Goal: Task Accomplishment & Management: Use online tool/utility

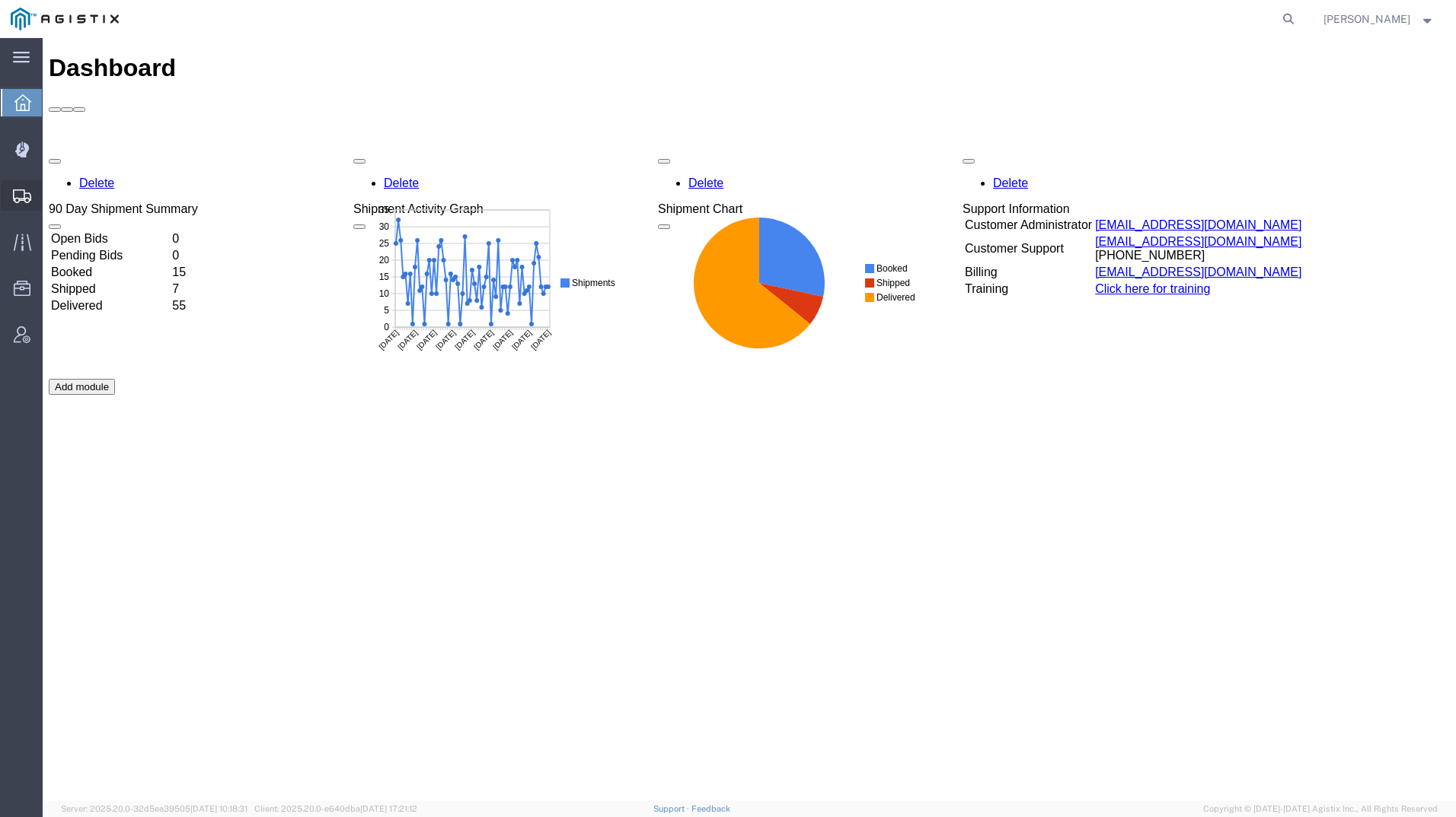
click at [20, 197] on icon at bounding box center [21, 196] width 19 height 14
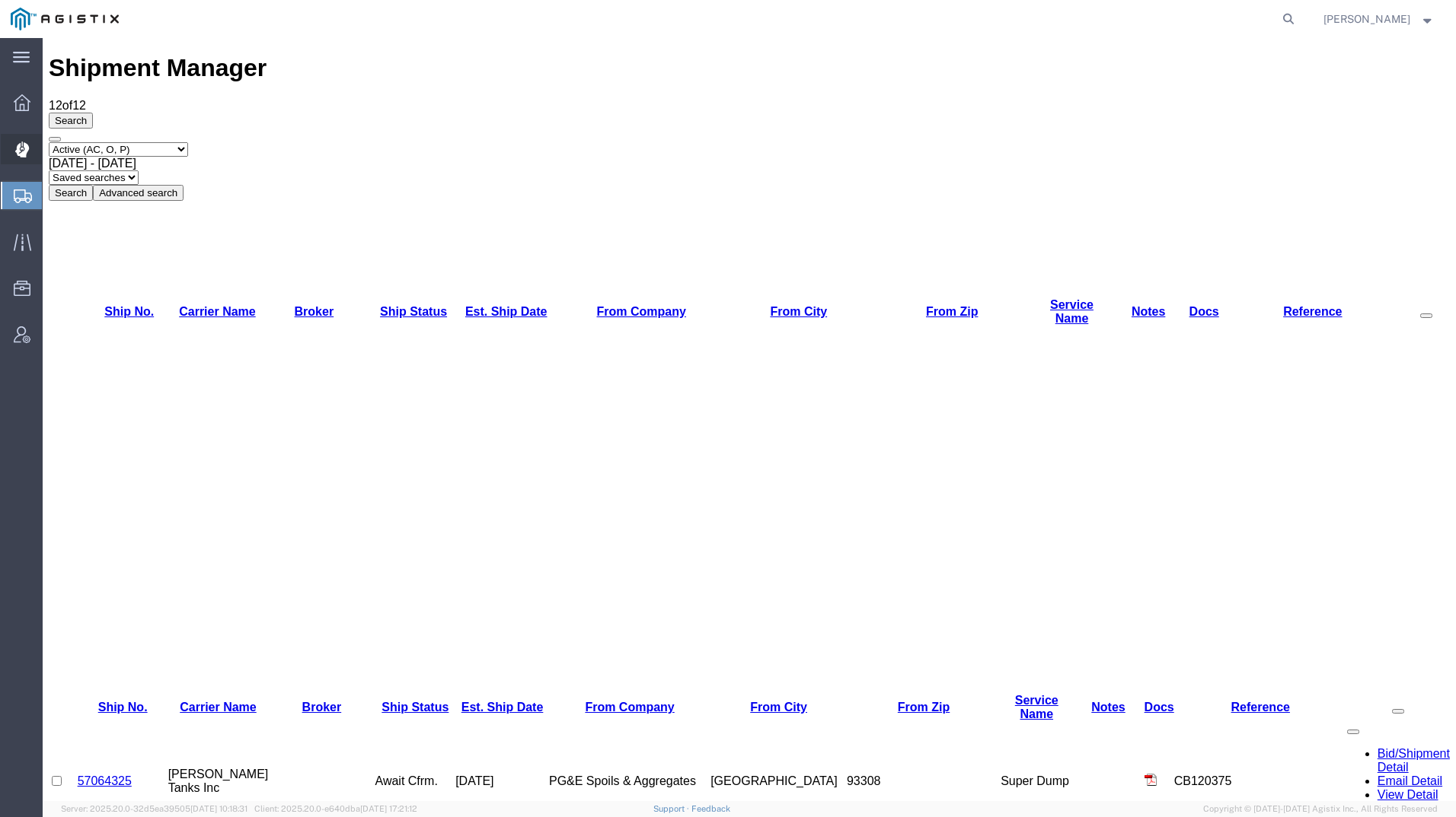
click at [22, 154] on icon at bounding box center [21, 150] width 14 height 16
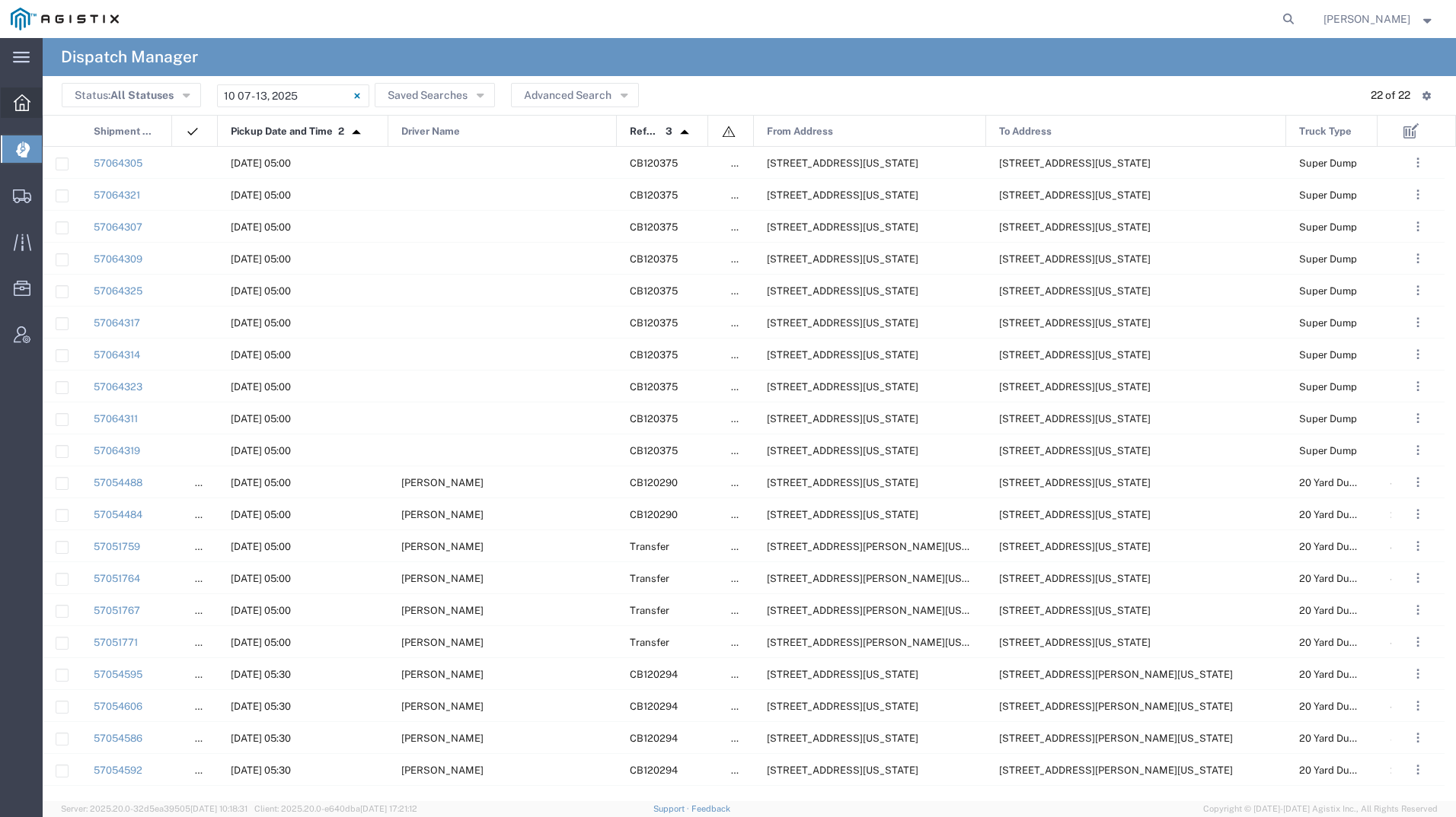
click at [17, 98] on icon at bounding box center [21, 102] width 17 height 17
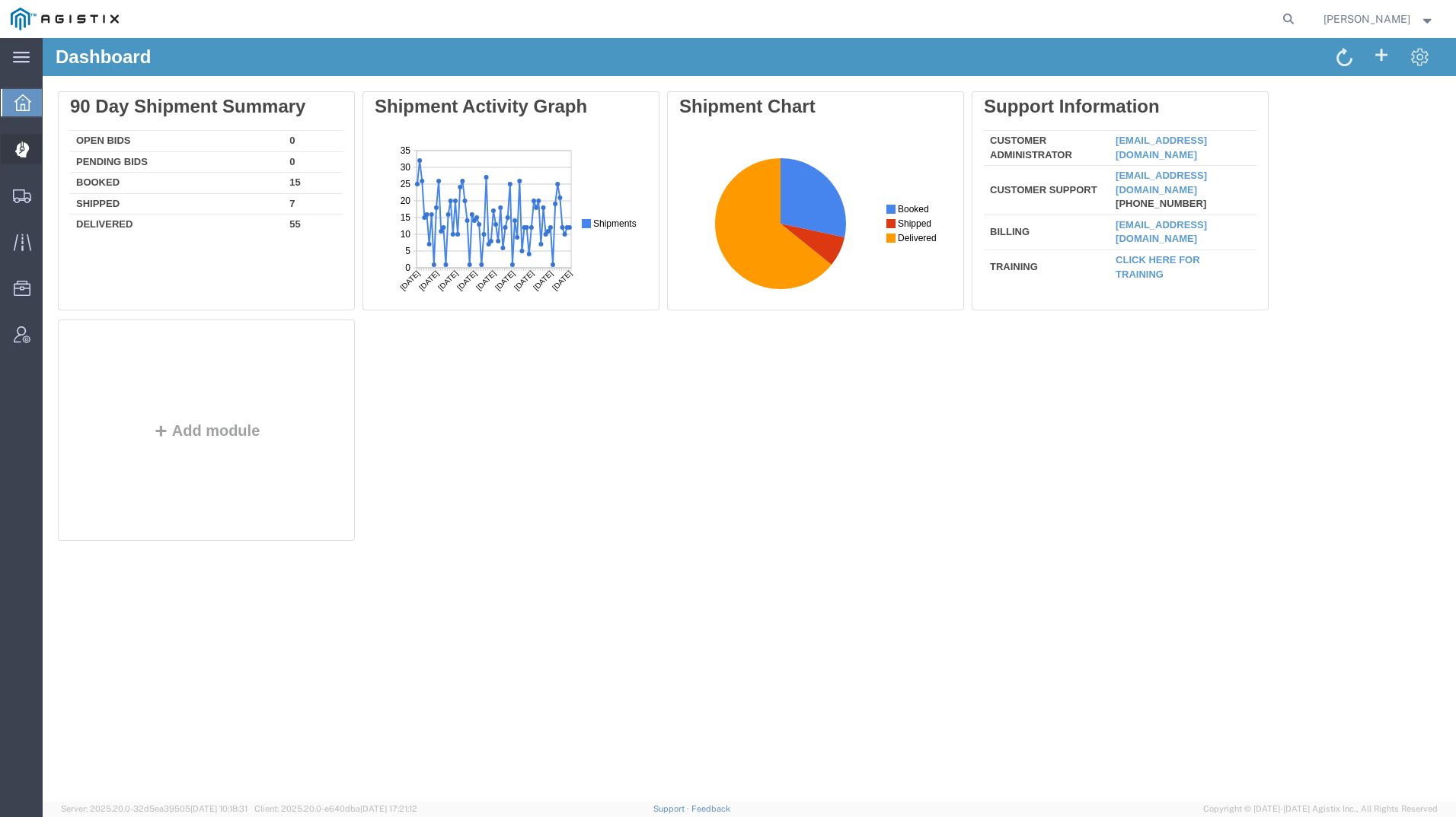
click at [20, 151] on icon at bounding box center [21, 150] width 14 height 16
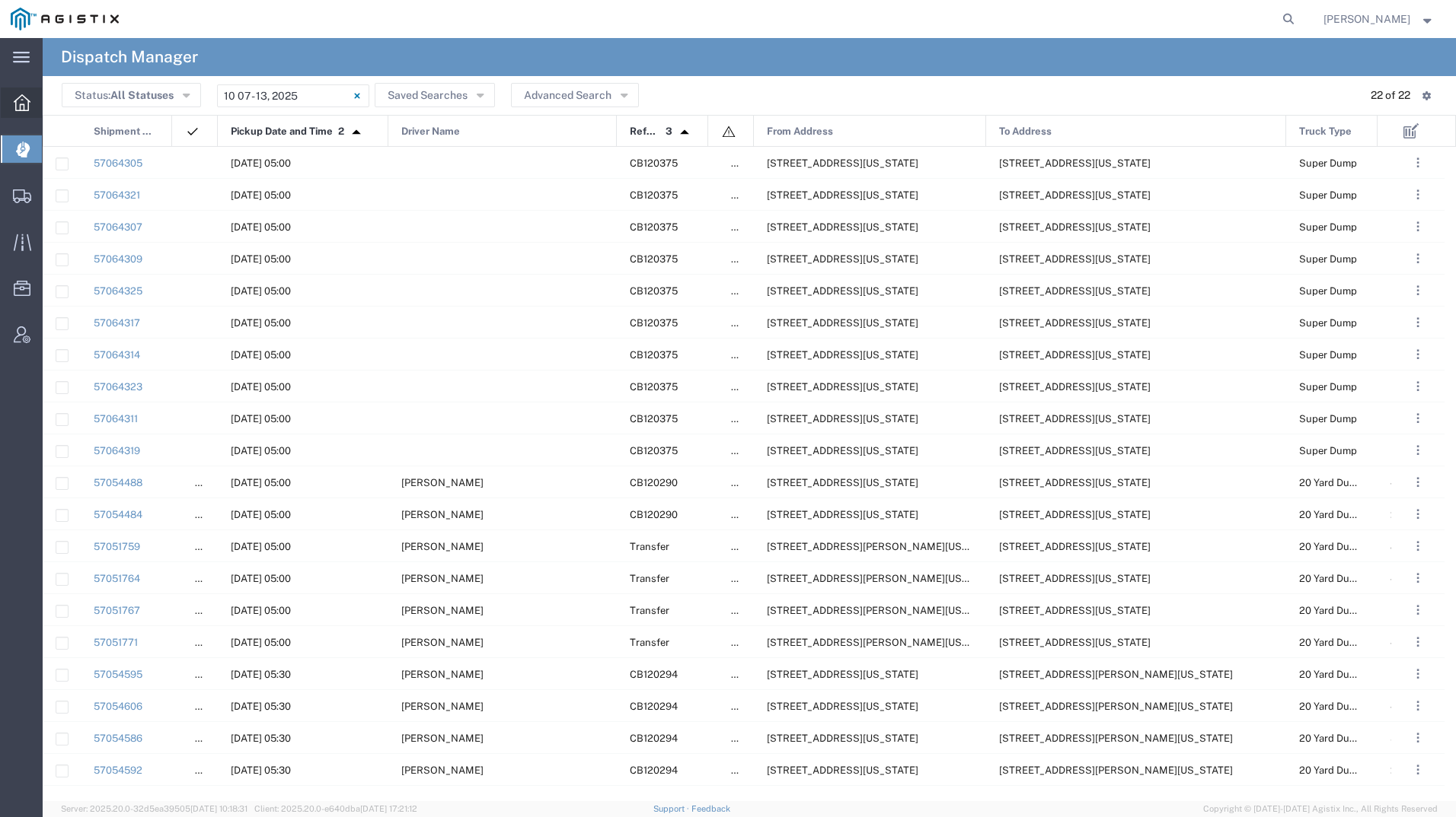
click at [20, 98] on icon at bounding box center [21, 102] width 17 height 17
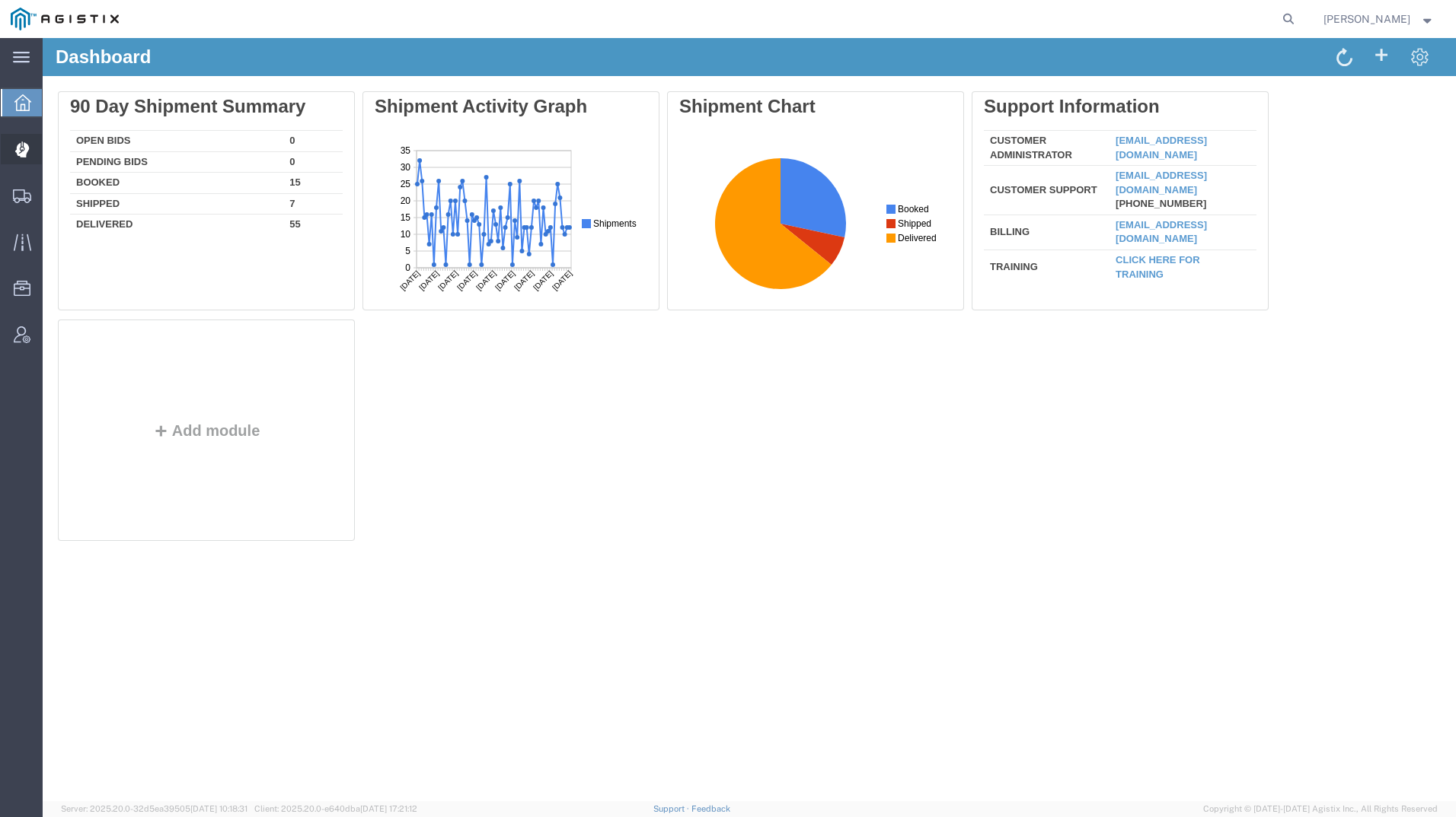
click at [22, 144] on icon at bounding box center [21, 143] width 1 height 5
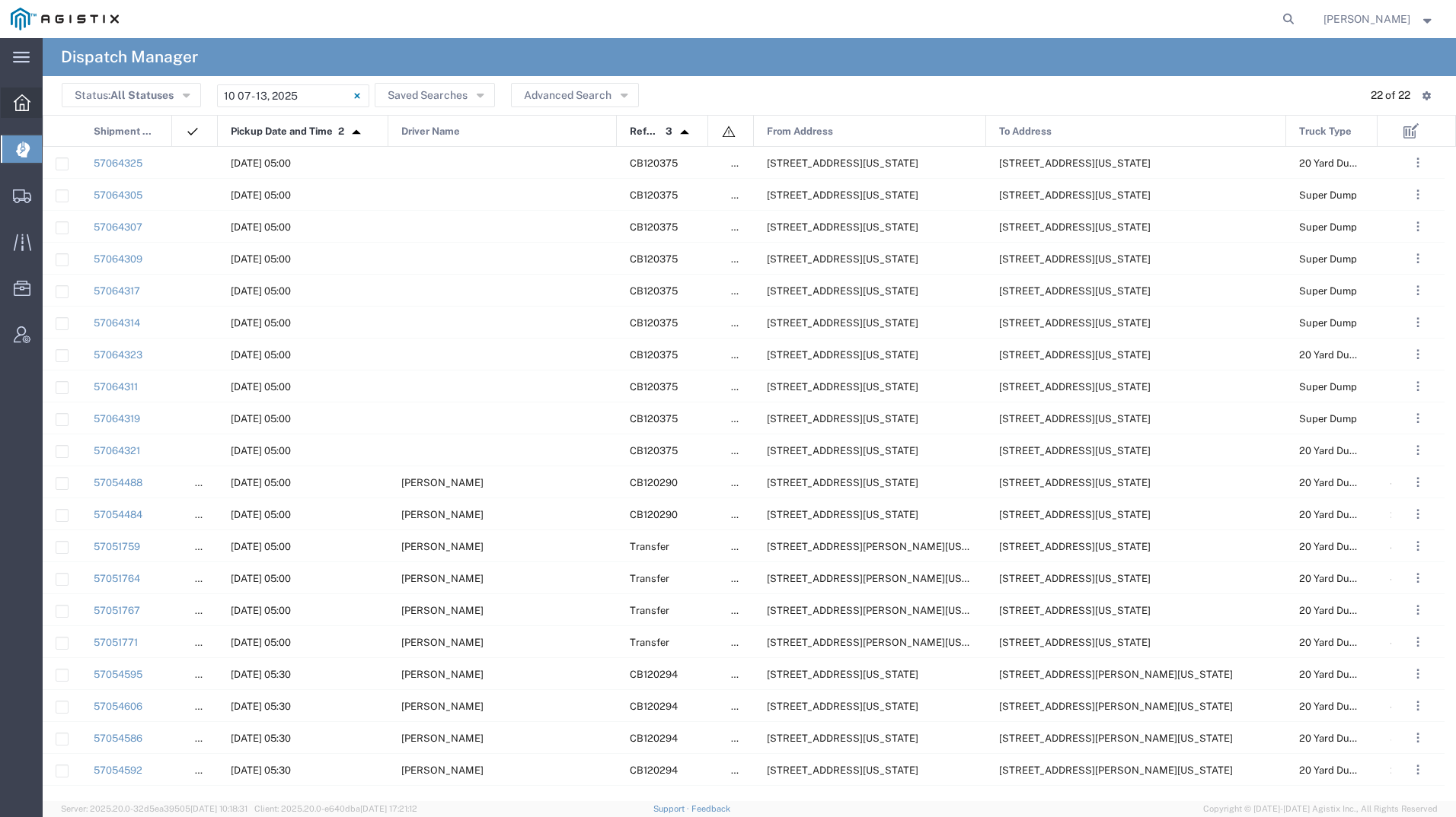
click at [23, 105] on icon at bounding box center [21, 102] width 17 height 17
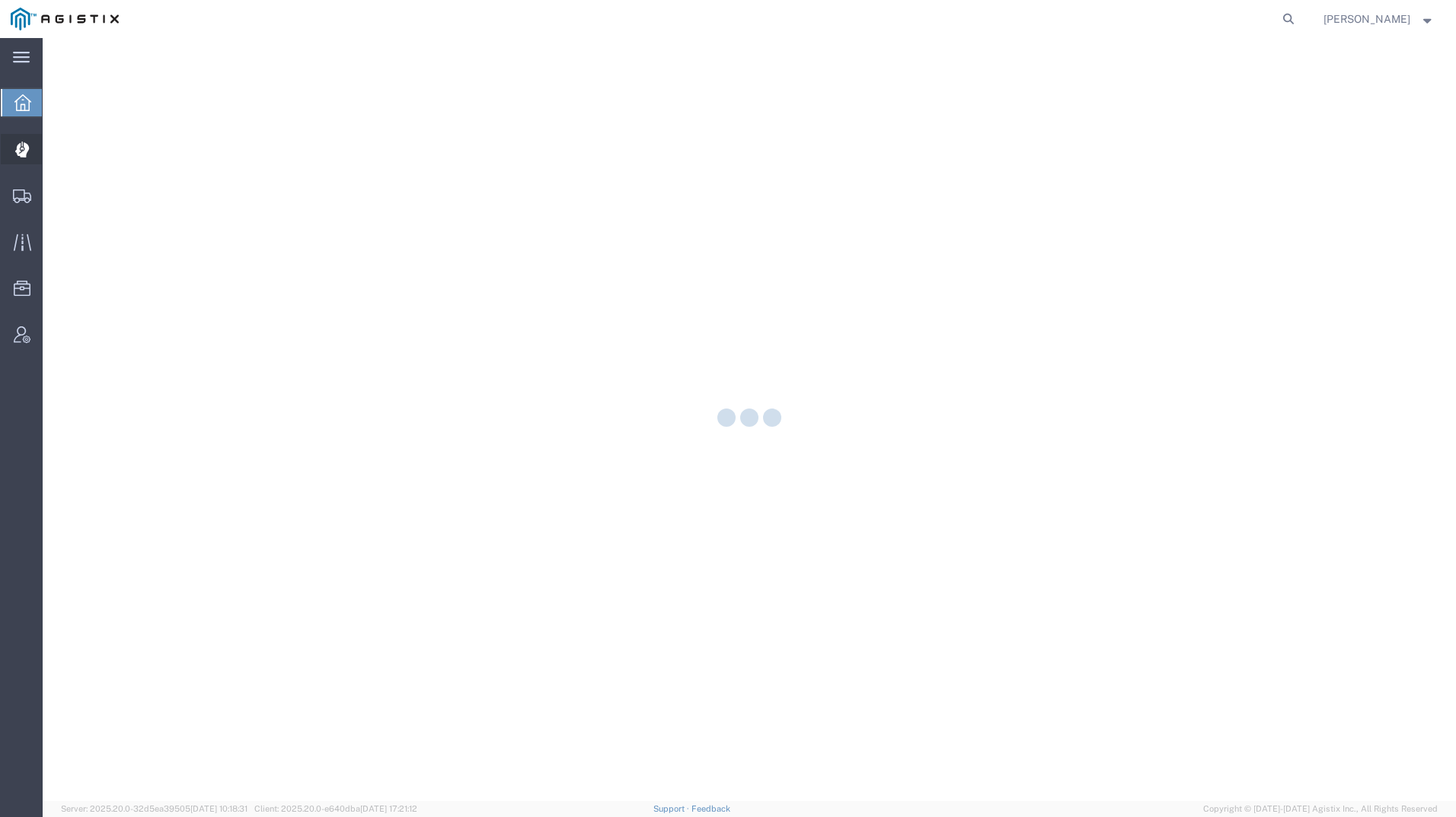
click at [20, 157] on icon at bounding box center [21, 150] width 14 height 16
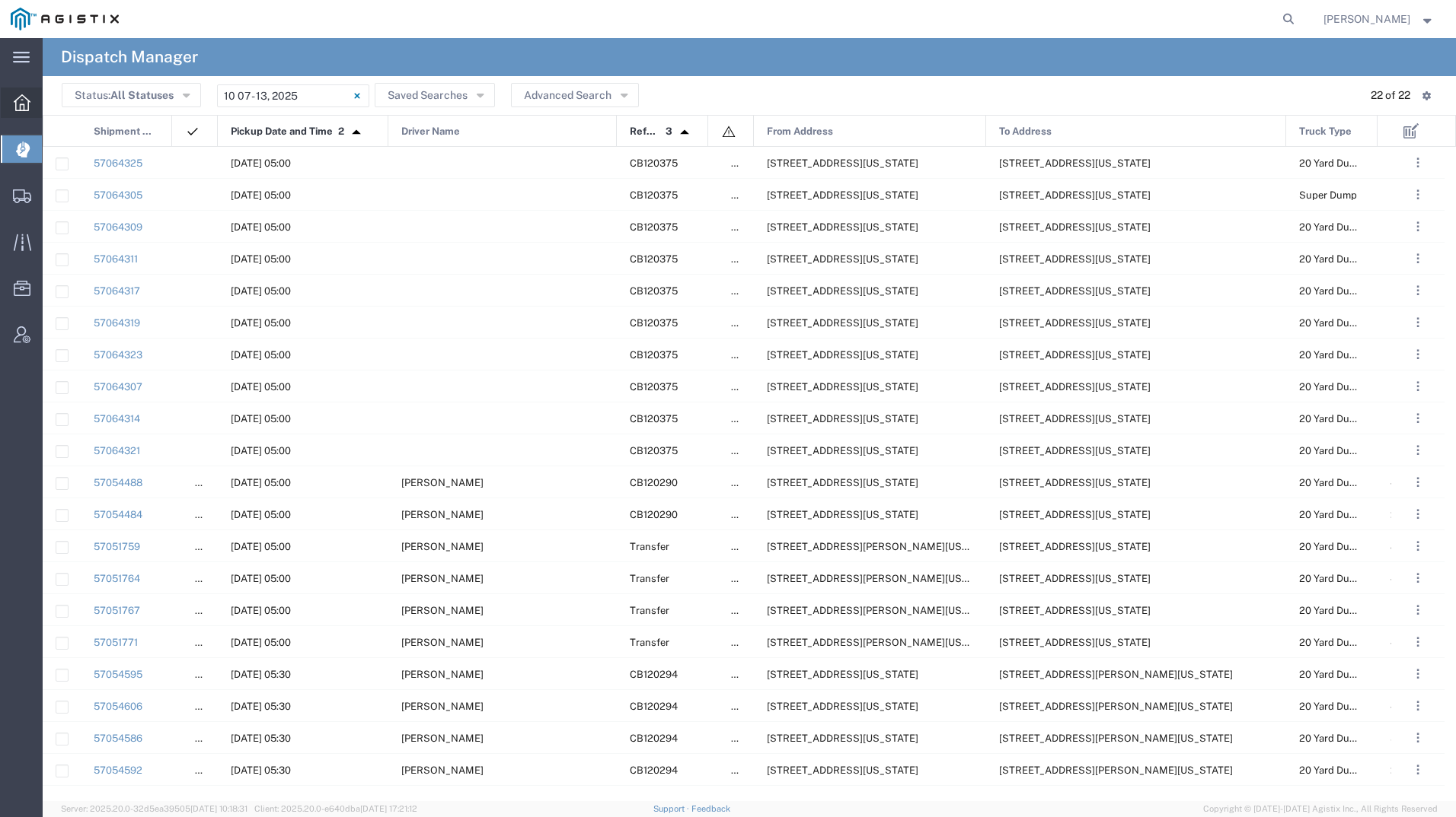
click at [22, 97] on icon at bounding box center [21, 102] width 17 height 17
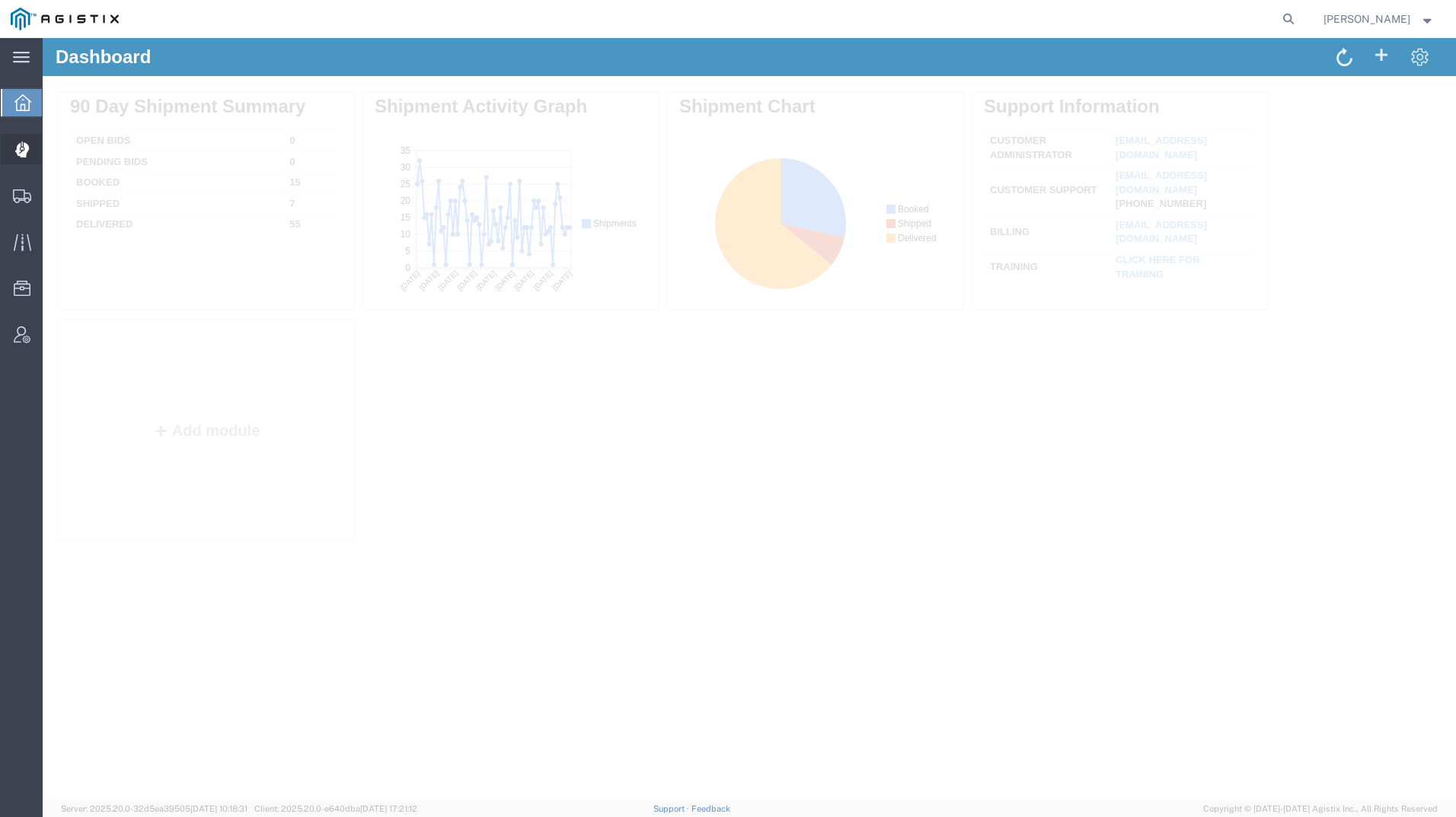
click at [22, 145] on icon at bounding box center [21, 143] width 1 height 5
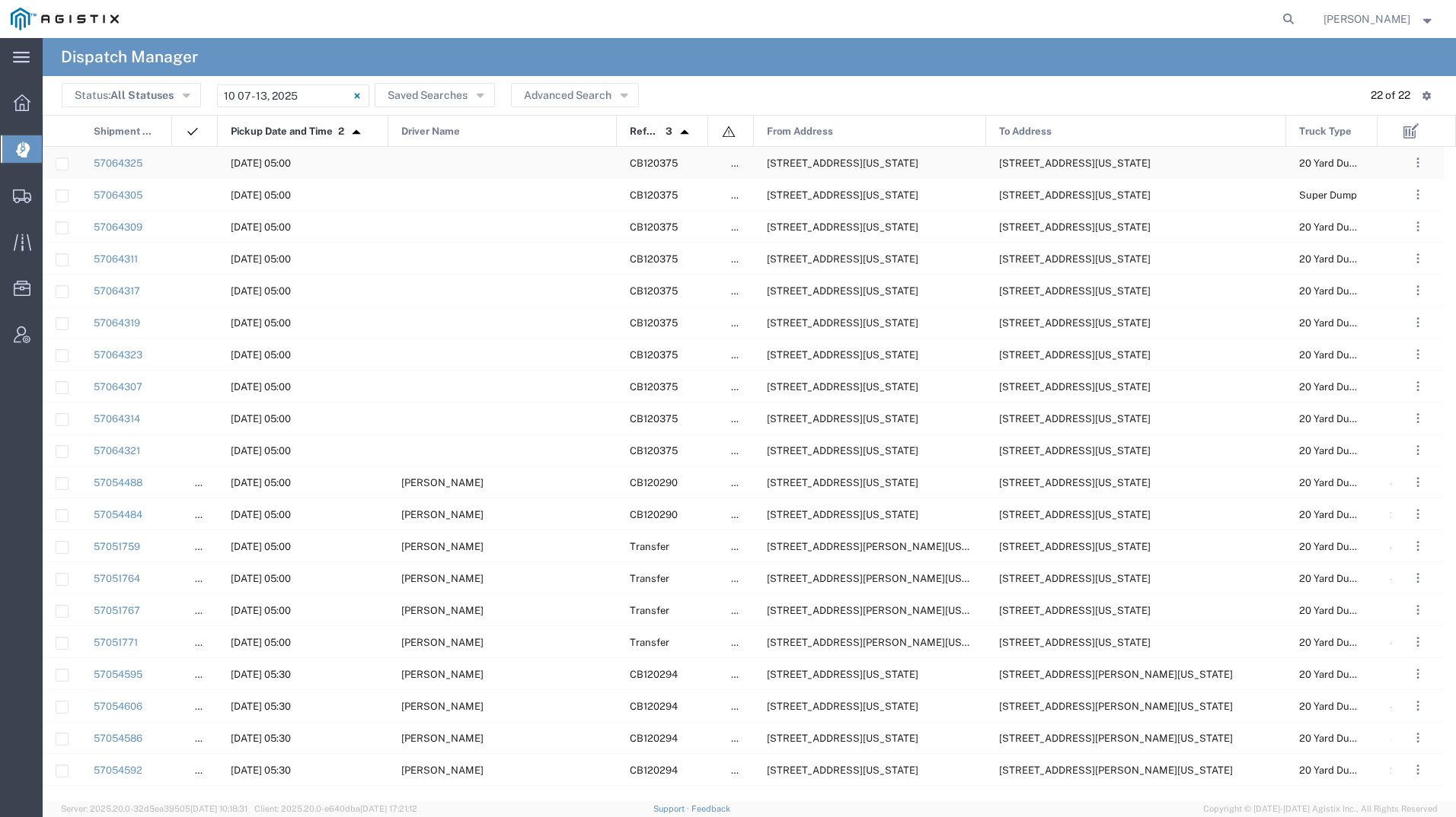
click at [817, 161] on span "[STREET_ADDRESS][US_STATE]" at bounding box center [842, 164] width 151 height 12
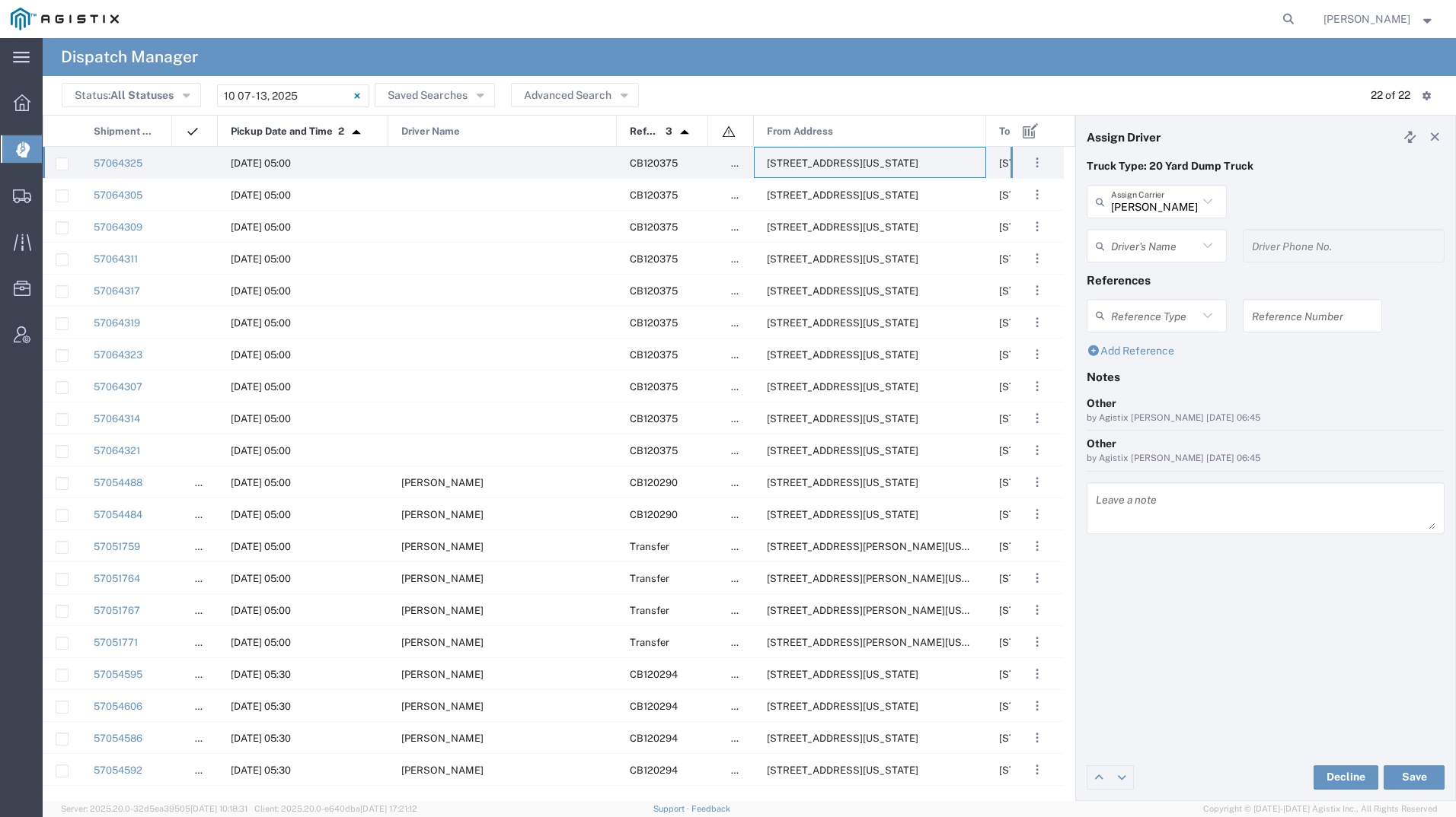
click at [1156, 242] on input "text" at bounding box center [1154, 246] width 87 height 26
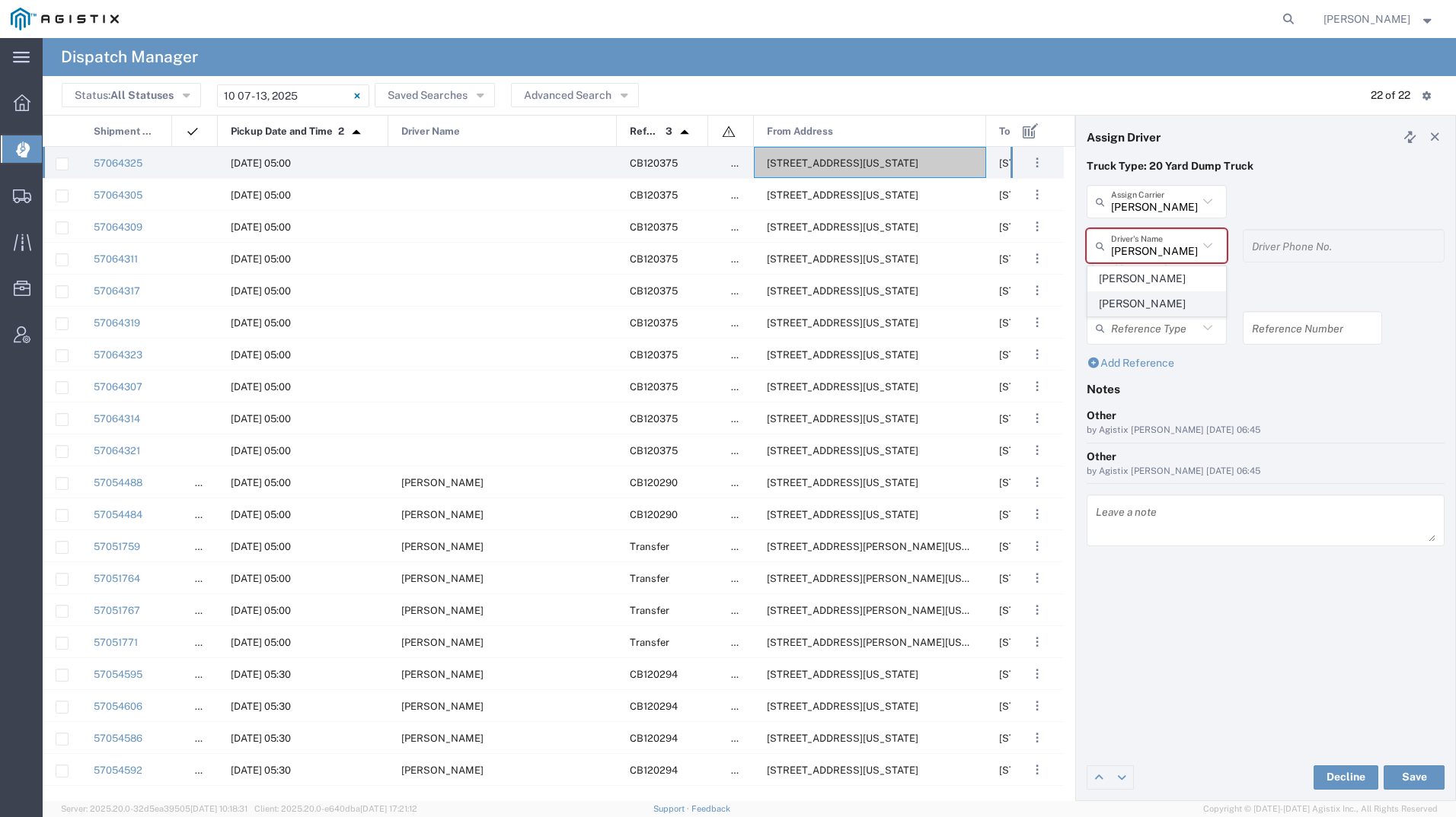
click at [1186, 311] on span "[PERSON_NAME]" at bounding box center [1157, 304] width 138 height 23
type input "[PERSON_NAME]"
type input "9257869714"
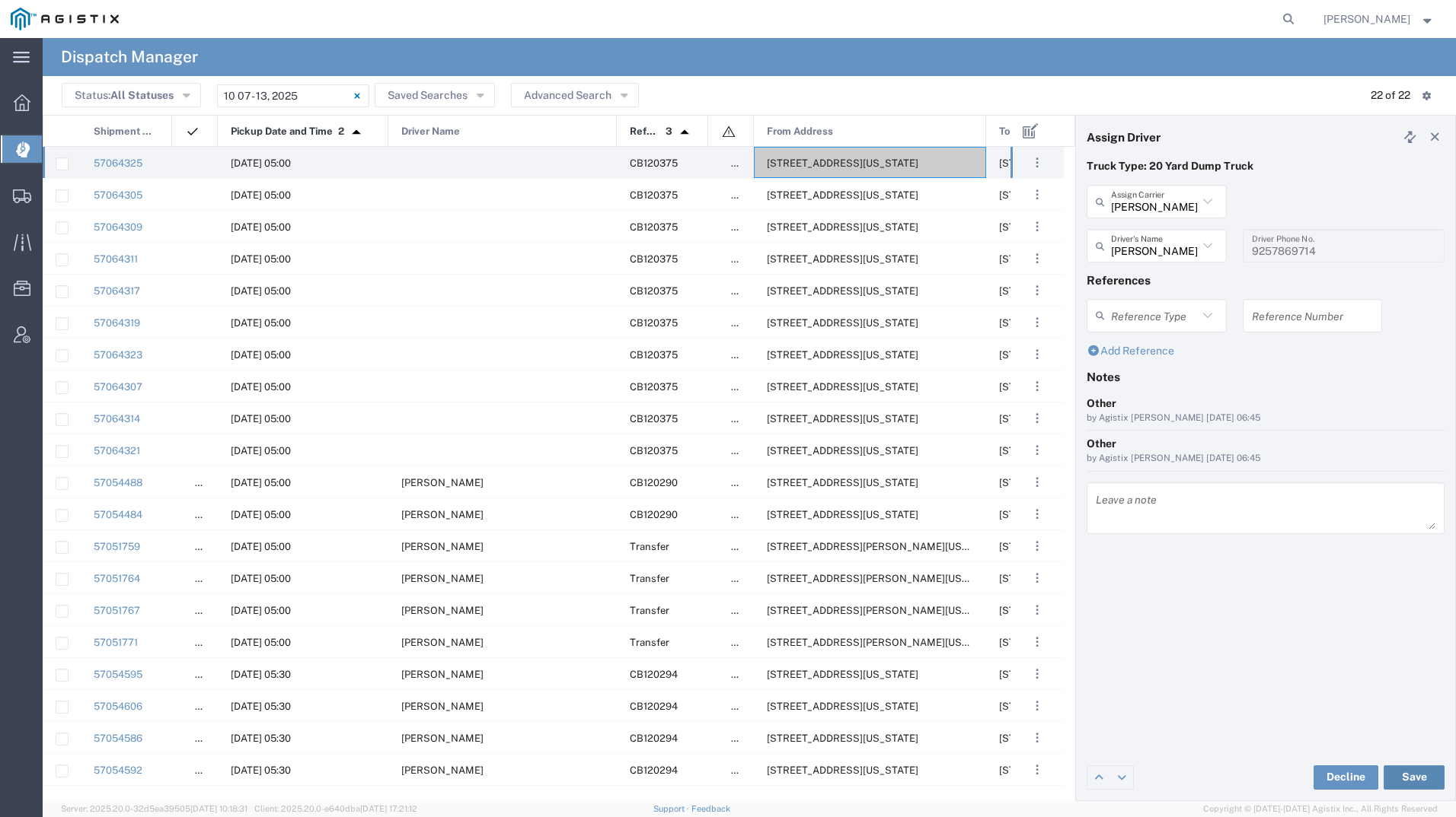
click at [1401, 769] on button "Save" at bounding box center [1413, 777] width 60 height 24
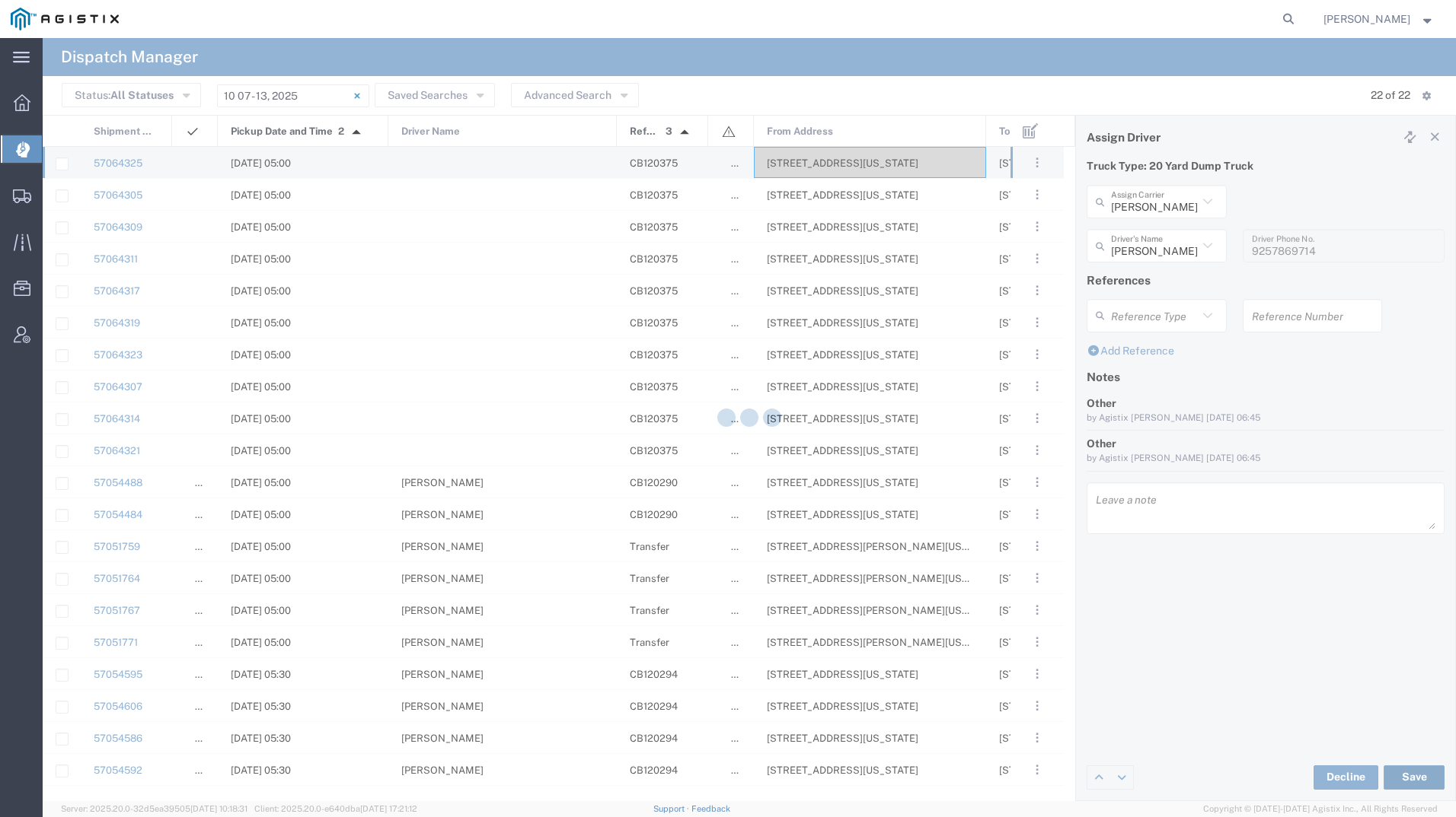
type input "[PERSON_NAME]"
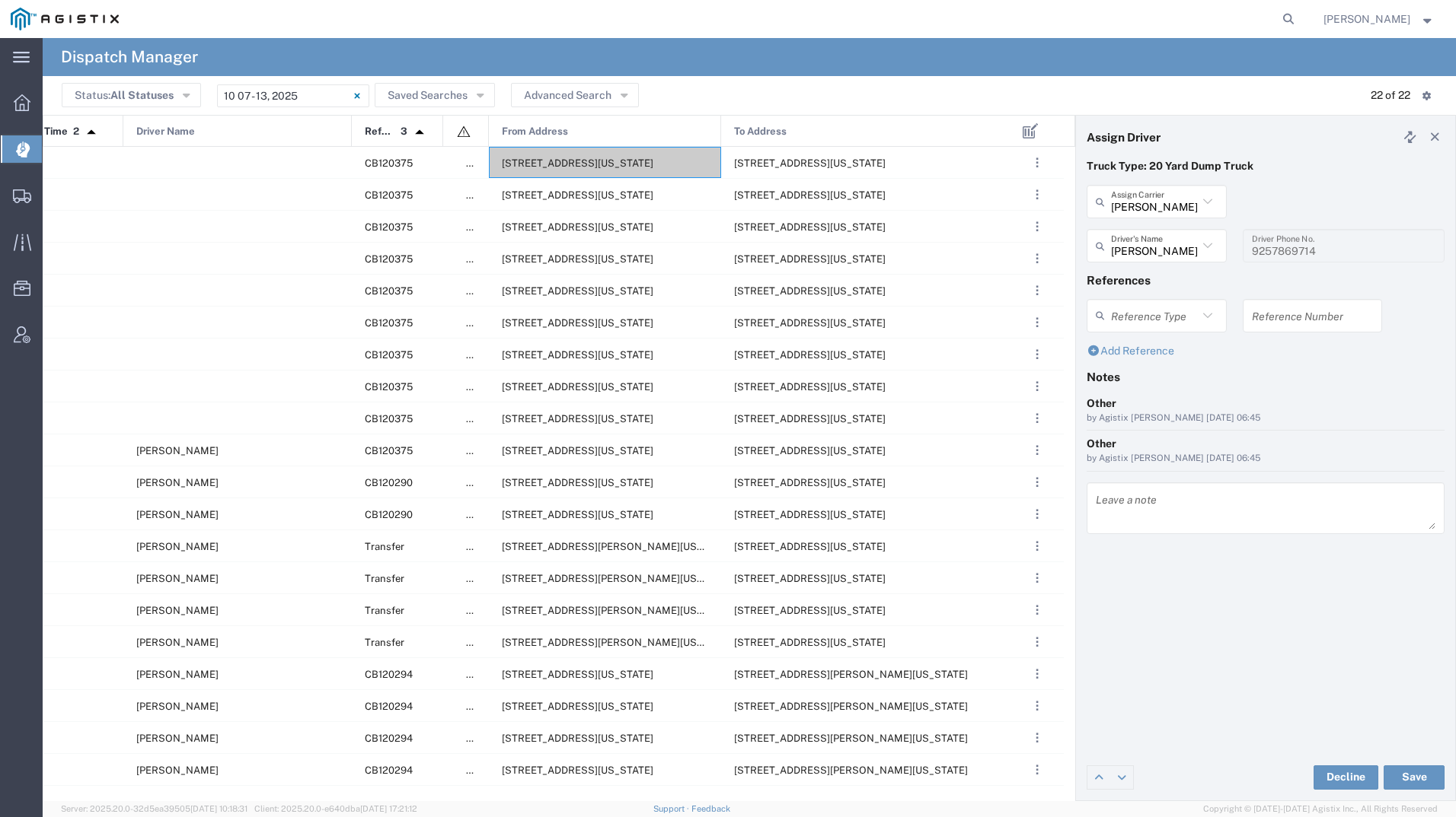
click at [1429, 137] on icon at bounding box center [1435, 136] width 14 height 11
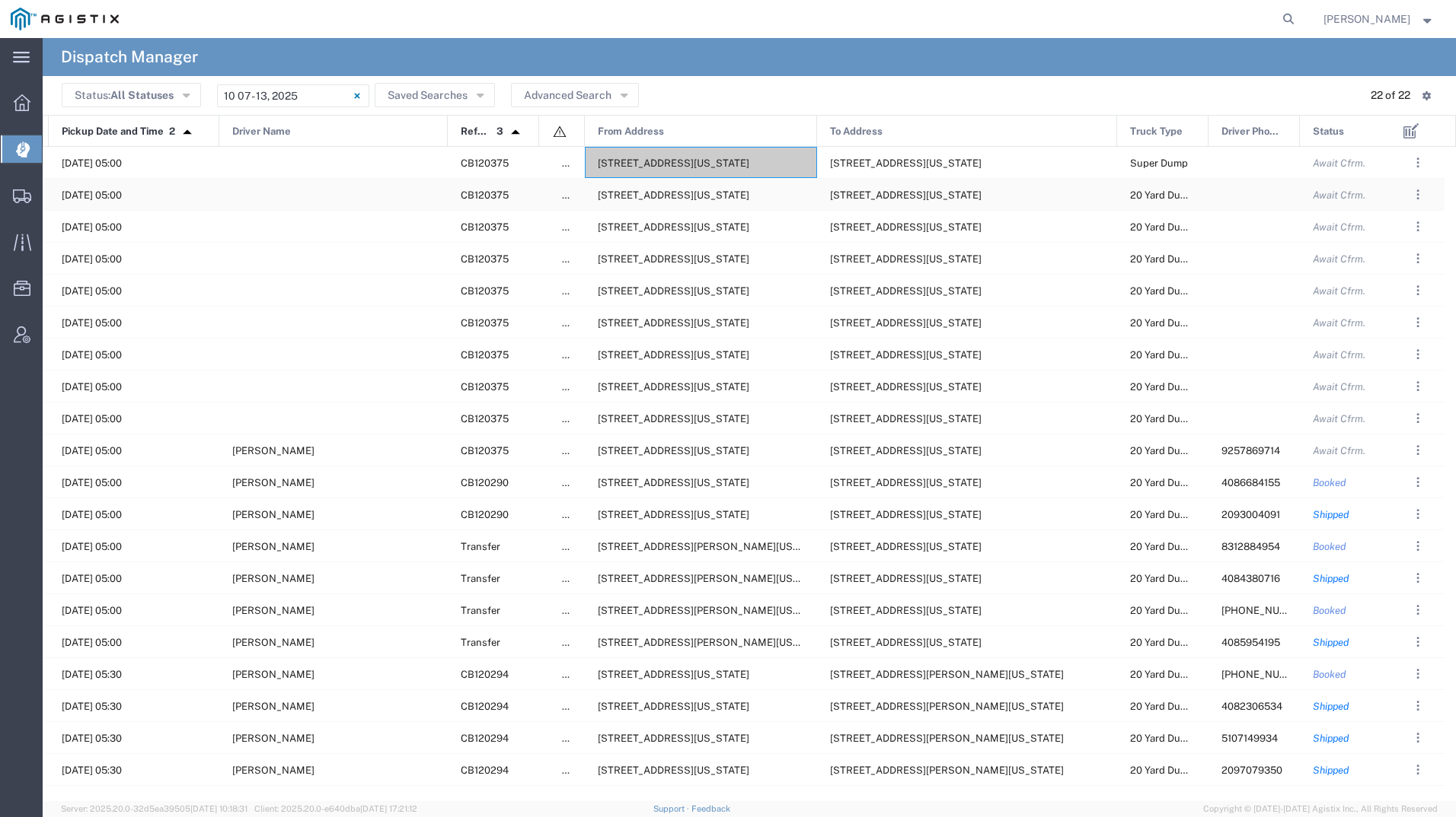
click at [668, 196] on span "[STREET_ADDRESS][US_STATE]" at bounding box center [673, 195] width 151 height 12
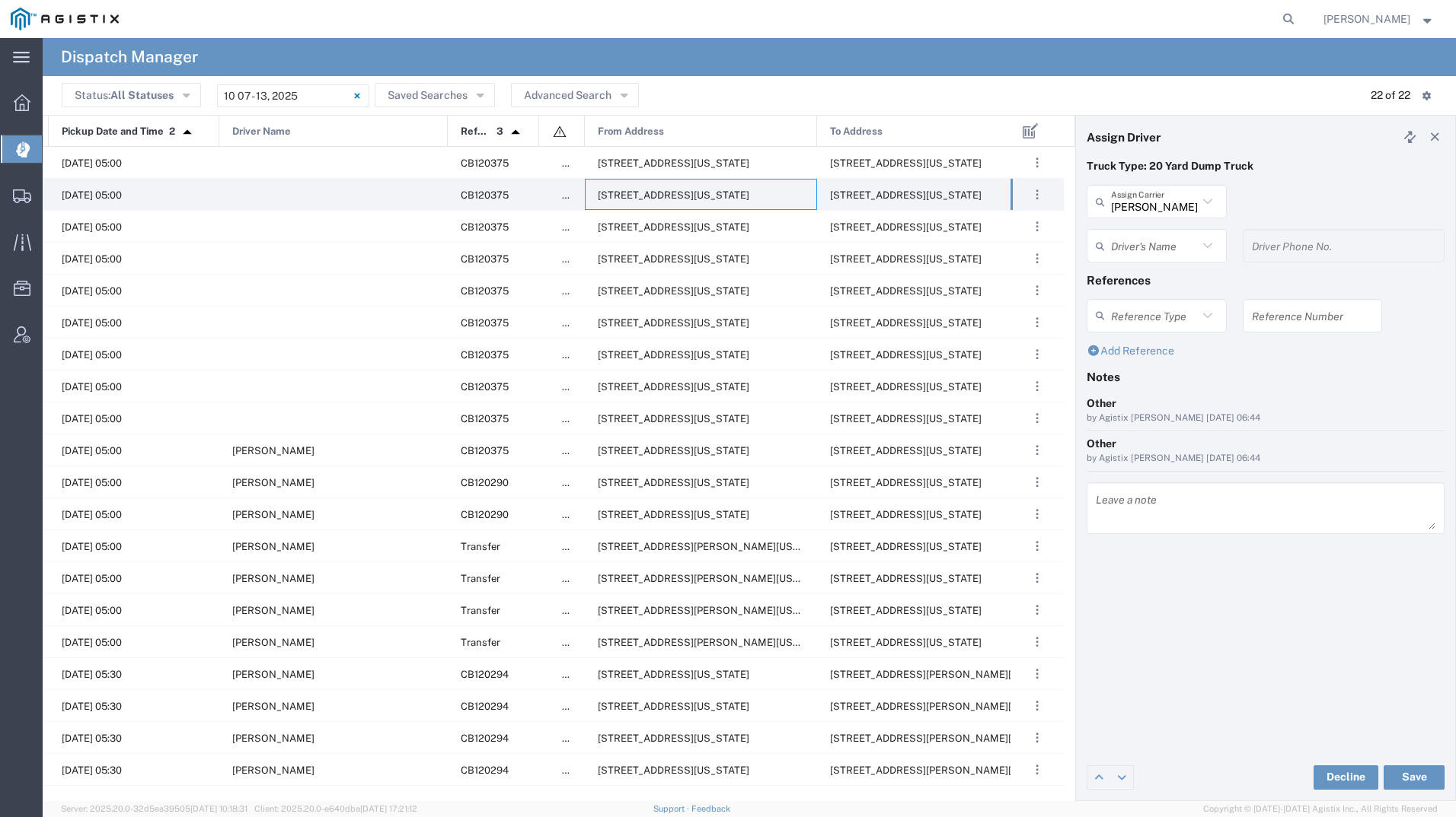
click at [1146, 236] on input "text" at bounding box center [1154, 246] width 87 height 26
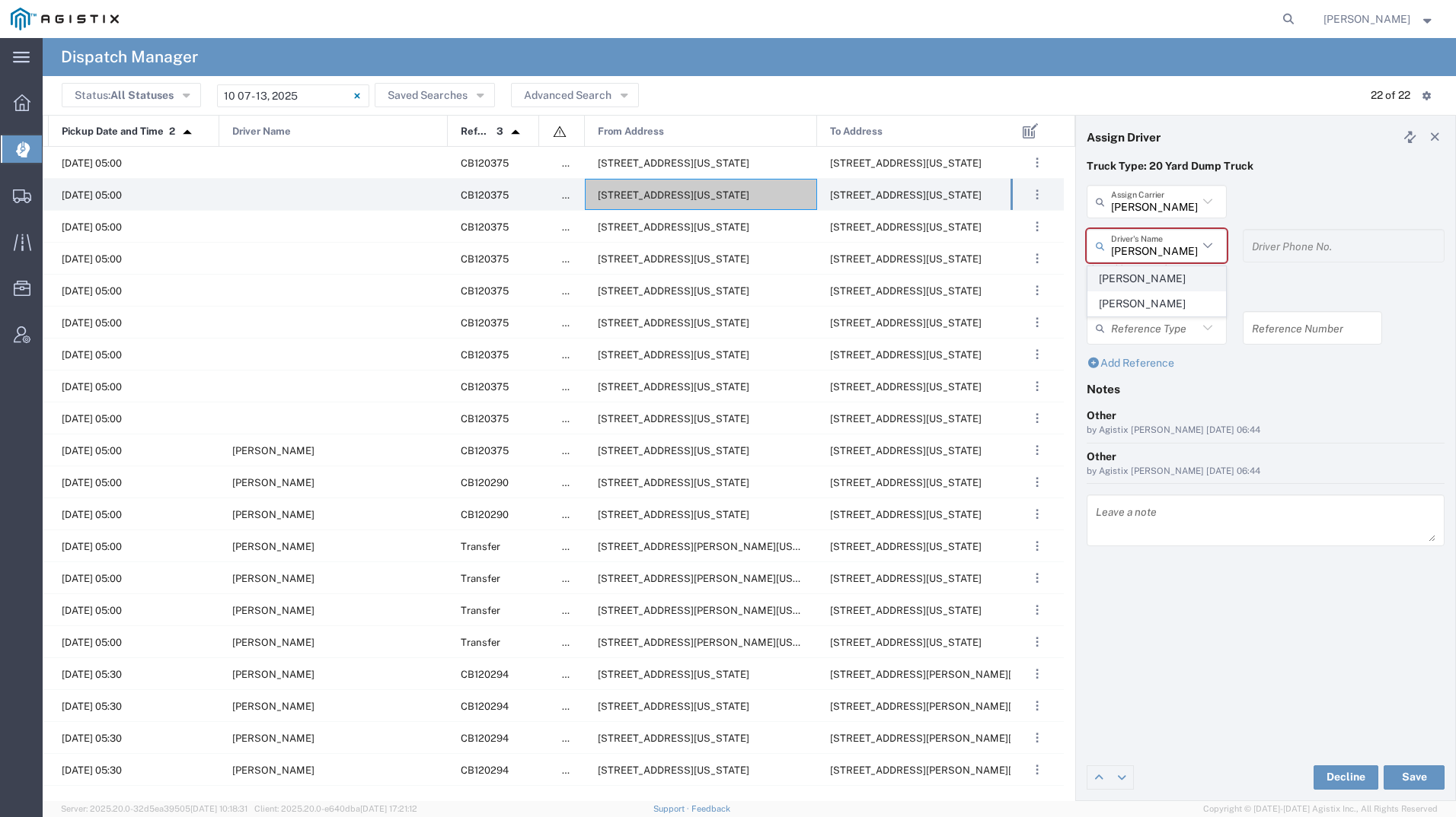
click at [1140, 279] on span "[PERSON_NAME]" at bounding box center [1157, 279] width 138 height 23
type input "[PERSON_NAME]"
type input "5593287824"
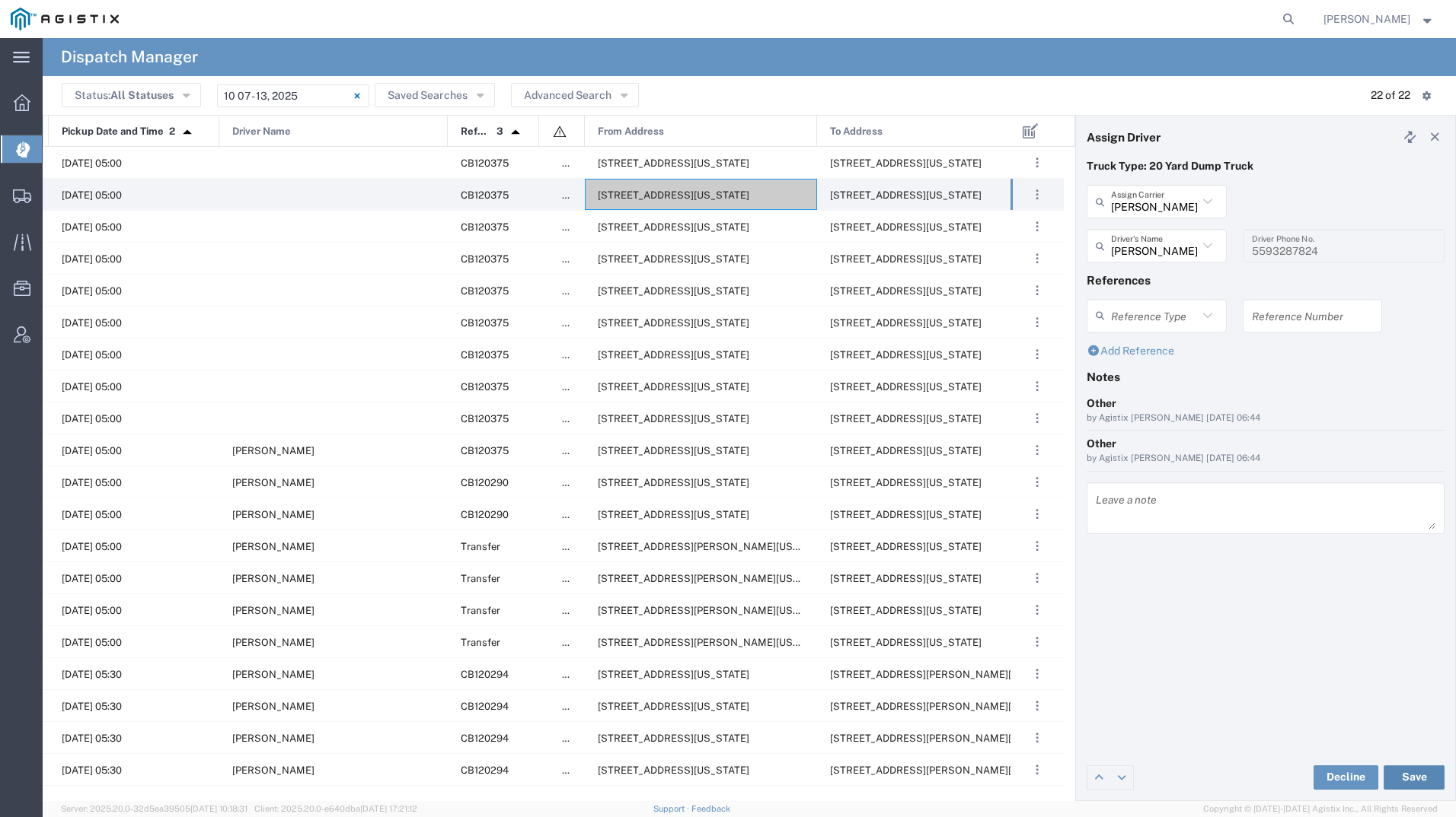
click at [1397, 772] on button "Save" at bounding box center [1413, 777] width 60 height 24
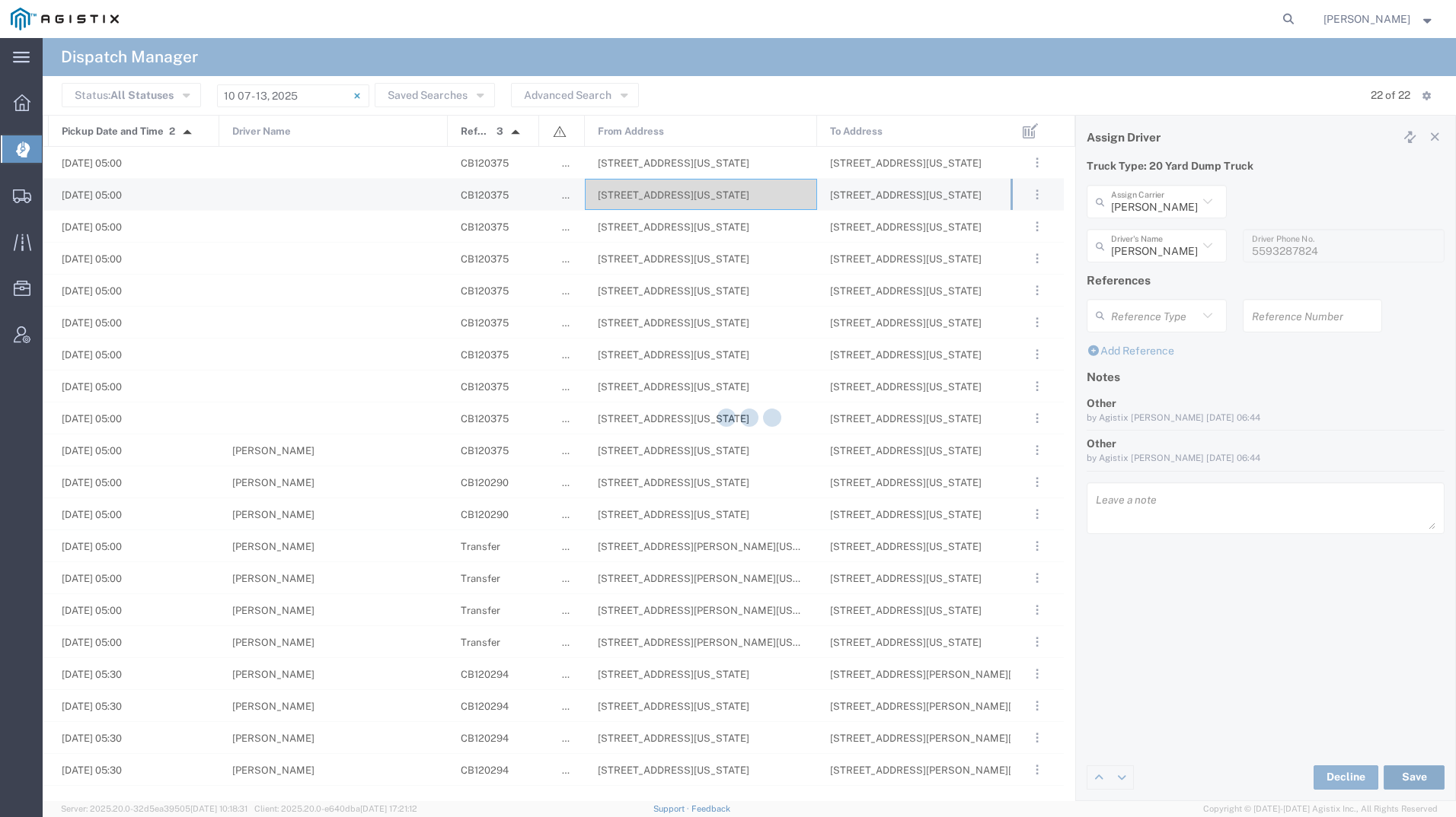
type input "[PERSON_NAME]"
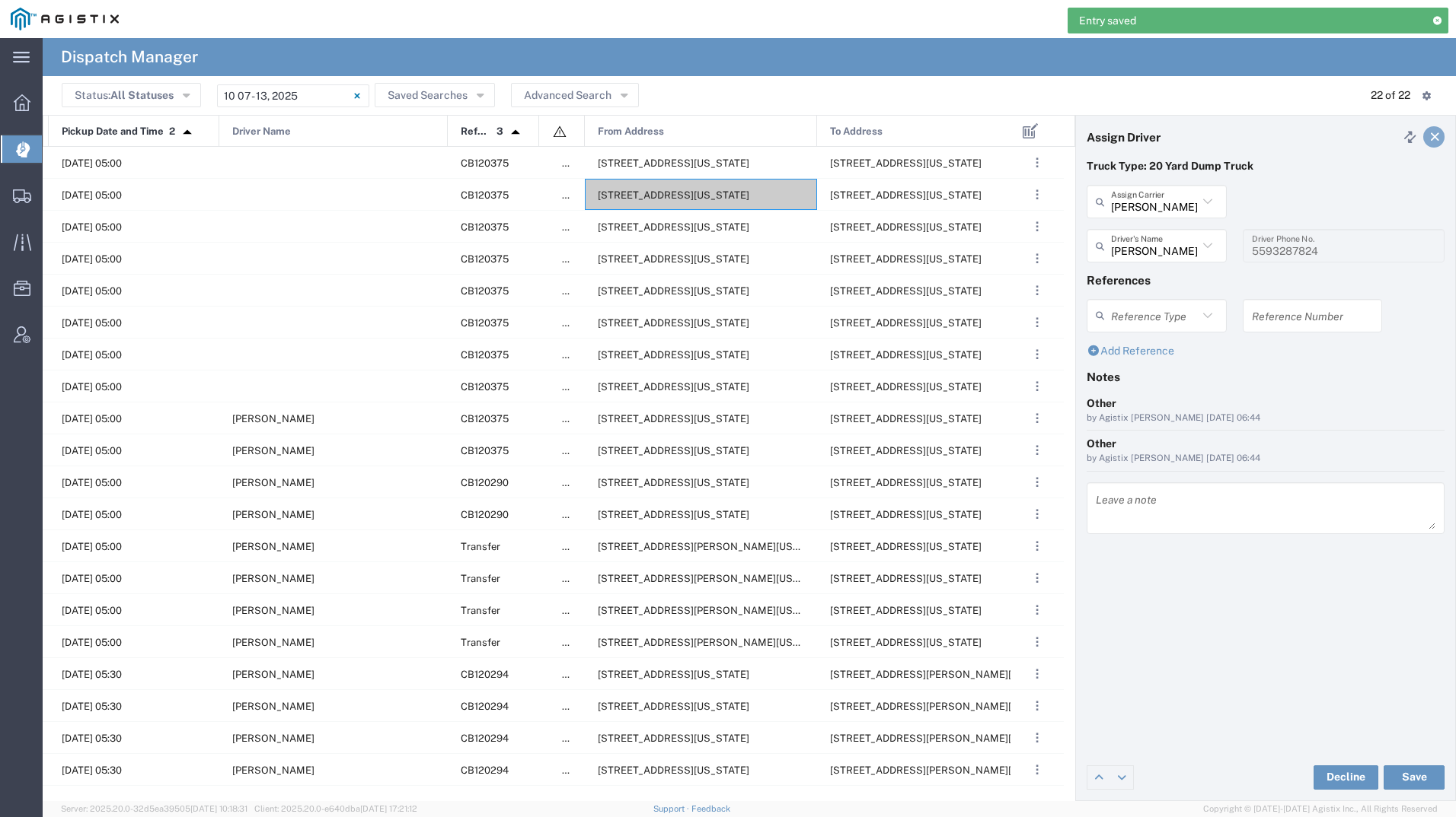
click at [1432, 131] on link at bounding box center [1434, 137] width 21 height 21
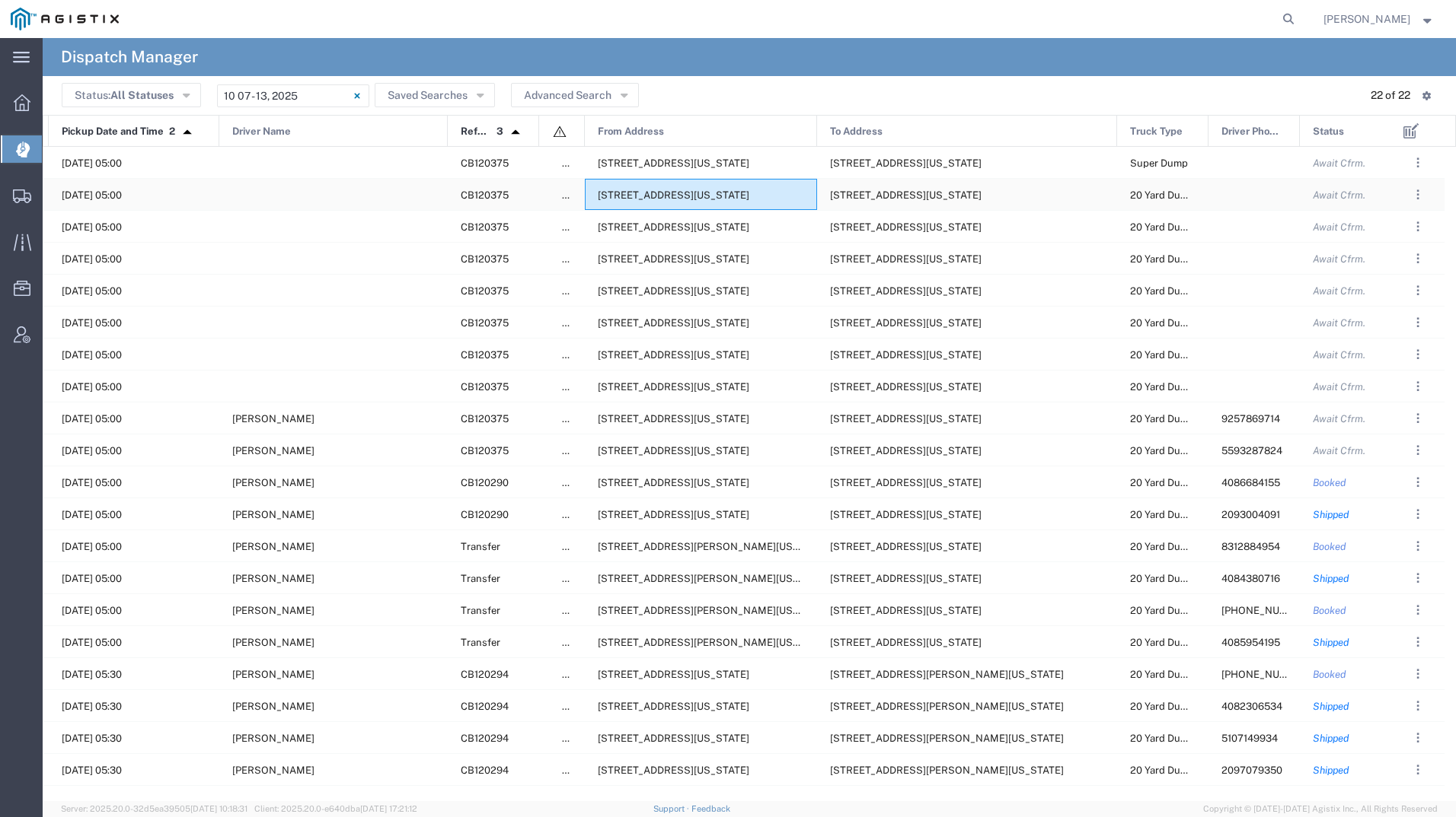
click at [644, 191] on span "[STREET_ADDRESS][US_STATE]" at bounding box center [673, 195] width 151 height 12
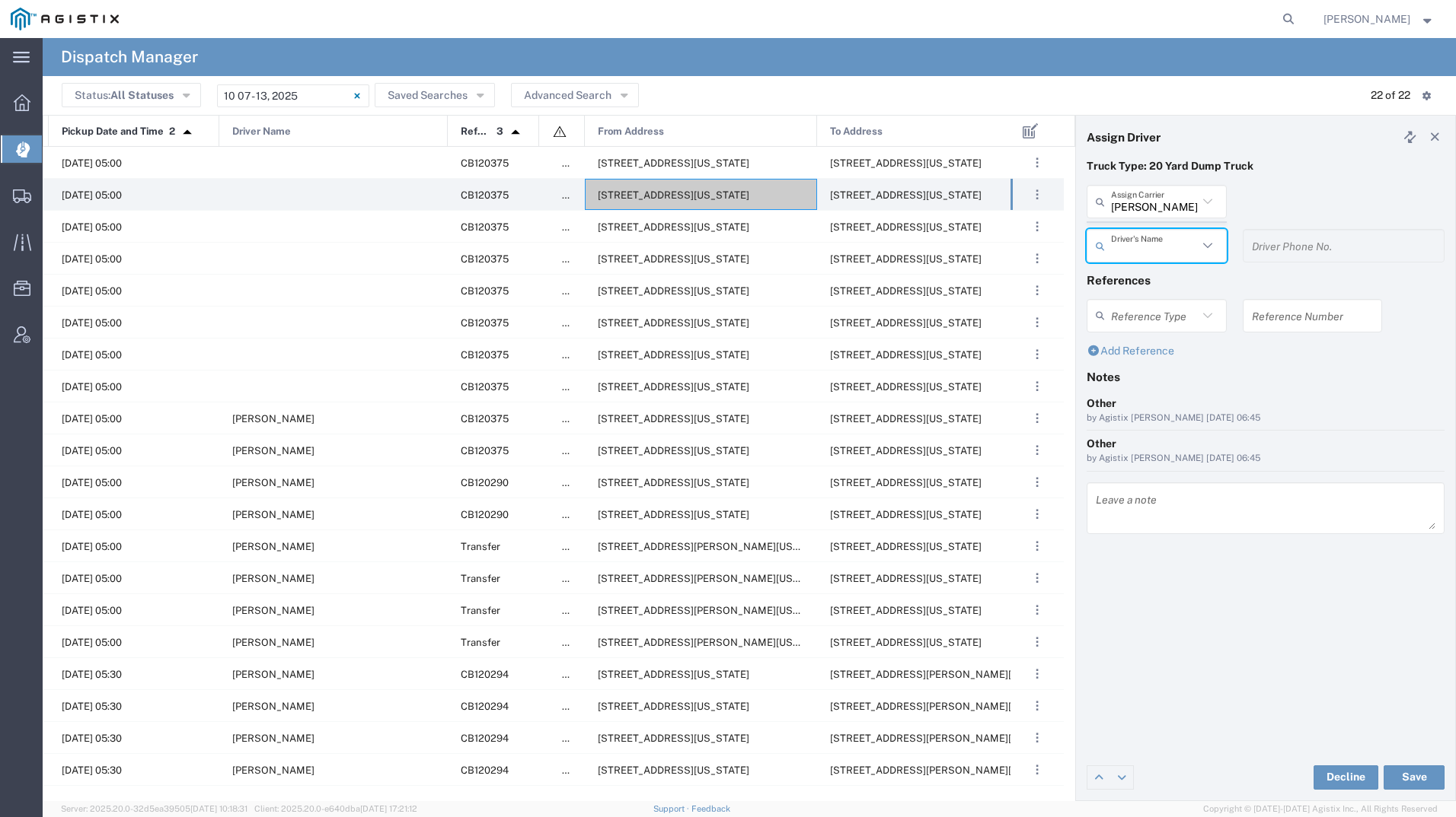
click at [1175, 194] on agx-dispatcher-assign-widget "[PERSON_NAME] Tanks Inc Assign [PERSON_NAME] Tanks Inc AC Transportation ACE Tr…" at bounding box center [1265, 229] width 358 height 89
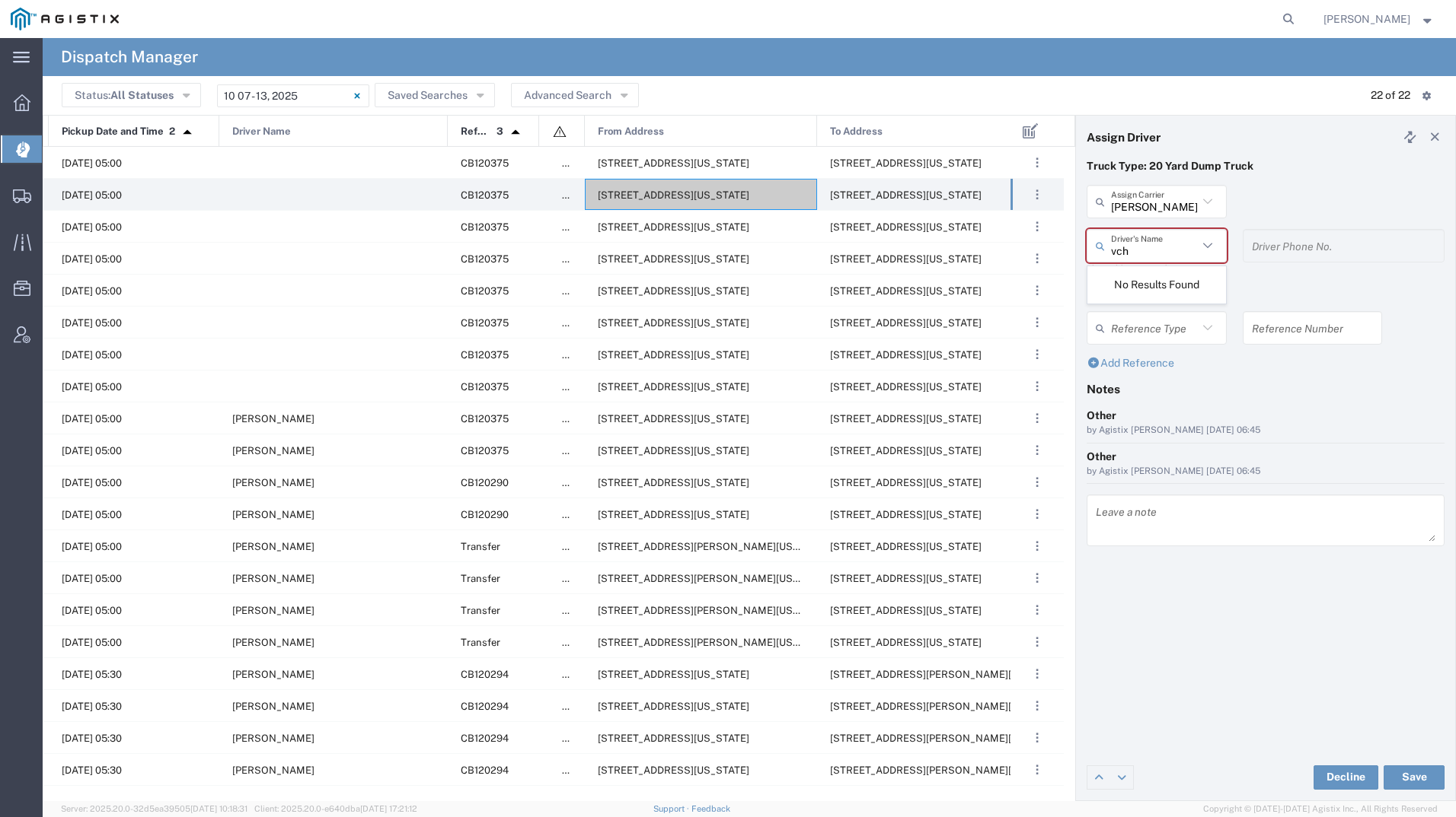
type input "vch"
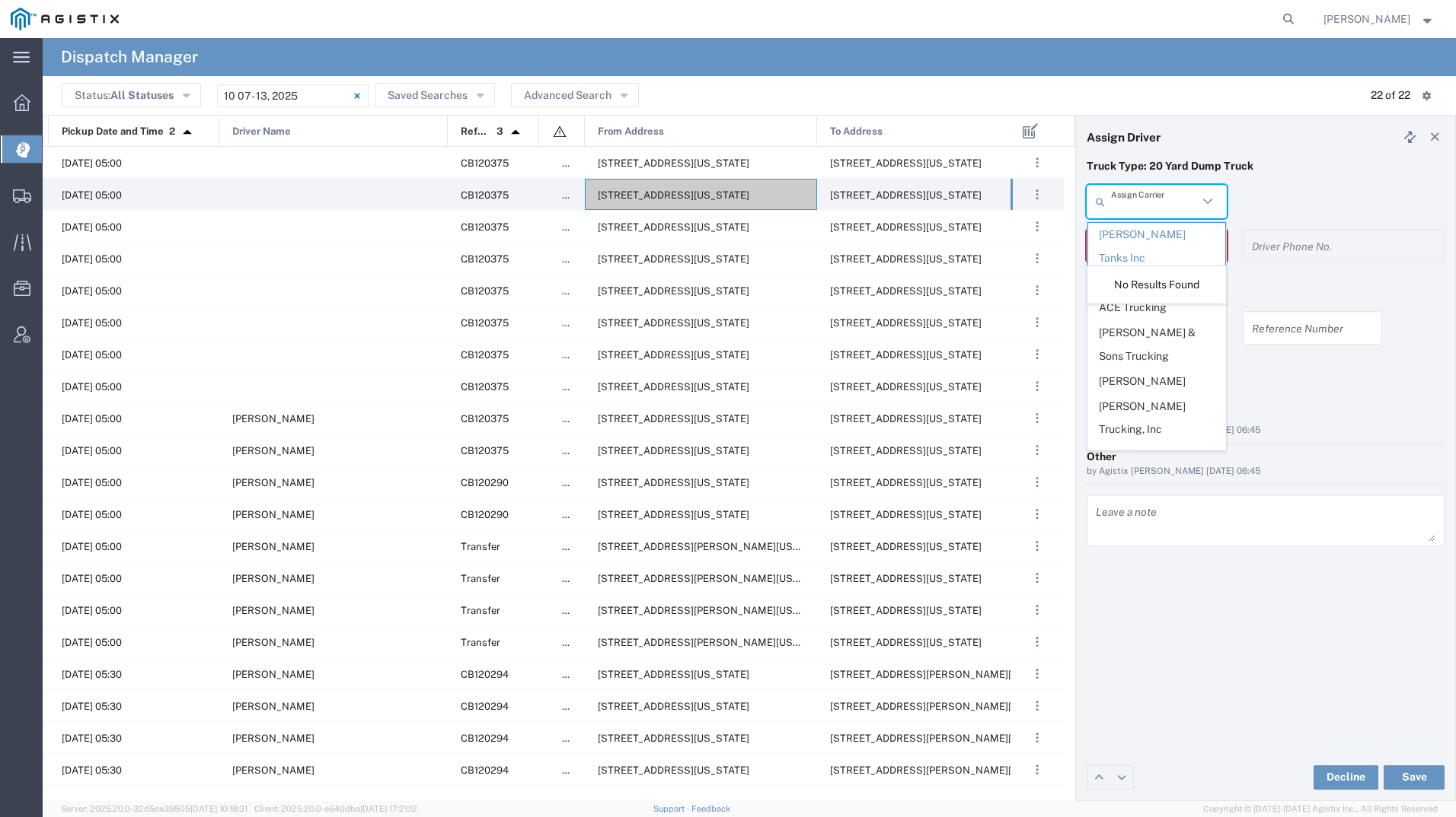
click at [1163, 198] on input "text" at bounding box center [1154, 202] width 87 height 26
click at [1360, 161] on p "Truck Type: 20 Yard Dump Truck" at bounding box center [1265, 166] width 358 height 16
type input "[PERSON_NAME] Tanks Inc"
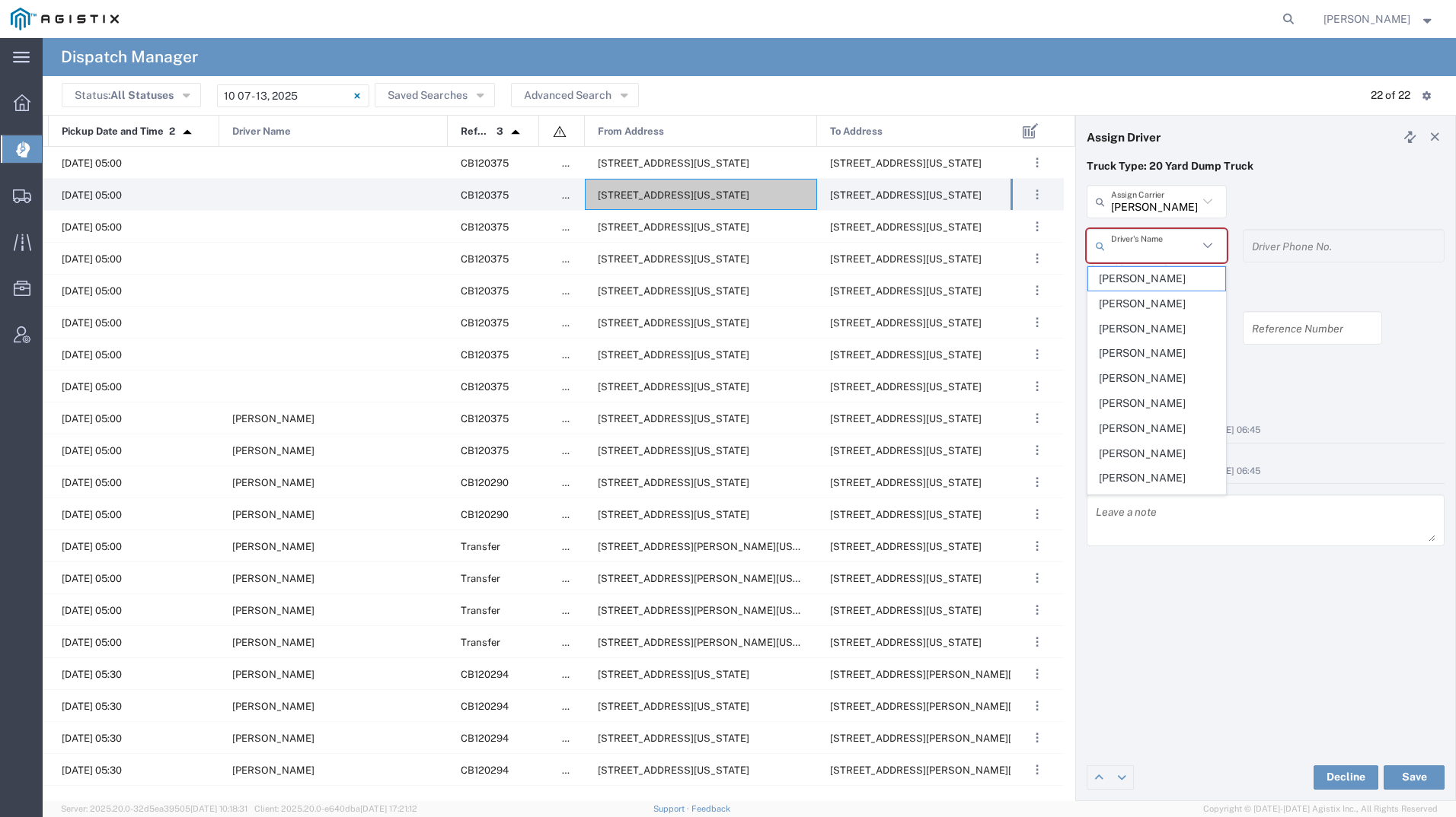
click at [1168, 243] on input "text" at bounding box center [1154, 246] width 87 height 26
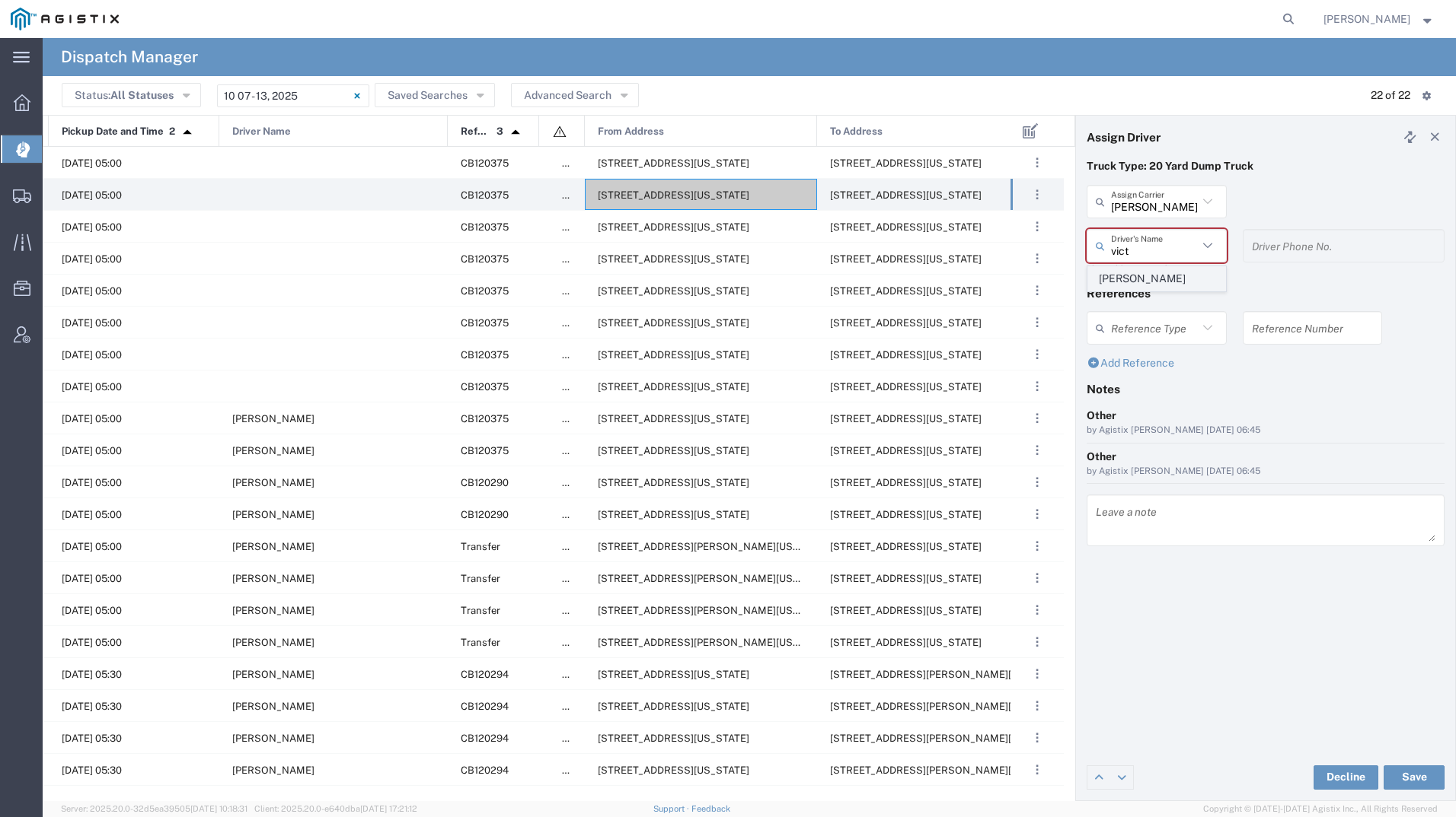
click at [1169, 282] on span "[PERSON_NAME]" at bounding box center [1157, 279] width 138 height 23
type input "[PERSON_NAME]"
type input "9257862409"
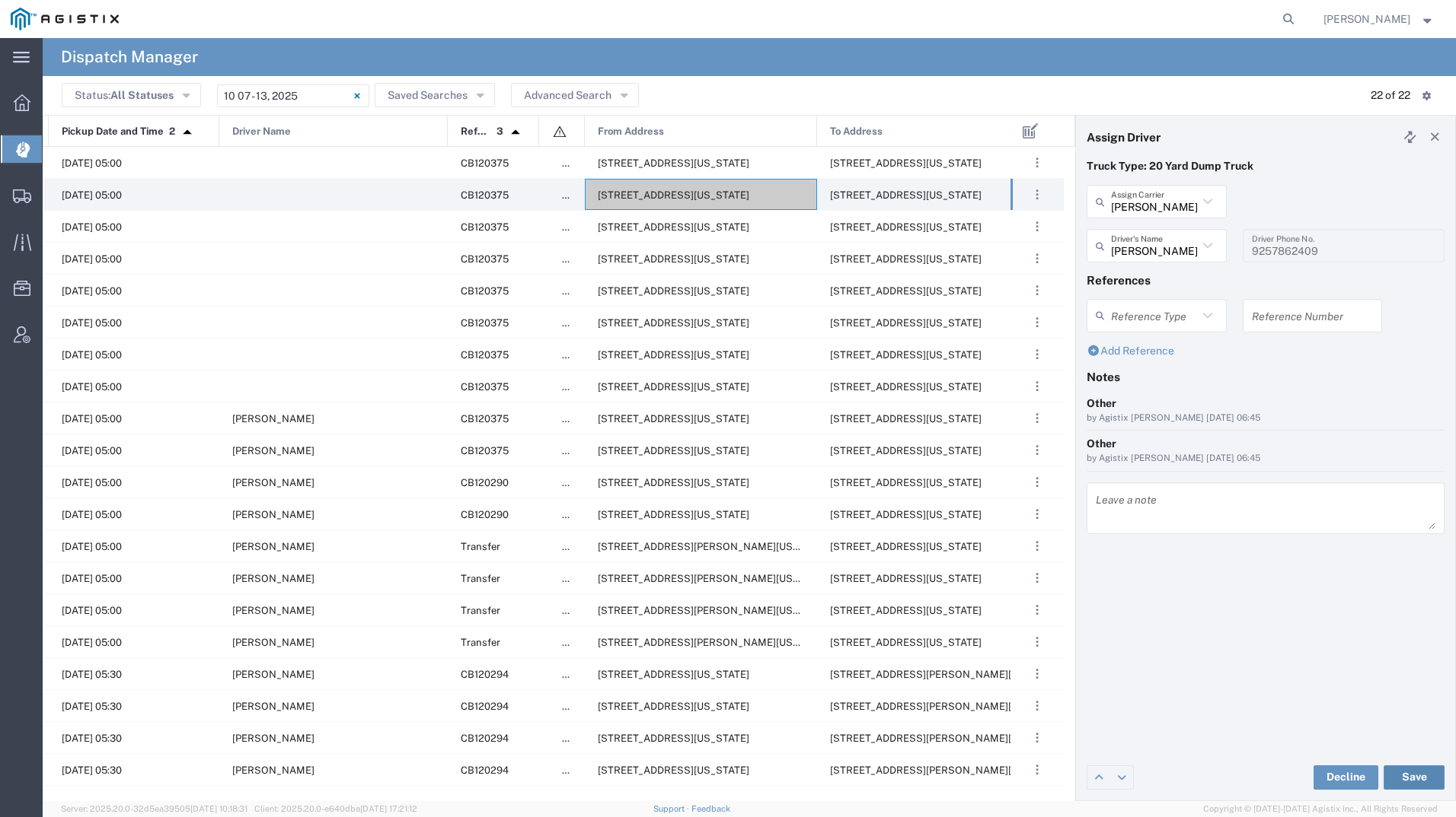
click at [1414, 768] on button "Save" at bounding box center [1413, 777] width 60 height 24
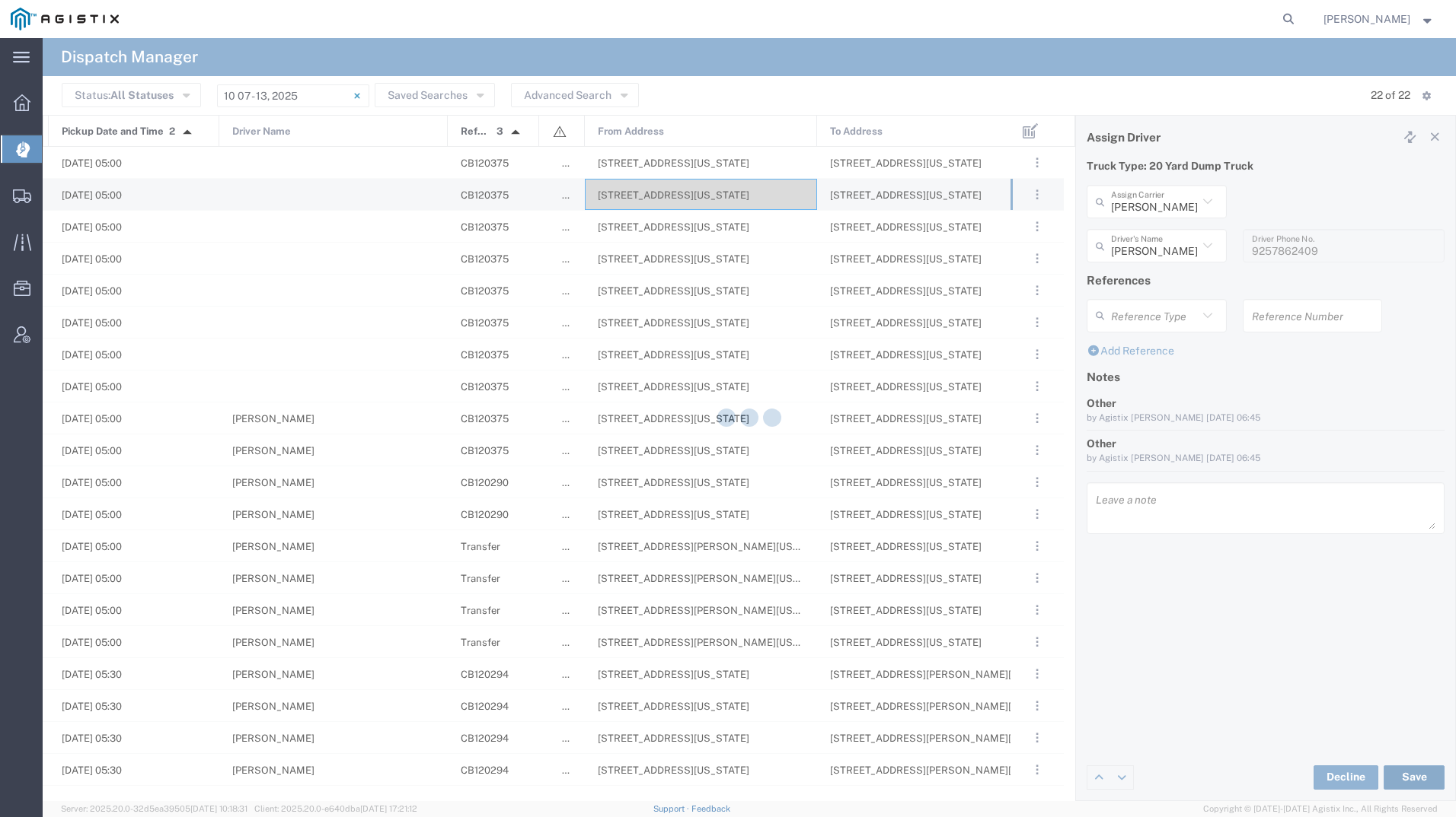
type input "[PERSON_NAME]"
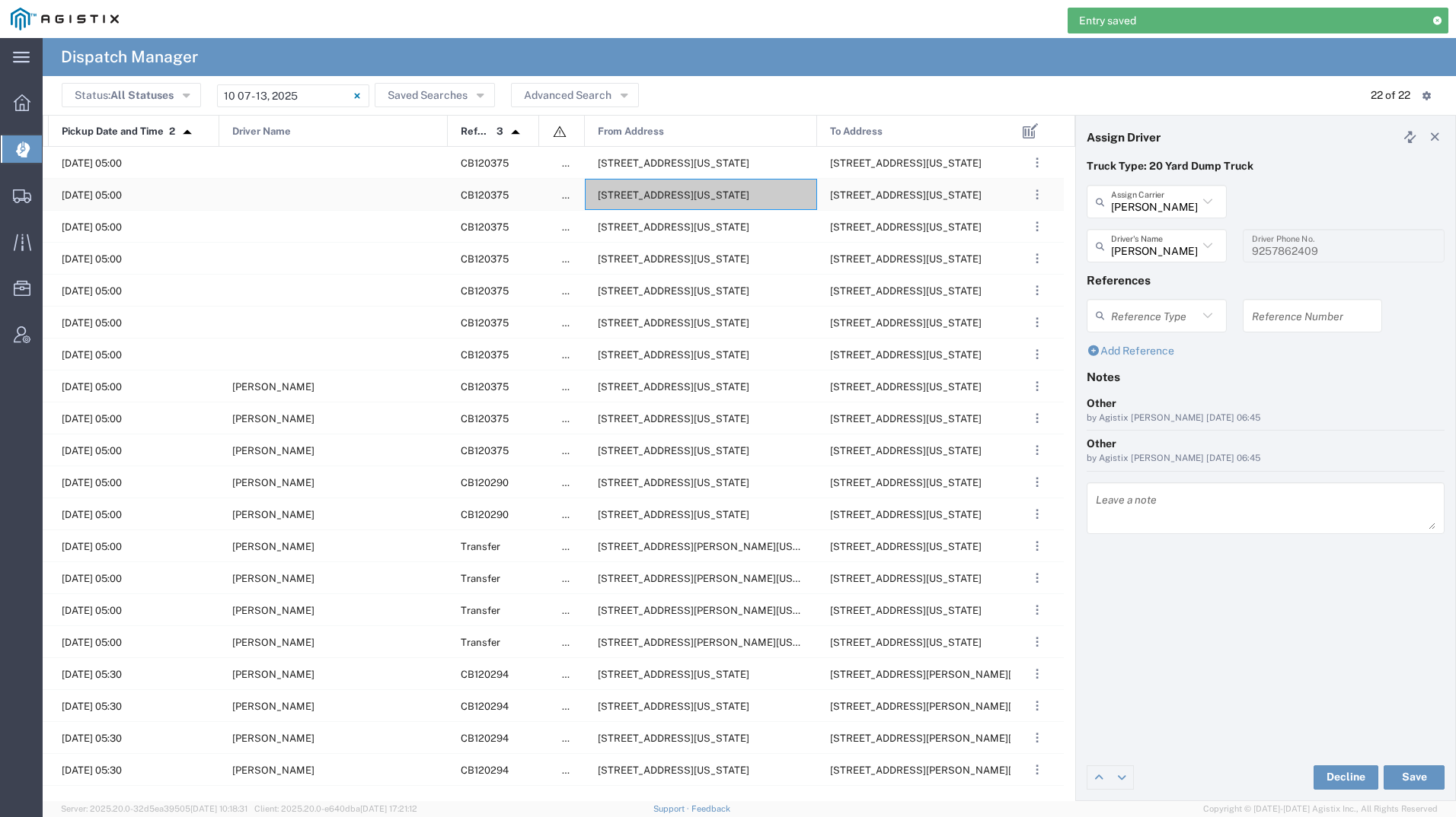
click at [717, 186] on div "[STREET_ADDRESS][US_STATE]" at bounding box center [701, 194] width 232 height 31
click at [1124, 243] on input "text" at bounding box center [1159, 246] width 96 height 26
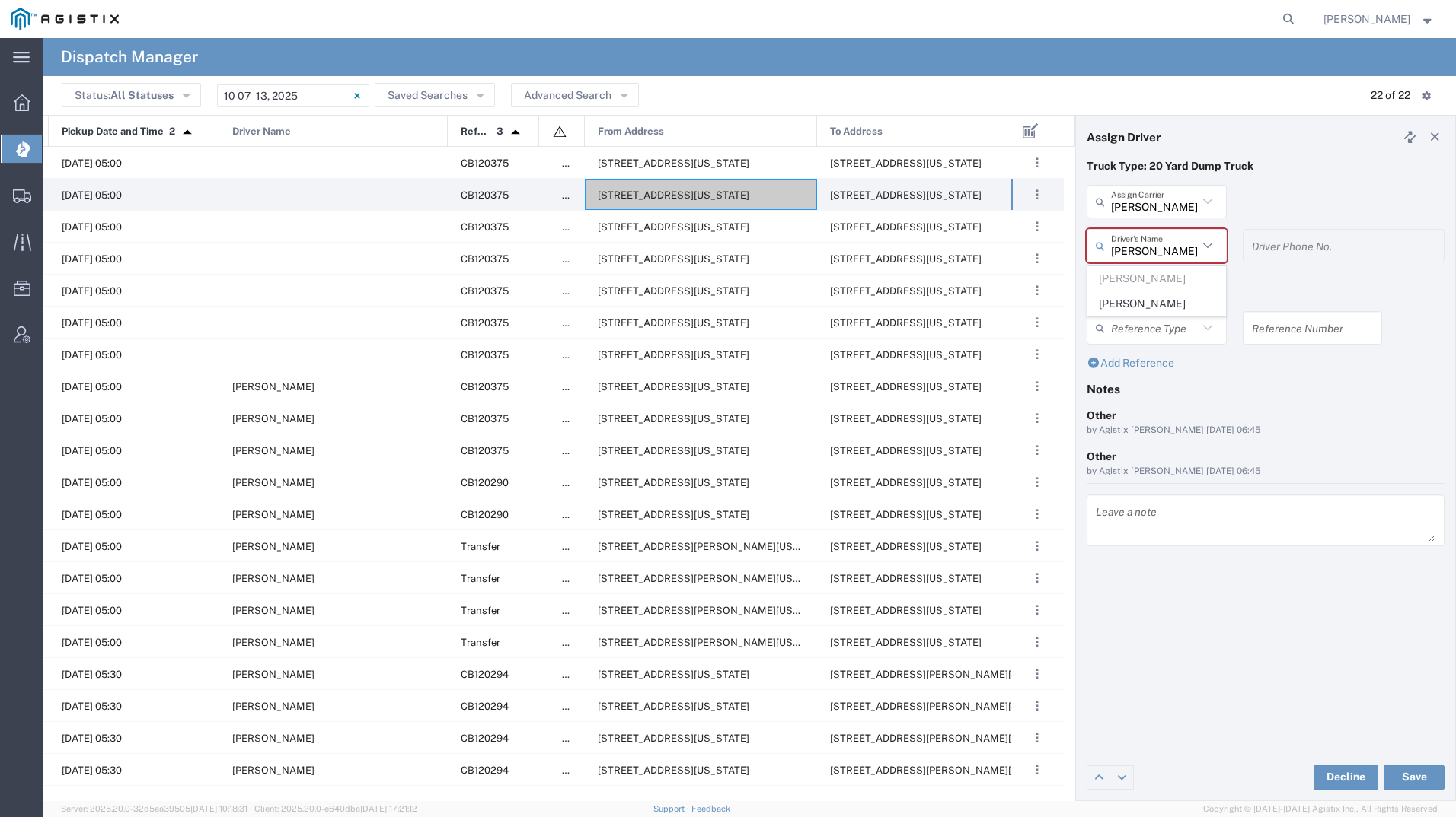
type input "[PERSON_NAME]"
click at [1259, 180] on div "Truck Type: 20 Yard Dump Truck" at bounding box center [1265, 171] width 374 height 26
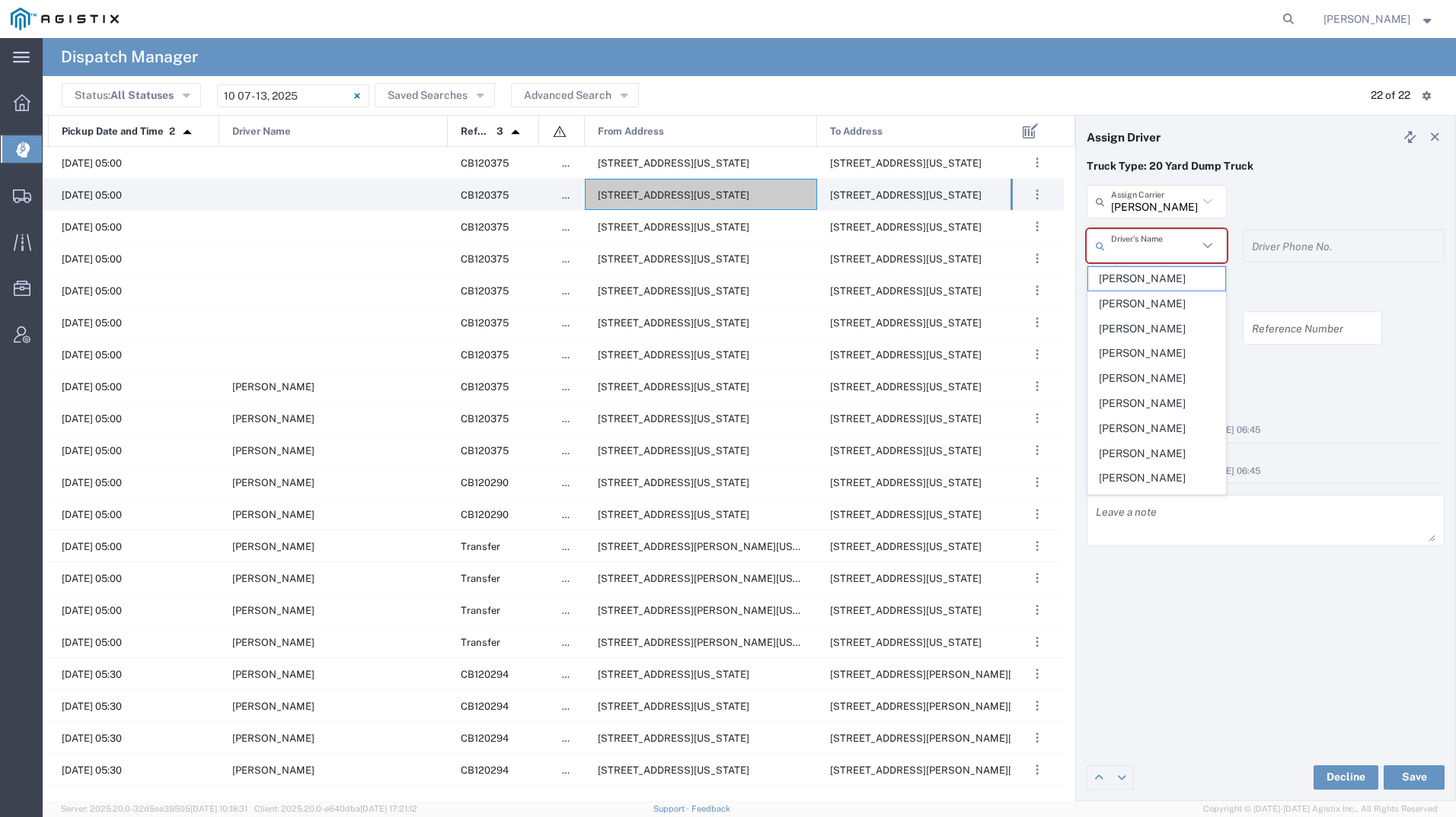
click at [1168, 237] on input "text" at bounding box center [1154, 246] width 87 height 26
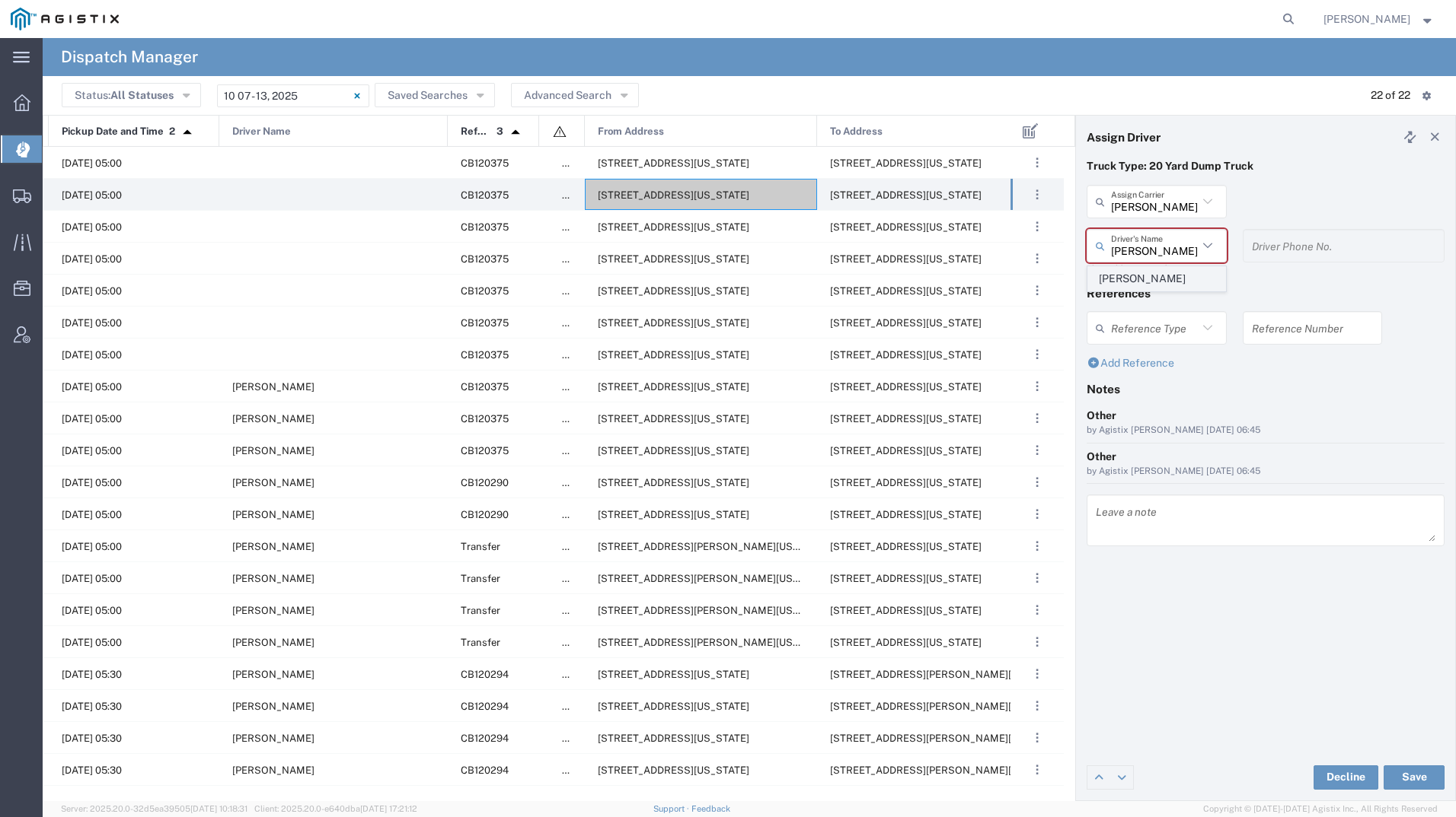
click at [1164, 279] on span "[PERSON_NAME]" at bounding box center [1157, 279] width 138 height 23
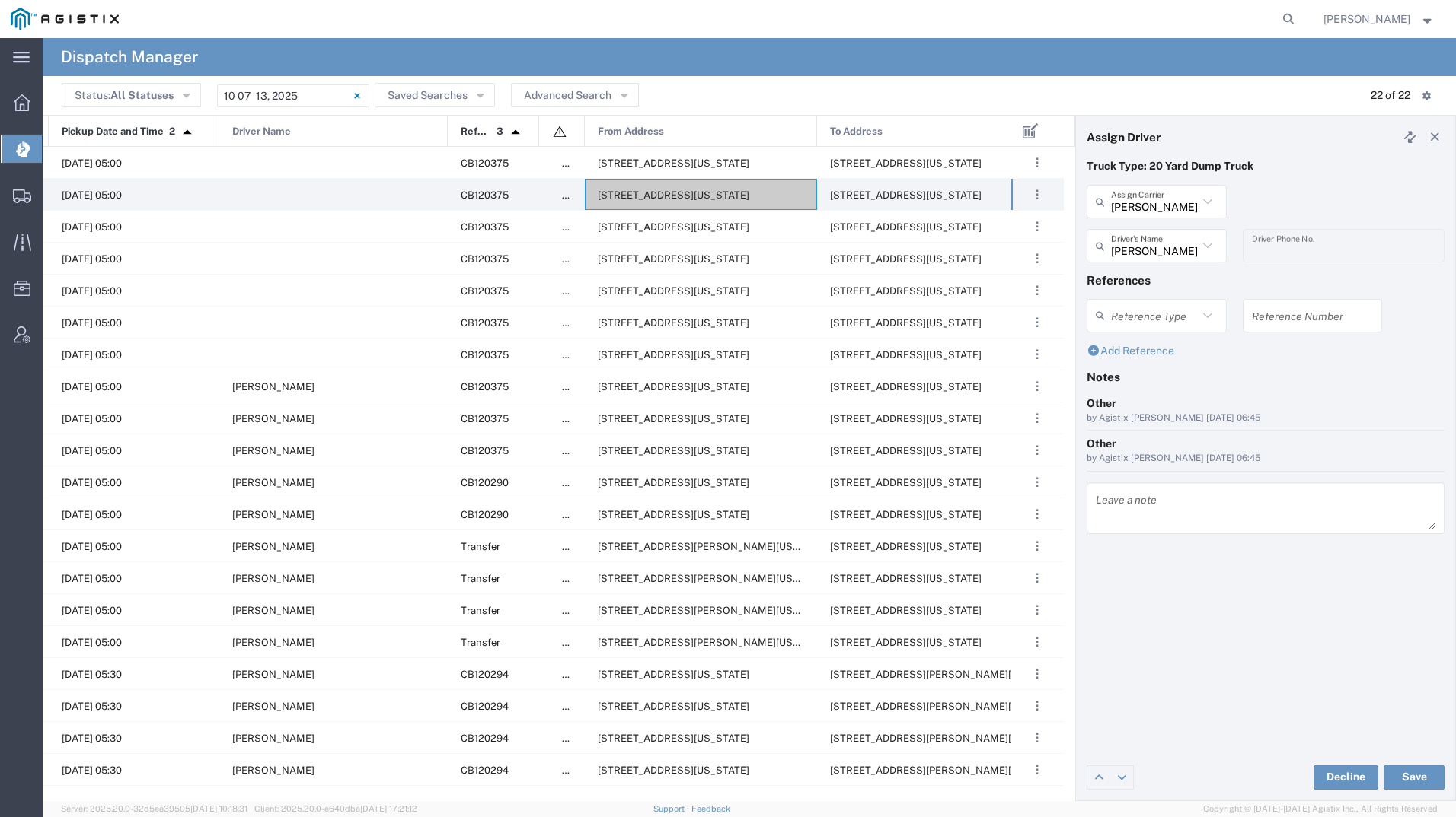
type input "[PERSON_NAME]"
type input "[PHONE_NUMBER]"
click at [1399, 771] on button "Save" at bounding box center [1413, 777] width 60 height 24
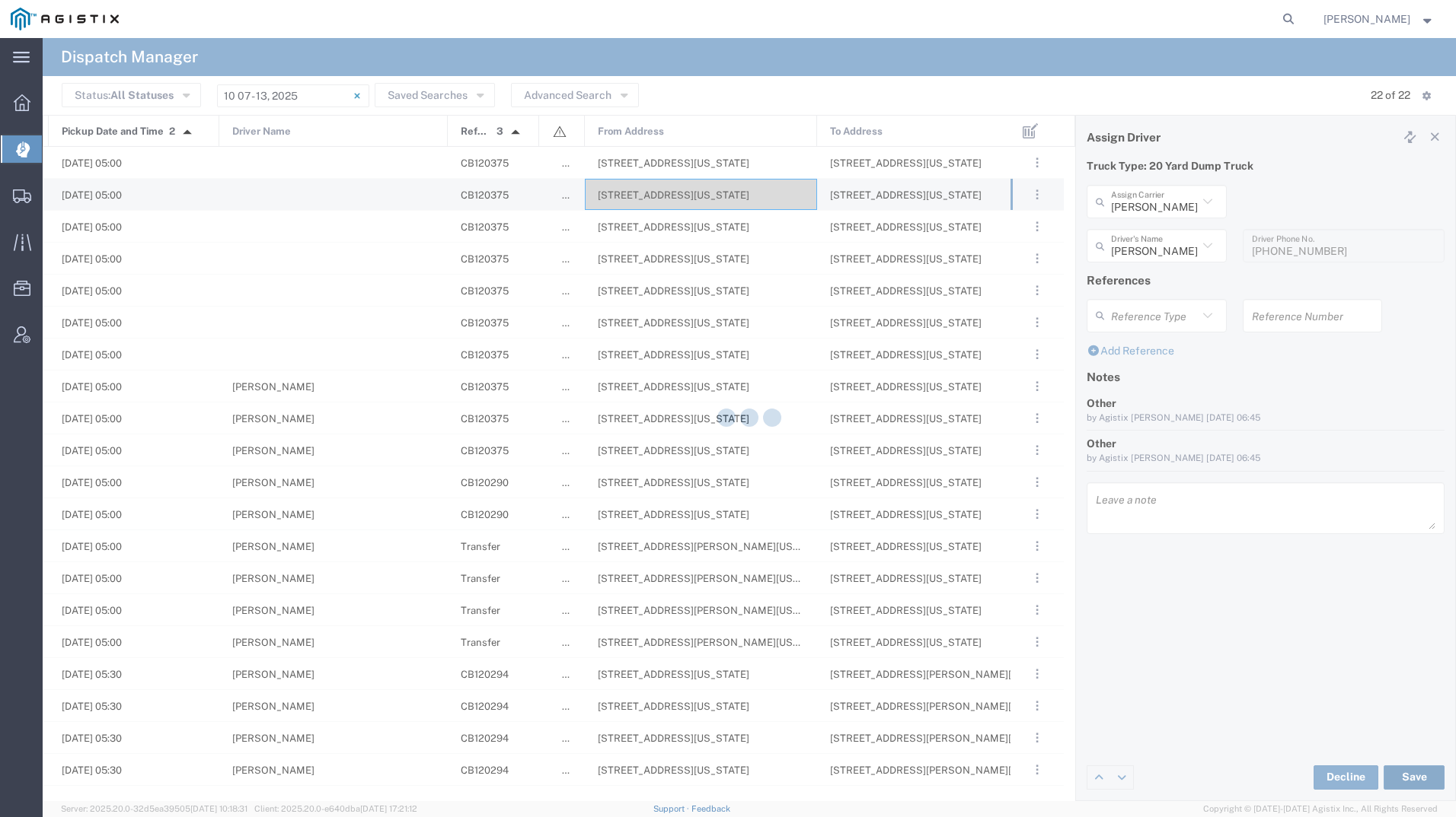
type input "[PERSON_NAME]"
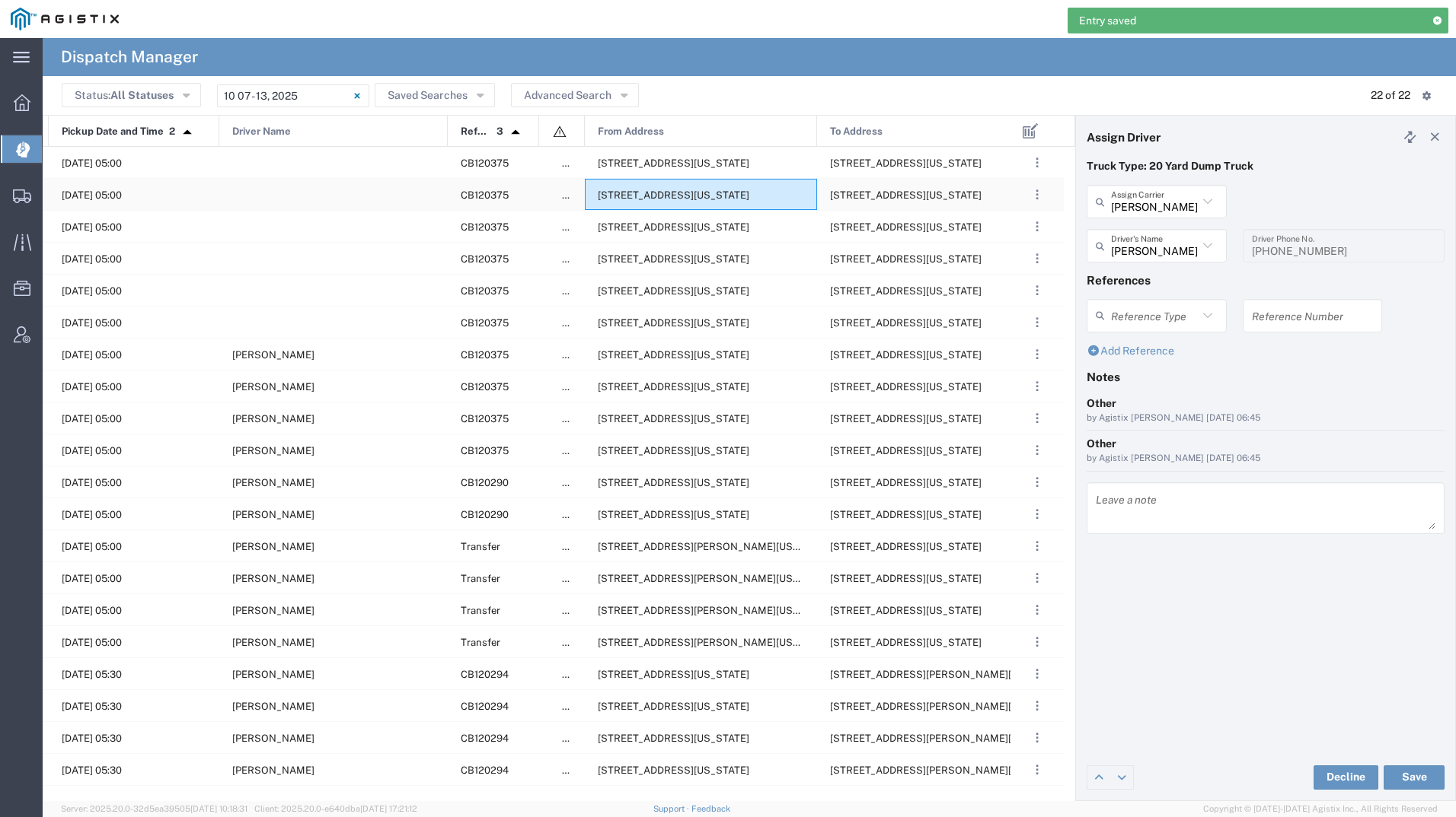
click at [662, 200] on span "[STREET_ADDRESS][US_STATE]" at bounding box center [673, 195] width 151 height 12
click at [1159, 249] on input "text" at bounding box center [1159, 246] width 96 height 26
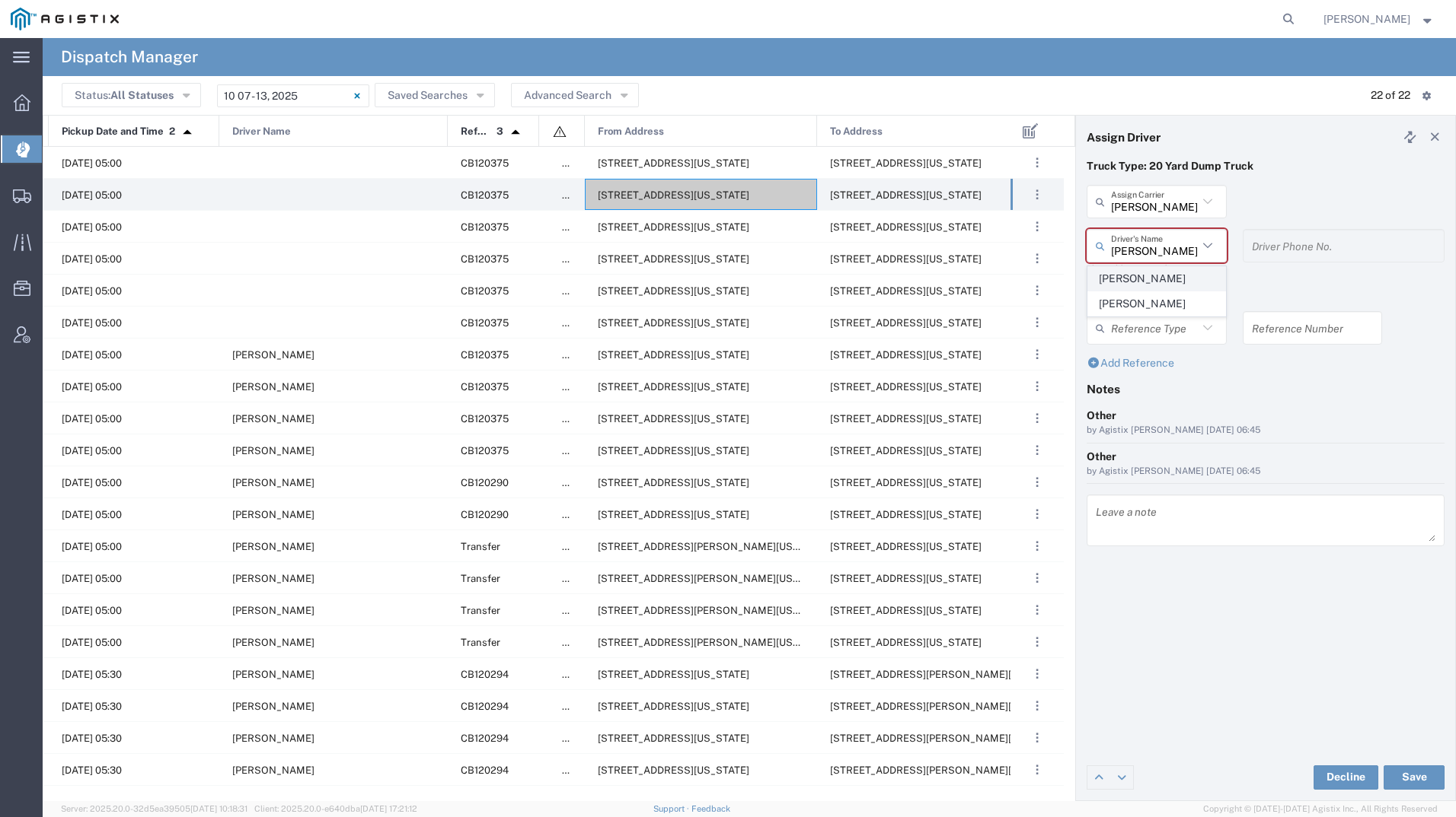
click at [1181, 272] on span "[PERSON_NAME]" at bounding box center [1157, 279] width 138 height 23
type input "[PERSON_NAME]"
type input "5597941521"
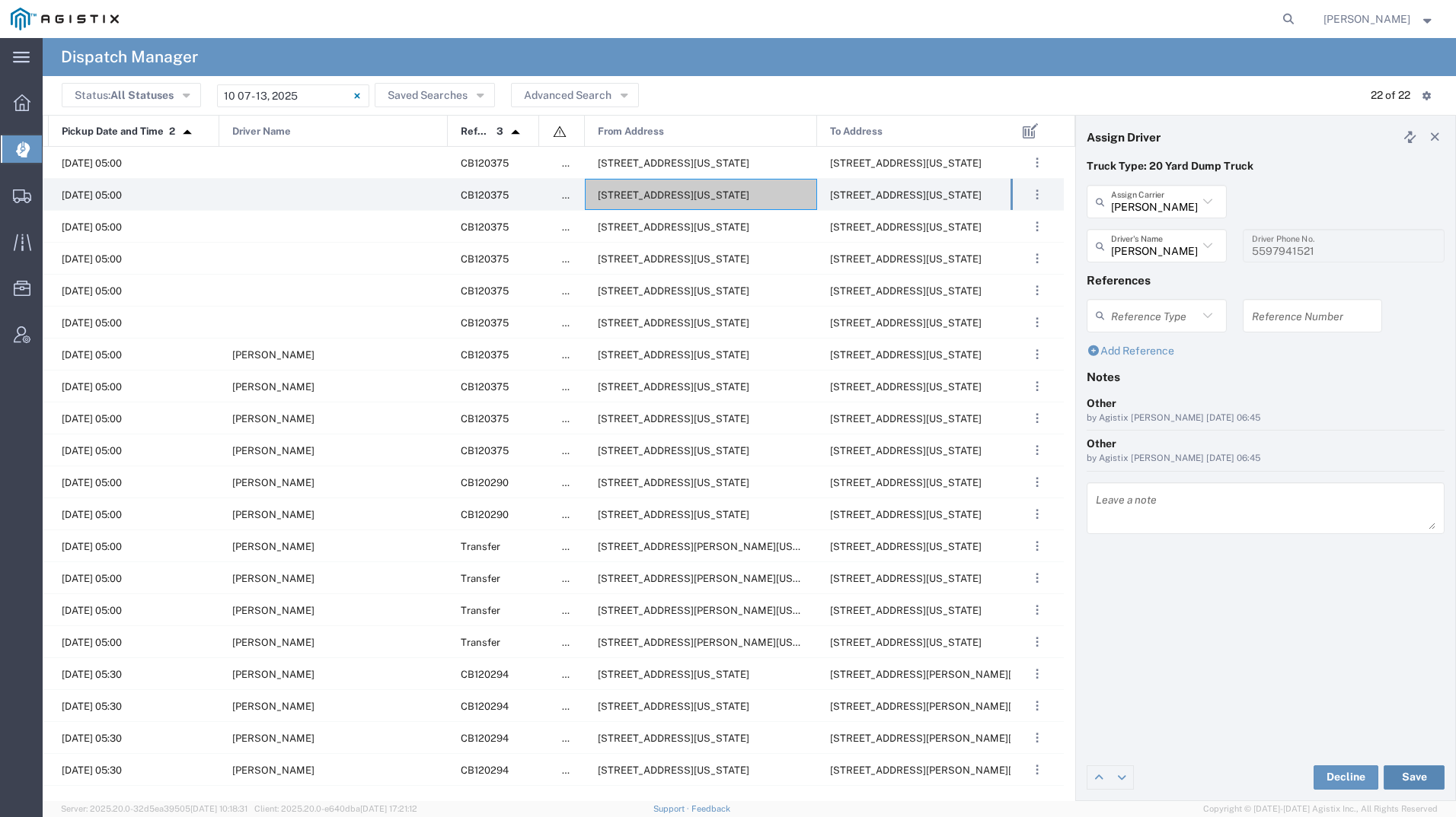
click at [1409, 776] on button "Save" at bounding box center [1413, 777] width 60 height 24
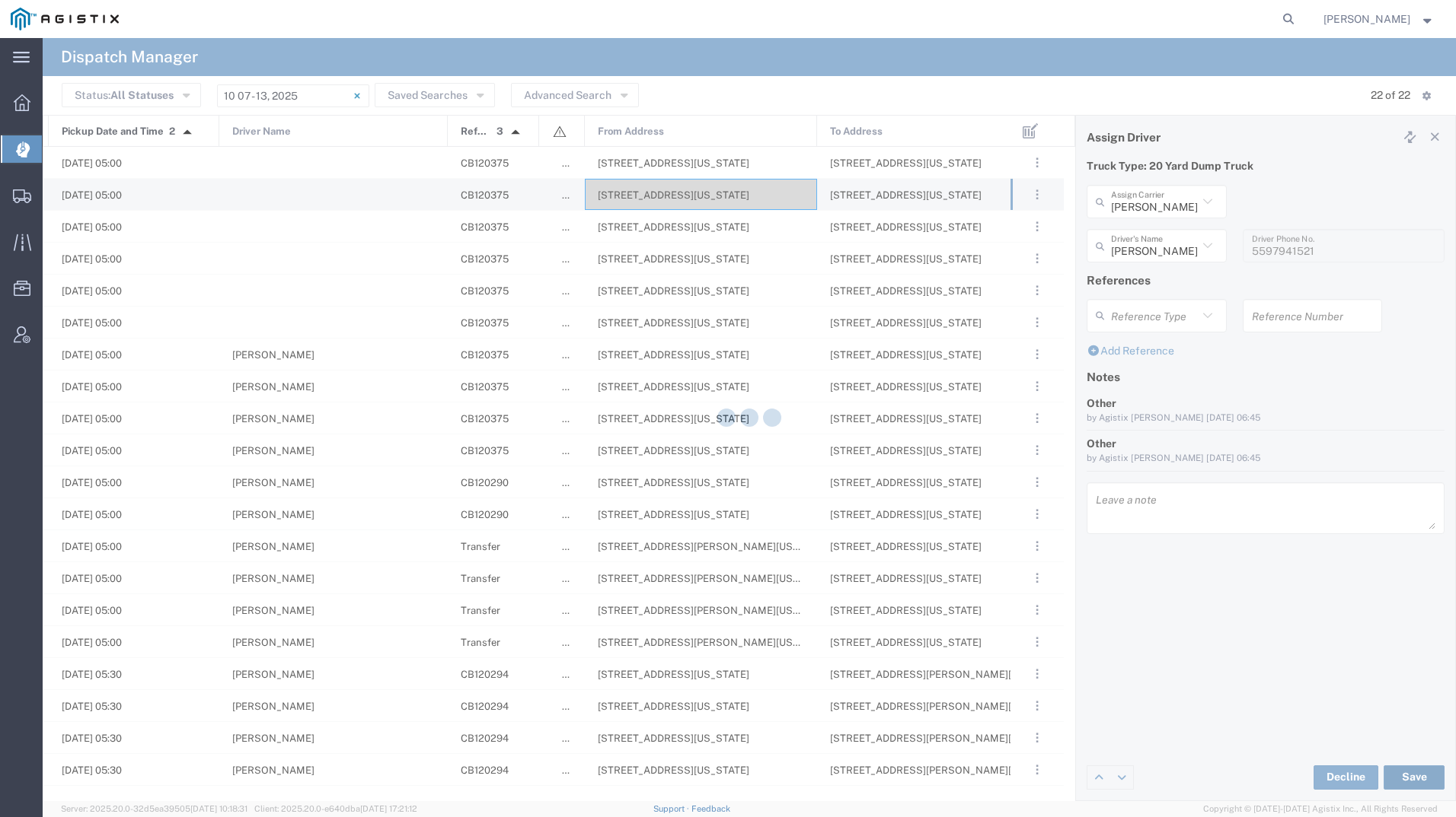
type input "[PERSON_NAME]"
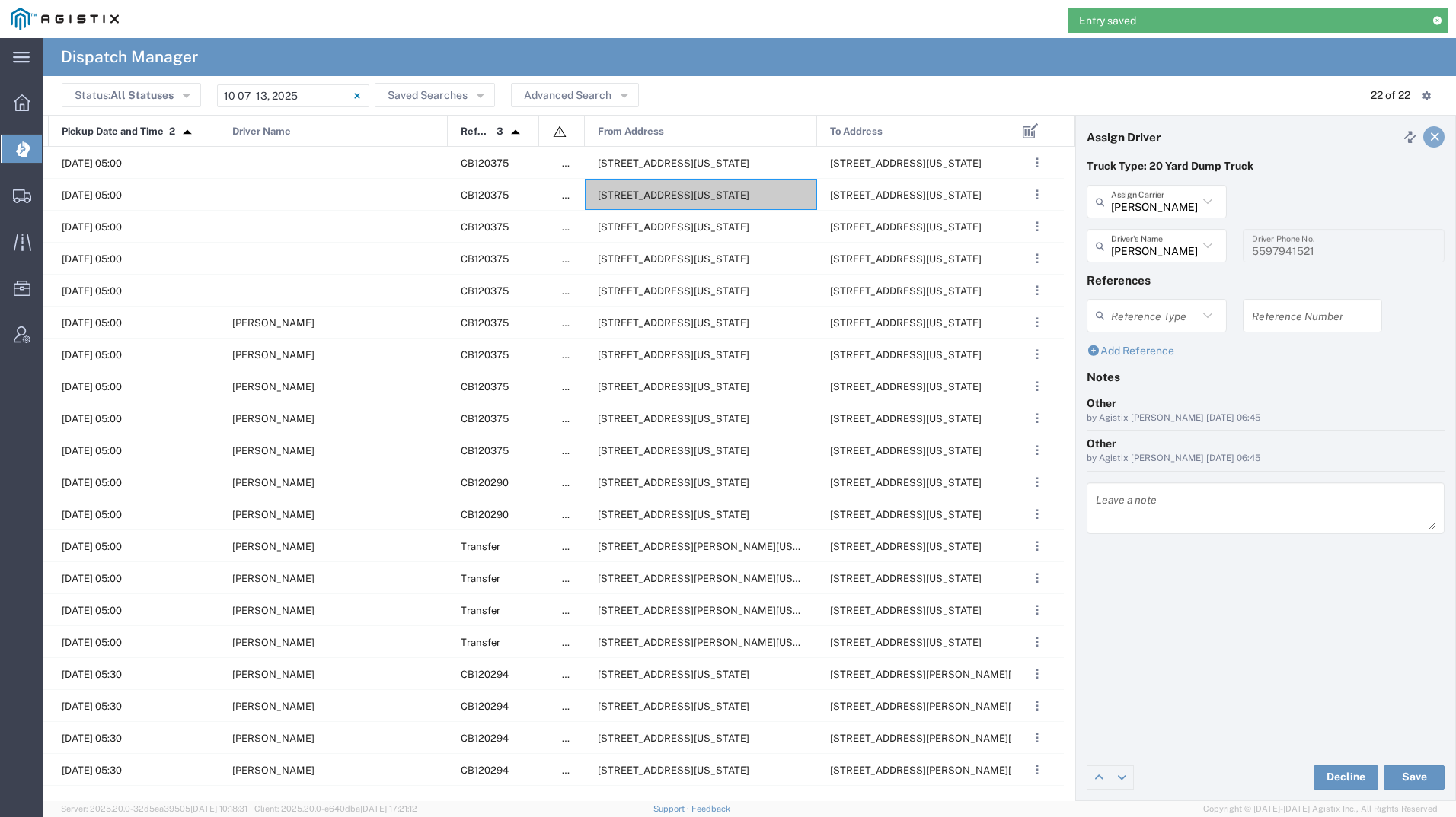
click at [1435, 134] on icon at bounding box center [1435, 136] width 14 height 11
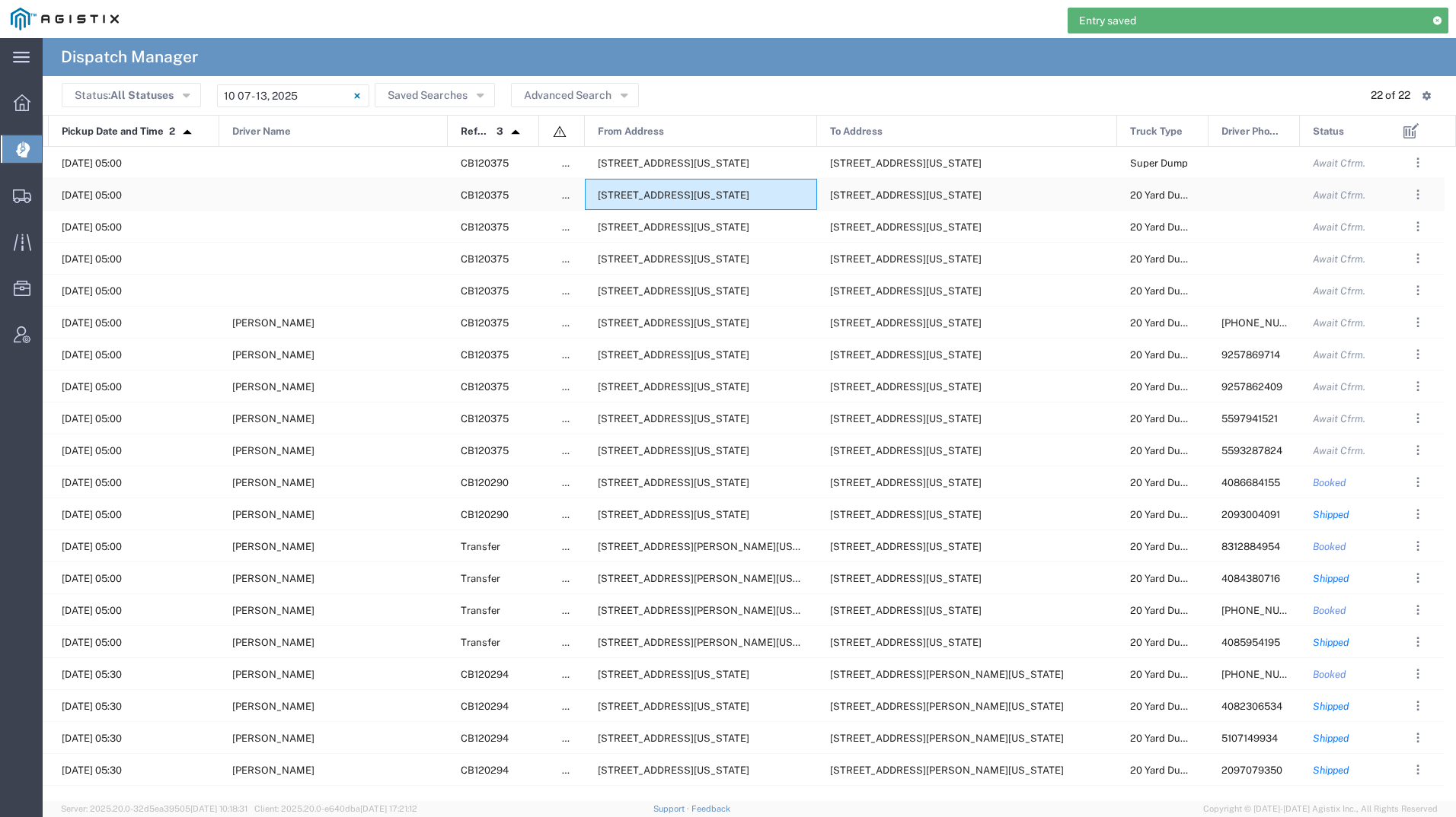
click at [734, 190] on span "[STREET_ADDRESS][US_STATE]" at bounding box center [673, 195] width 151 height 12
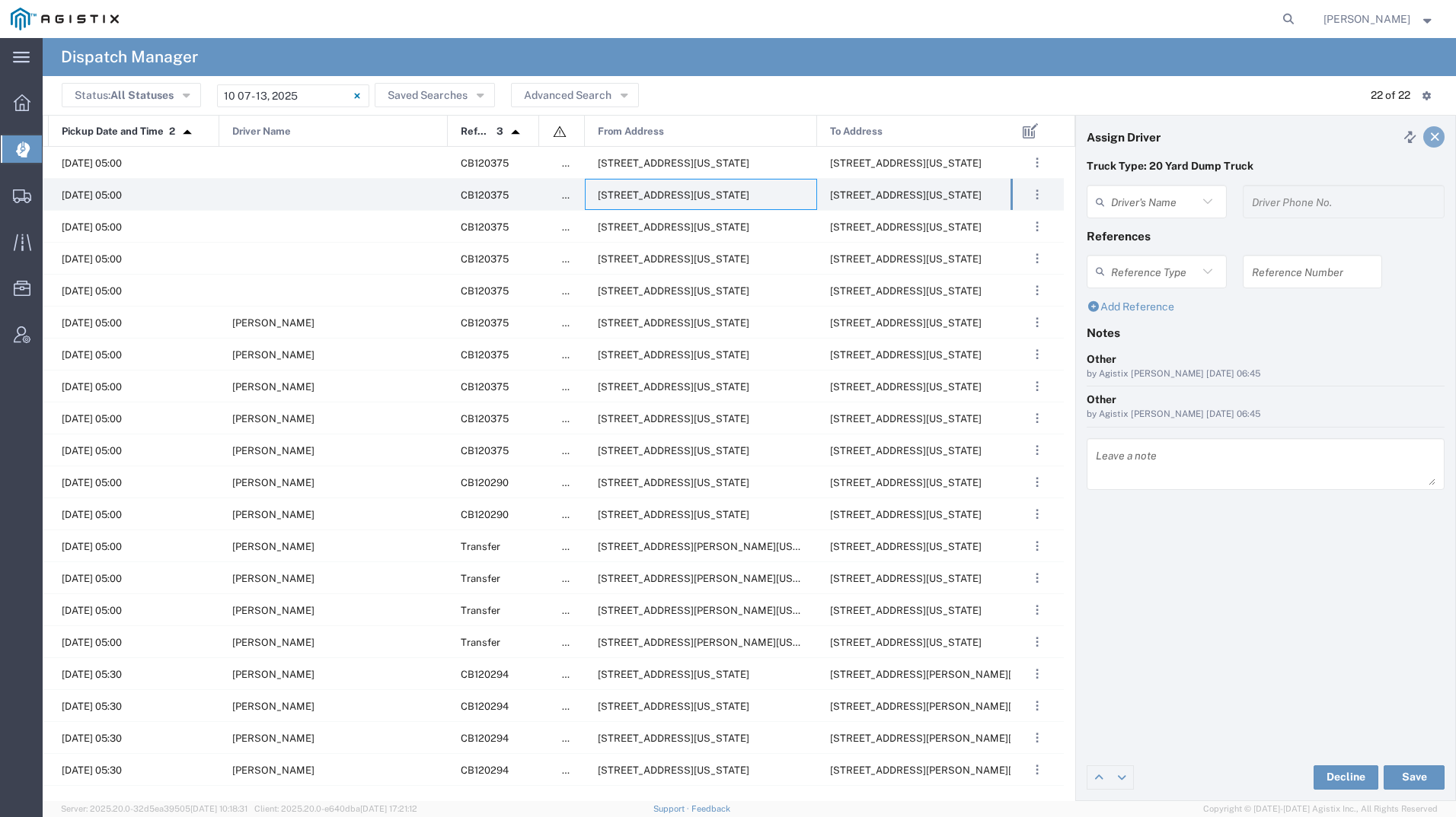
click at [1431, 138] on icon at bounding box center [1435, 136] width 14 height 11
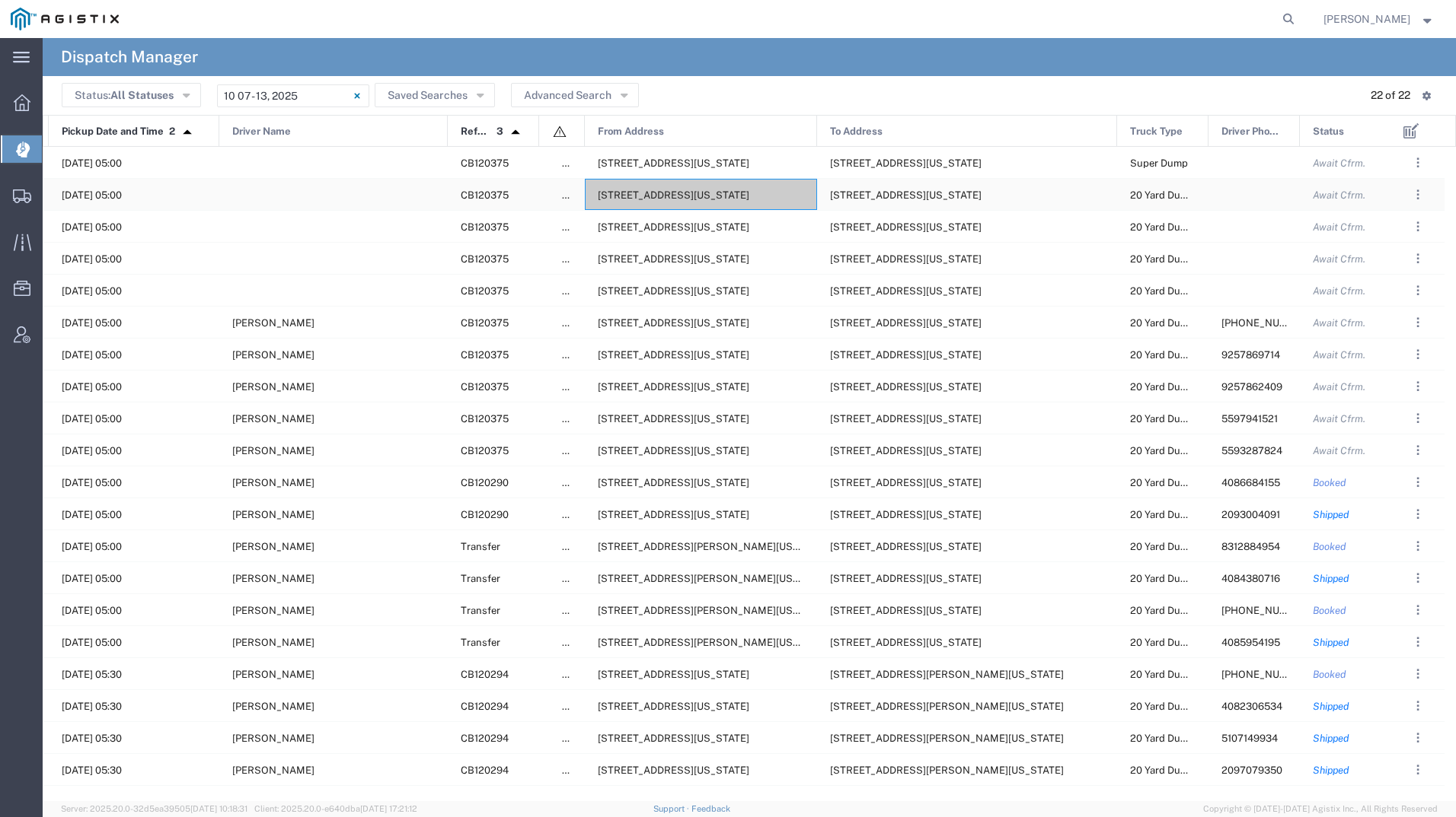
click at [710, 197] on span "[STREET_ADDRESS][US_STATE]" at bounding box center [673, 195] width 151 height 12
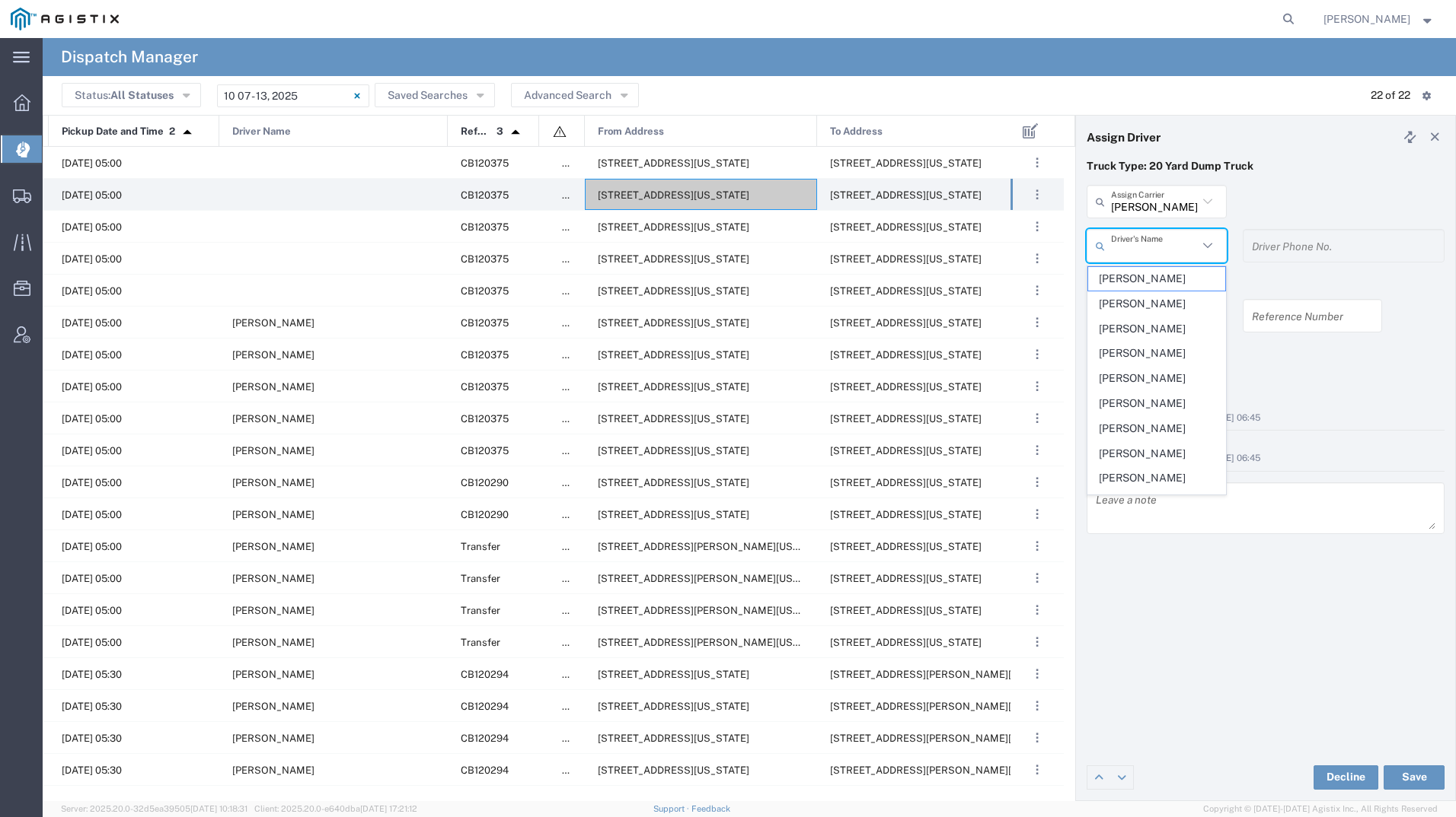
click at [1122, 249] on input "text" at bounding box center [1154, 246] width 87 height 26
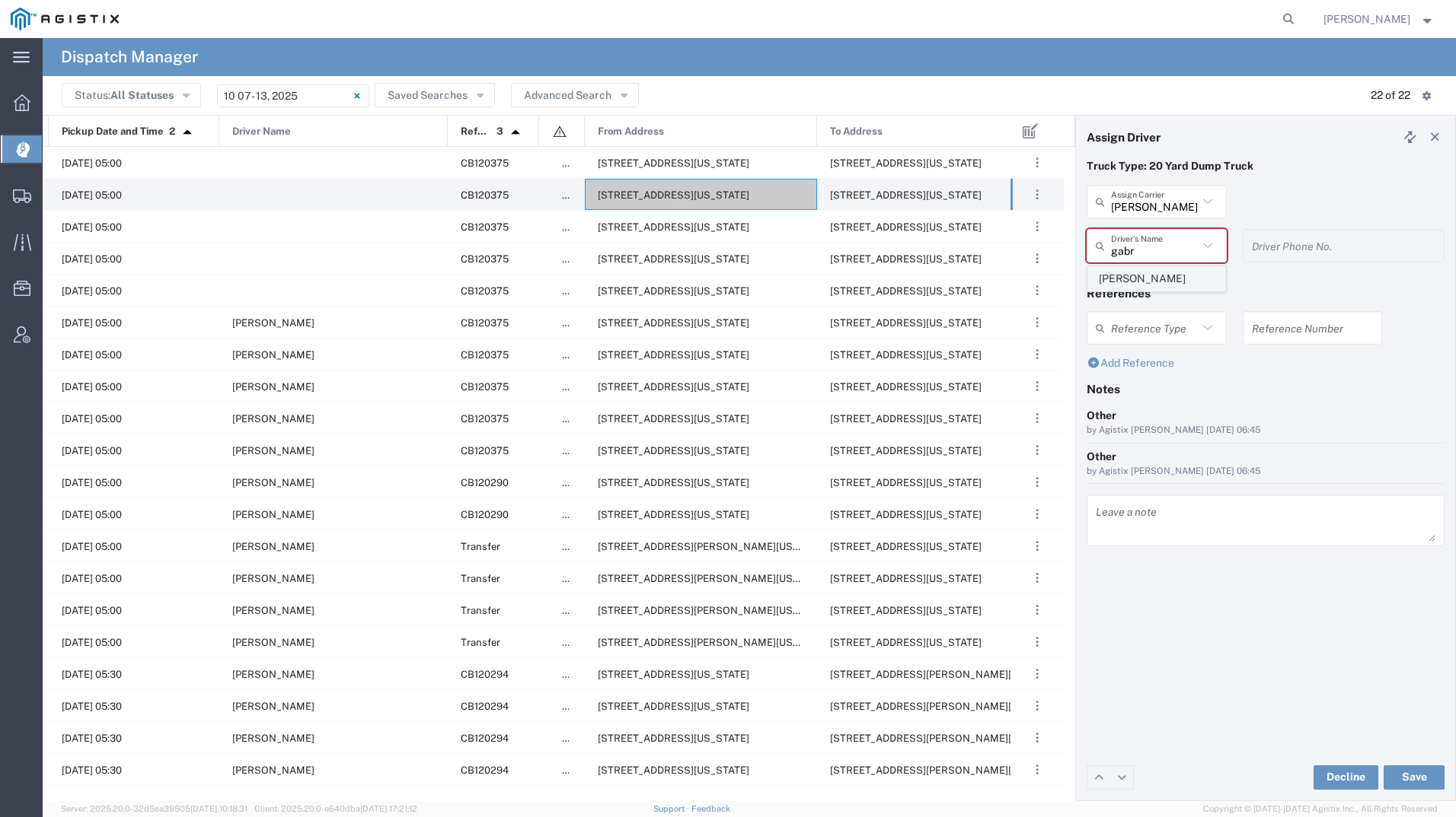
click at [1132, 283] on span "[PERSON_NAME]" at bounding box center [1157, 279] width 138 height 23
type input "[PERSON_NAME]"
type input "6614724296"
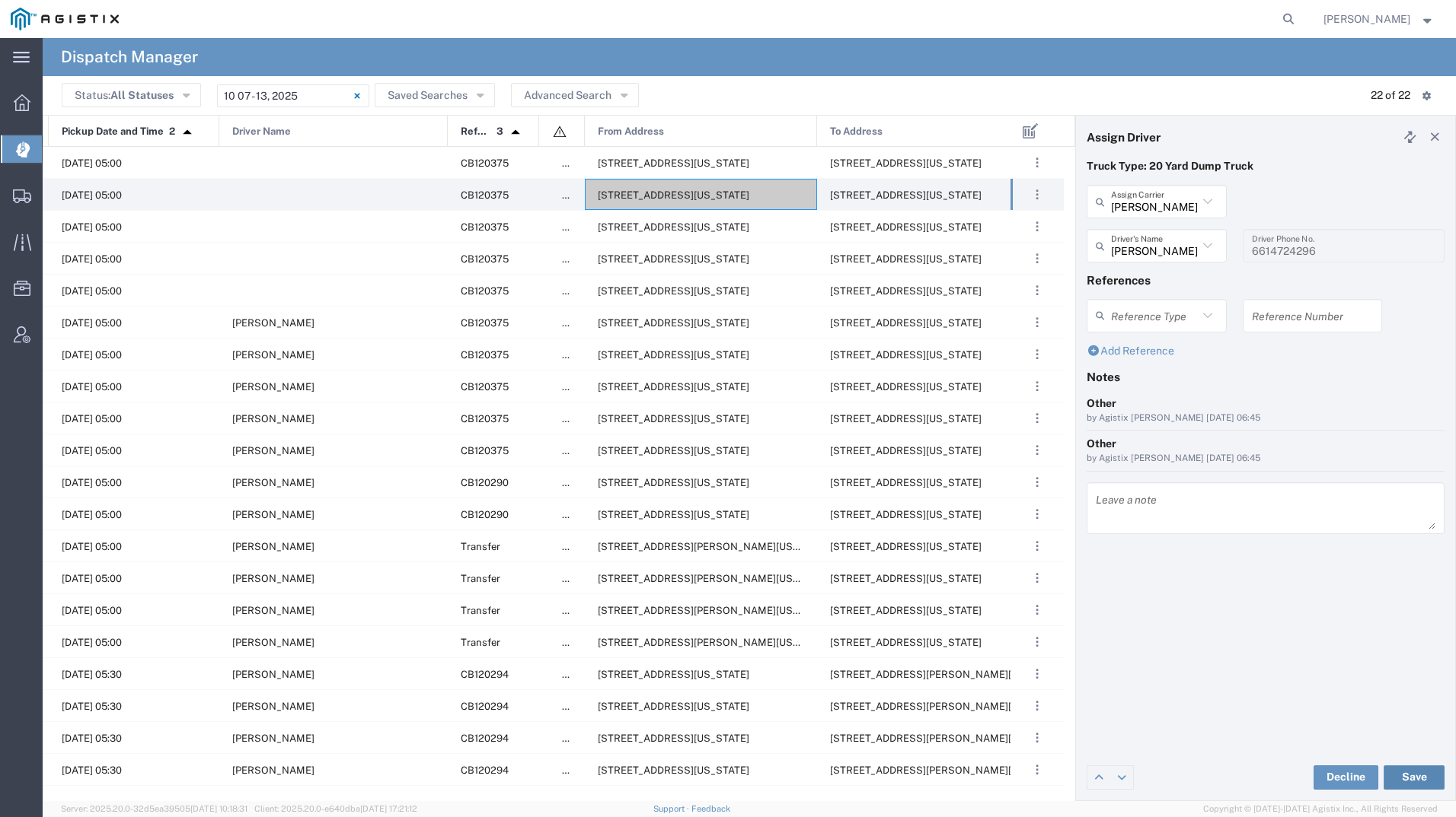
click at [1411, 780] on button "Save" at bounding box center [1413, 777] width 60 height 24
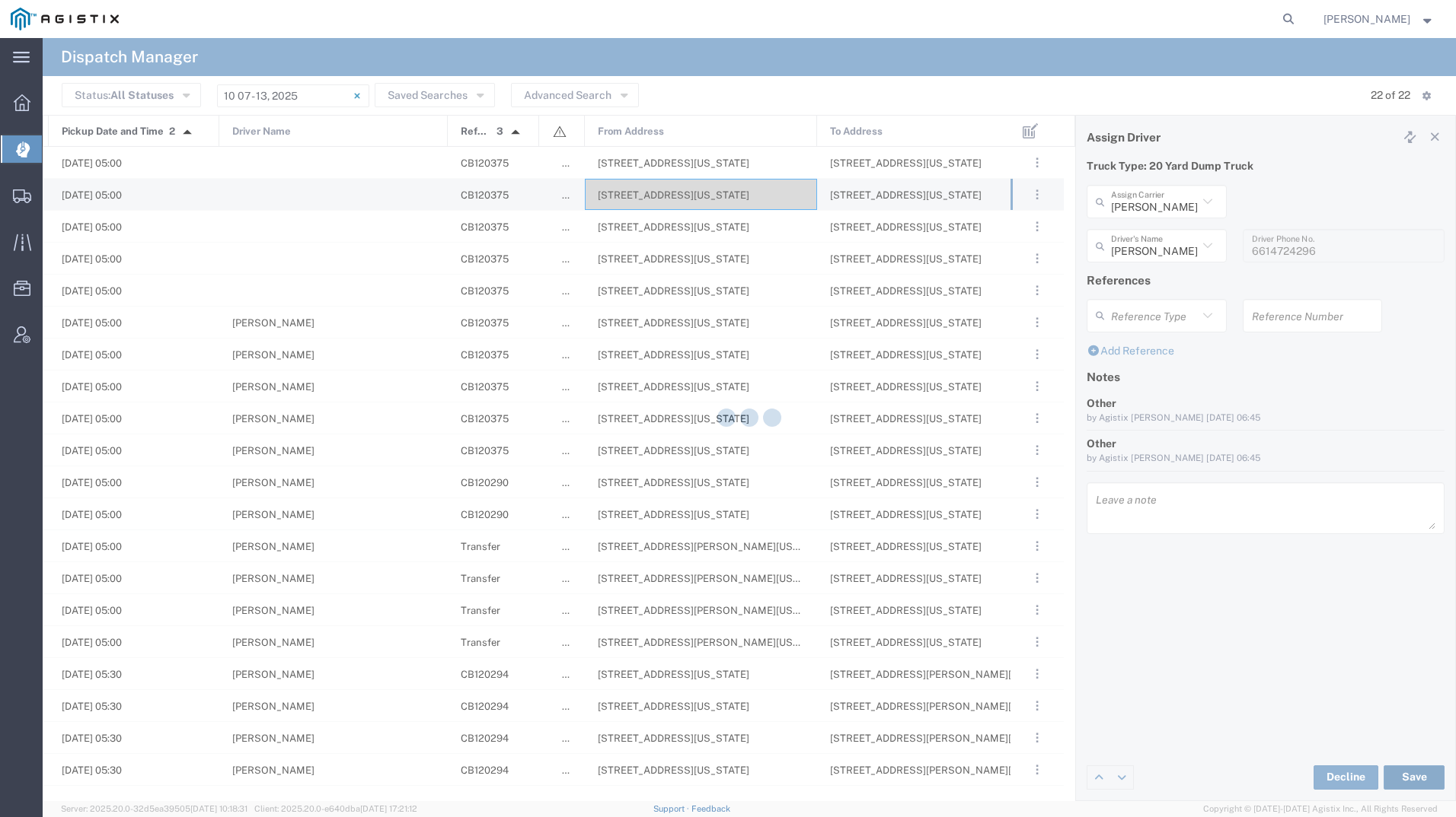
type input "[PERSON_NAME]"
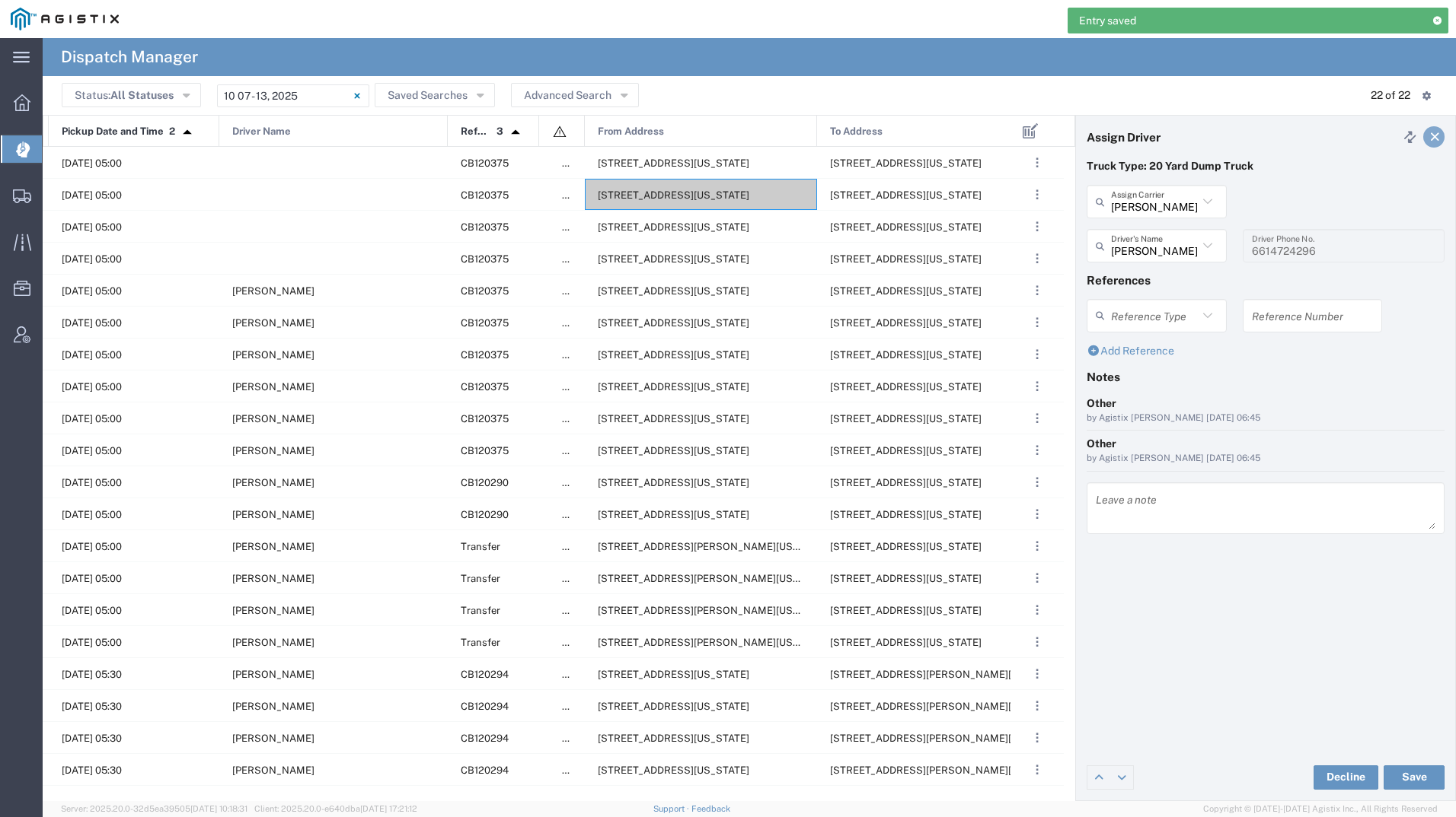
click at [1436, 136] on icon at bounding box center [1435, 136] width 14 height 11
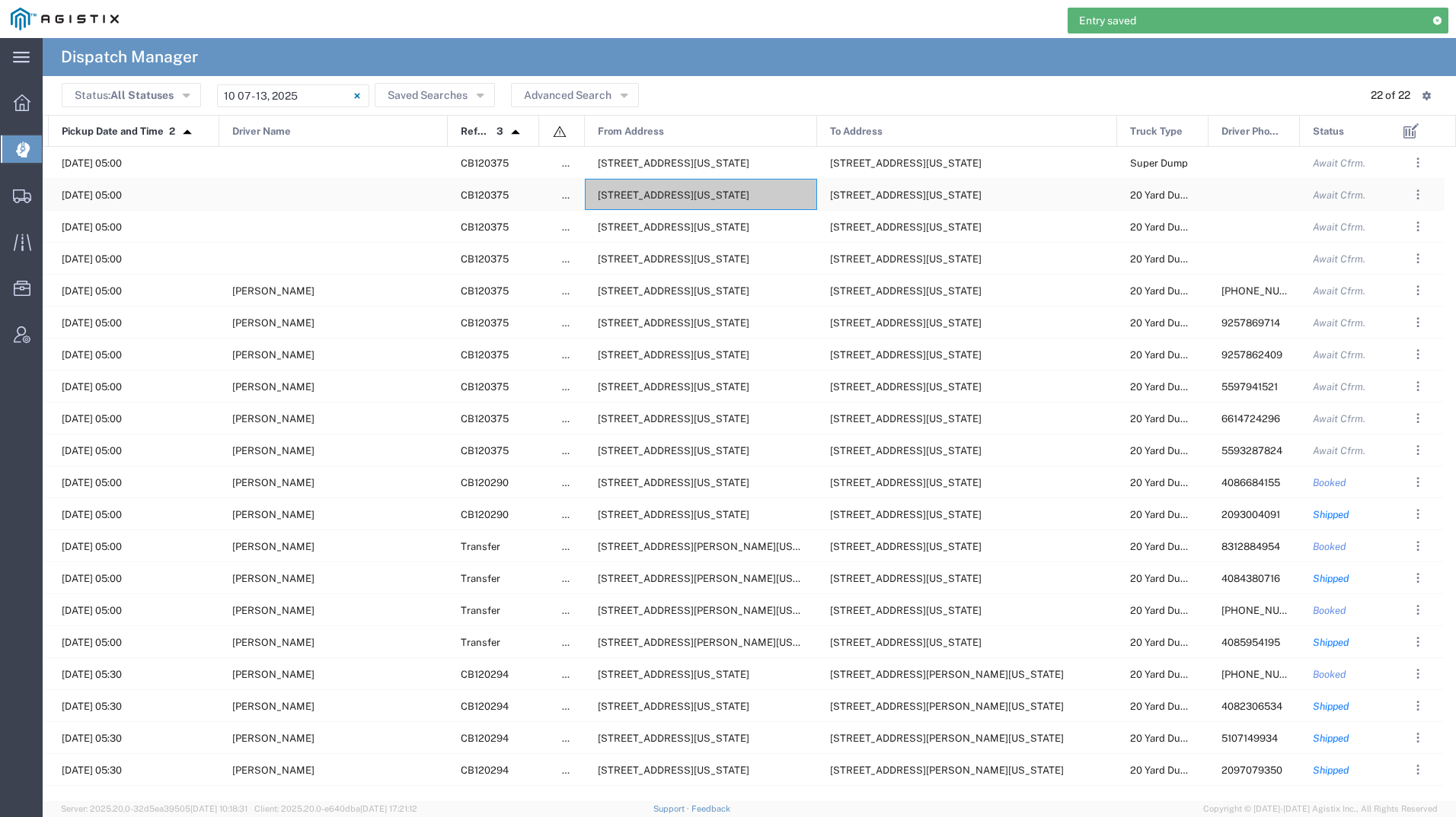
click at [724, 182] on div "[STREET_ADDRESS][US_STATE]" at bounding box center [701, 194] width 232 height 31
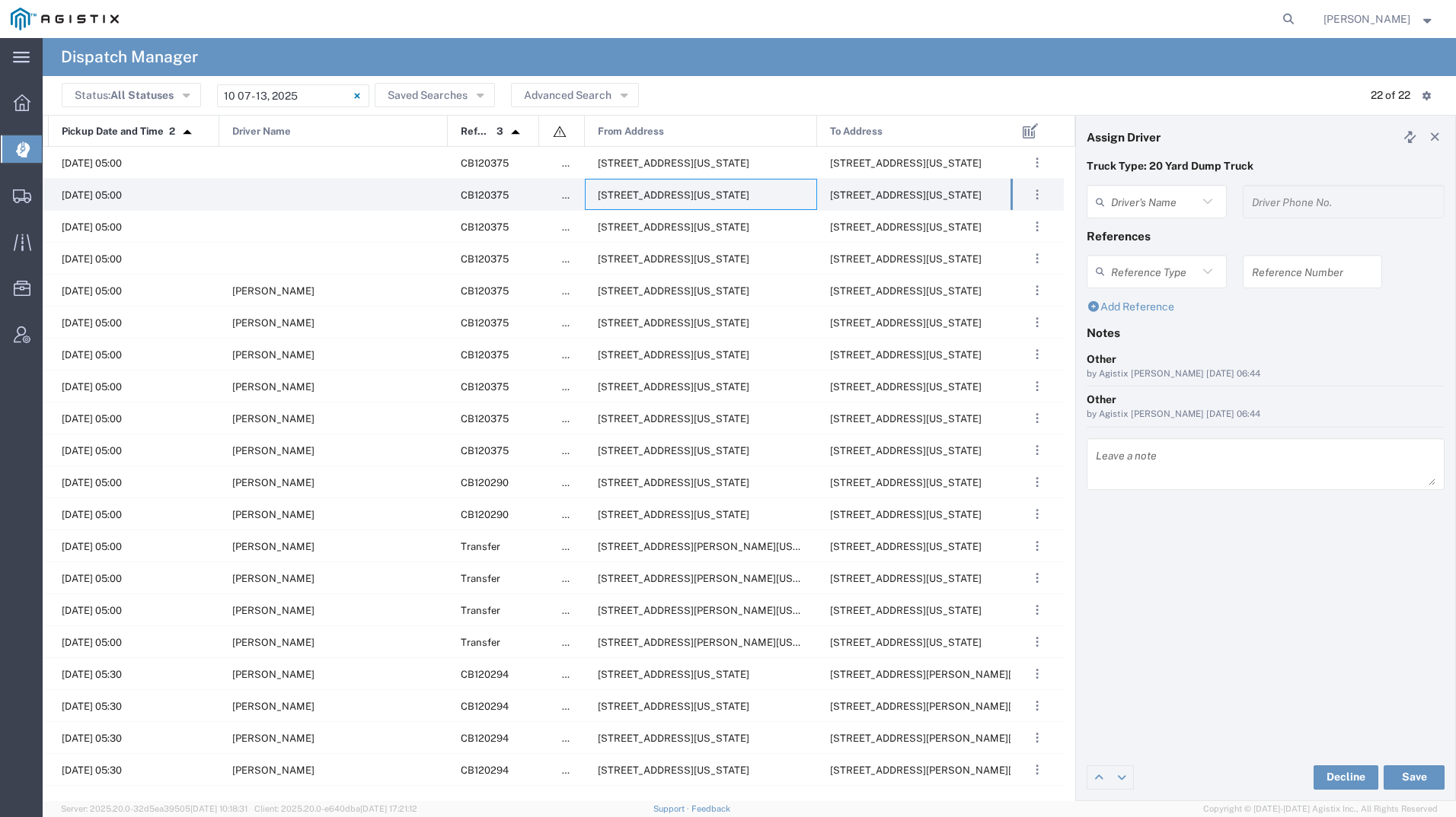
click at [1164, 205] on agx-dispatcher-assign-widget "Driver's Name Driver Phone No." at bounding box center [1265, 207] width 358 height 44
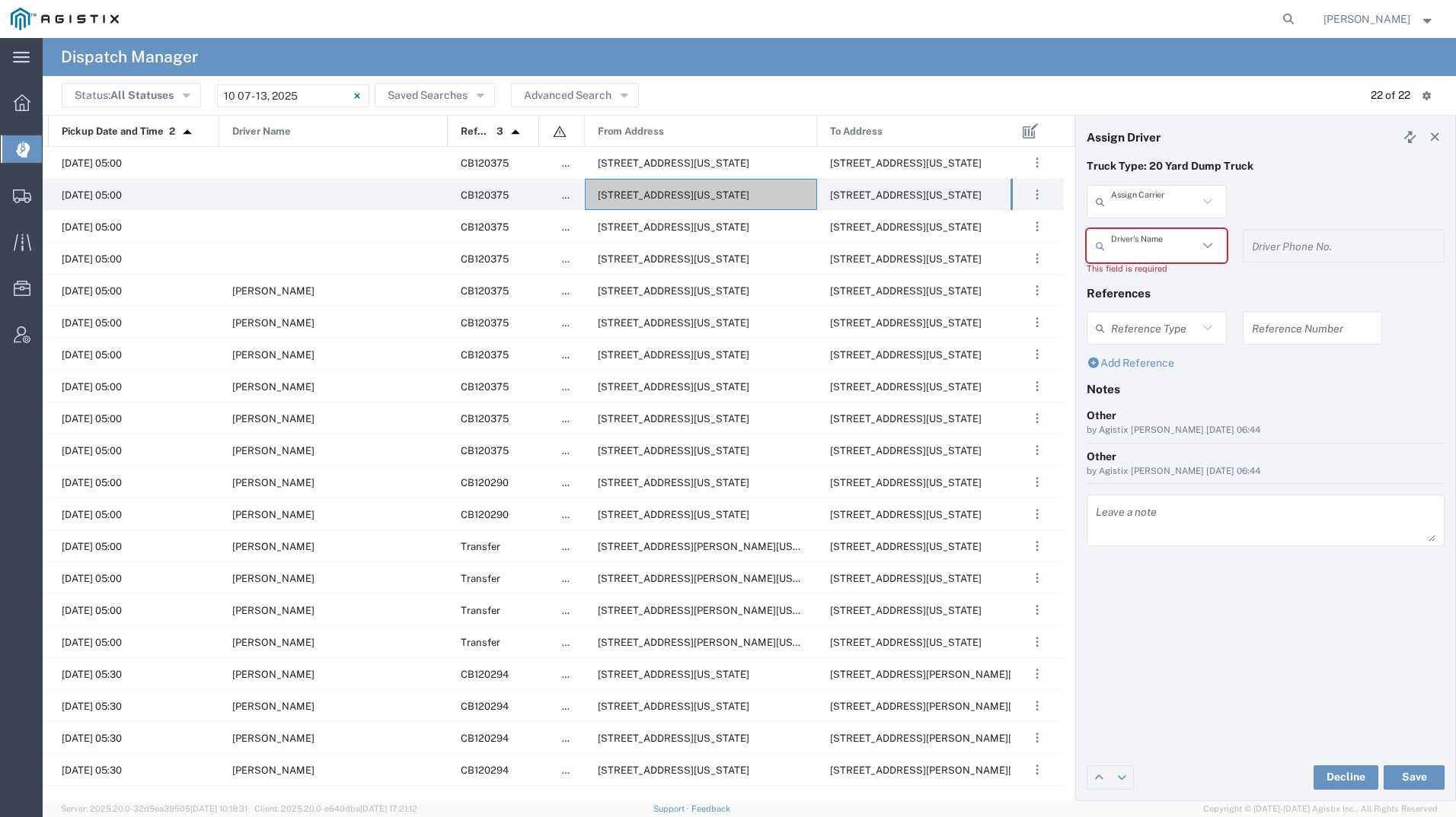
click at [1161, 205] on input "text" at bounding box center [1154, 202] width 87 height 26
click at [1152, 238] on span "[PERSON_NAME] & Sons Trucking" at bounding box center [1157, 247] width 138 height 47
type input "[PERSON_NAME] & Sons Trucking"
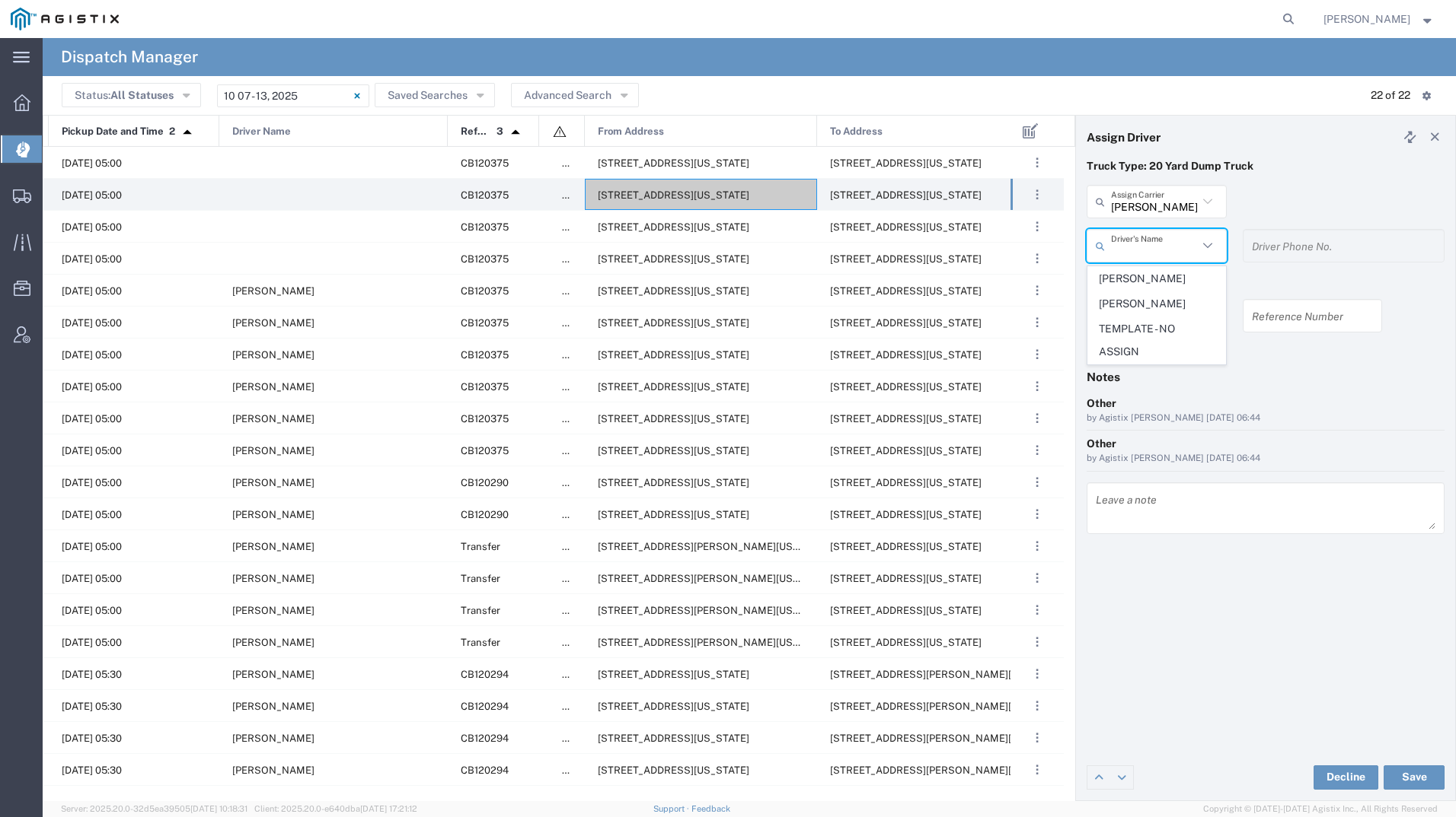
click at [1152, 241] on input "text" at bounding box center [1154, 246] width 87 height 26
click at [1156, 270] on span "[PERSON_NAME]" at bounding box center [1157, 279] width 138 height 23
type input "[PERSON_NAME]"
type input "9093499772"
click at [1404, 767] on button "Save" at bounding box center [1413, 777] width 60 height 24
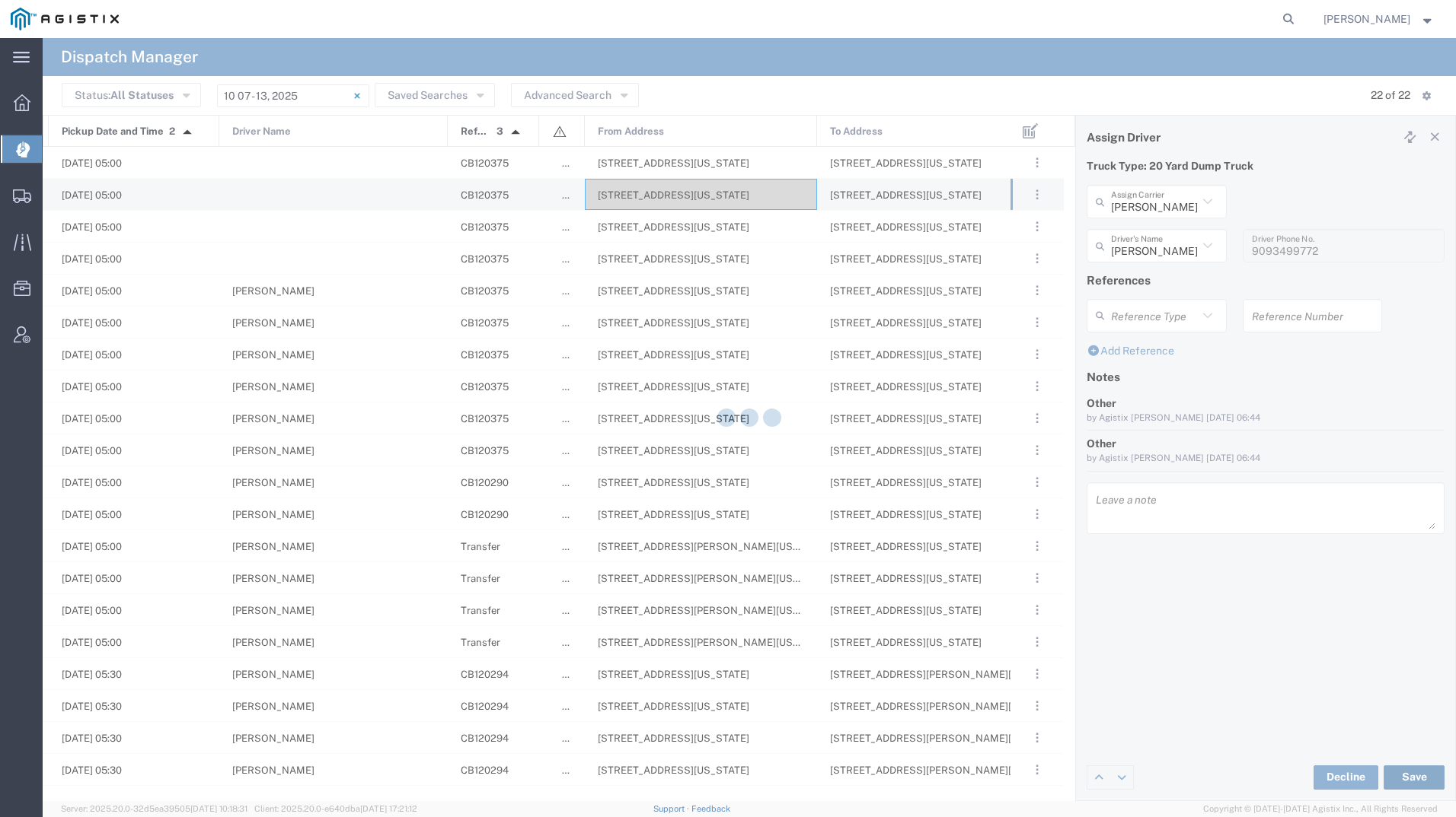
type input "[PERSON_NAME]"
type input "[PERSON_NAME] & Sons Trucking"
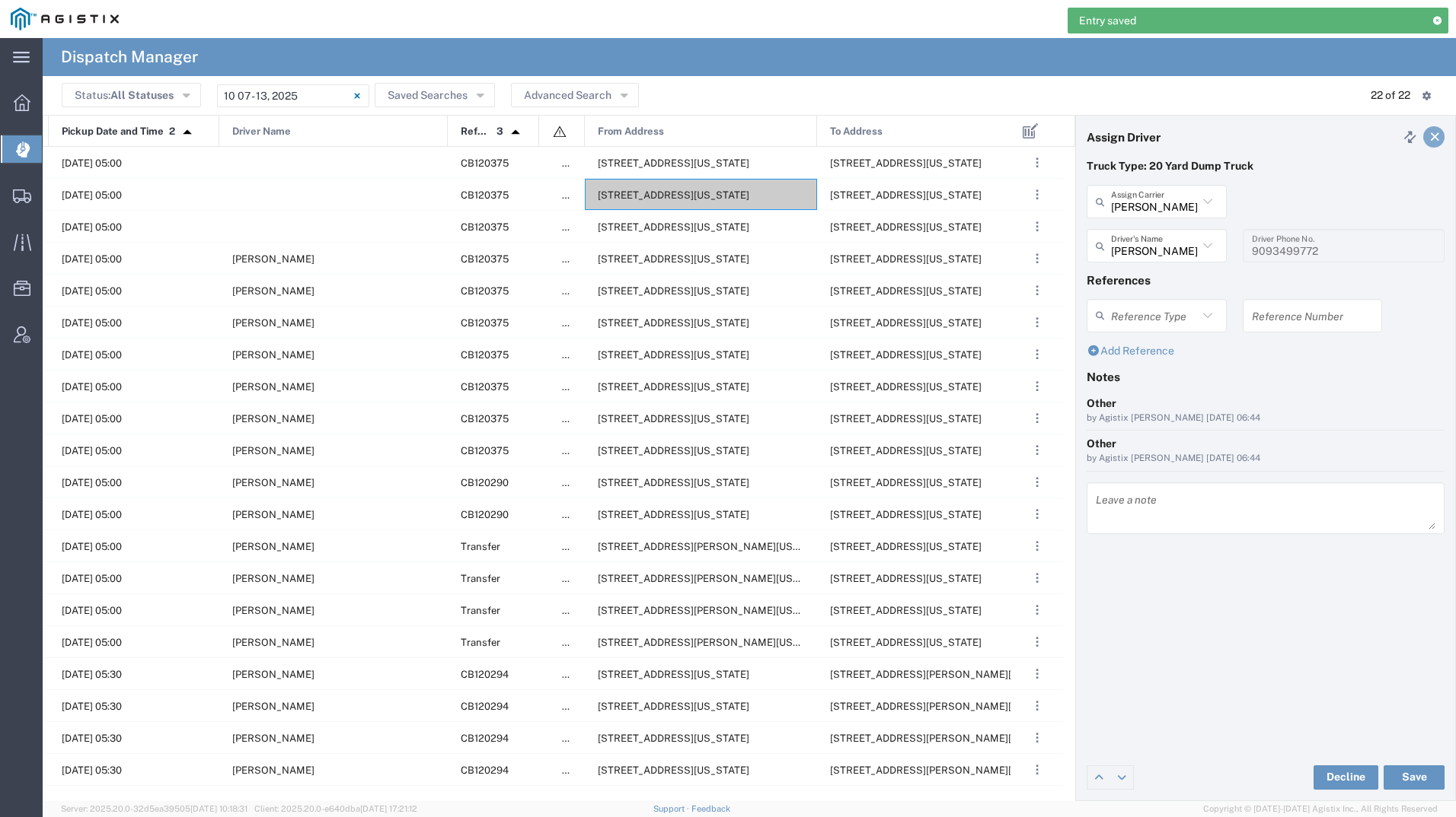
click at [1436, 142] on link at bounding box center [1434, 137] width 21 height 21
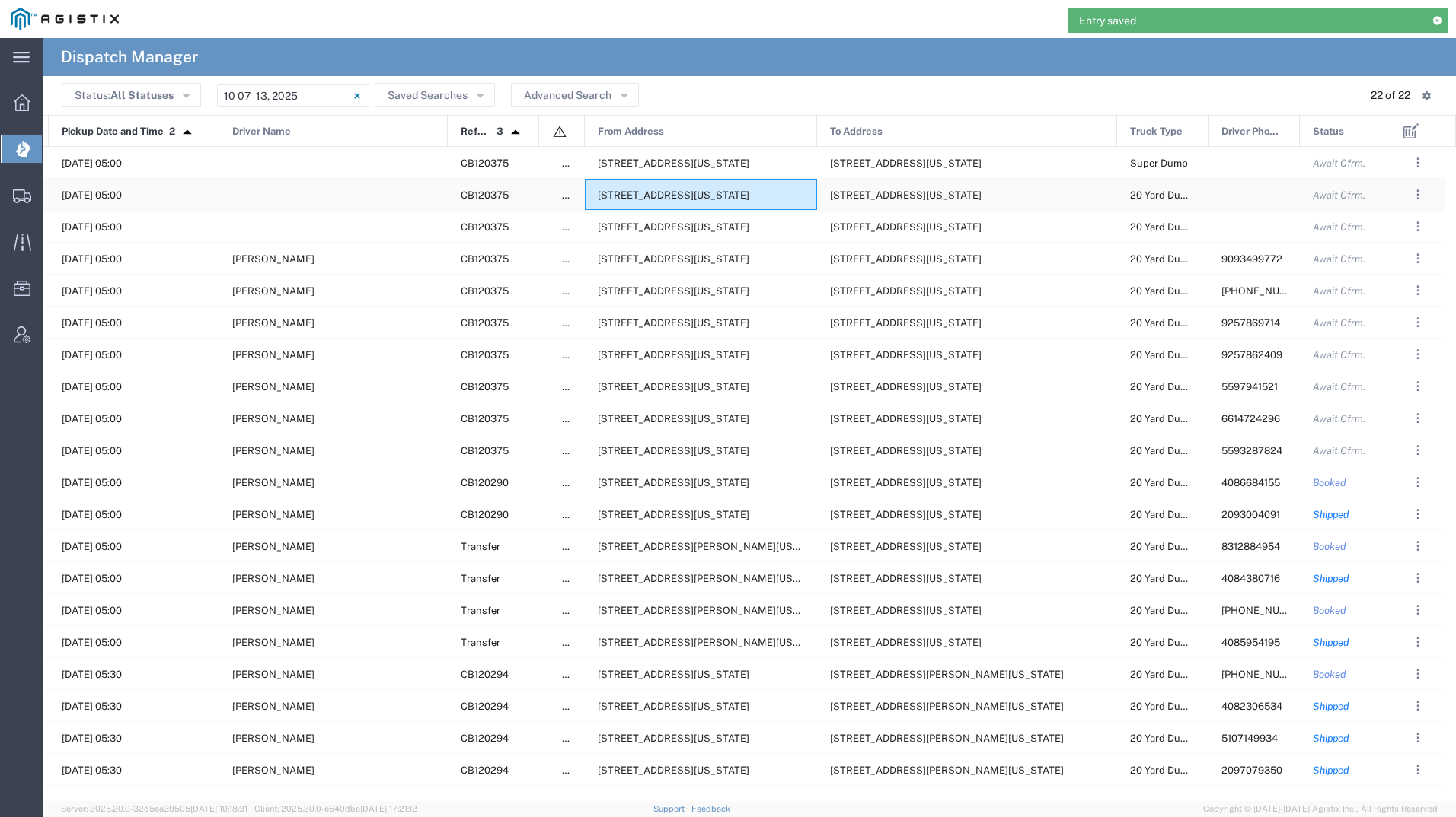
click at [685, 193] on span "[STREET_ADDRESS][US_STATE]" at bounding box center [673, 195] width 151 height 12
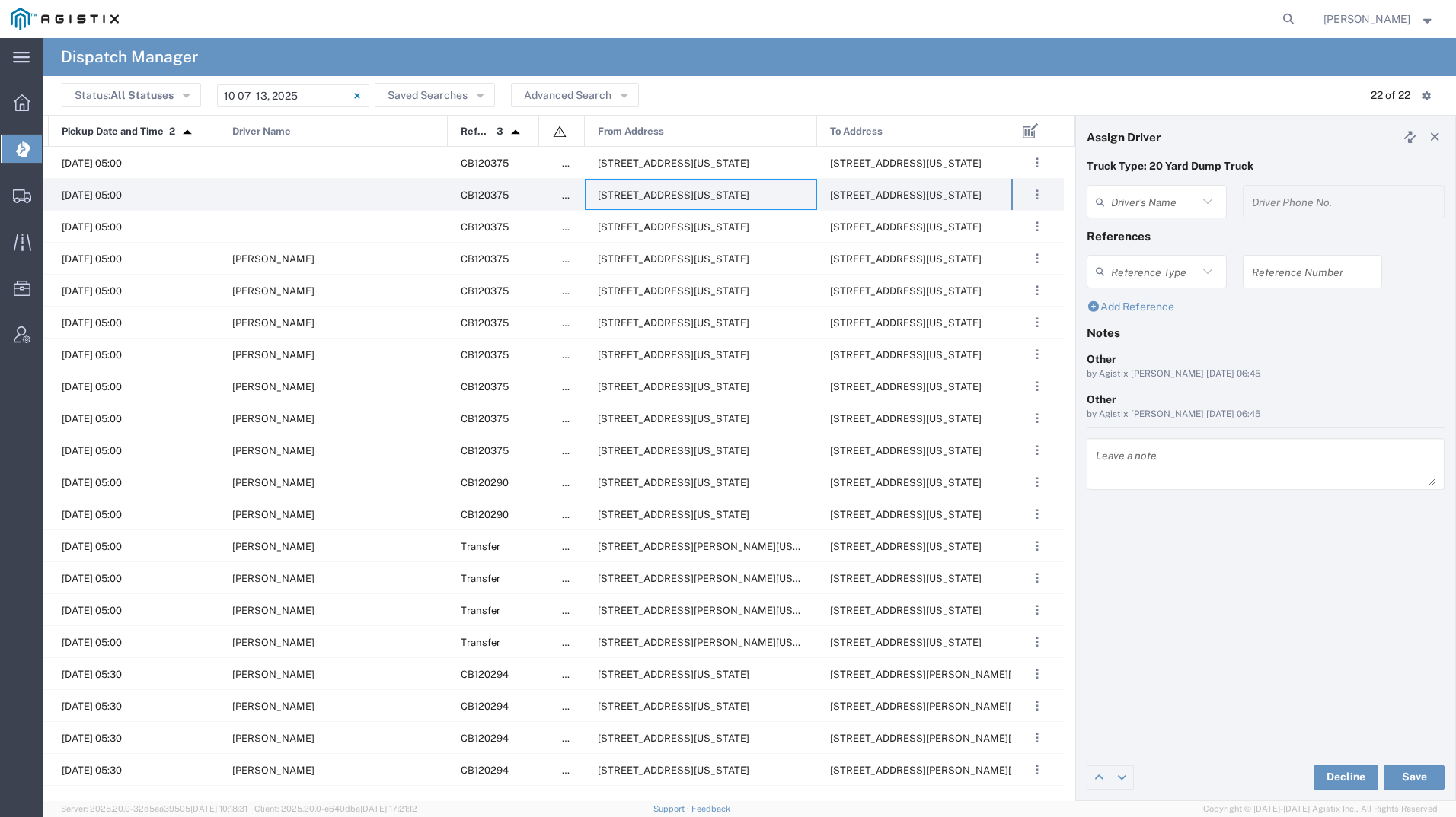
click at [1147, 203] on agx-dispatcher-assign-widget "Driver's Name Driver Phone No." at bounding box center [1265, 207] width 358 height 44
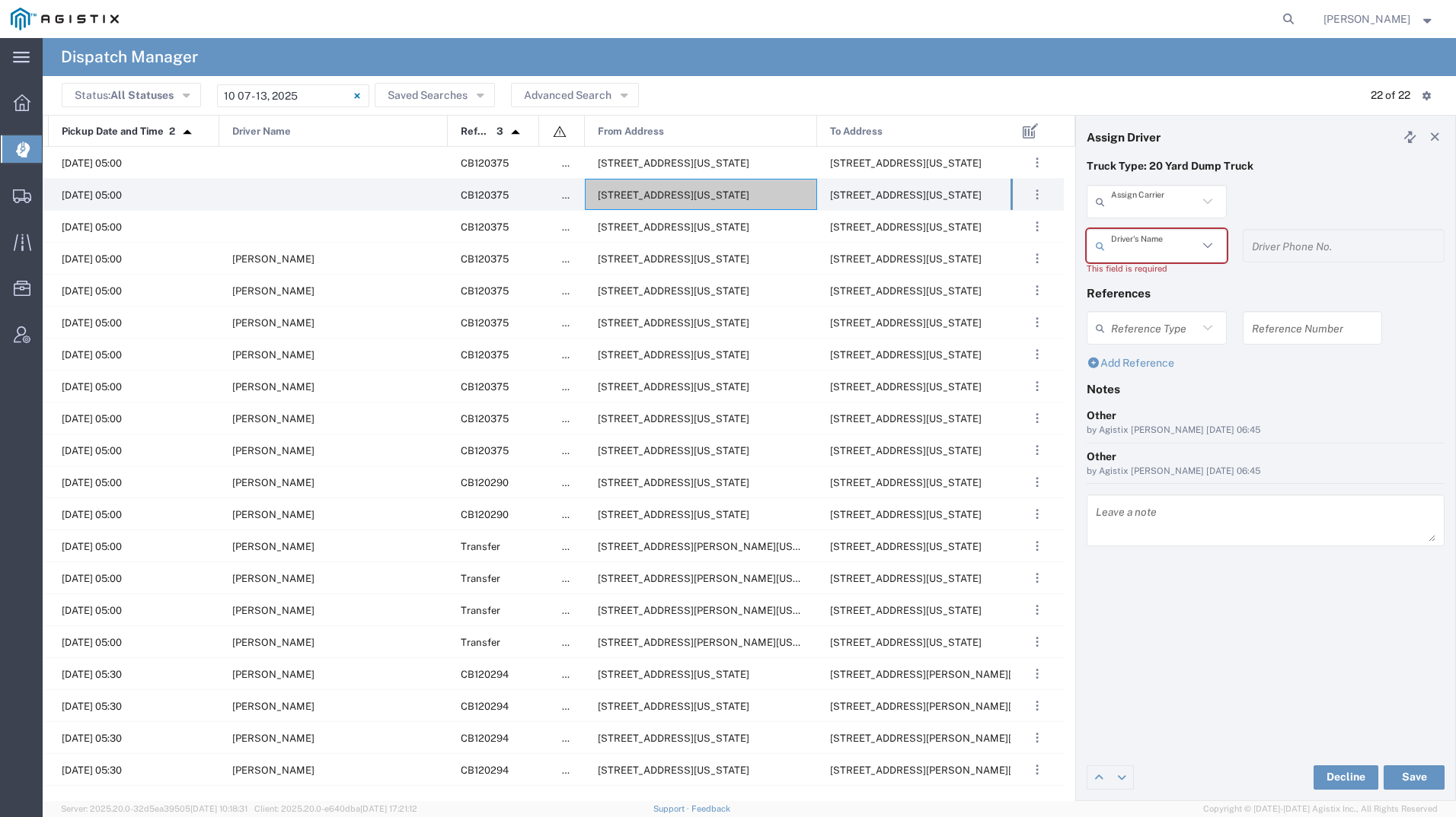
click at [1147, 203] on input "text" at bounding box center [1154, 202] width 87 height 26
click at [1147, 234] on span "VCH Trucking" at bounding box center [1157, 235] width 138 height 23
type input "VCH Trucking"
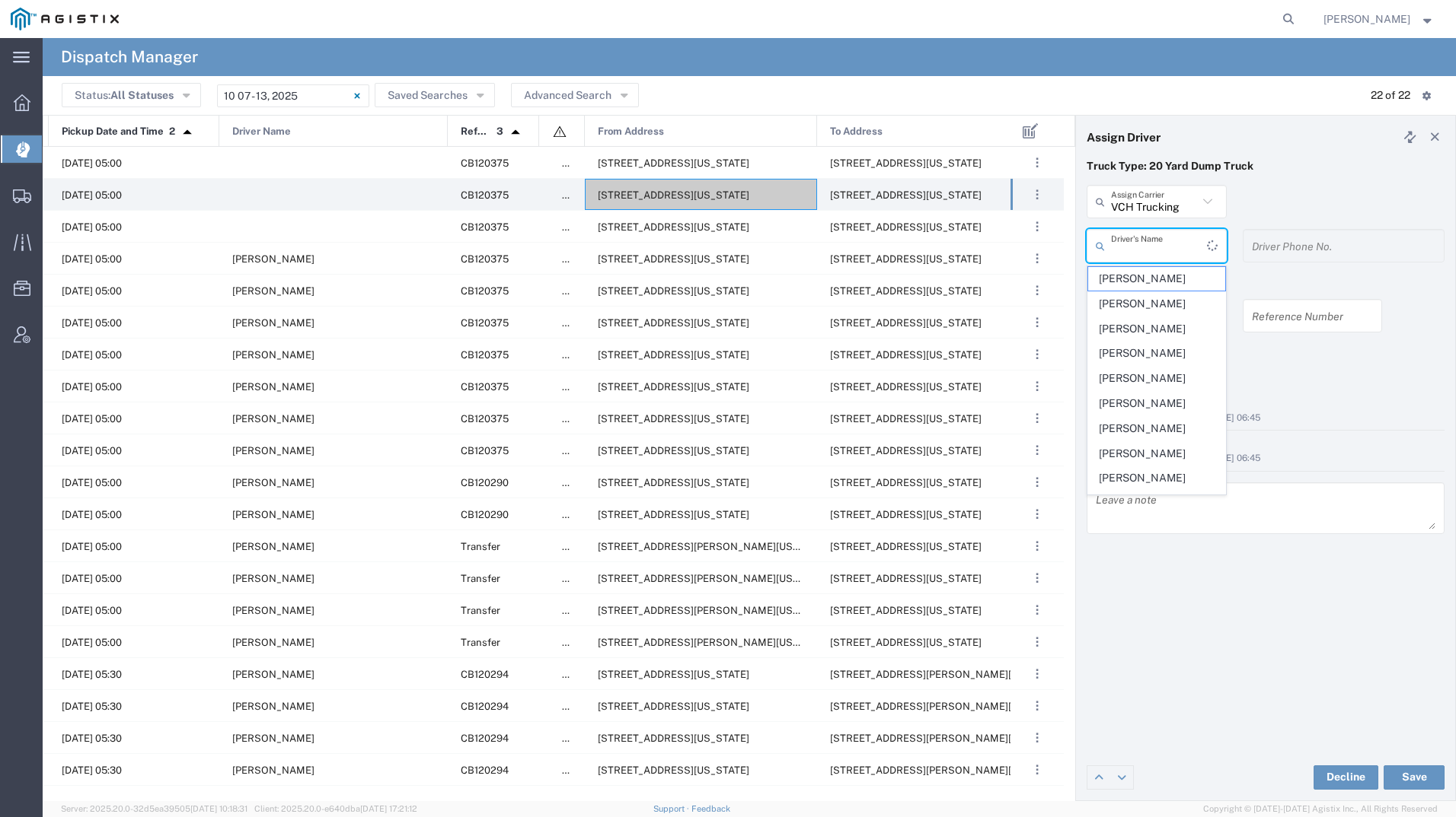
click at [1151, 242] on input "text" at bounding box center [1159, 246] width 96 height 26
click at [1142, 475] on span "[PERSON_NAME]" at bounding box center [1157, 482] width 138 height 23
type input "[PERSON_NAME]"
type input "5594102122"
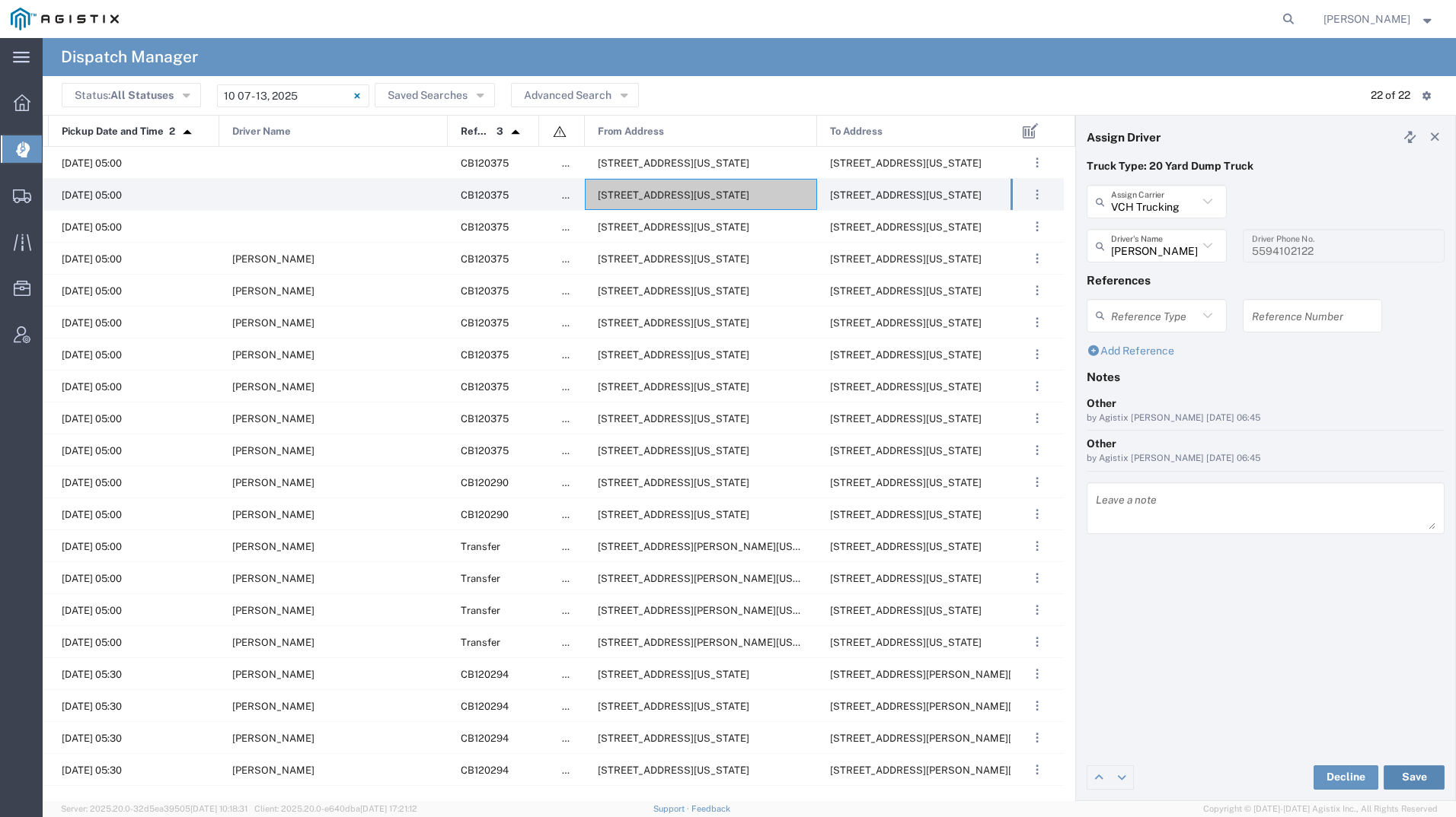
click at [1425, 782] on button "Save" at bounding box center [1413, 777] width 60 height 24
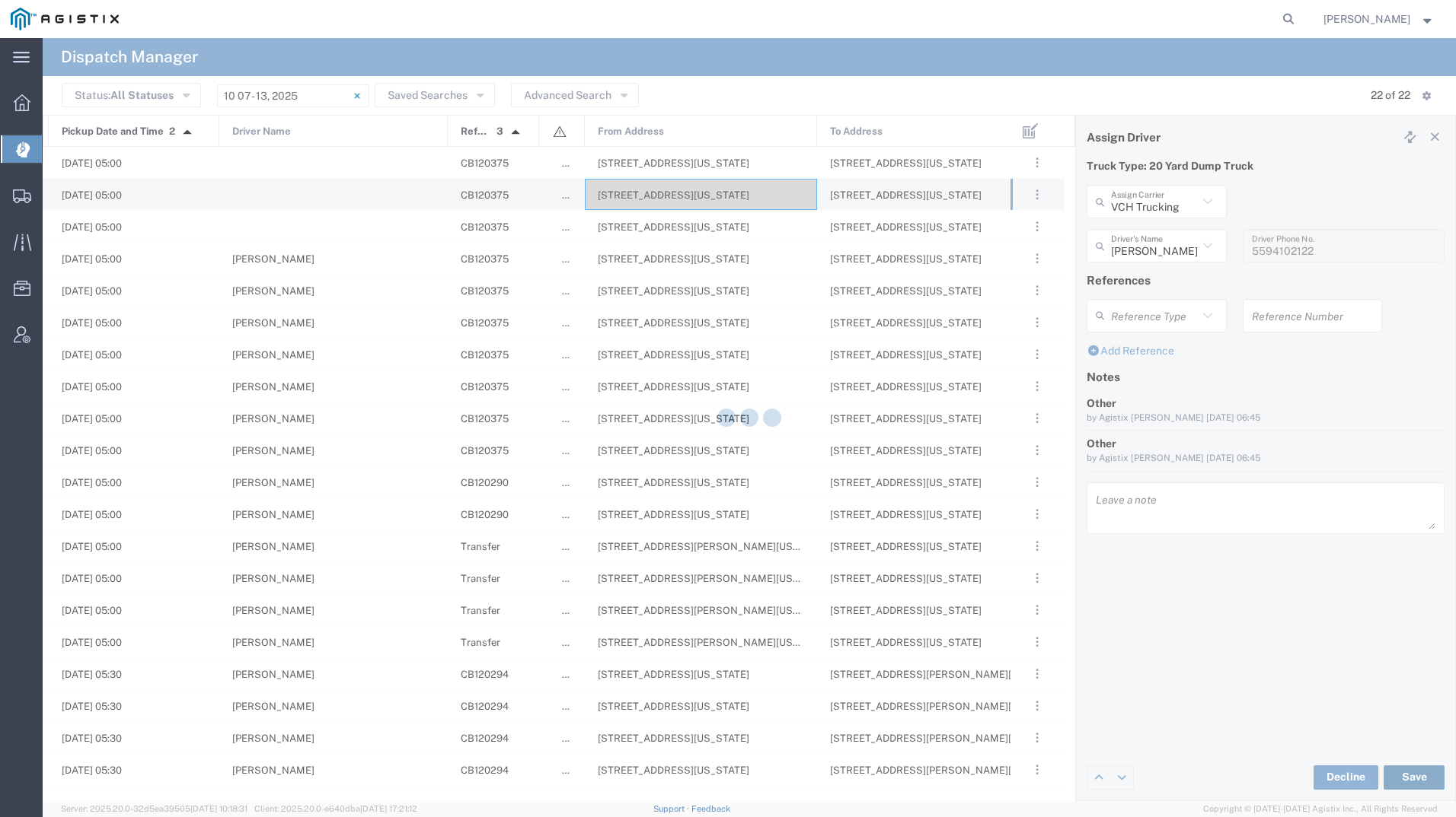
type input "[PERSON_NAME]"
type input "VCH Trucking"
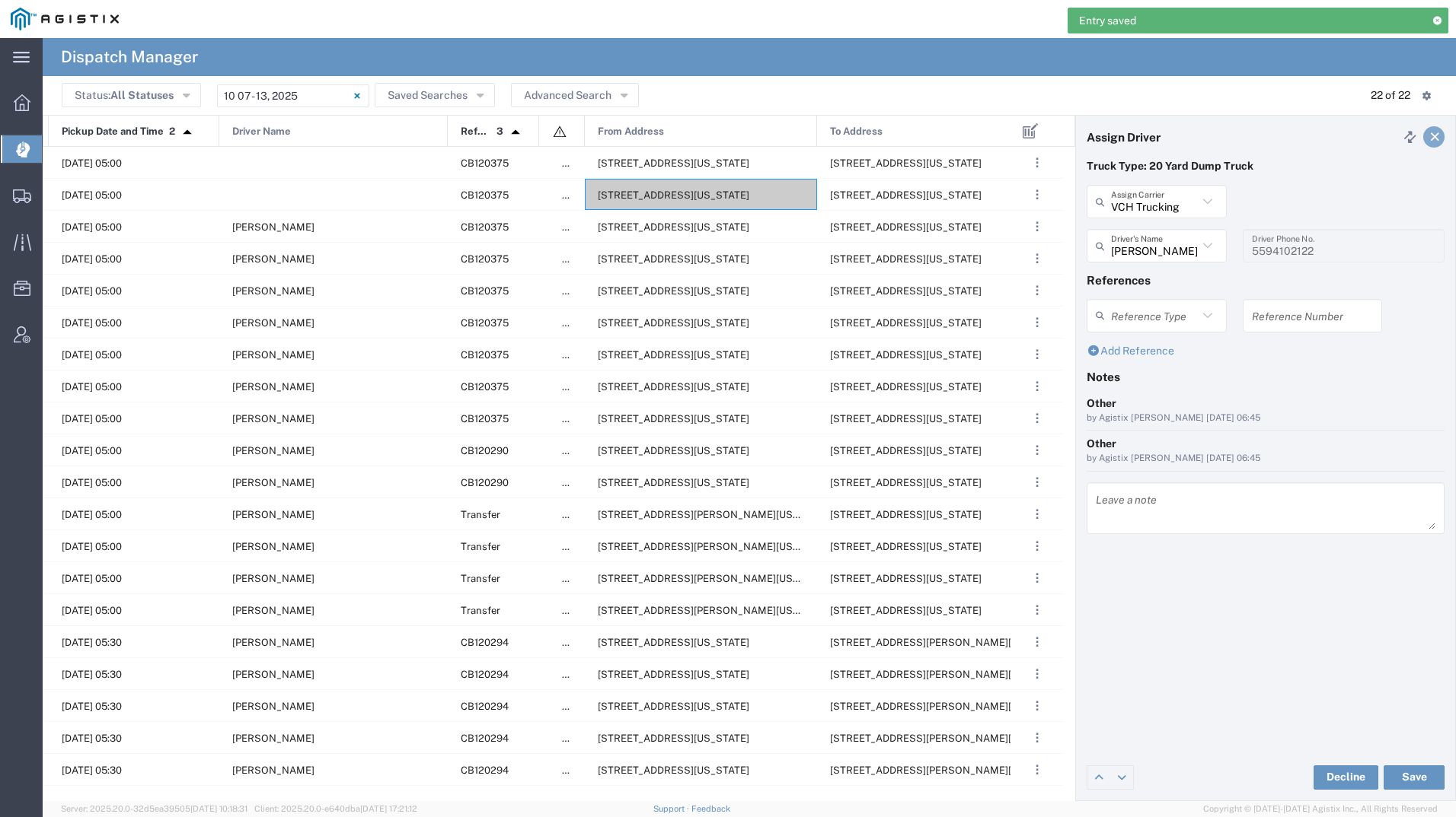
click at [1438, 136] on icon at bounding box center [1435, 136] width 14 height 11
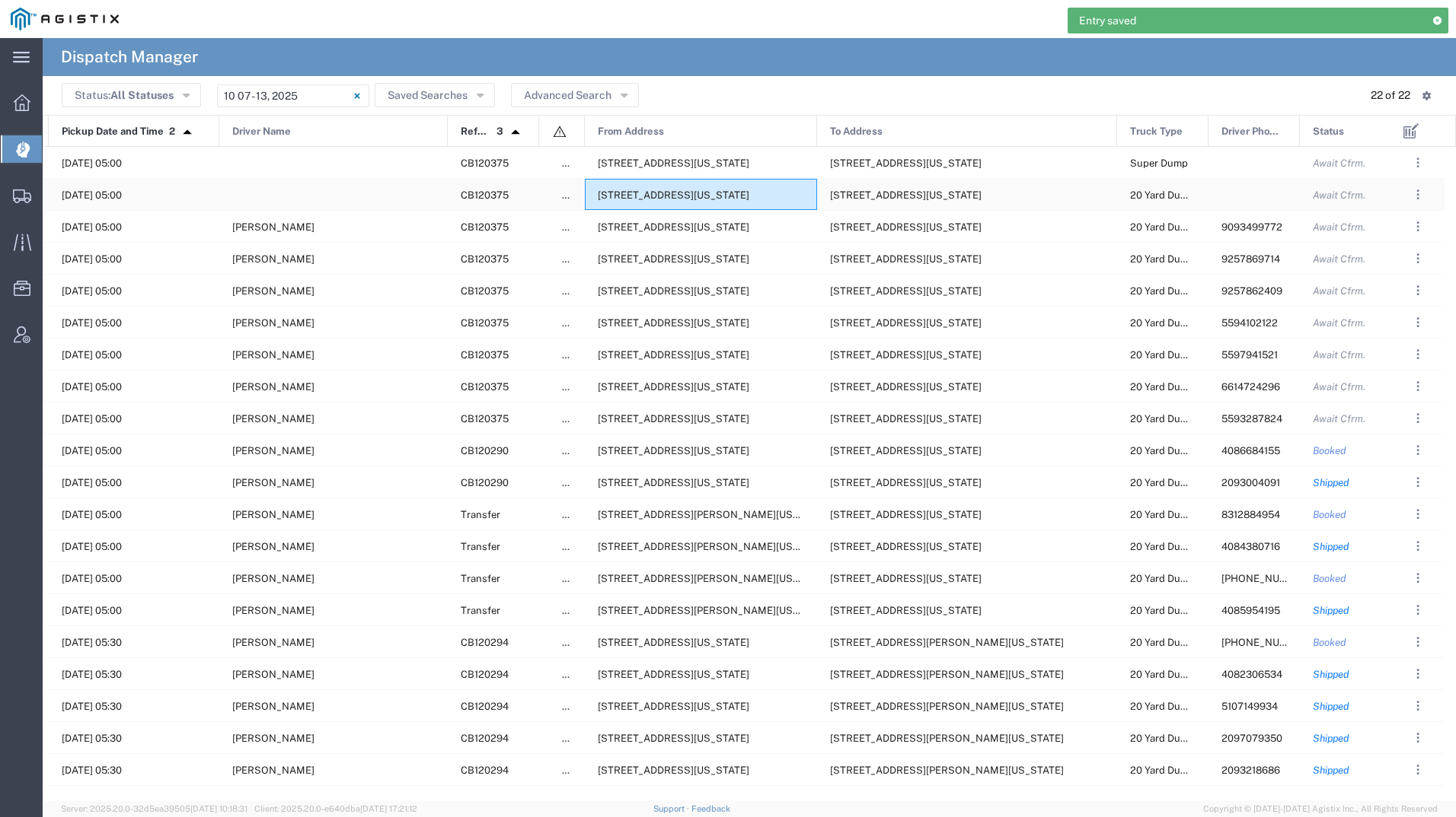
click at [742, 192] on span "[STREET_ADDRESS][US_STATE]" at bounding box center [673, 195] width 151 height 12
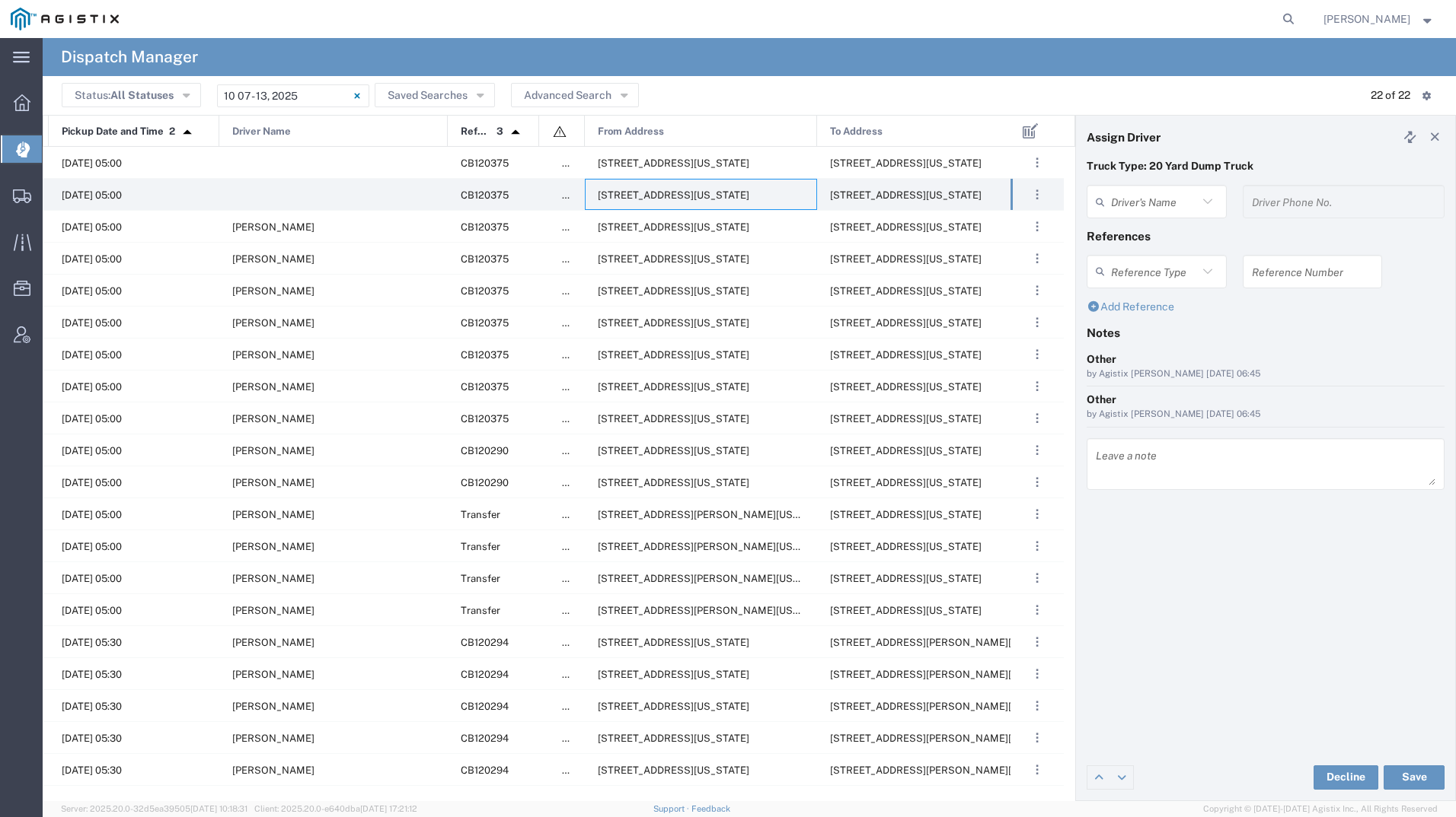
click at [1171, 201] on agx-dispatcher-assign-widget "Driver's Name Driver Phone No." at bounding box center [1265, 207] width 358 height 44
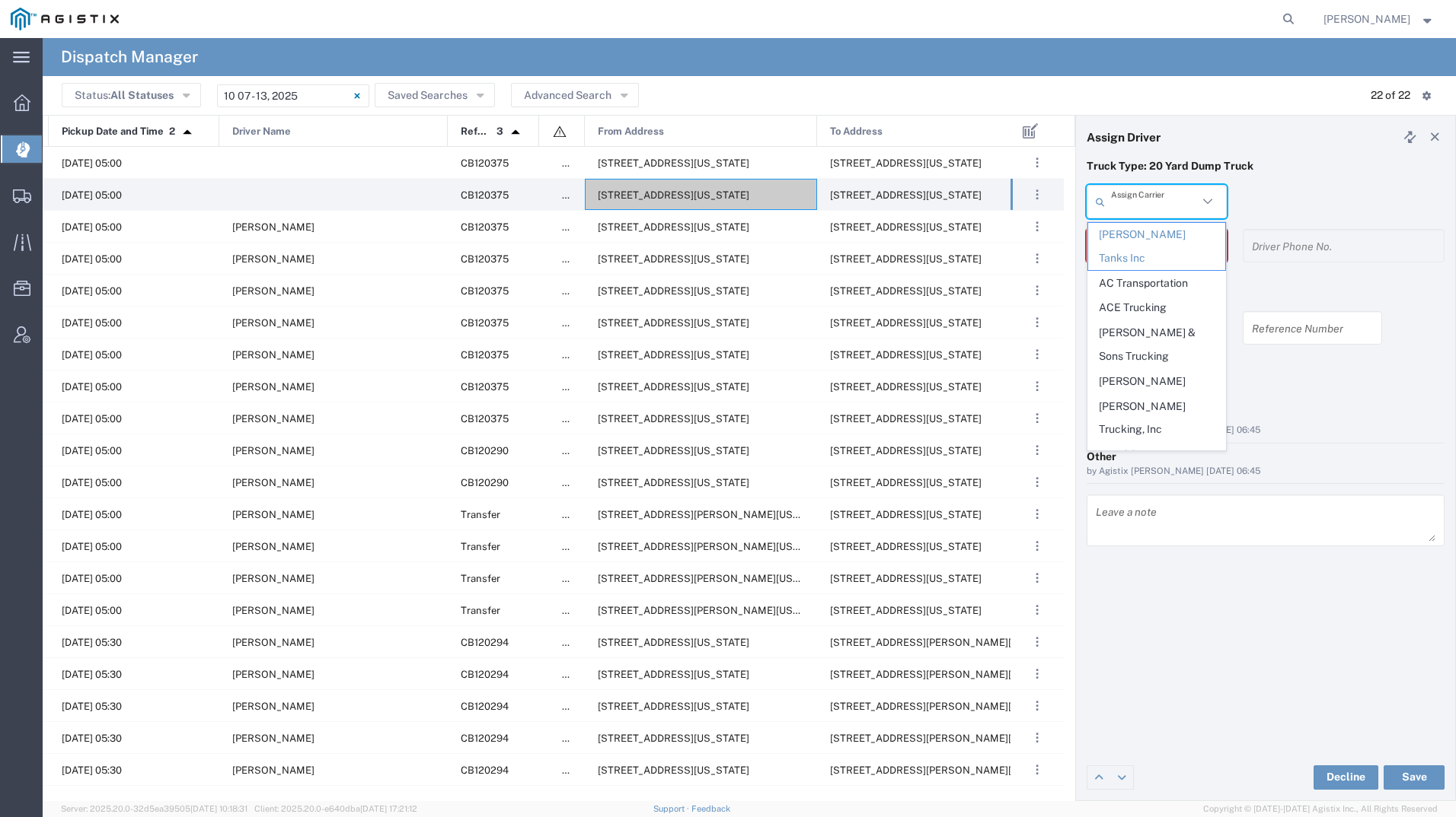
click at [1171, 201] on input "text" at bounding box center [1154, 202] width 87 height 26
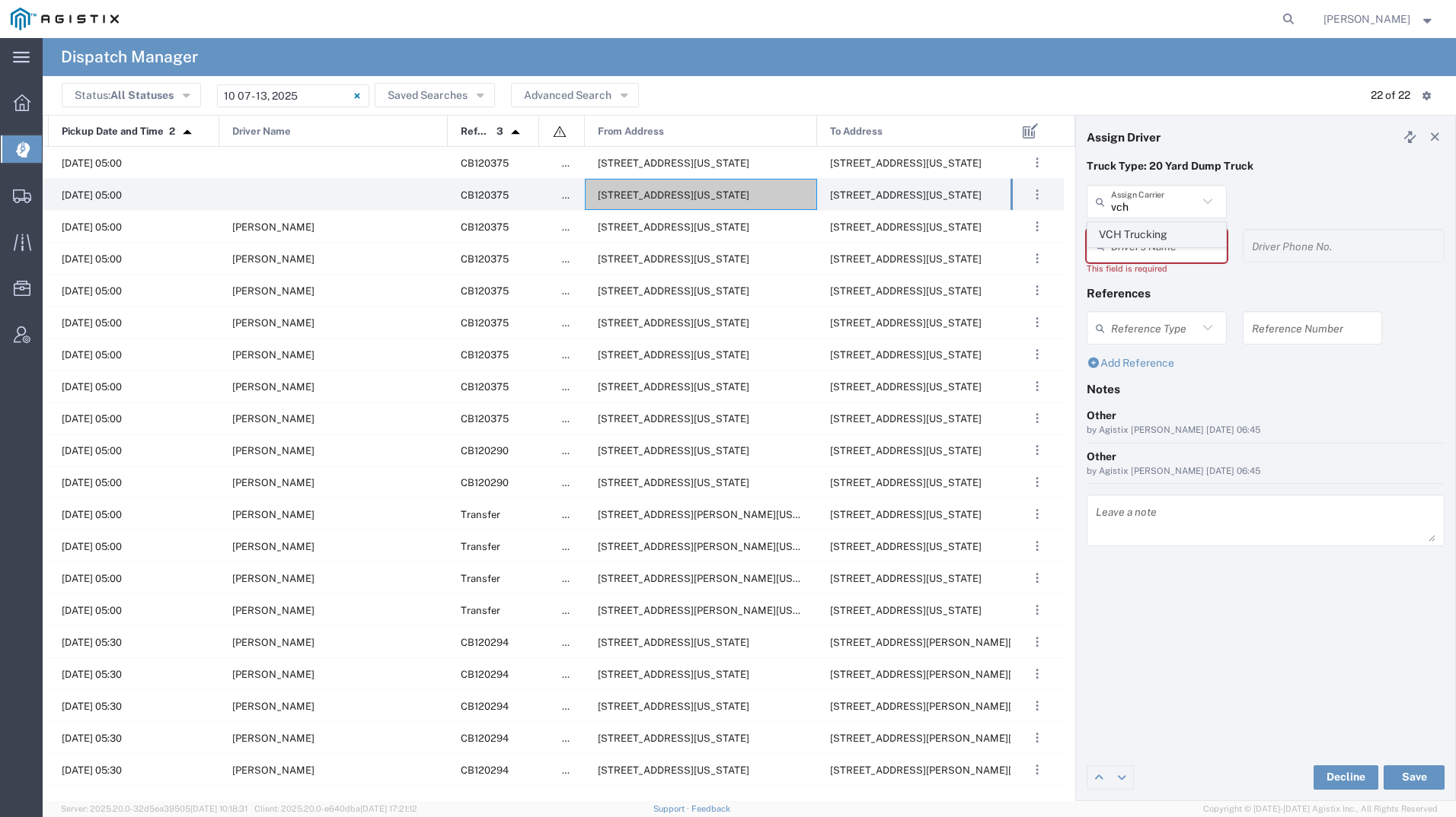
click at [1161, 238] on span "VCH Trucking" at bounding box center [1157, 235] width 138 height 23
type input "VCH Trucking"
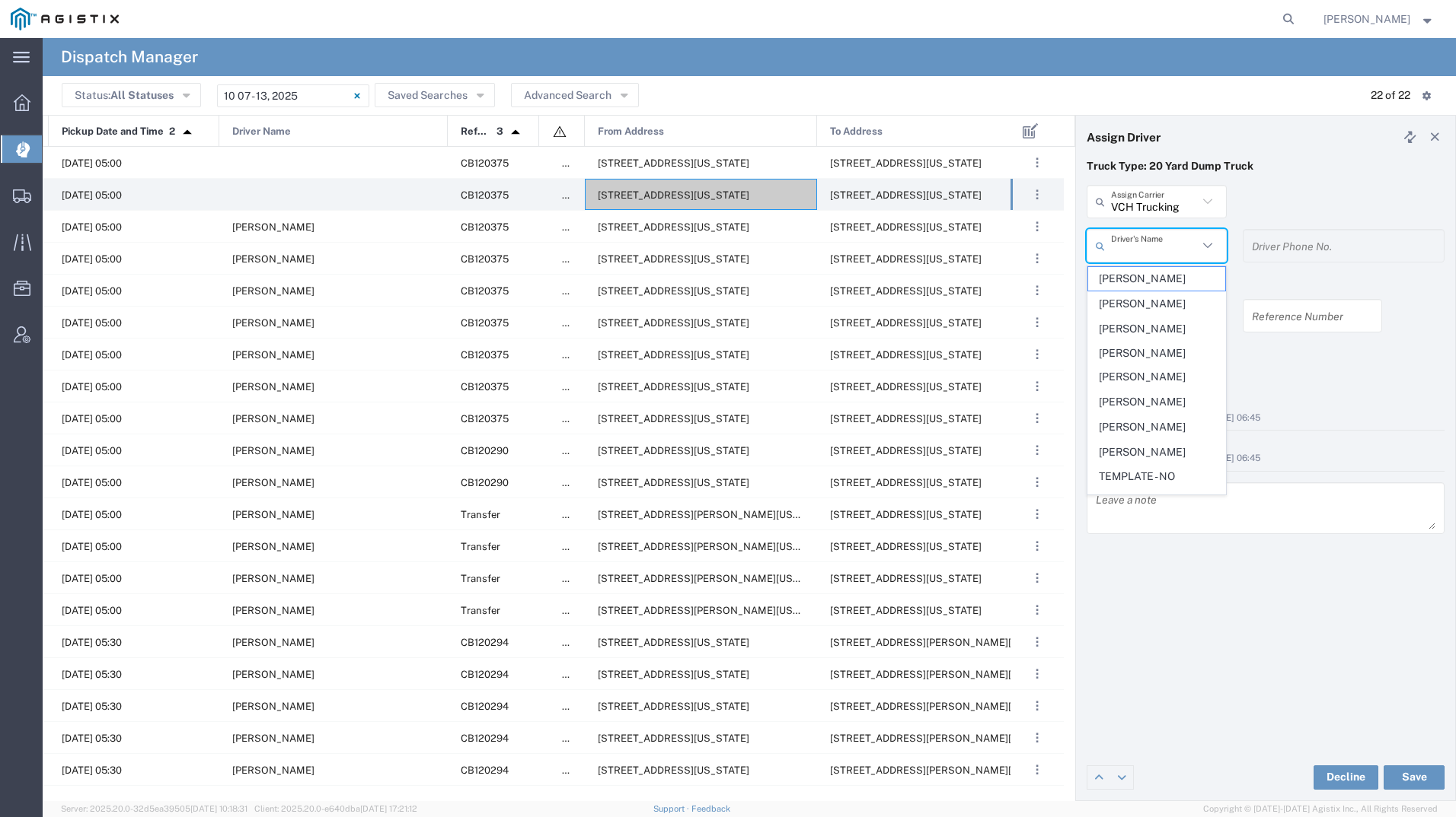
click at [1161, 255] on input "text" at bounding box center [1154, 246] width 87 height 26
click at [1124, 285] on span "[PERSON_NAME]" at bounding box center [1157, 279] width 138 height 23
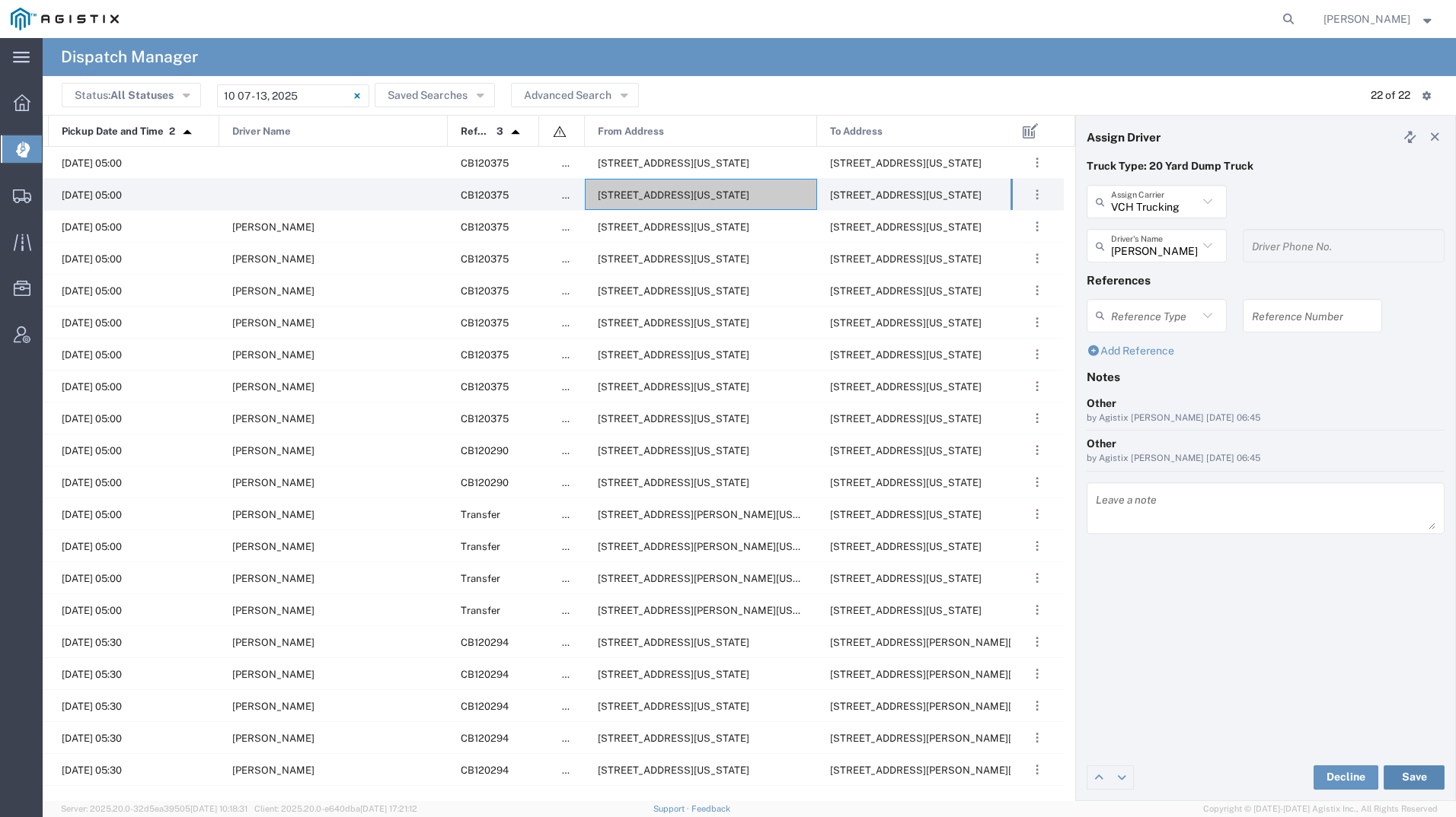
click at [1425, 769] on button "Save" at bounding box center [1413, 777] width 60 height 24
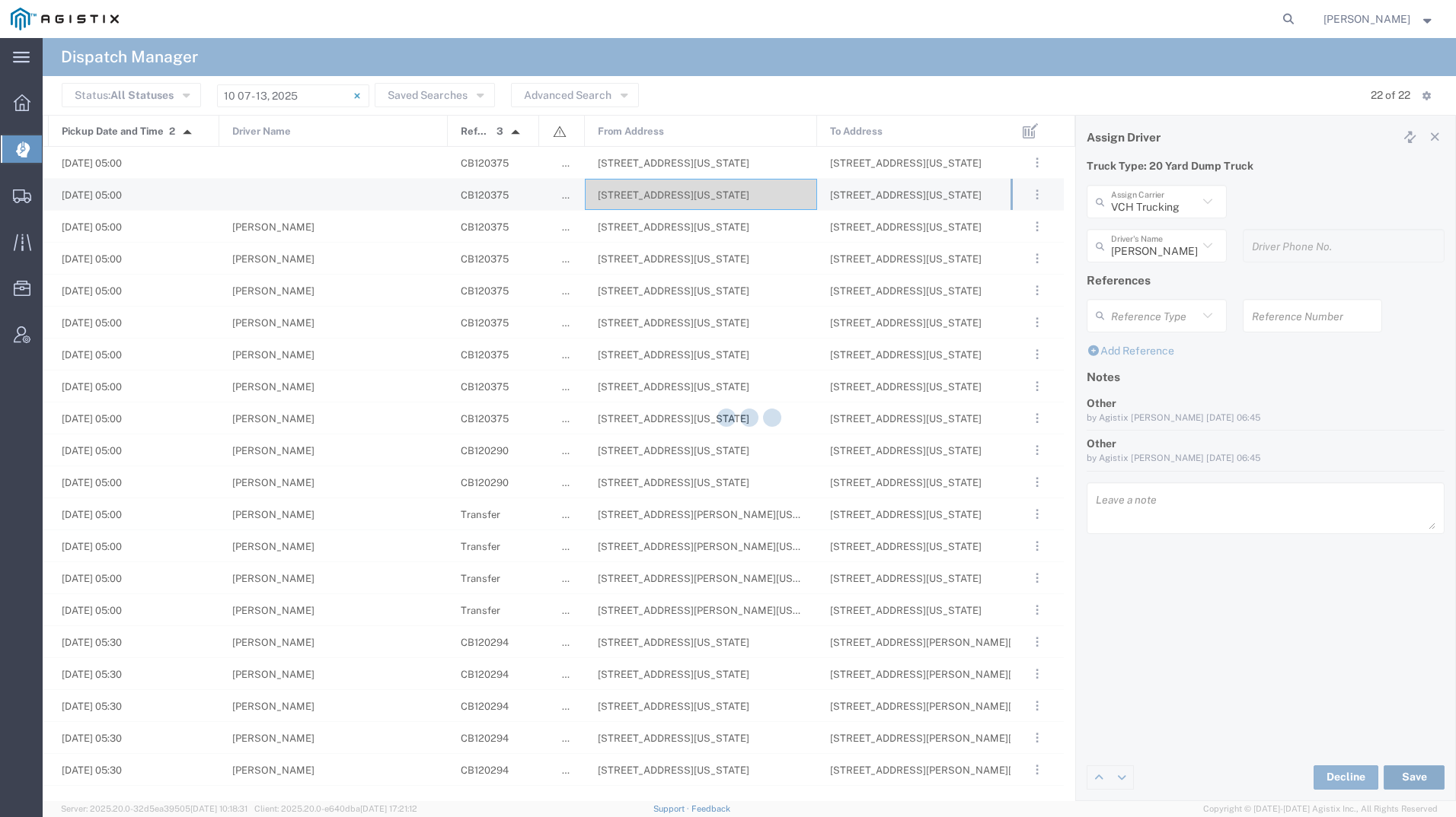
type input "[PERSON_NAME]"
type input "VCH Trucking"
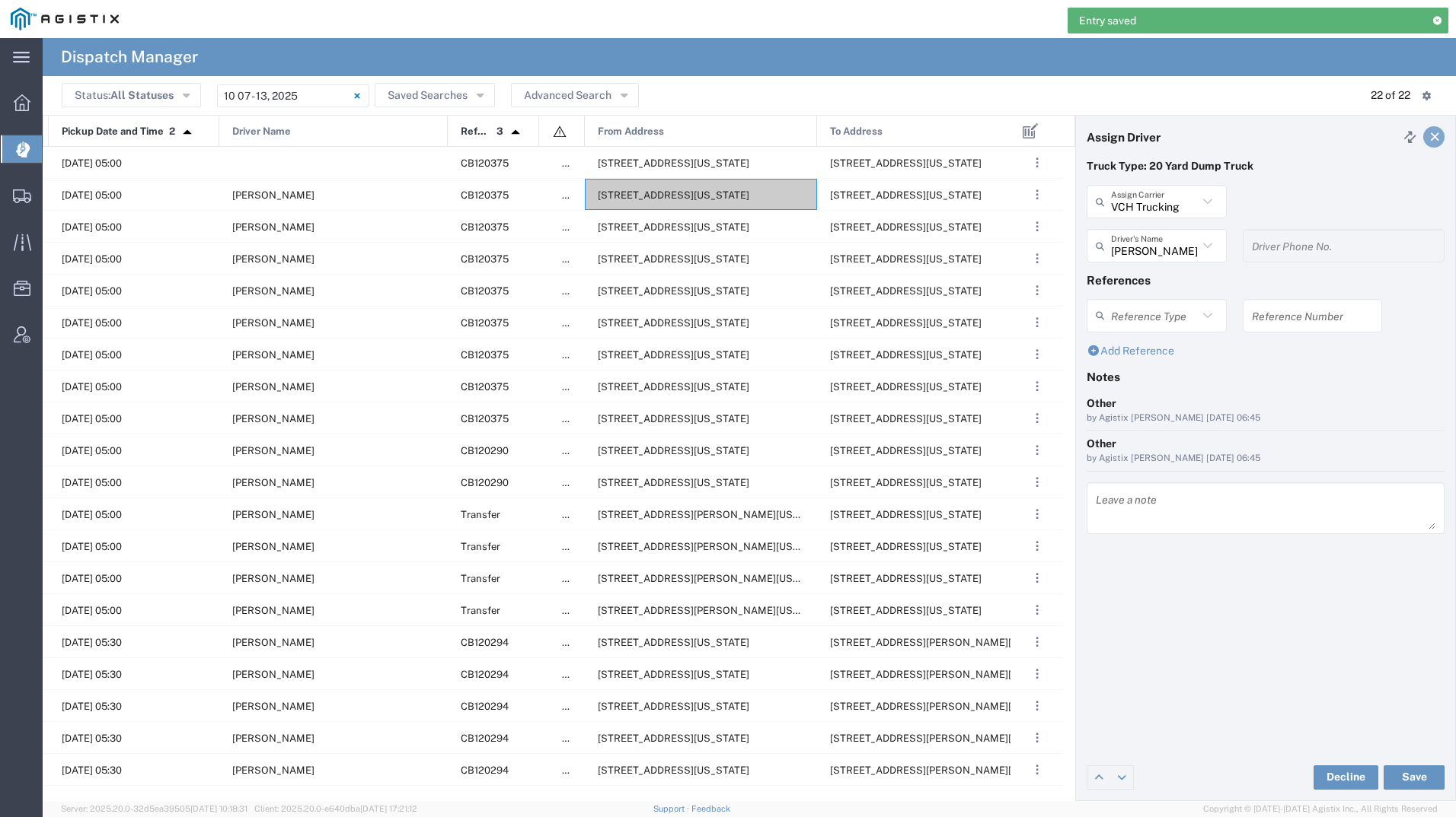
click at [1438, 140] on icon at bounding box center [1435, 136] width 14 height 11
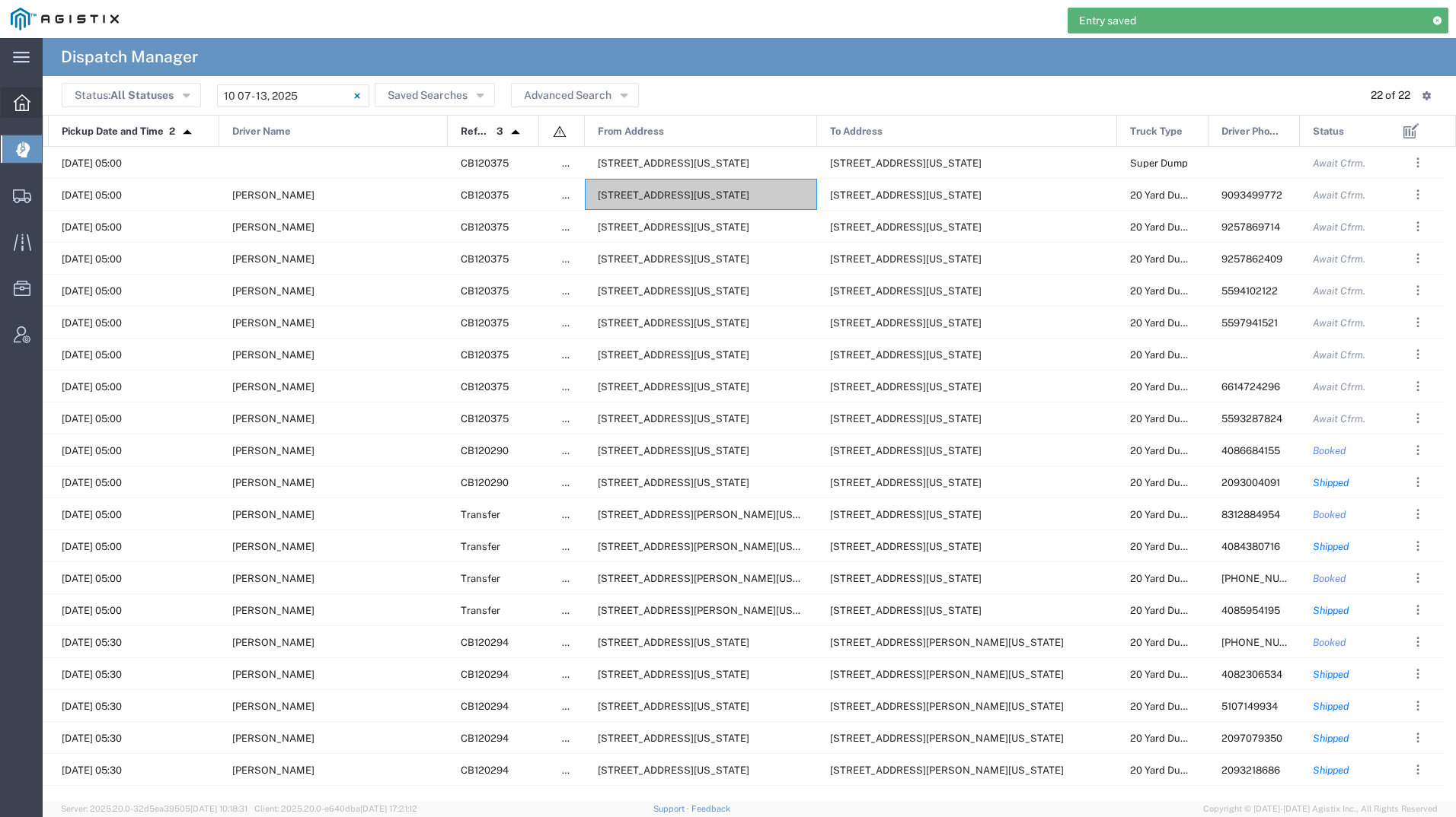
click at [18, 96] on icon at bounding box center [21, 102] width 17 height 17
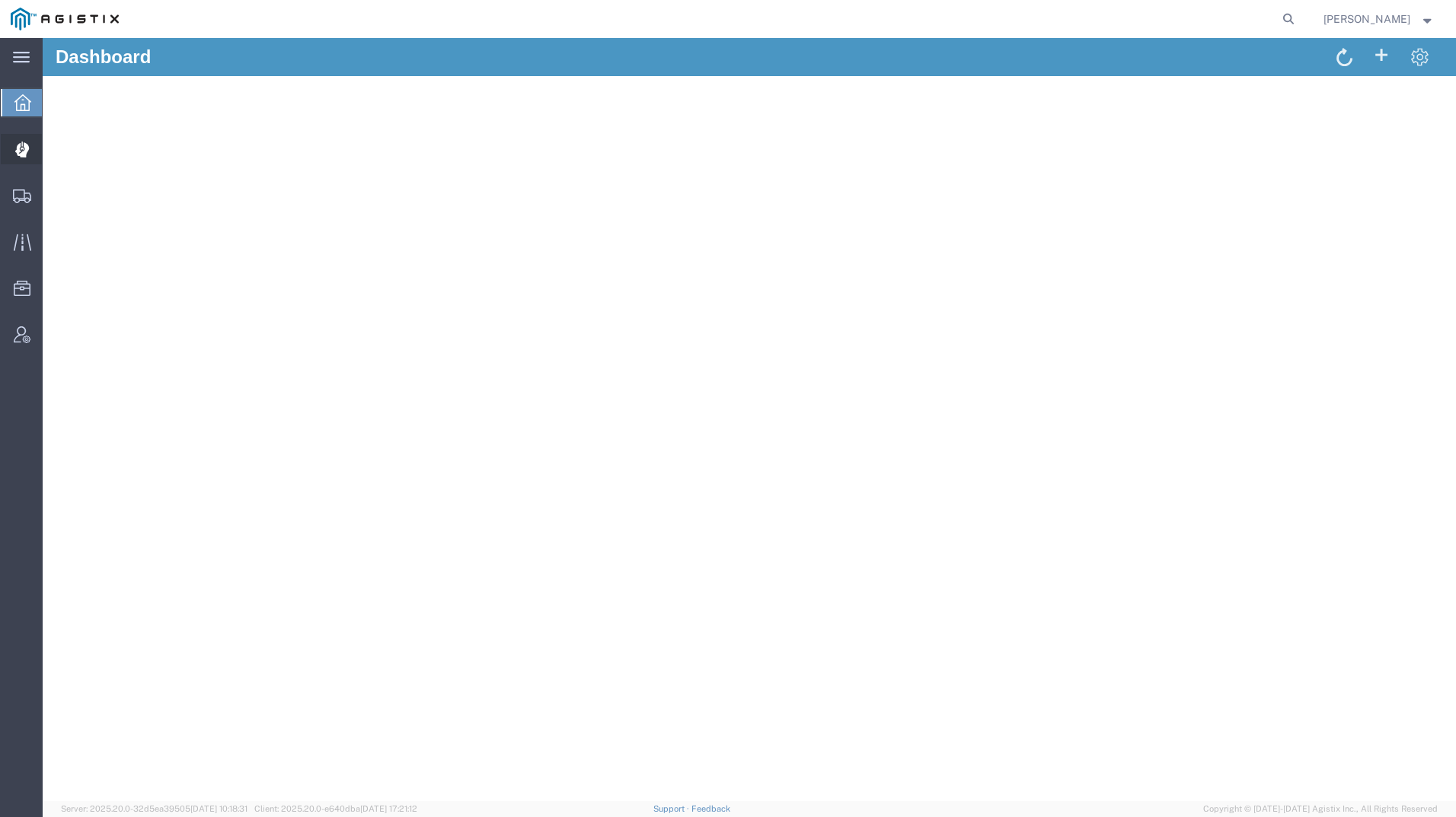
click at [22, 154] on icon at bounding box center [21, 150] width 14 height 16
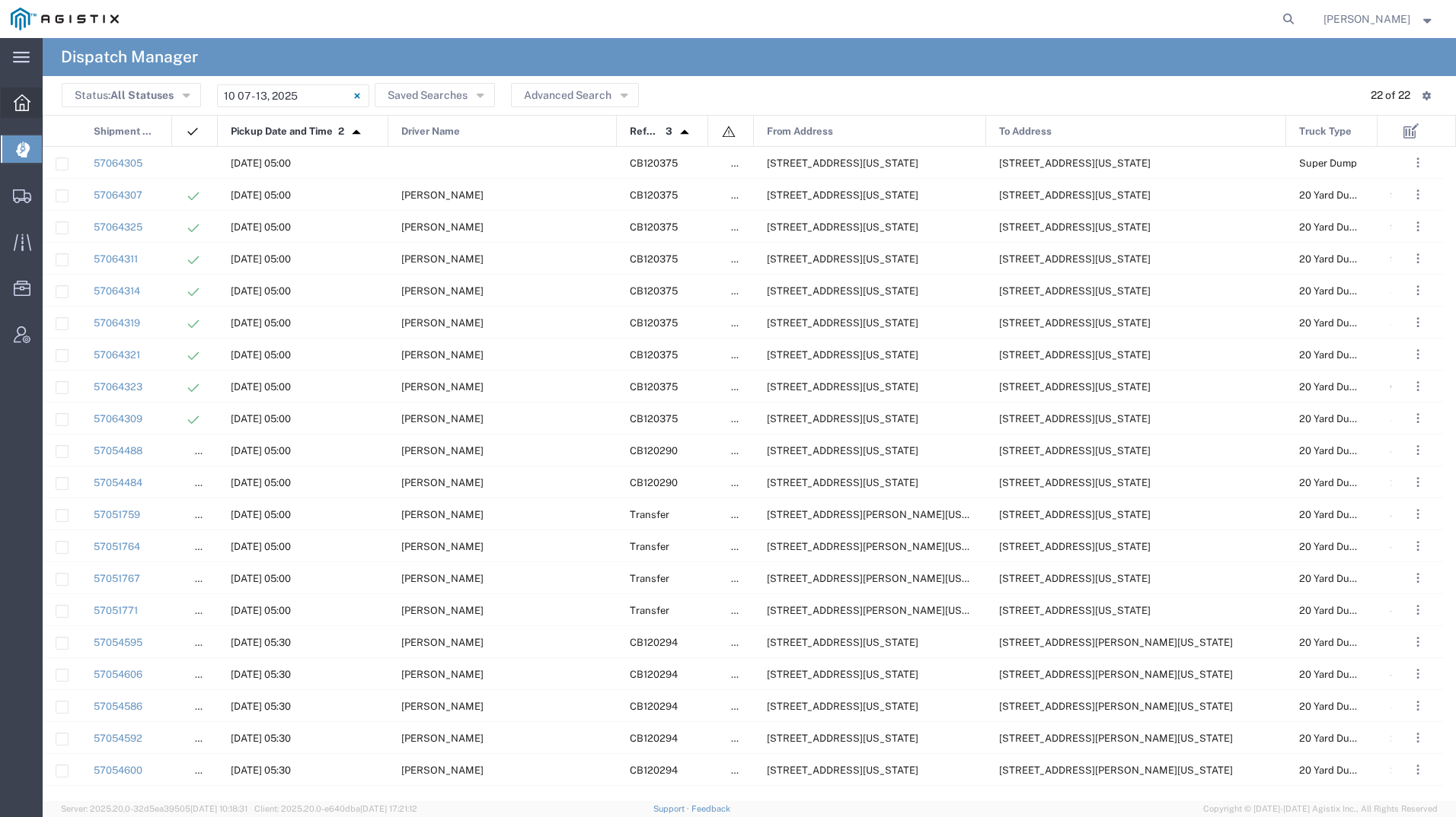
click at [26, 104] on icon at bounding box center [21, 102] width 17 height 17
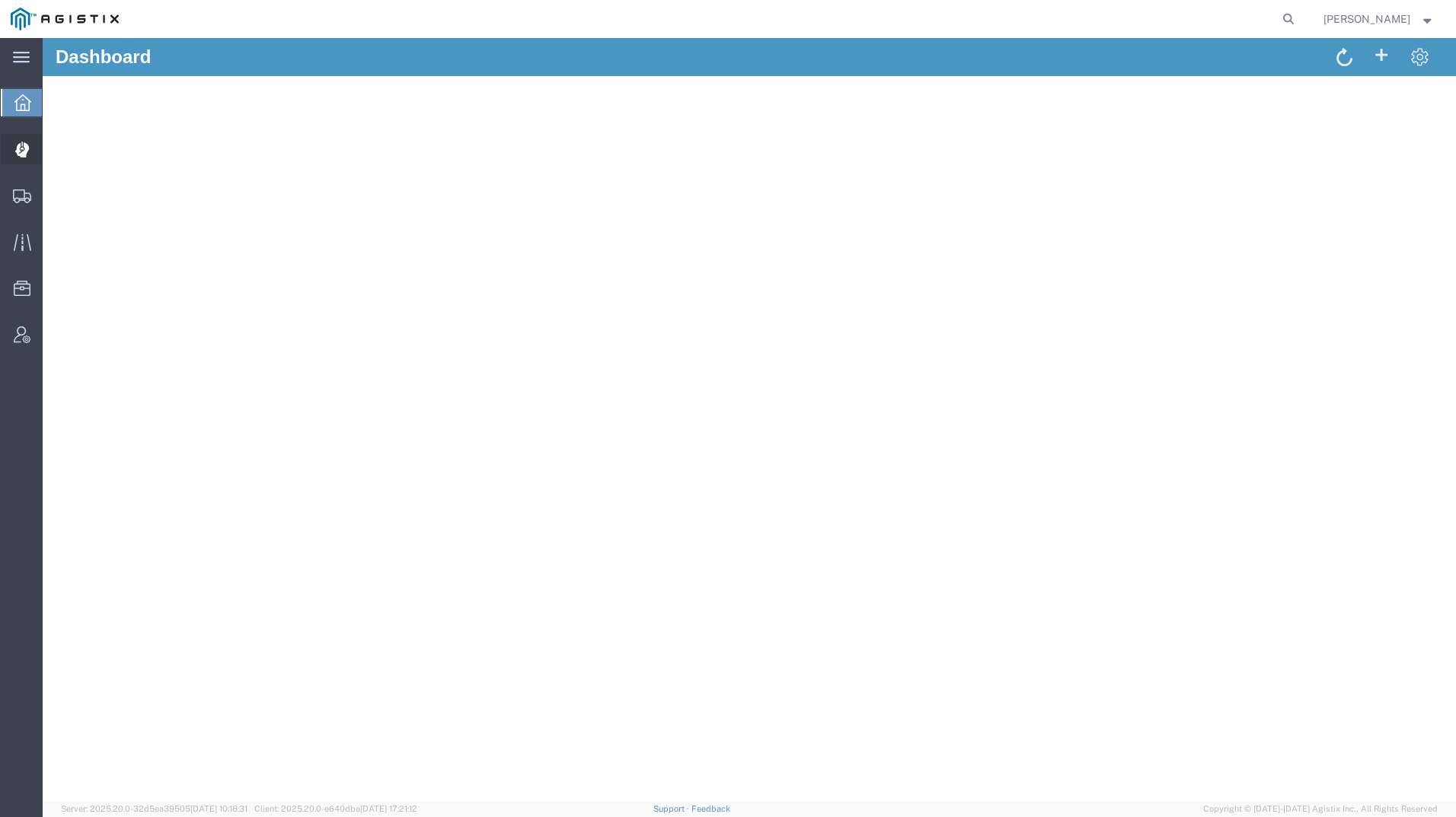
click at [27, 158] on div at bounding box center [22, 148] width 43 height 30
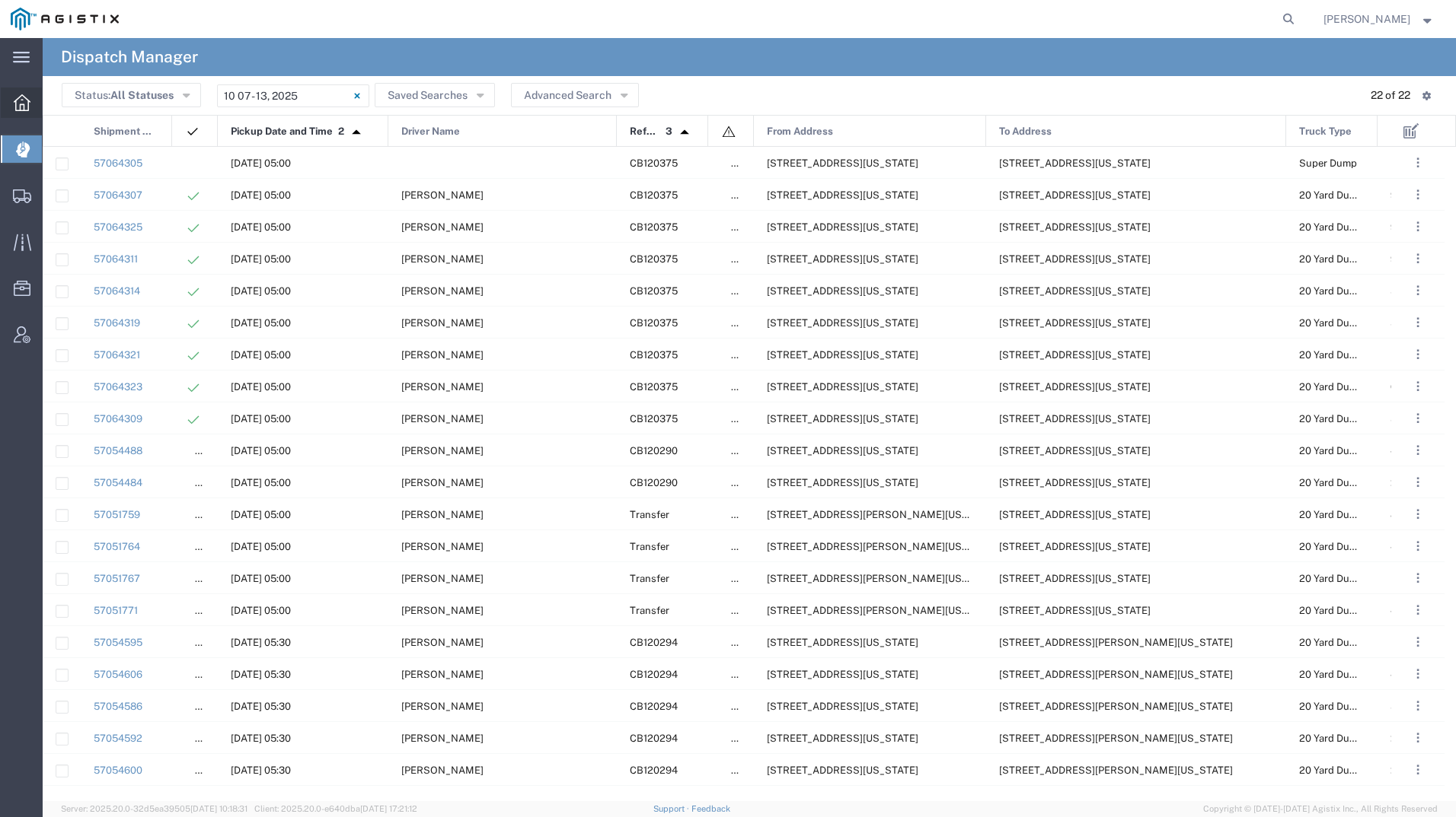
click at [23, 92] on div at bounding box center [22, 102] width 43 height 30
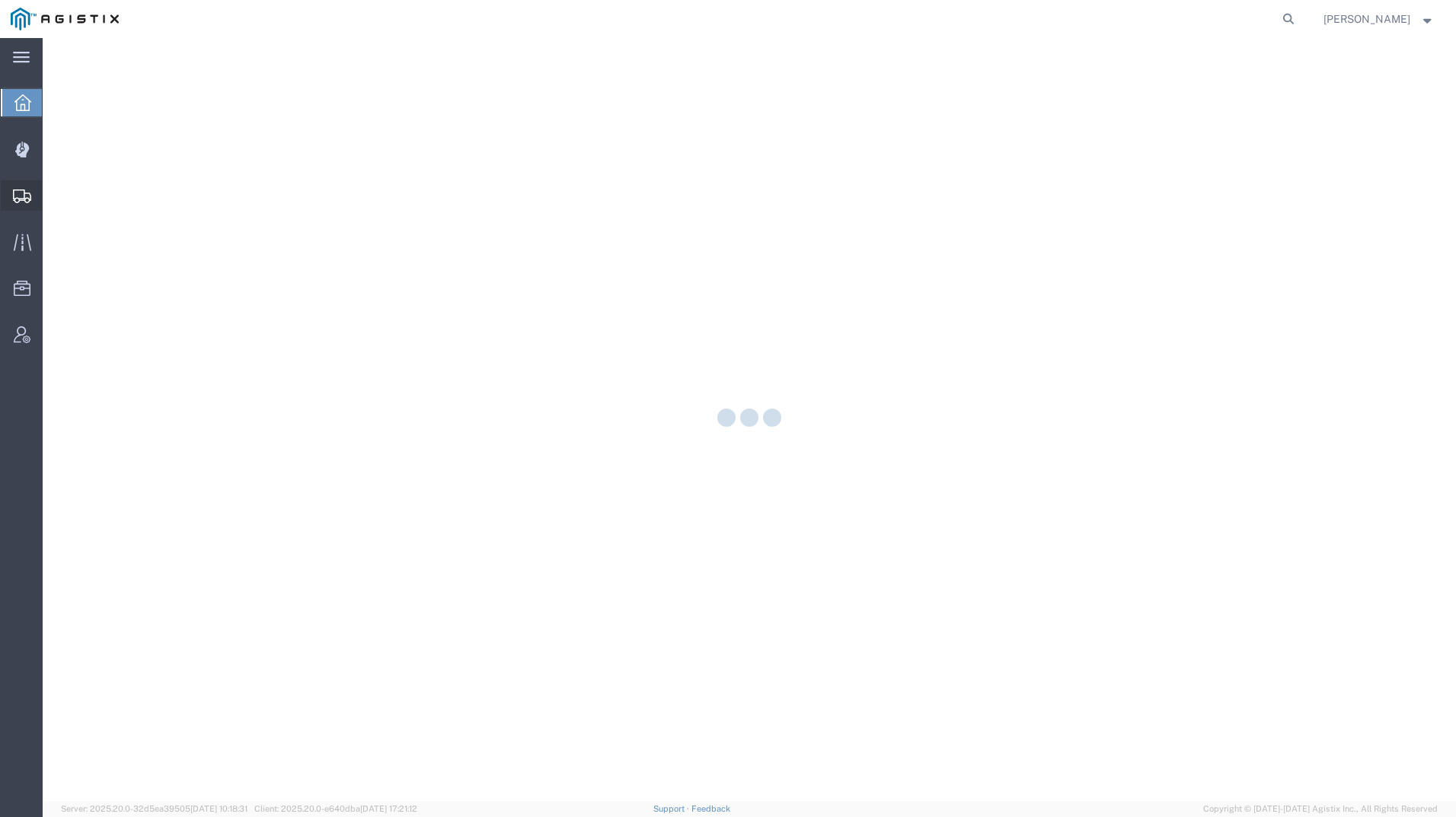
click at [30, 196] on icon at bounding box center [21, 196] width 19 height 14
click at [22, 137] on div at bounding box center [22, 148] width 43 height 30
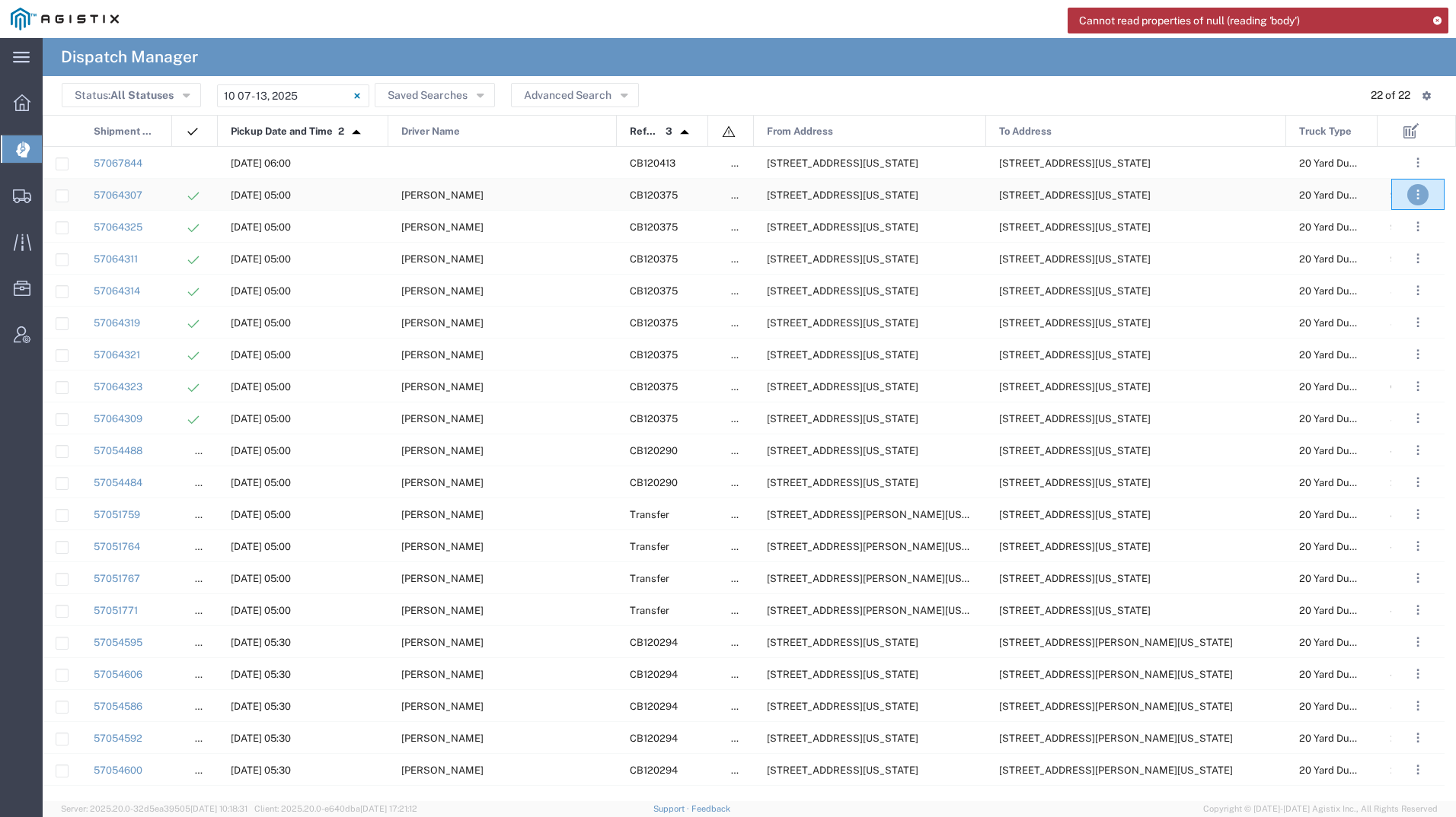
click at [1416, 194] on span ". . ." at bounding box center [1417, 194] width 3 height 19
click at [1374, 286] on link "Unassign" at bounding box center [1383, 289] width 59 height 12
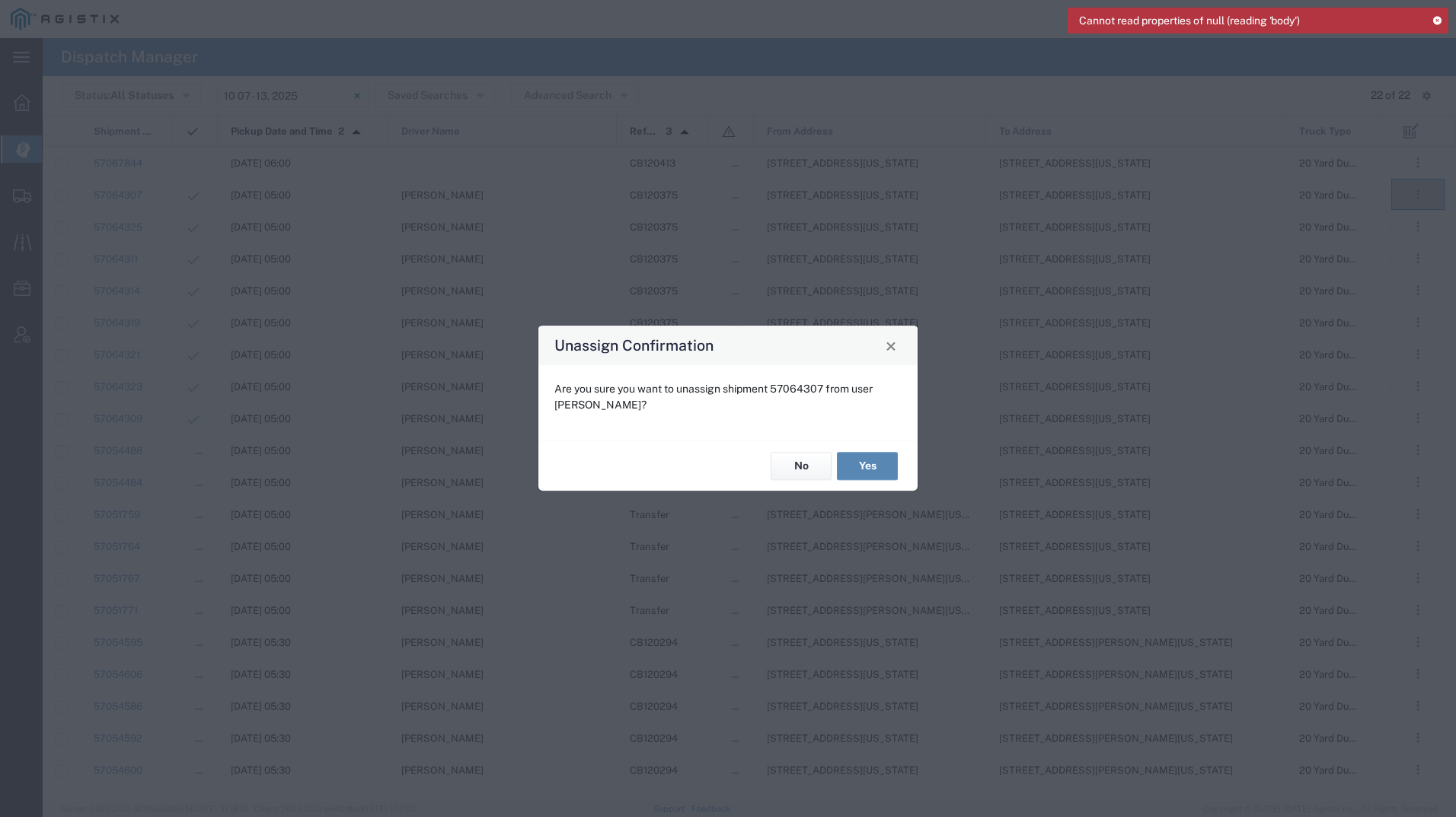
click at [865, 462] on button "Yes" at bounding box center [867, 466] width 60 height 28
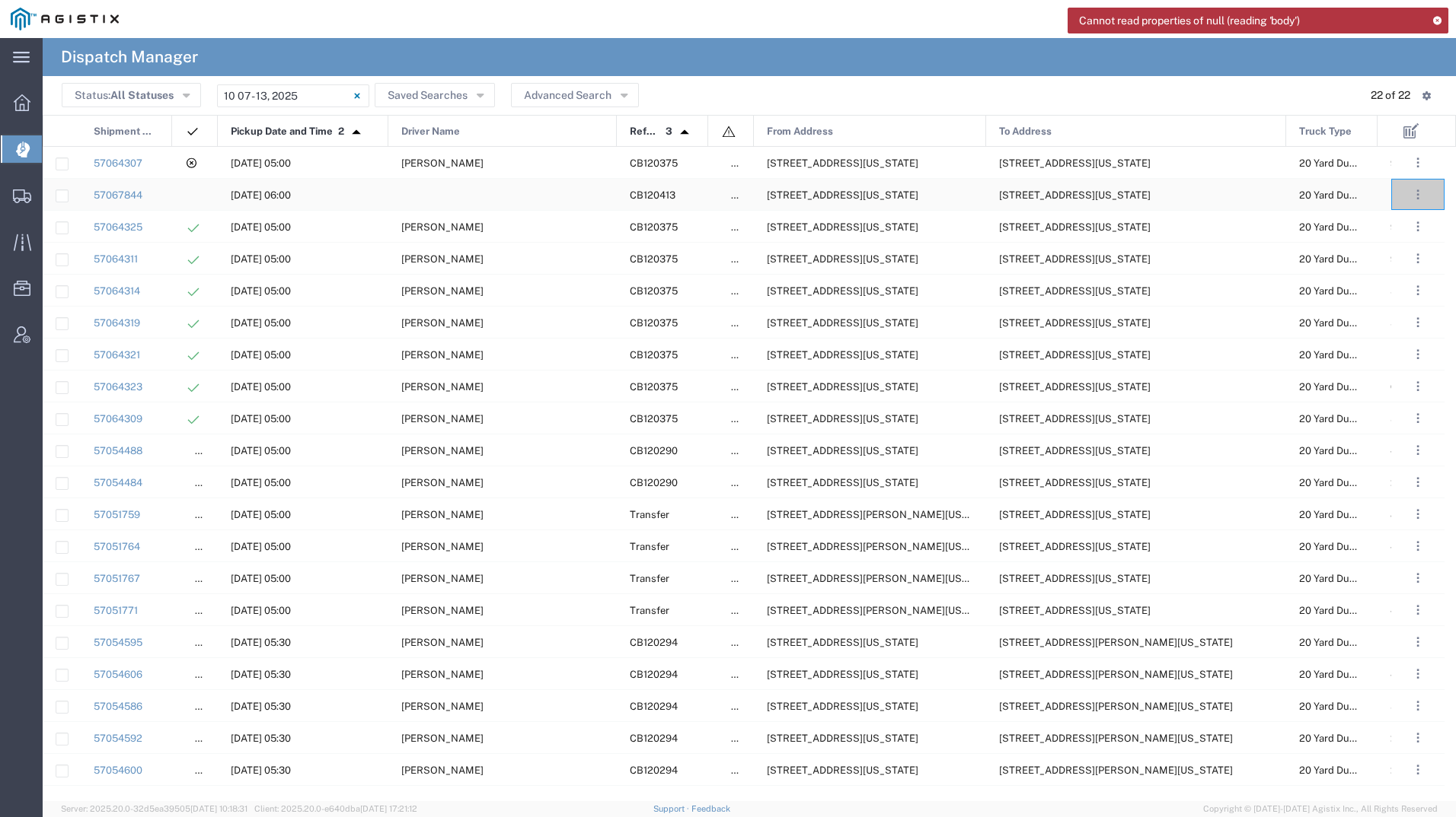
click at [821, 189] on div "[STREET_ADDRESS][US_STATE]" at bounding box center [870, 194] width 232 height 31
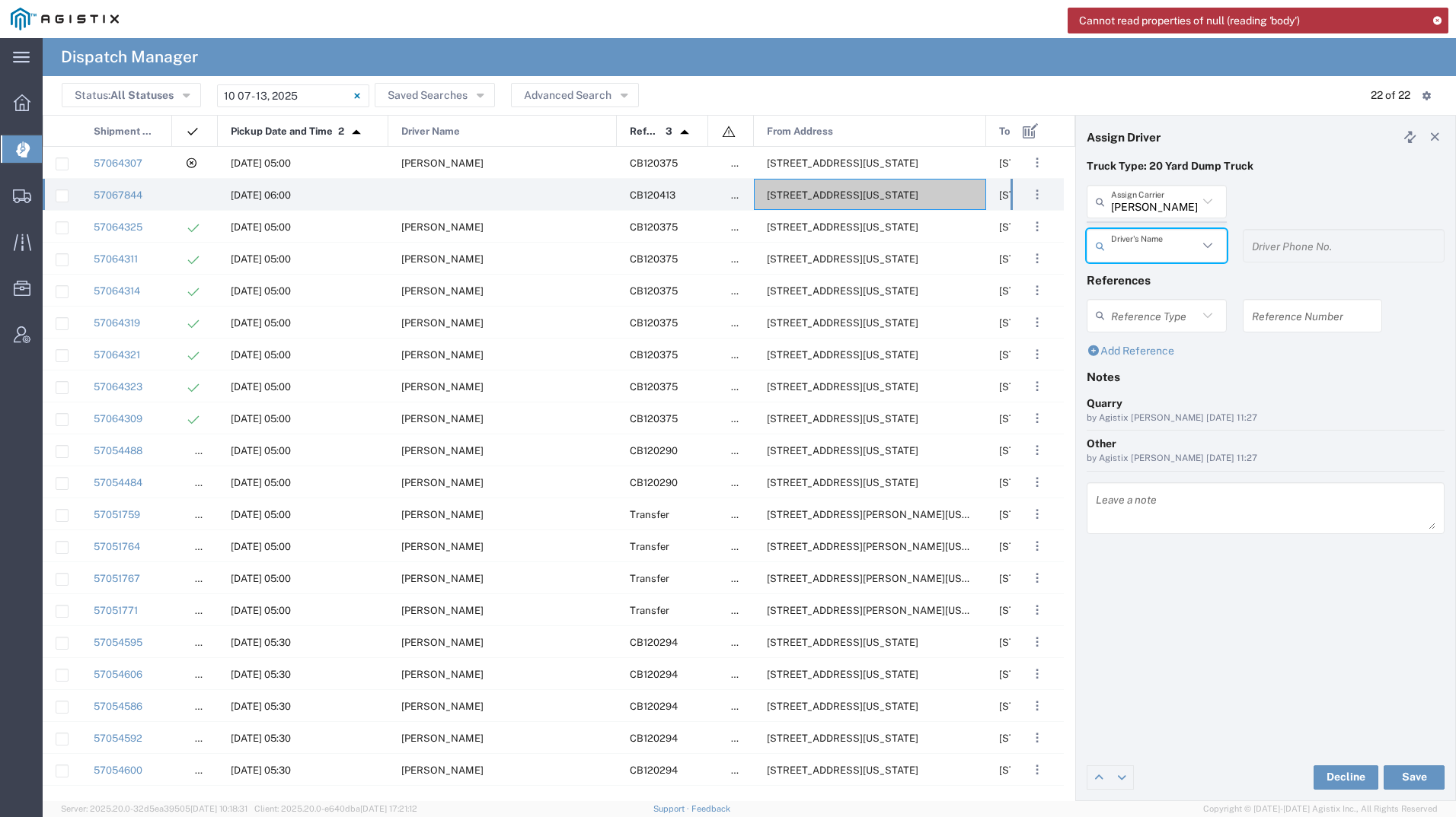
click at [1138, 207] on agx-dispatcher-assign-widget "[PERSON_NAME] Tanks Inc Assign [PERSON_NAME] Tanks Inc AC Transportation ACE Tr…" at bounding box center [1265, 229] width 358 height 89
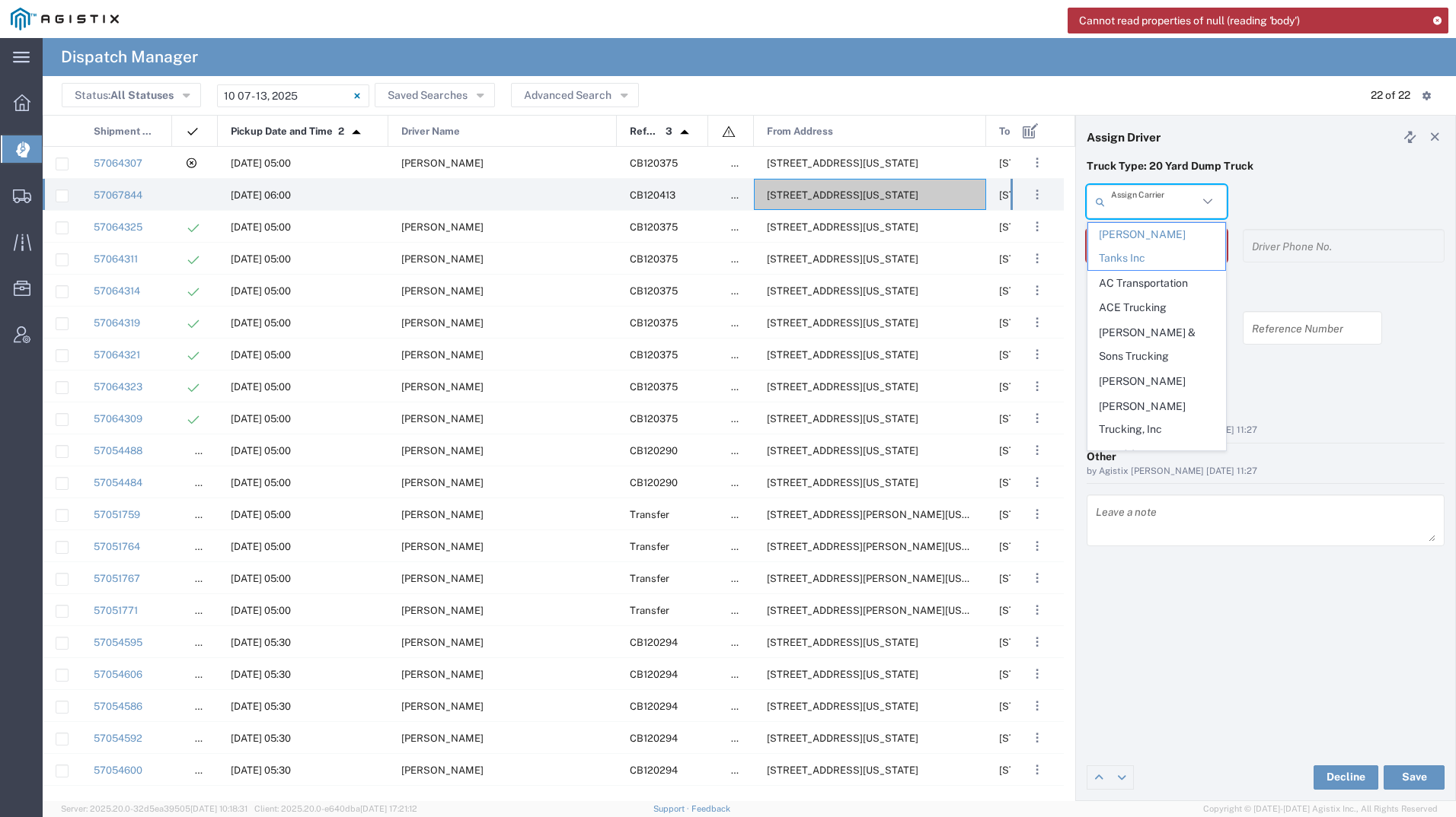
click at [1138, 207] on input "text" at bounding box center [1154, 202] width 87 height 26
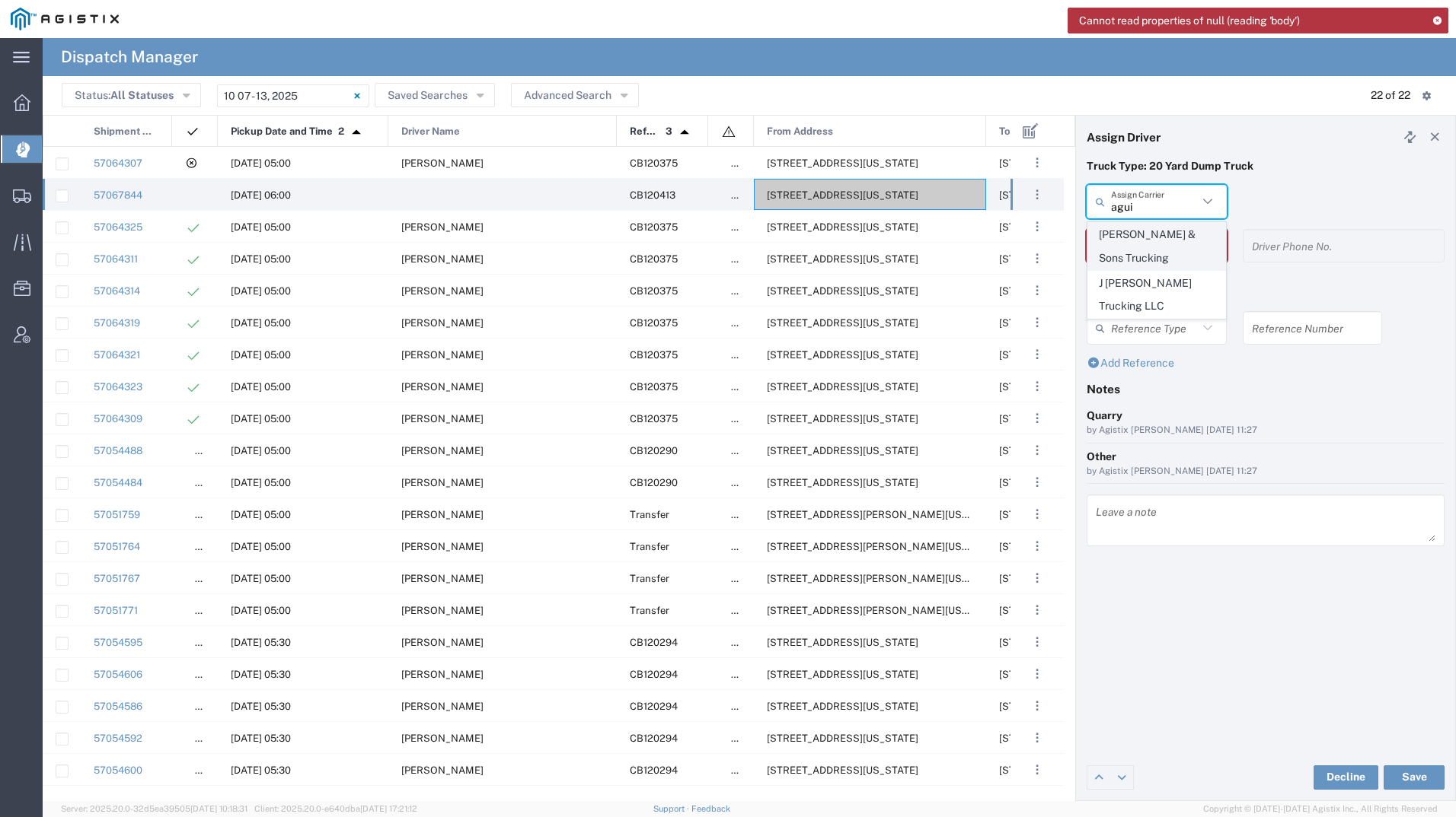
click at [1135, 251] on span "[PERSON_NAME] & Sons Trucking" at bounding box center [1157, 247] width 138 height 47
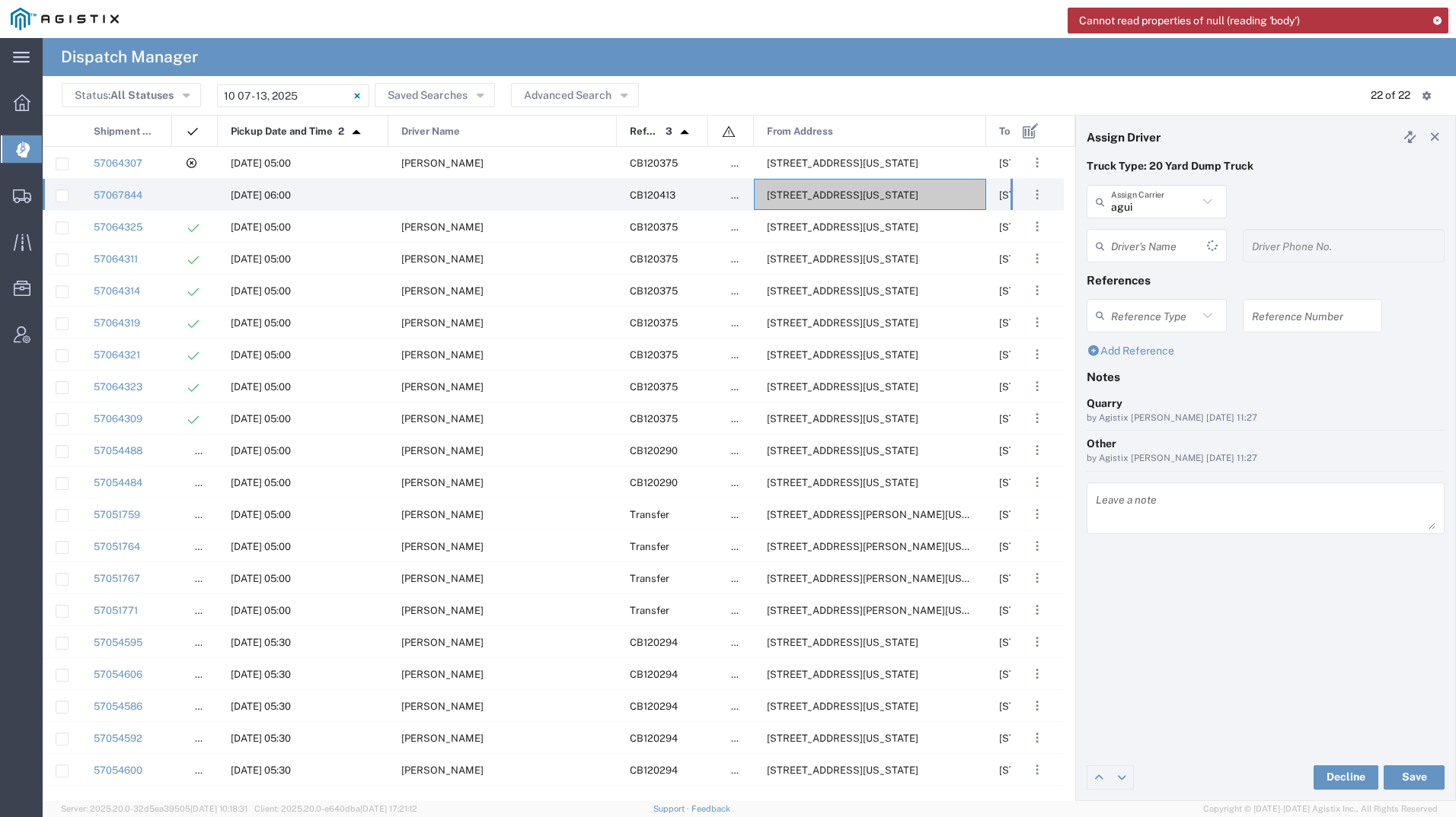
type input "[PERSON_NAME] & Sons Trucking"
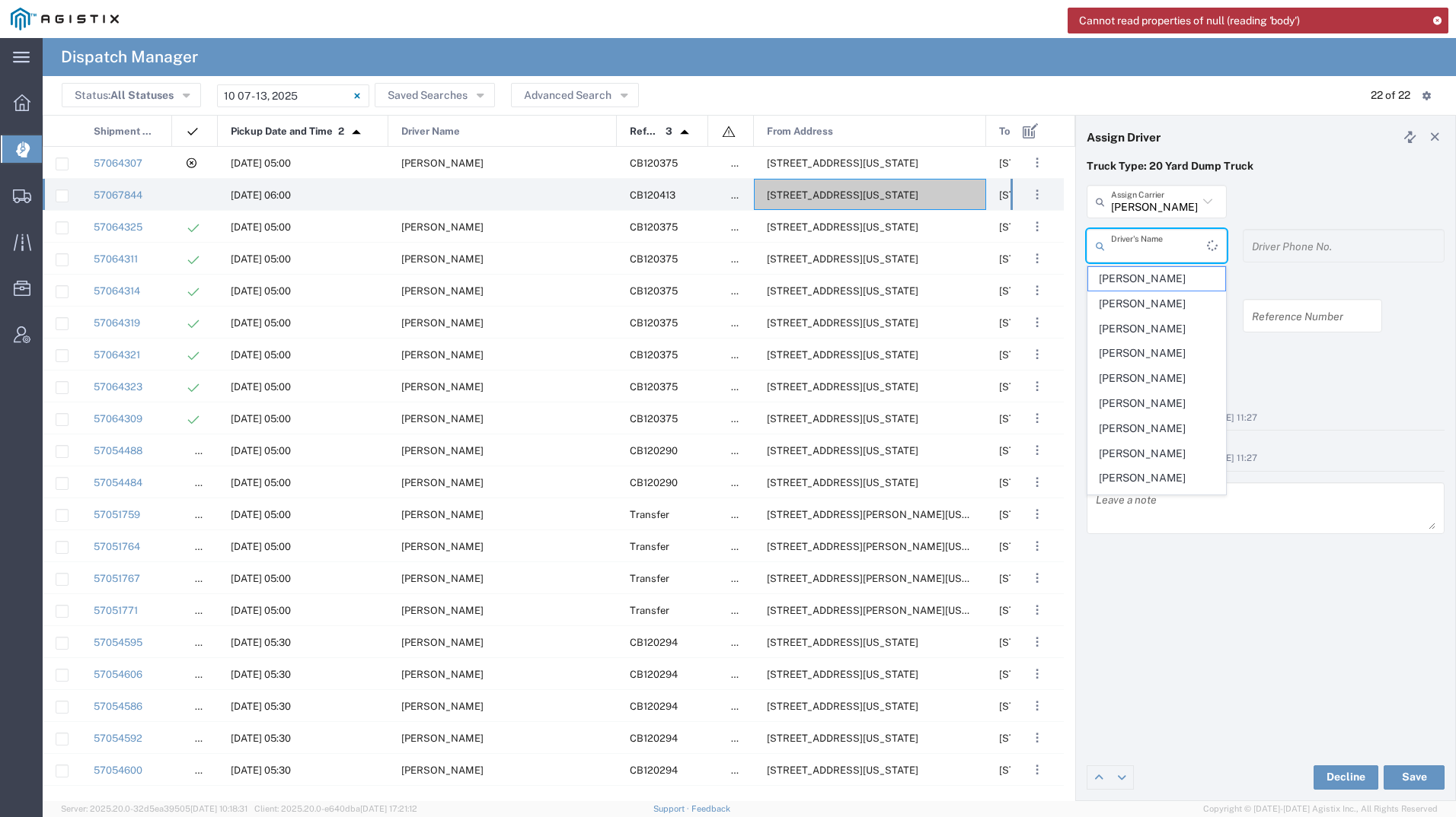
click at [1135, 251] on input "text" at bounding box center [1159, 246] width 96 height 26
click at [1140, 269] on span "[PERSON_NAME]" at bounding box center [1157, 279] width 138 height 23
type input "[PERSON_NAME]"
type input "9093499772"
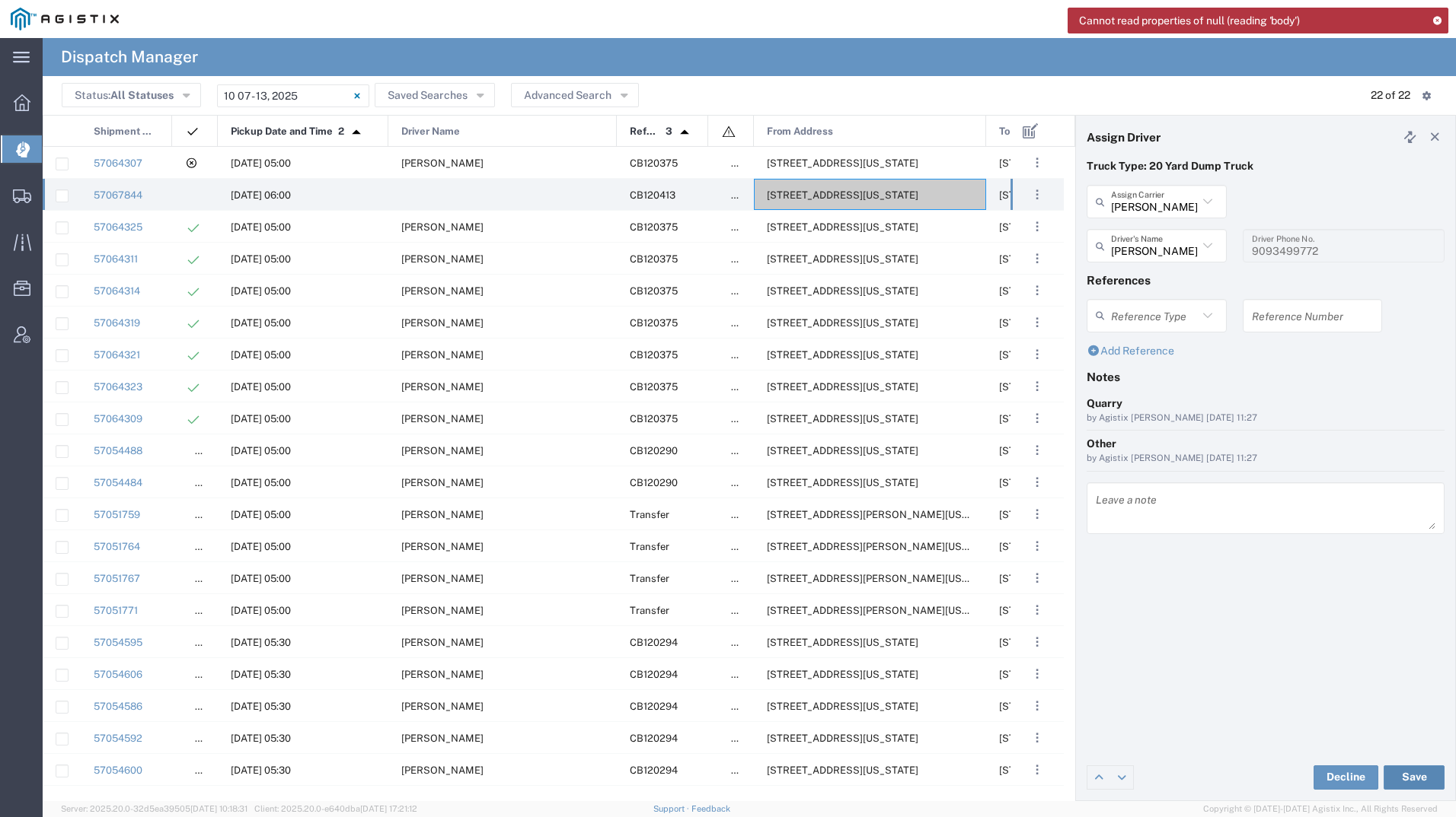
click at [1416, 773] on button "Save" at bounding box center [1413, 777] width 60 height 24
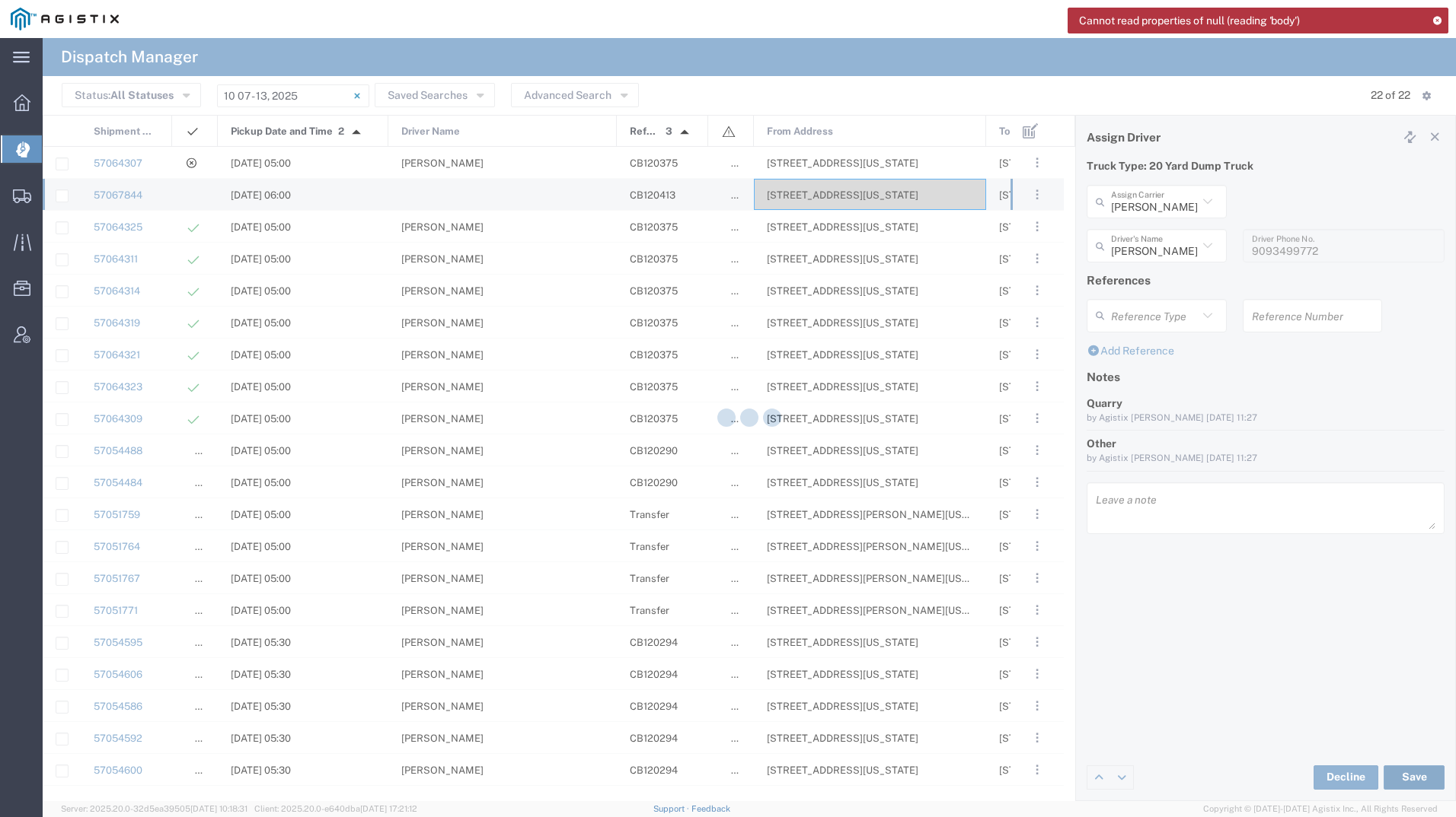
type input "[PERSON_NAME]"
type input "[PERSON_NAME] & Sons Trucking"
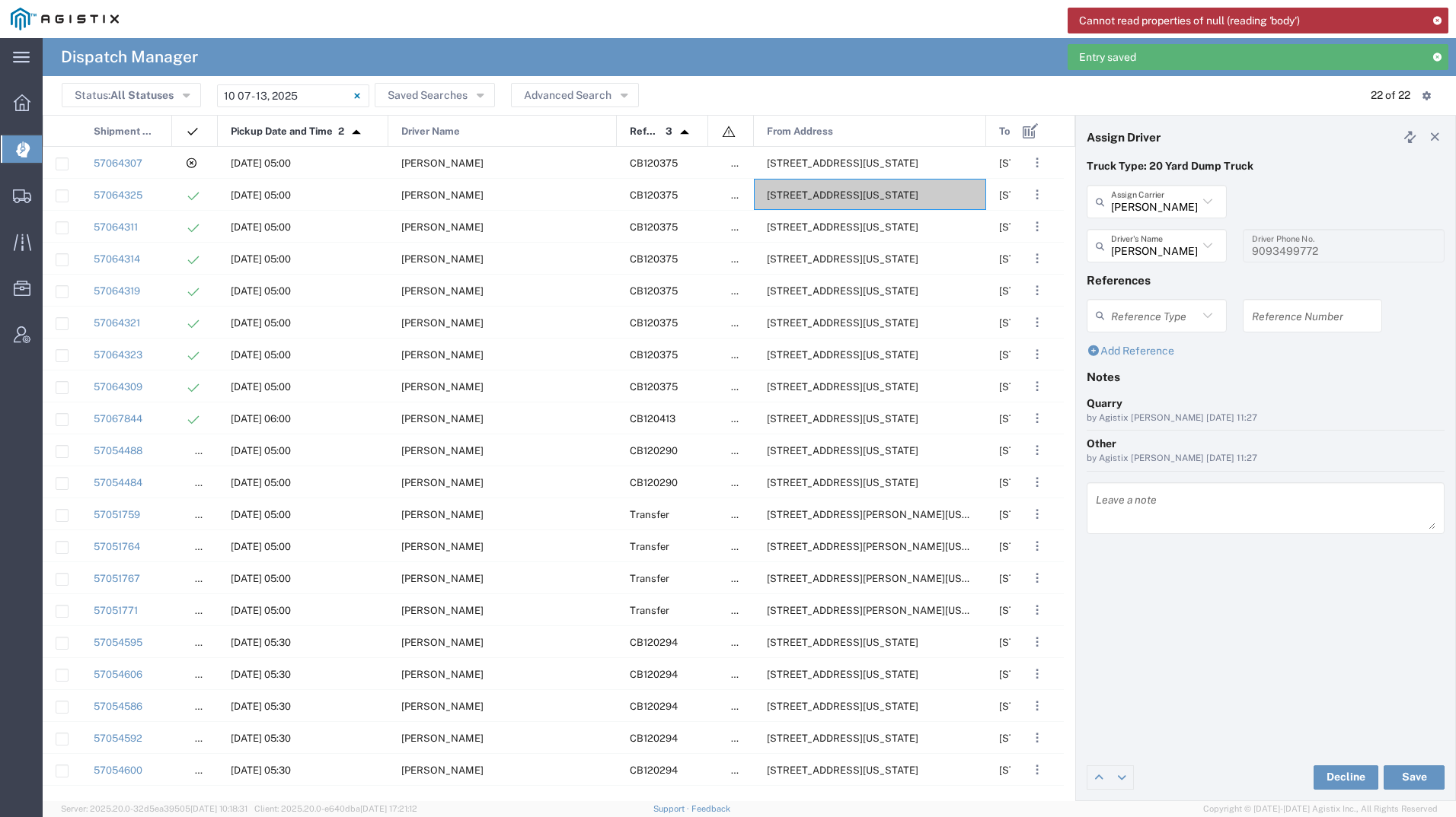
click at [1436, 134] on icon at bounding box center [1435, 136] width 14 height 11
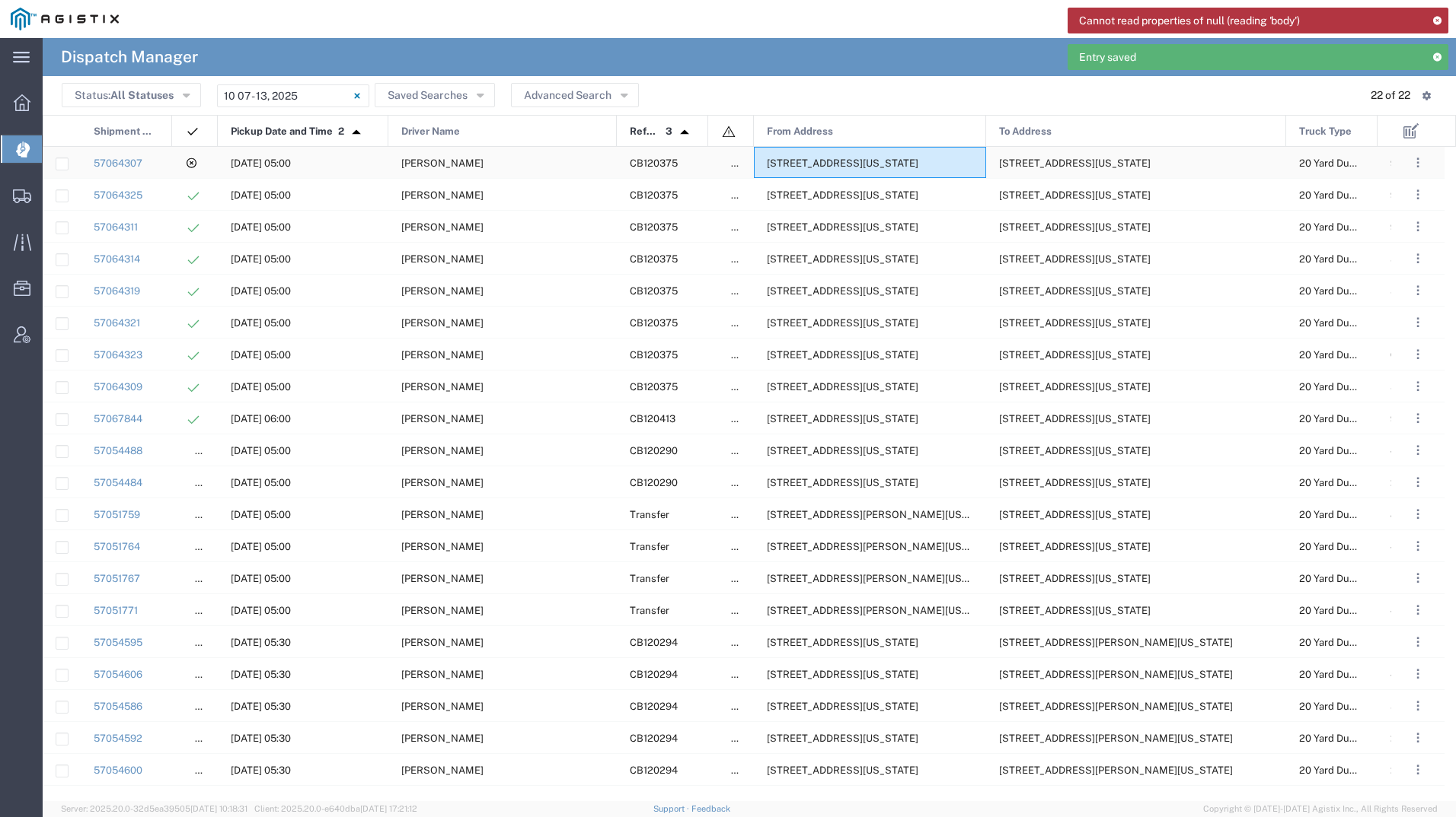
click at [918, 161] on span "[STREET_ADDRESS][US_STATE]" at bounding box center [842, 164] width 151 height 12
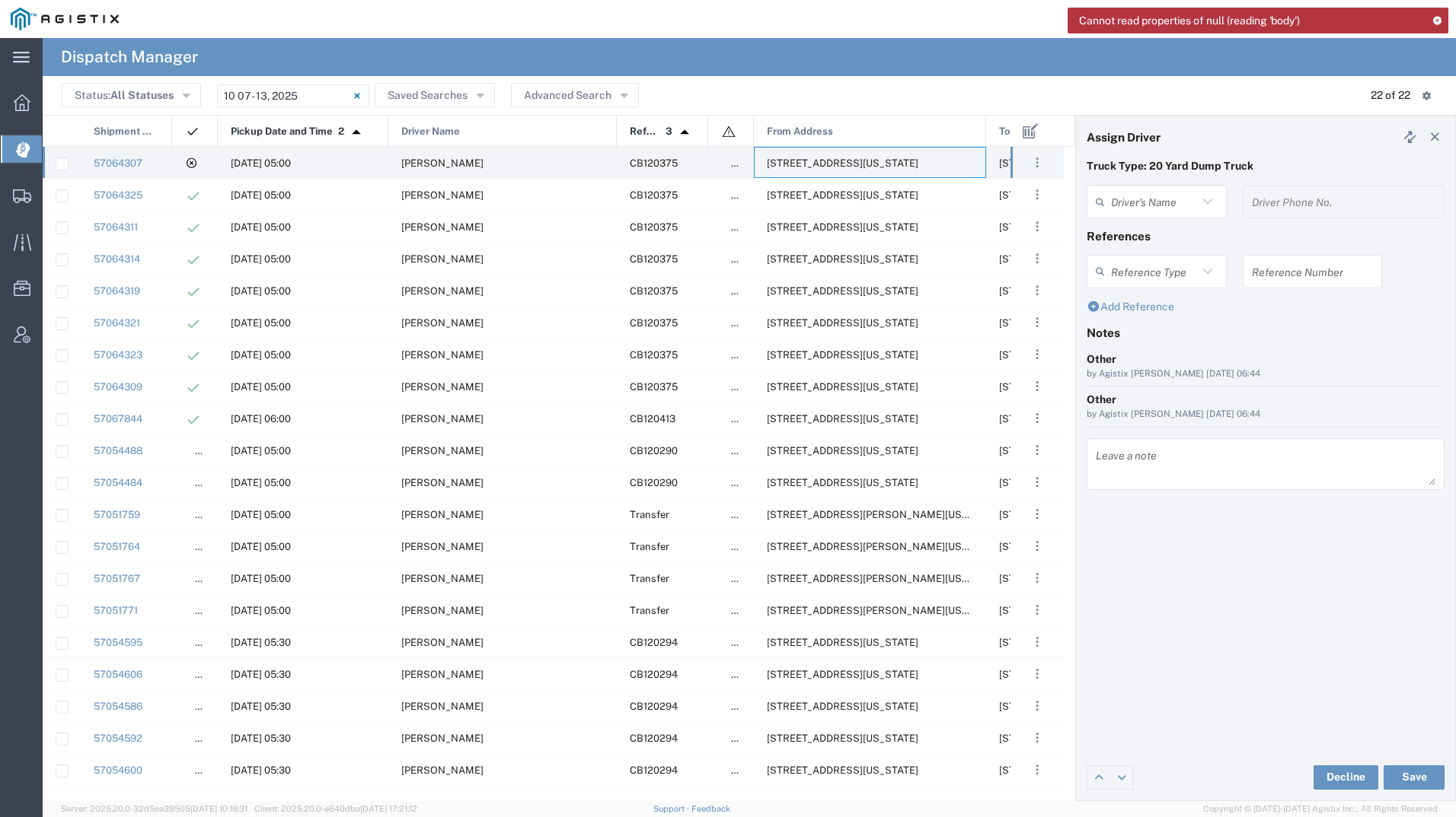
type input "[PERSON_NAME]"
type input "9093499772"
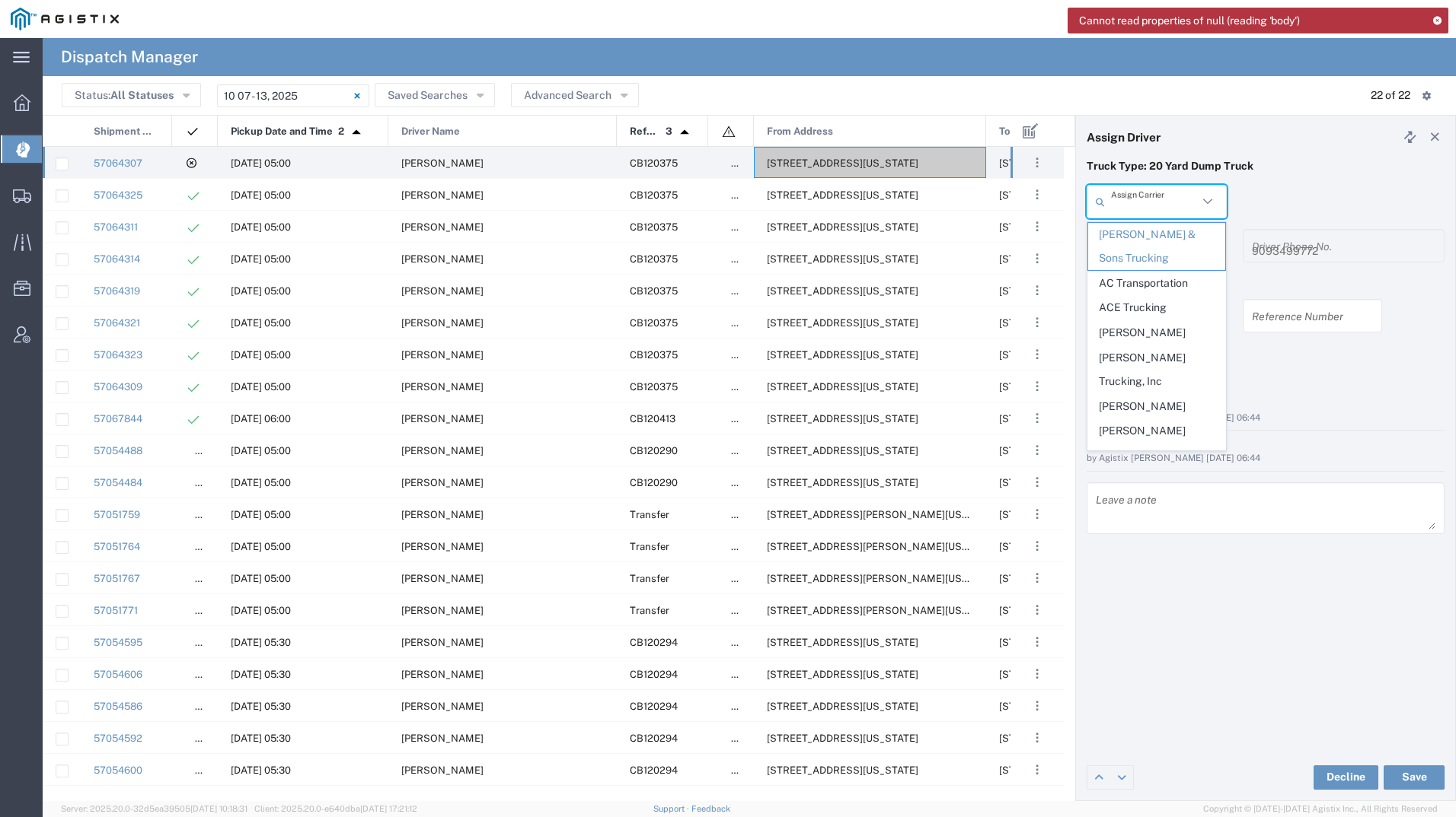
click at [1143, 199] on input "text" at bounding box center [1154, 202] width 87 height 26
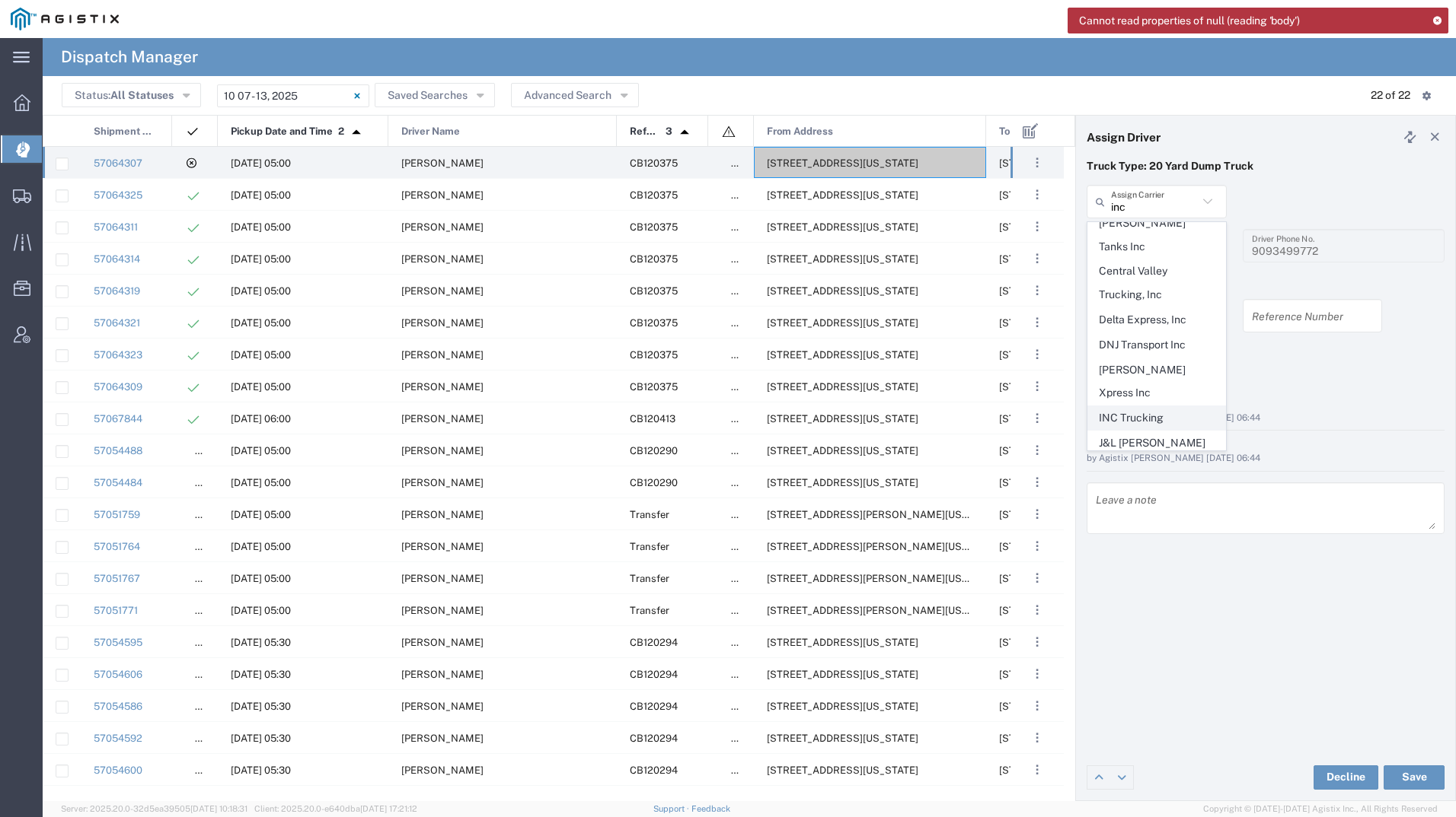
click at [1132, 407] on span "INC Trucking" at bounding box center [1157, 418] width 138 height 23
type input "INC Trucking"
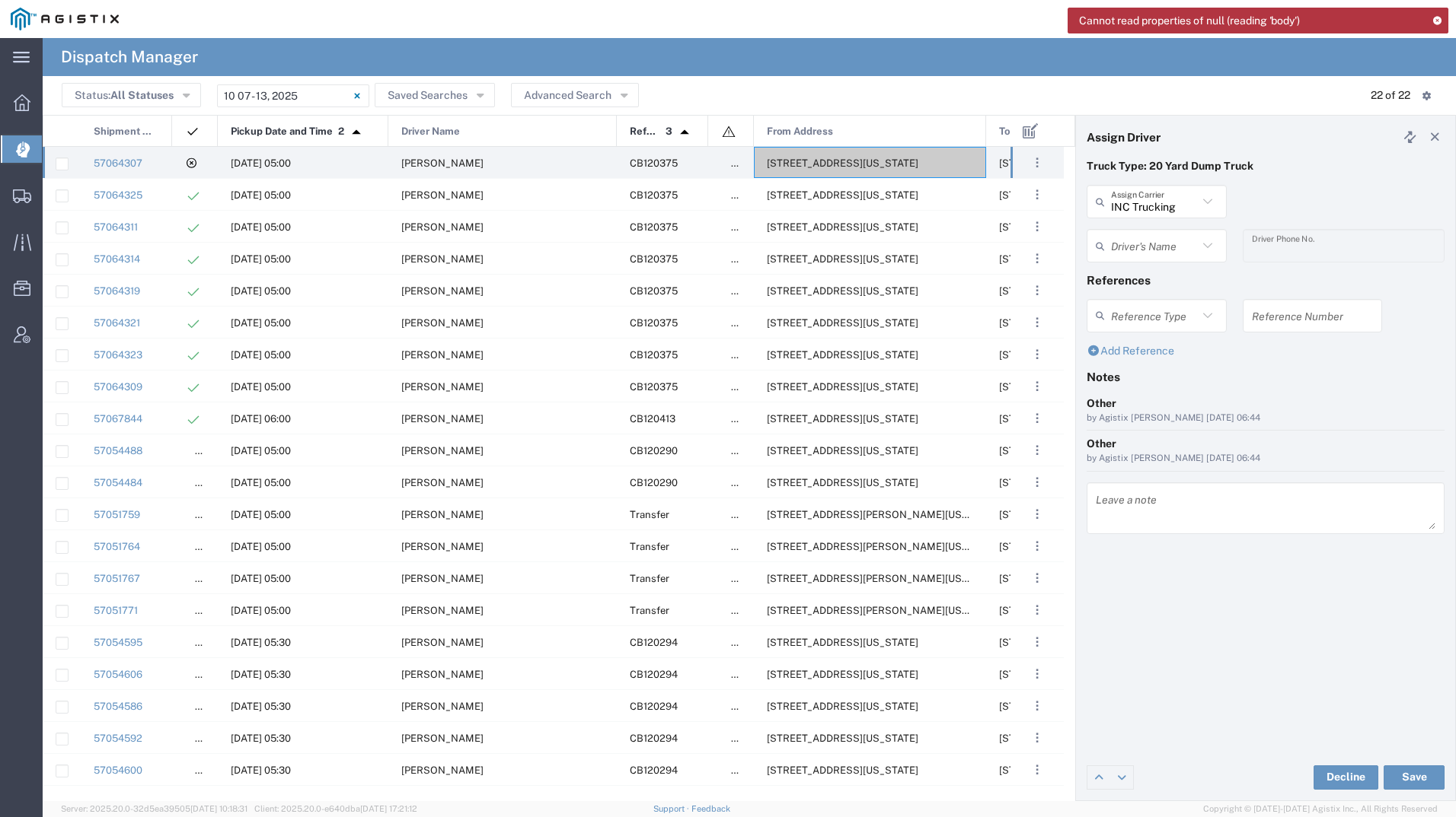
click at [1144, 249] on input "text" at bounding box center [1154, 246] width 87 height 26
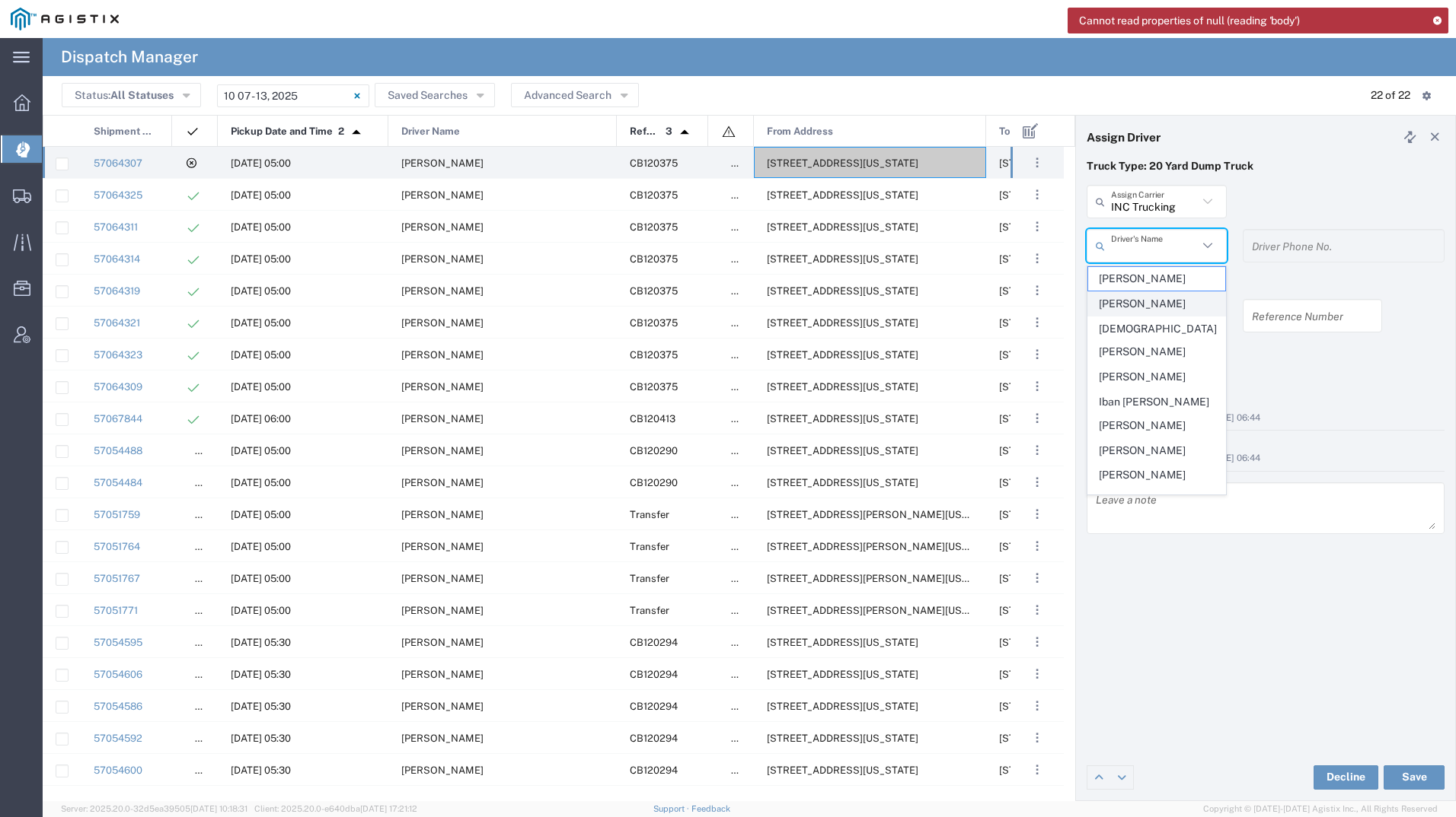
click at [1135, 296] on span "[PERSON_NAME]" at bounding box center [1157, 304] width 138 height 23
type input "[PERSON_NAME]"
type input "5599943234"
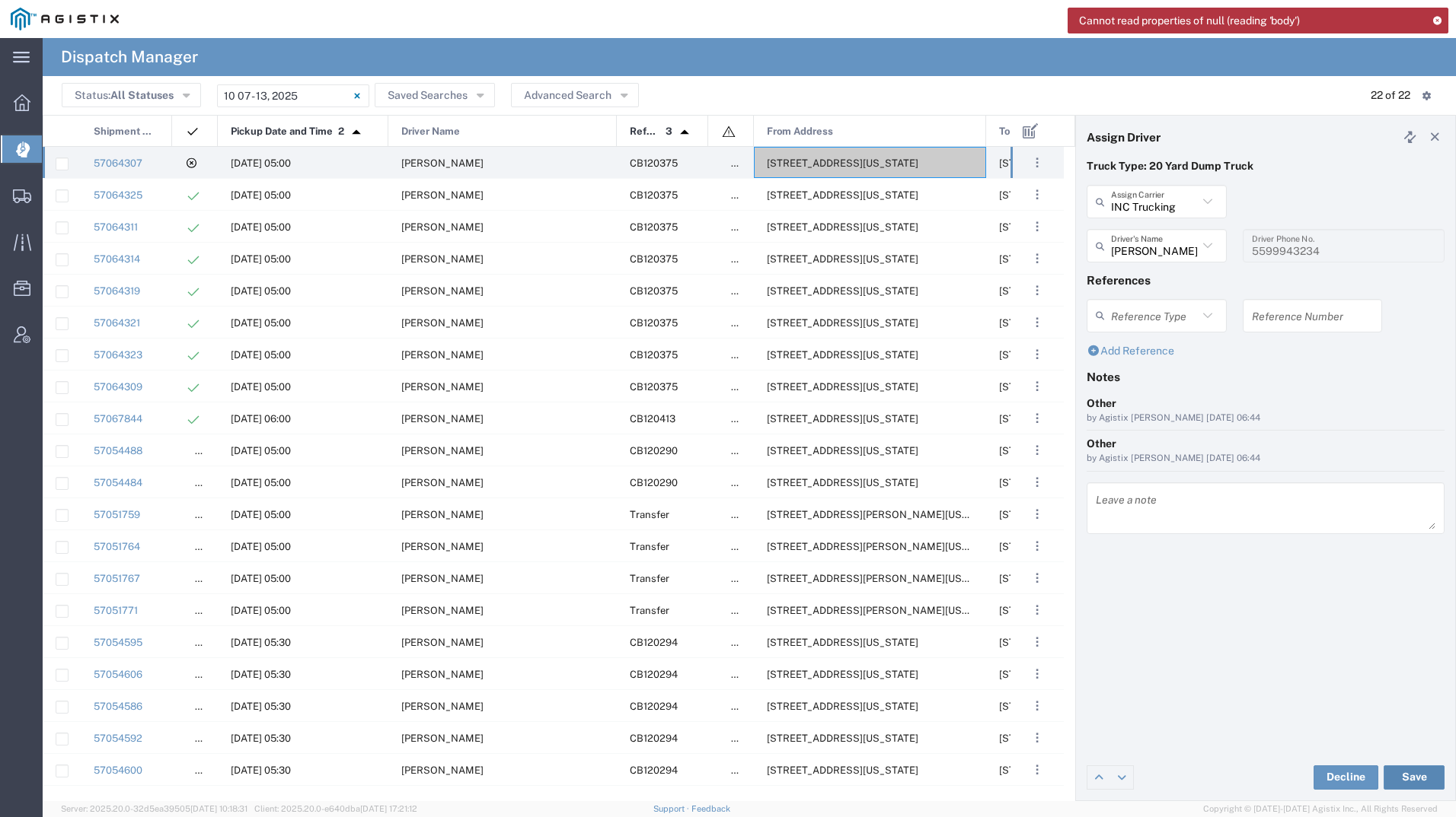
click at [1414, 781] on button "Save" at bounding box center [1413, 777] width 60 height 24
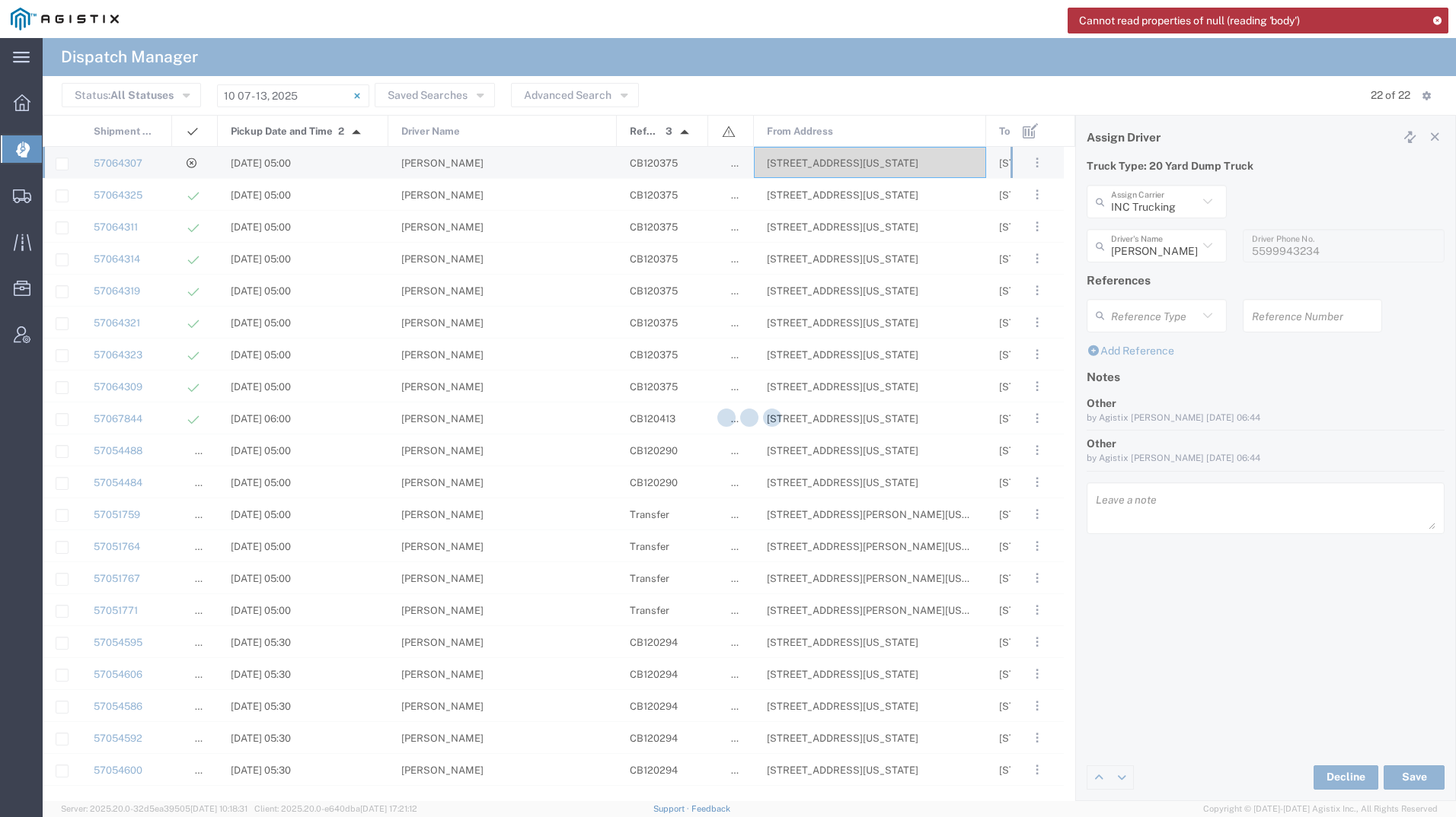
type input "[PERSON_NAME]"
type input "INC Trucking"
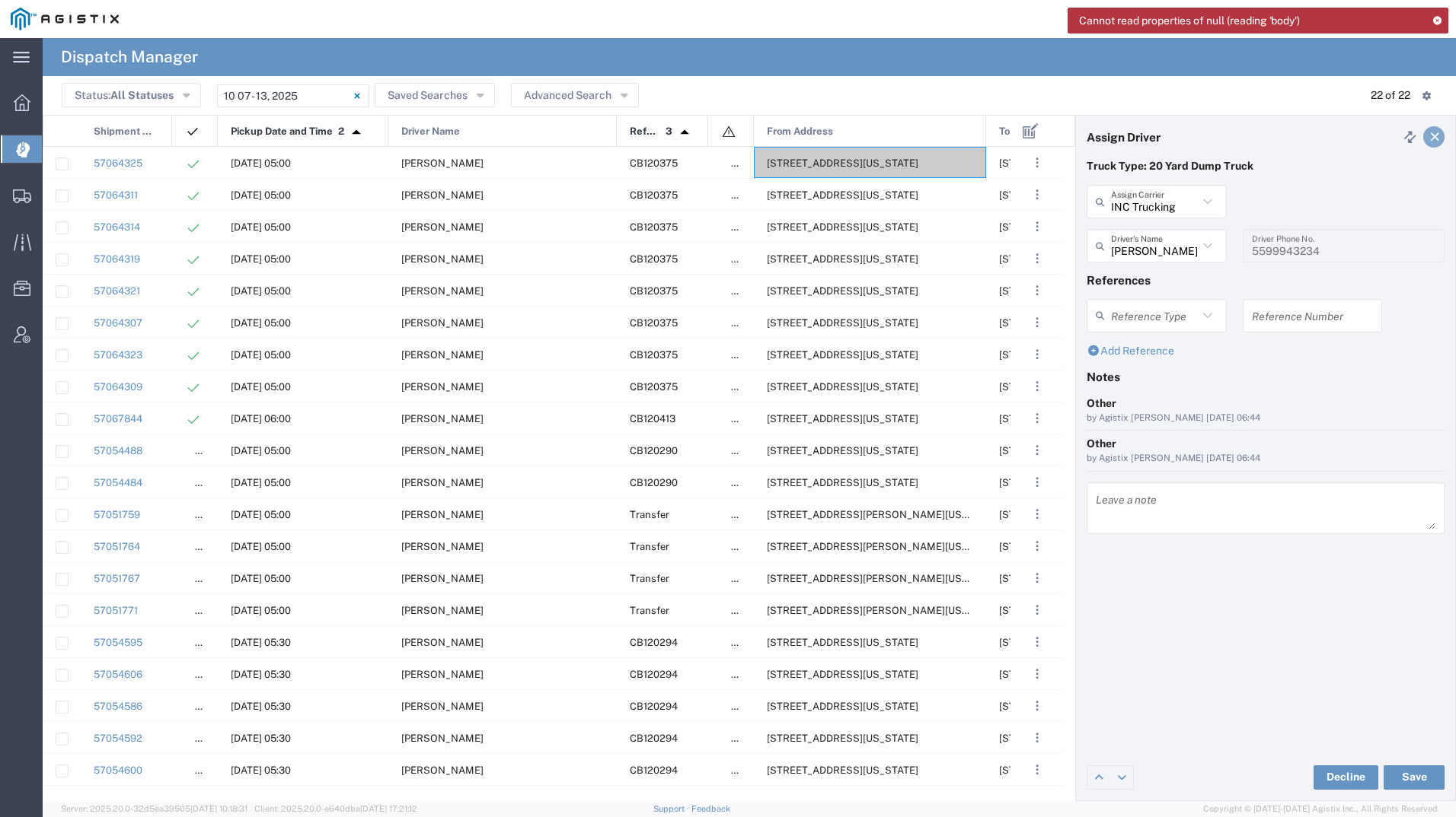
click at [1431, 137] on icon at bounding box center [1435, 136] width 14 height 11
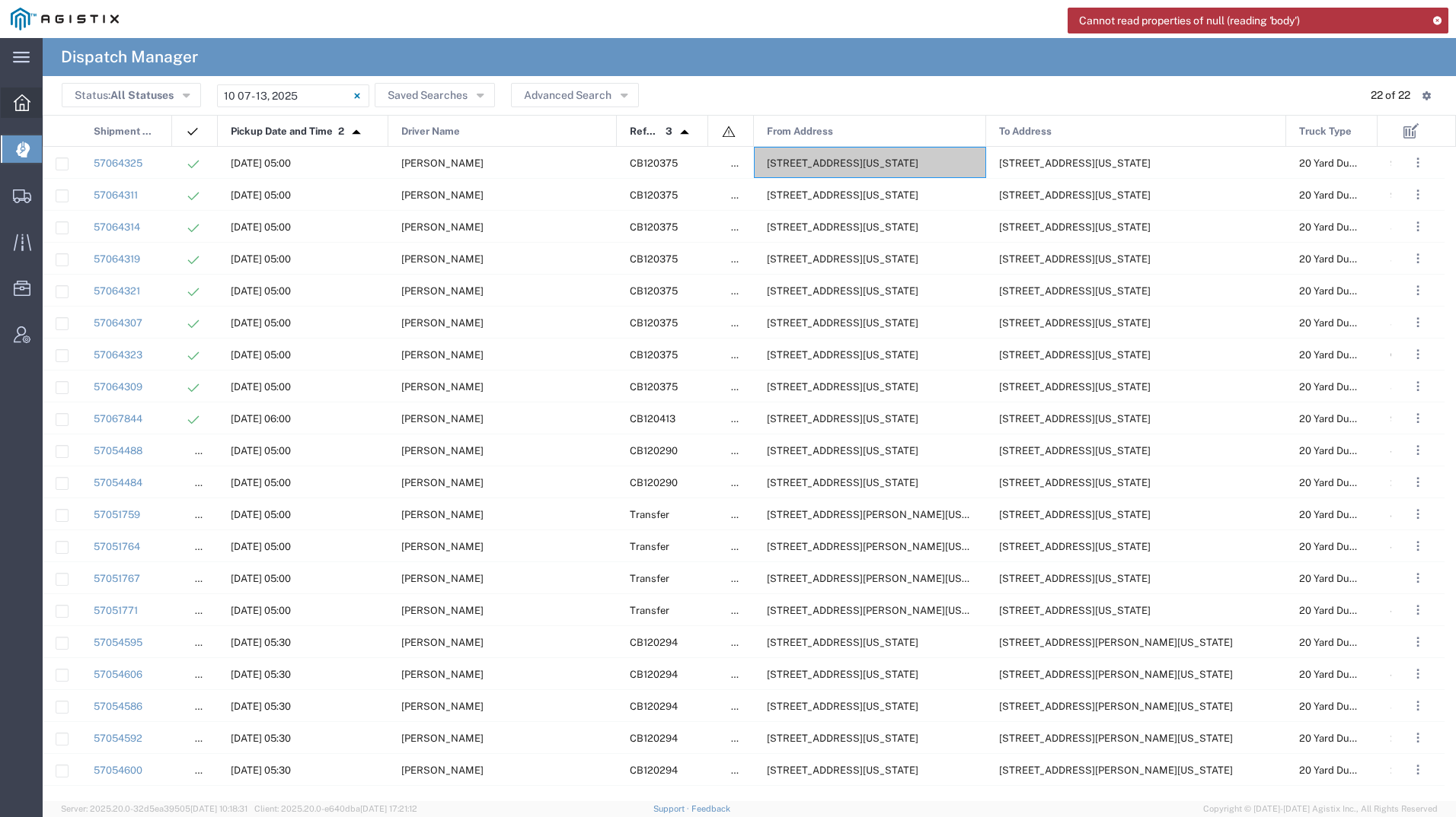
click at [26, 102] on icon at bounding box center [21, 102] width 17 height 17
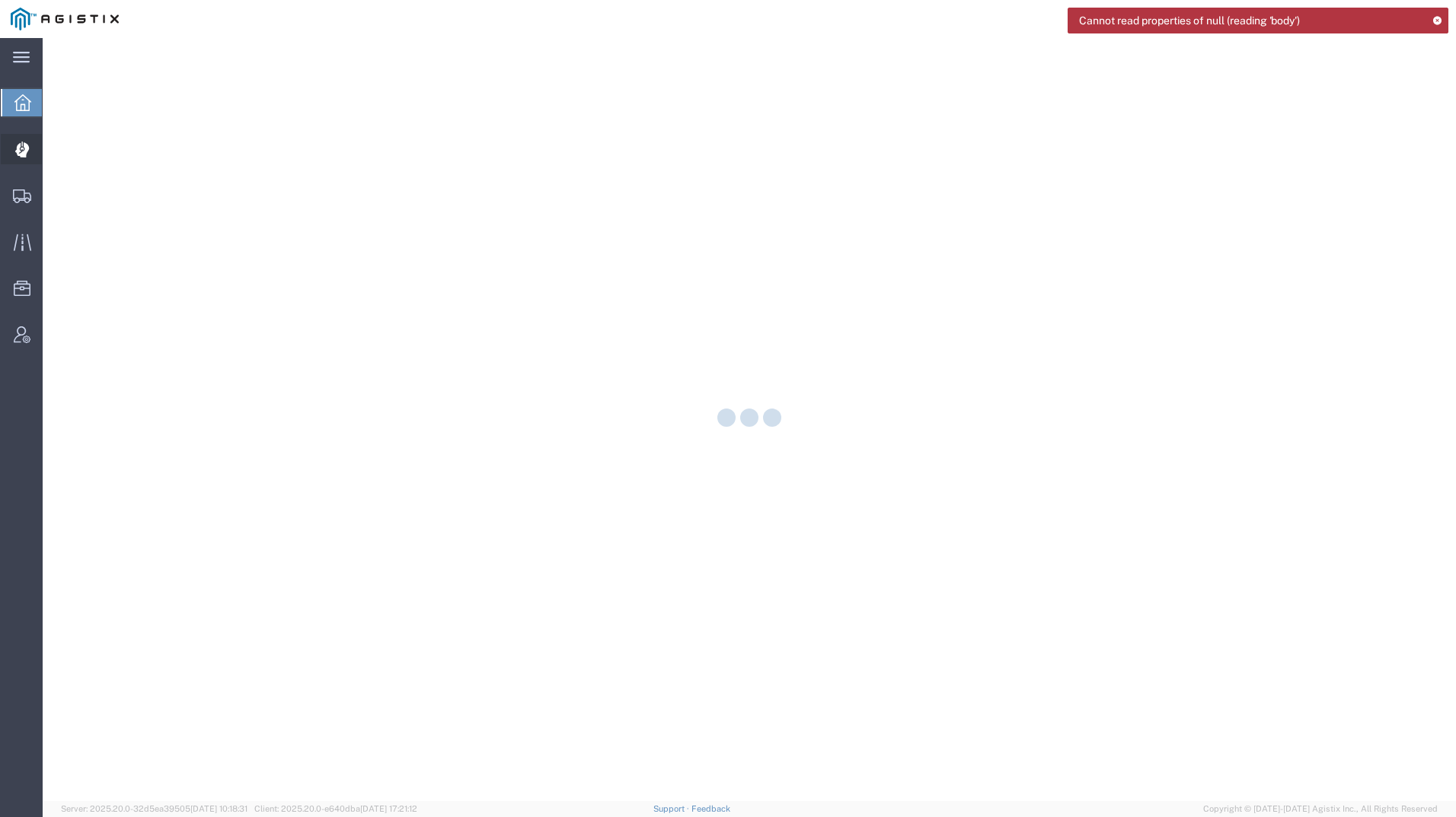
click at [27, 148] on icon at bounding box center [21, 150] width 14 height 16
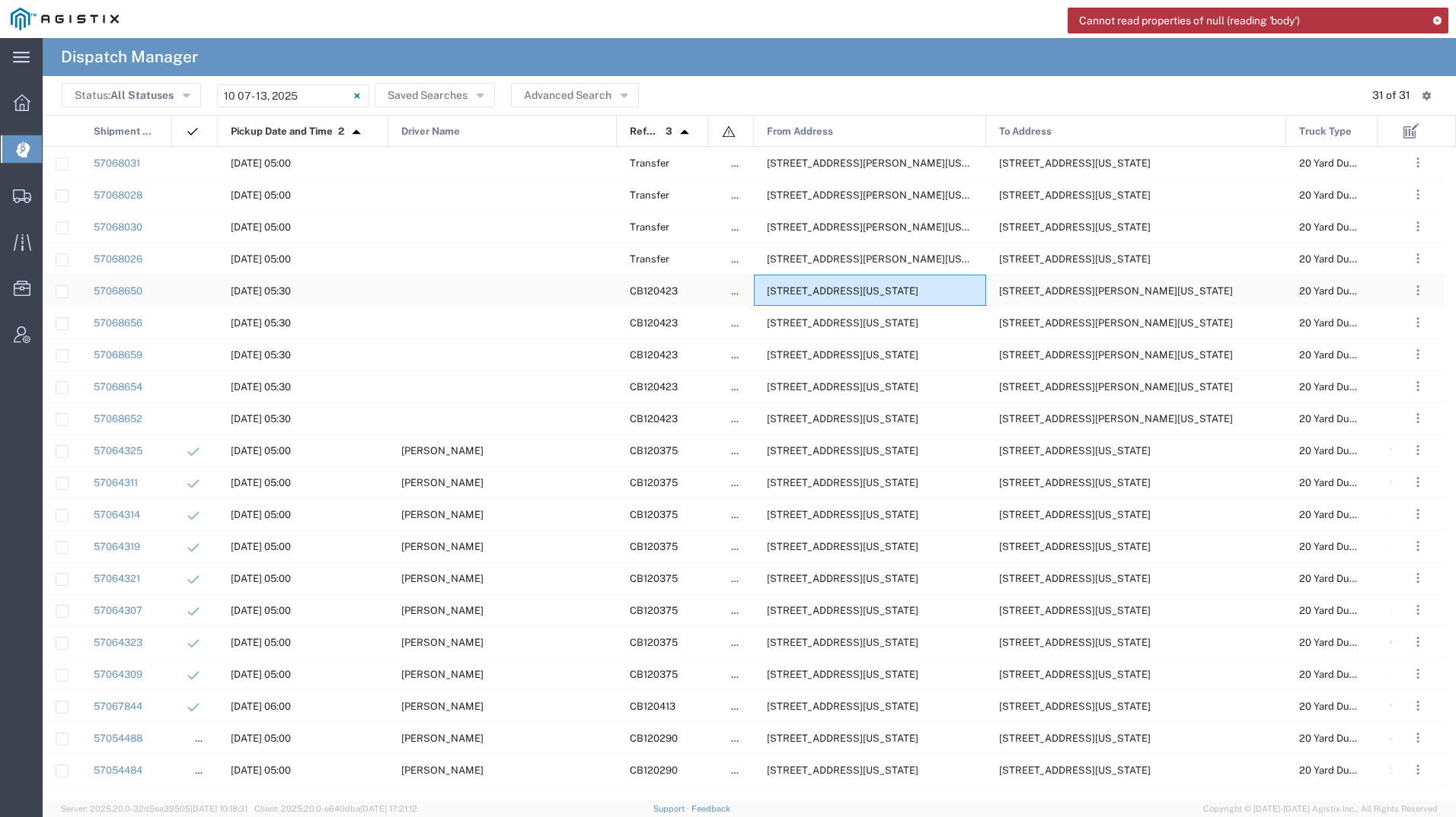
click at [862, 286] on span "[STREET_ADDRESS][US_STATE]" at bounding box center [842, 292] width 151 height 12
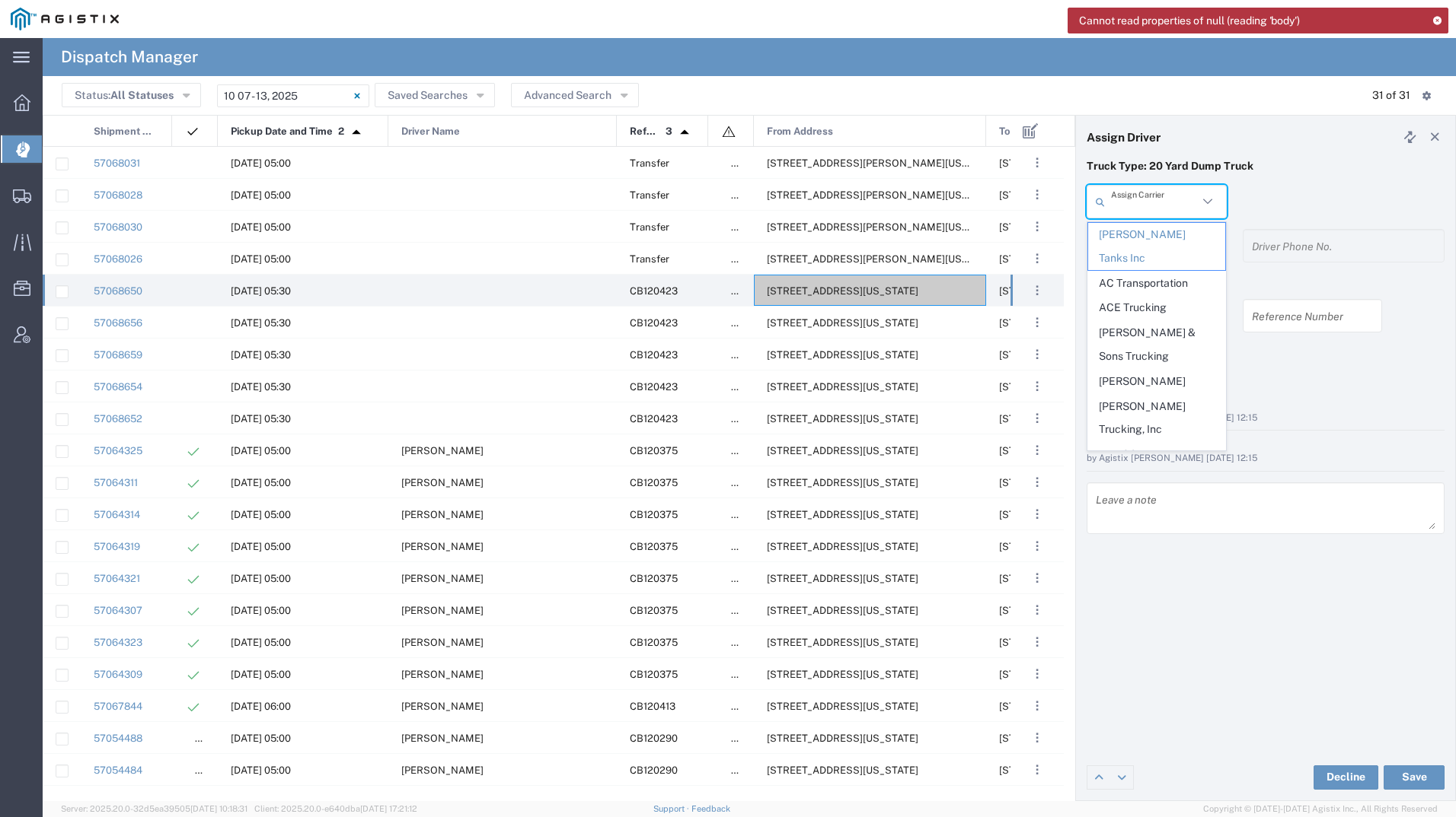
click at [1287, 158] on header "Assign Driver" at bounding box center [1265, 137] width 379 height 43
type input "[PERSON_NAME] Tanks Inc"
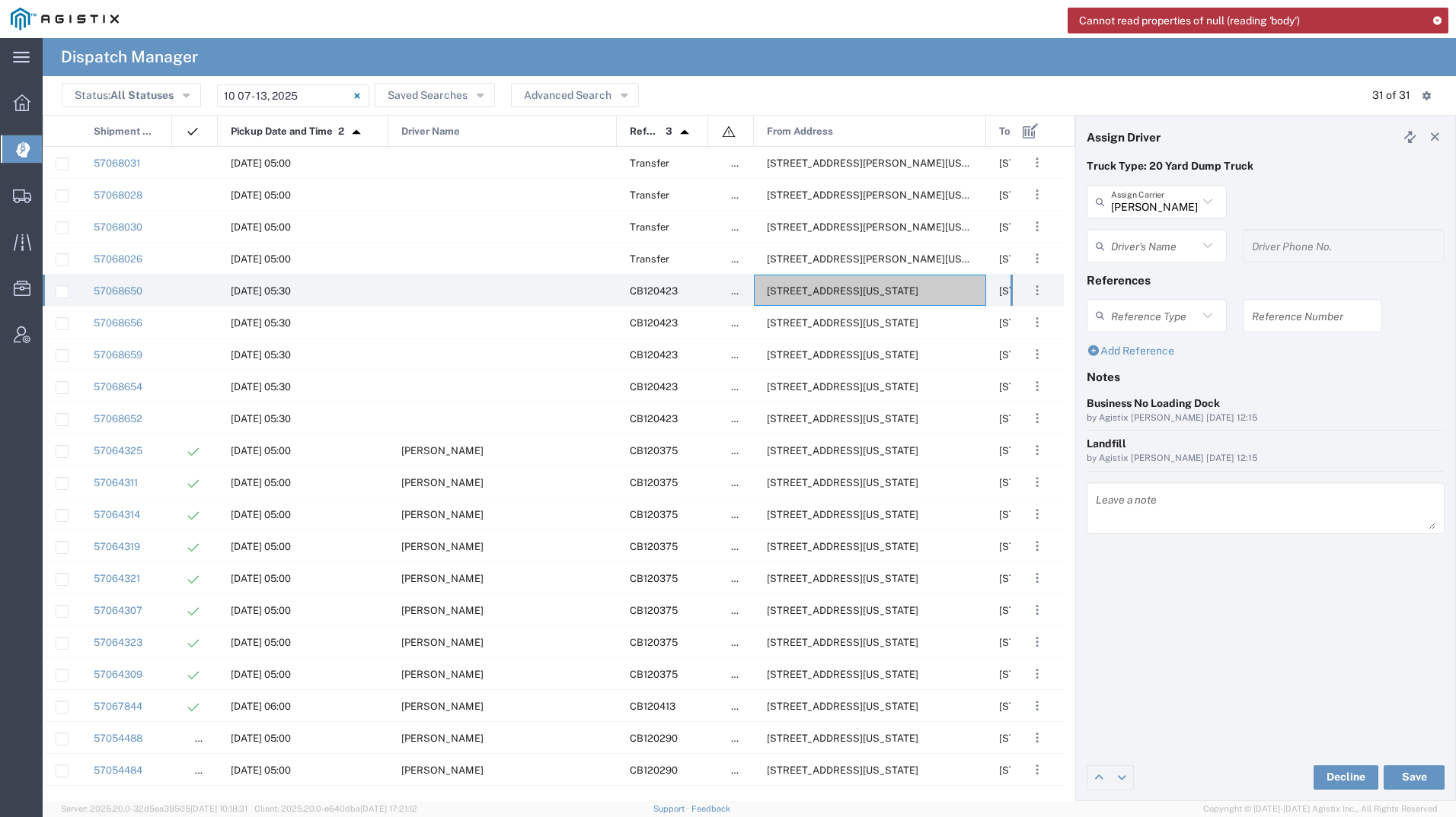
click at [1102, 265] on div "Driver's Name [PERSON_NAME] [PERSON_NAME] [PERSON_NAME] [PERSON_NAME] [PERSON_N…" at bounding box center [1157, 251] width 156 height 44
click at [1159, 241] on input "text" at bounding box center [1154, 246] width 87 height 26
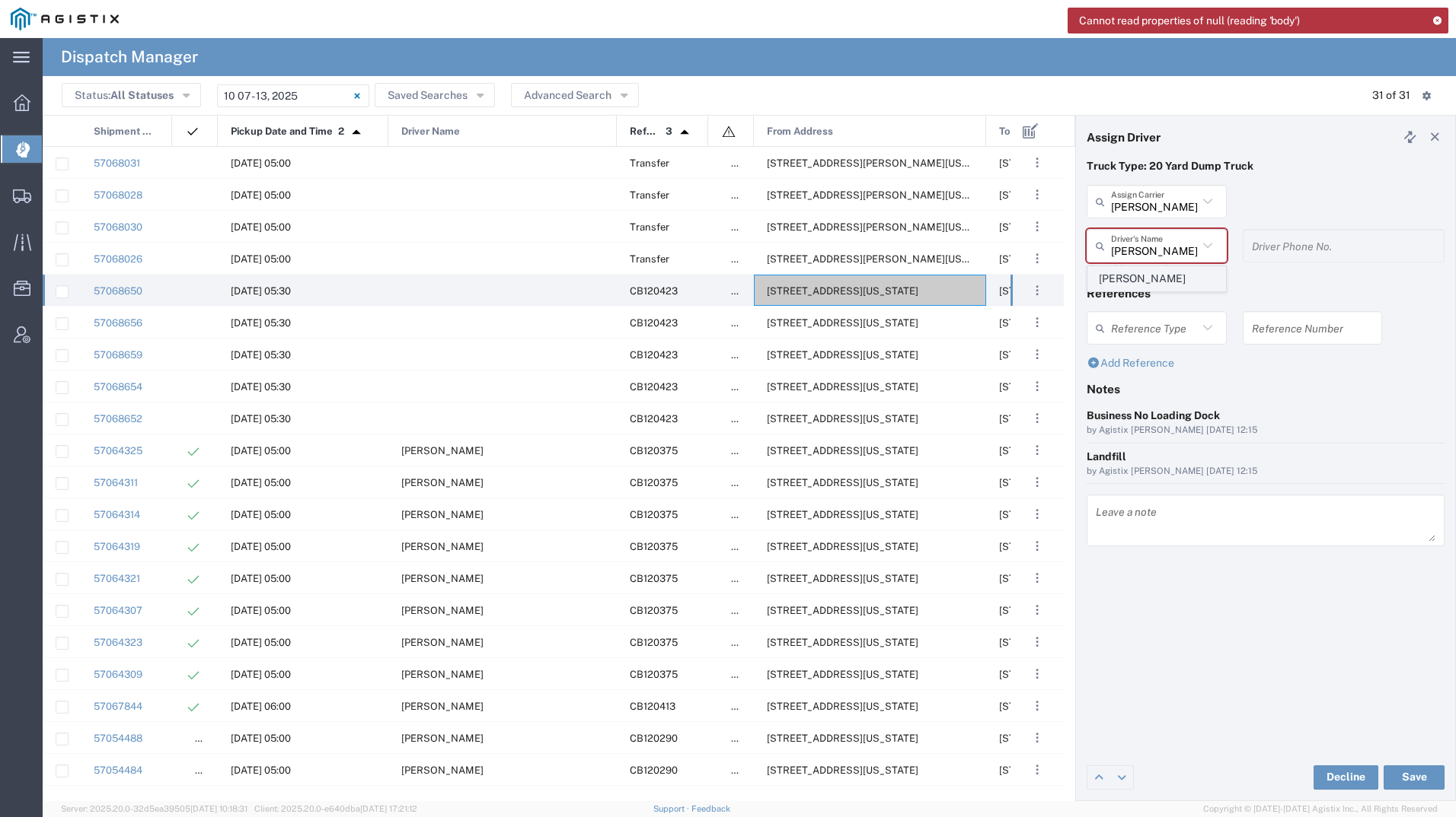
click at [1119, 276] on span "[PERSON_NAME]" at bounding box center [1157, 279] width 138 height 23
type input "[PERSON_NAME]"
type input "2097079350"
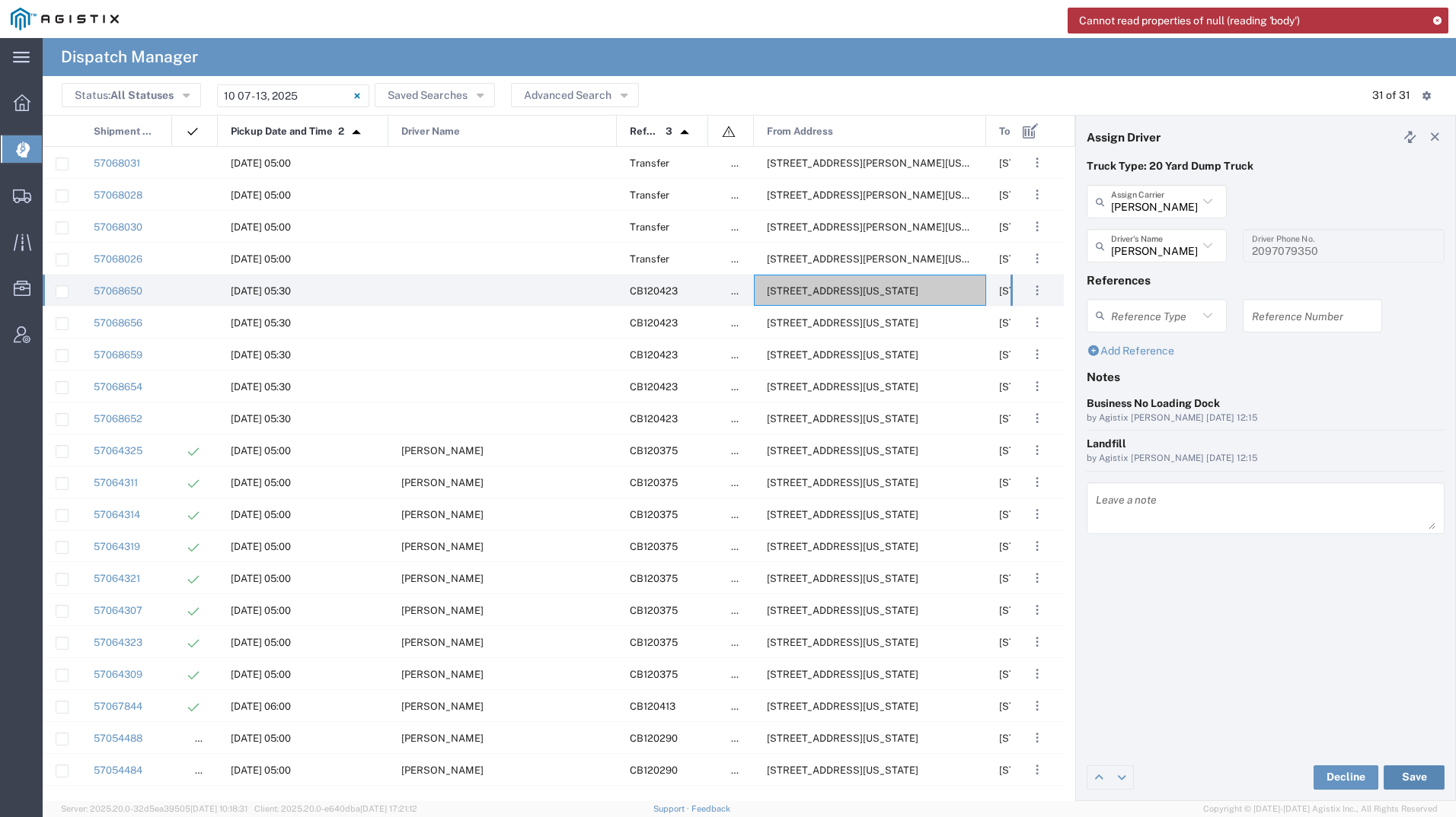
click at [1397, 782] on button "Save" at bounding box center [1413, 777] width 60 height 24
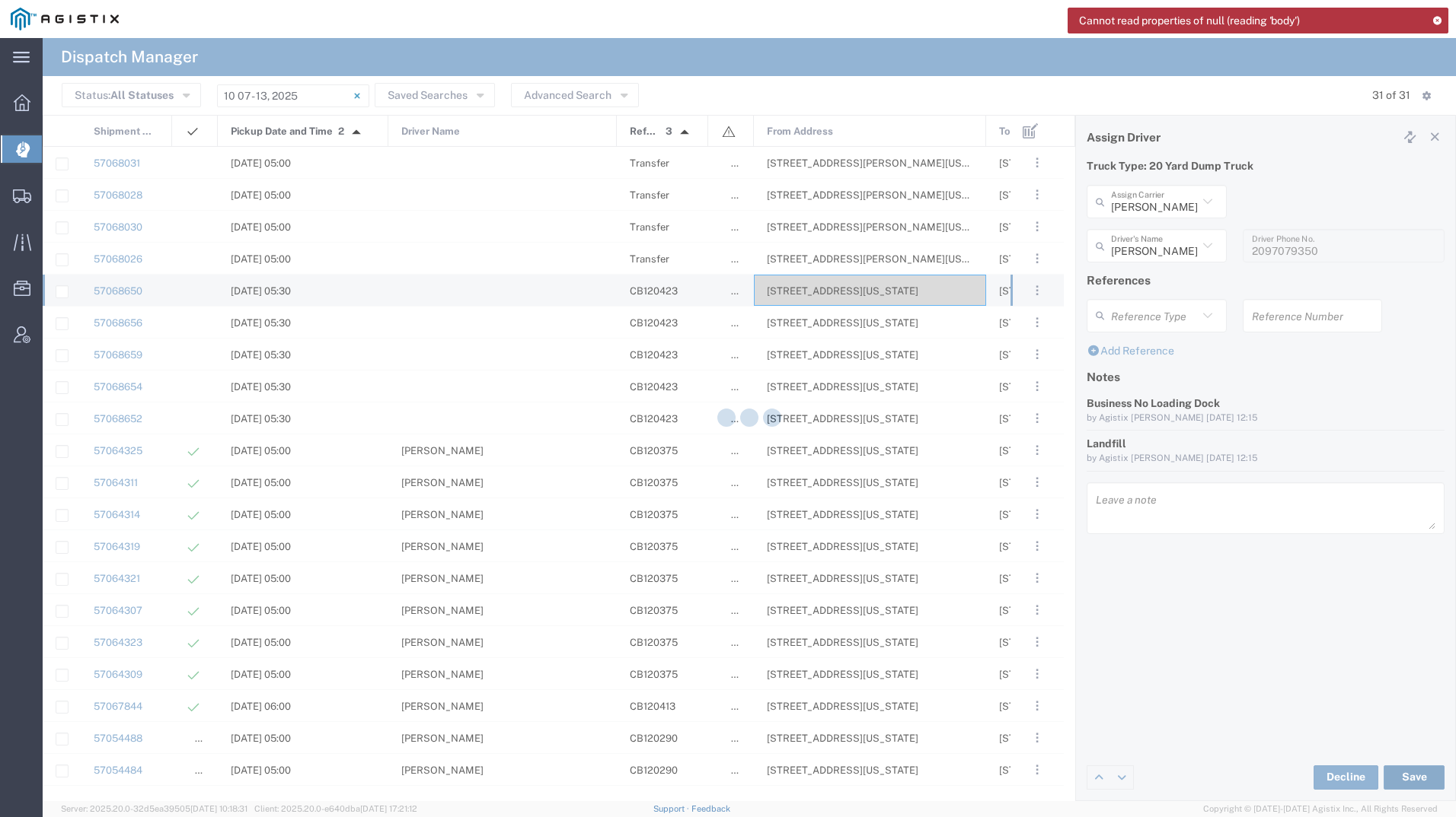
type input "[PERSON_NAME]"
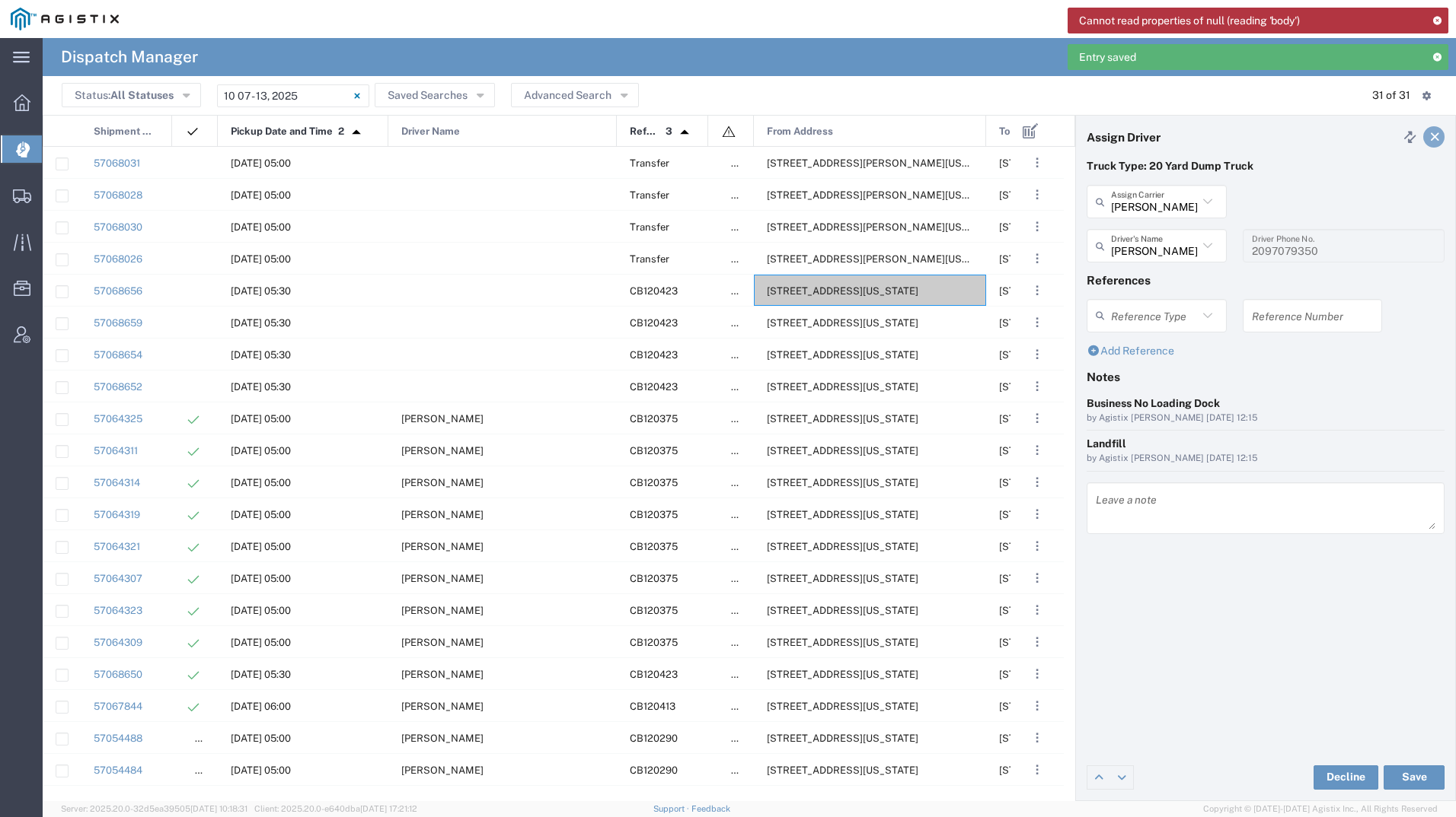
click at [1434, 134] on icon at bounding box center [1435, 136] width 14 height 11
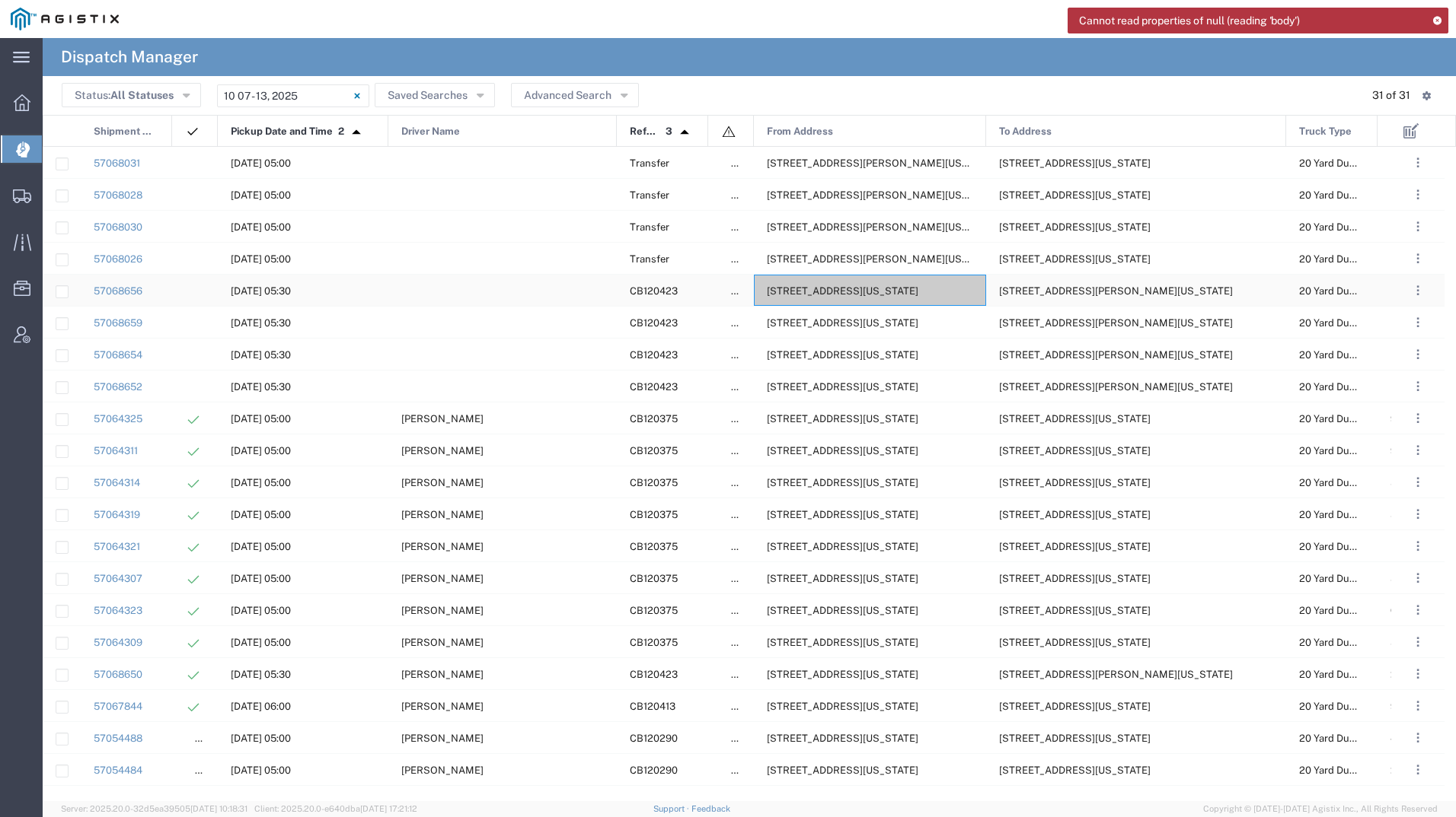
click at [844, 290] on span "[STREET_ADDRESS][US_STATE]" at bounding box center [842, 292] width 151 height 12
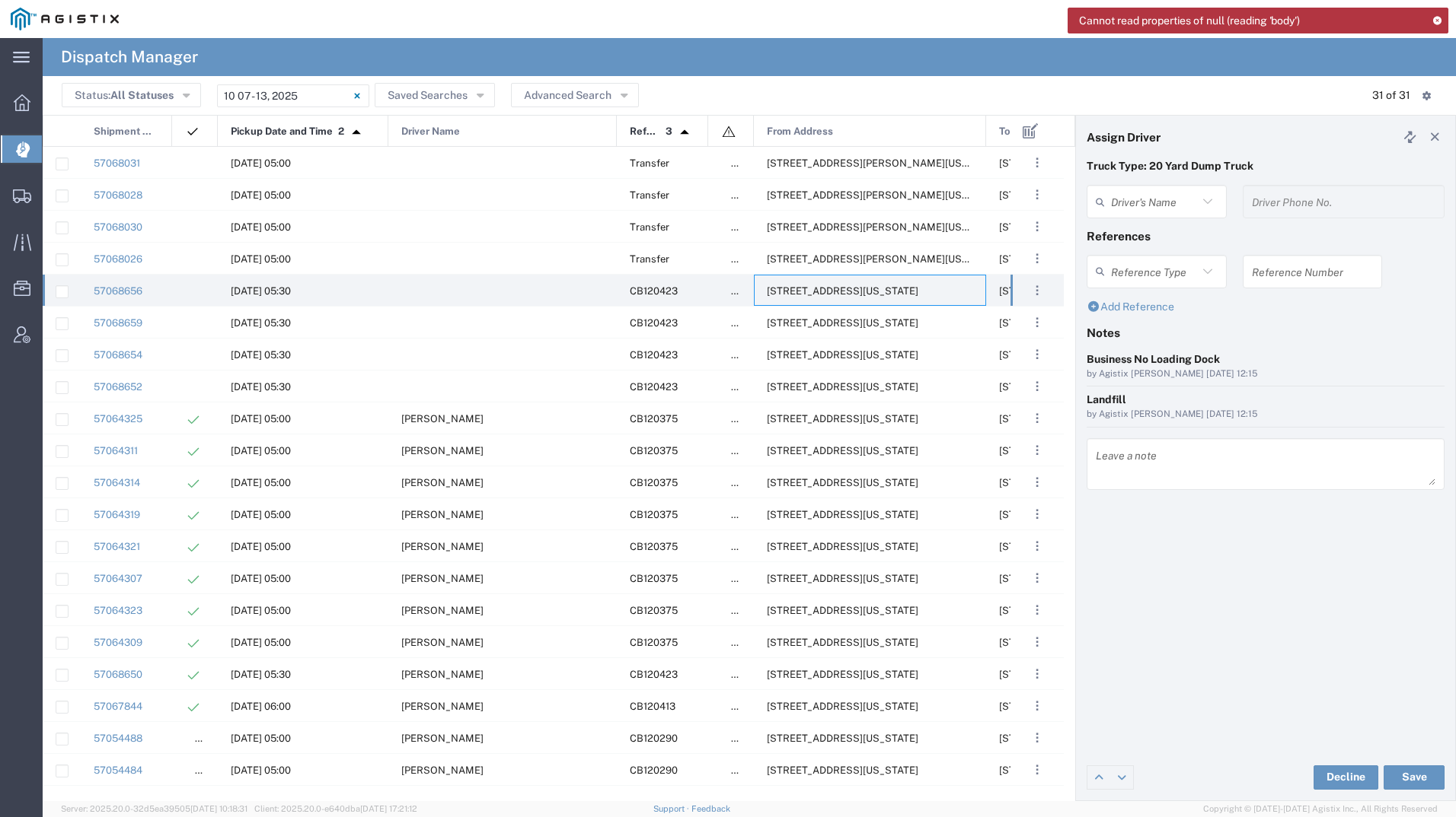
click at [1140, 205] on agx-dispatcher-assign-widget "Driver's Name Driver Phone No." at bounding box center [1265, 207] width 358 height 44
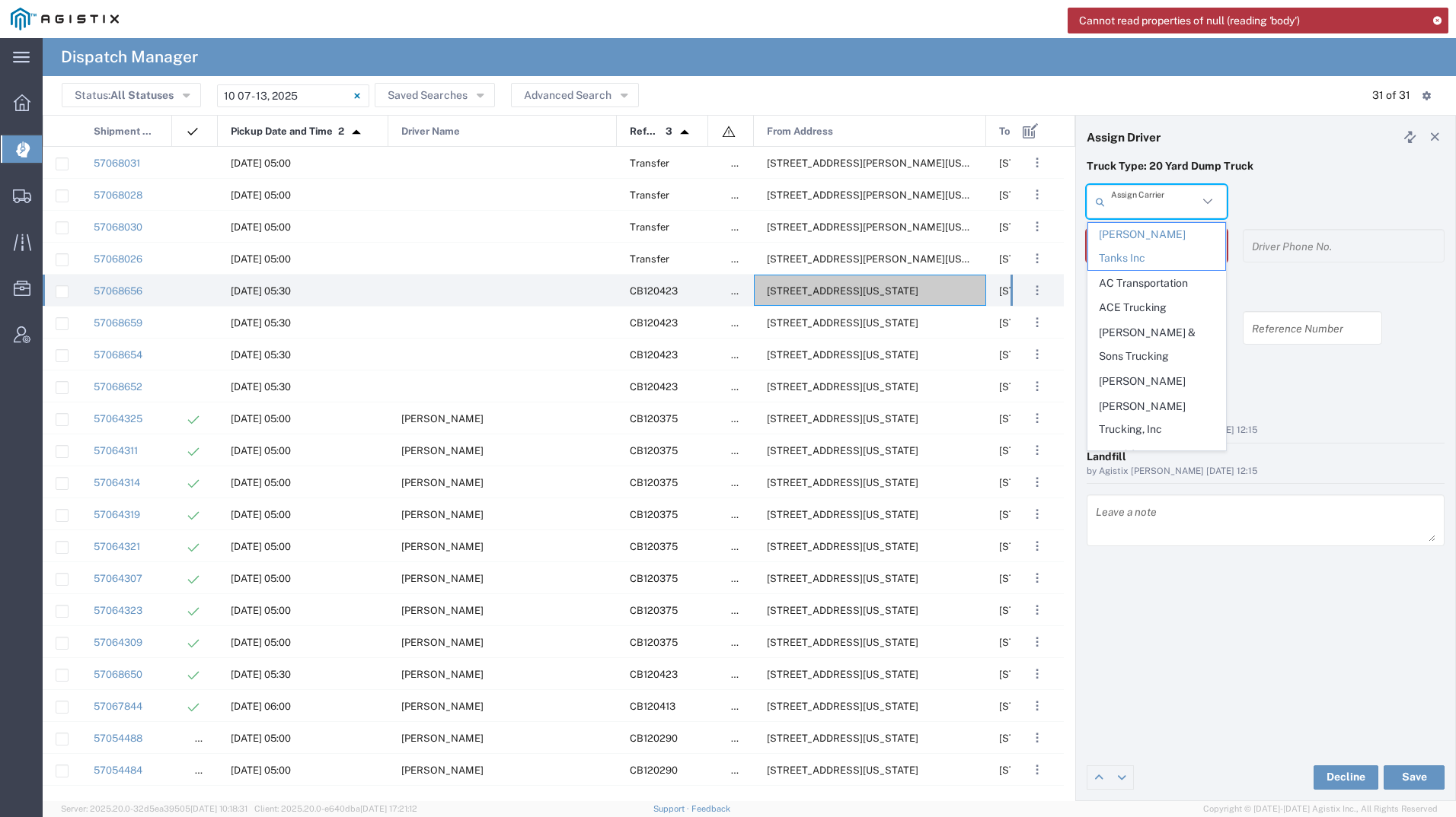
click at [1129, 205] on input "text" at bounding box center [1154, 202] width 87 height 26
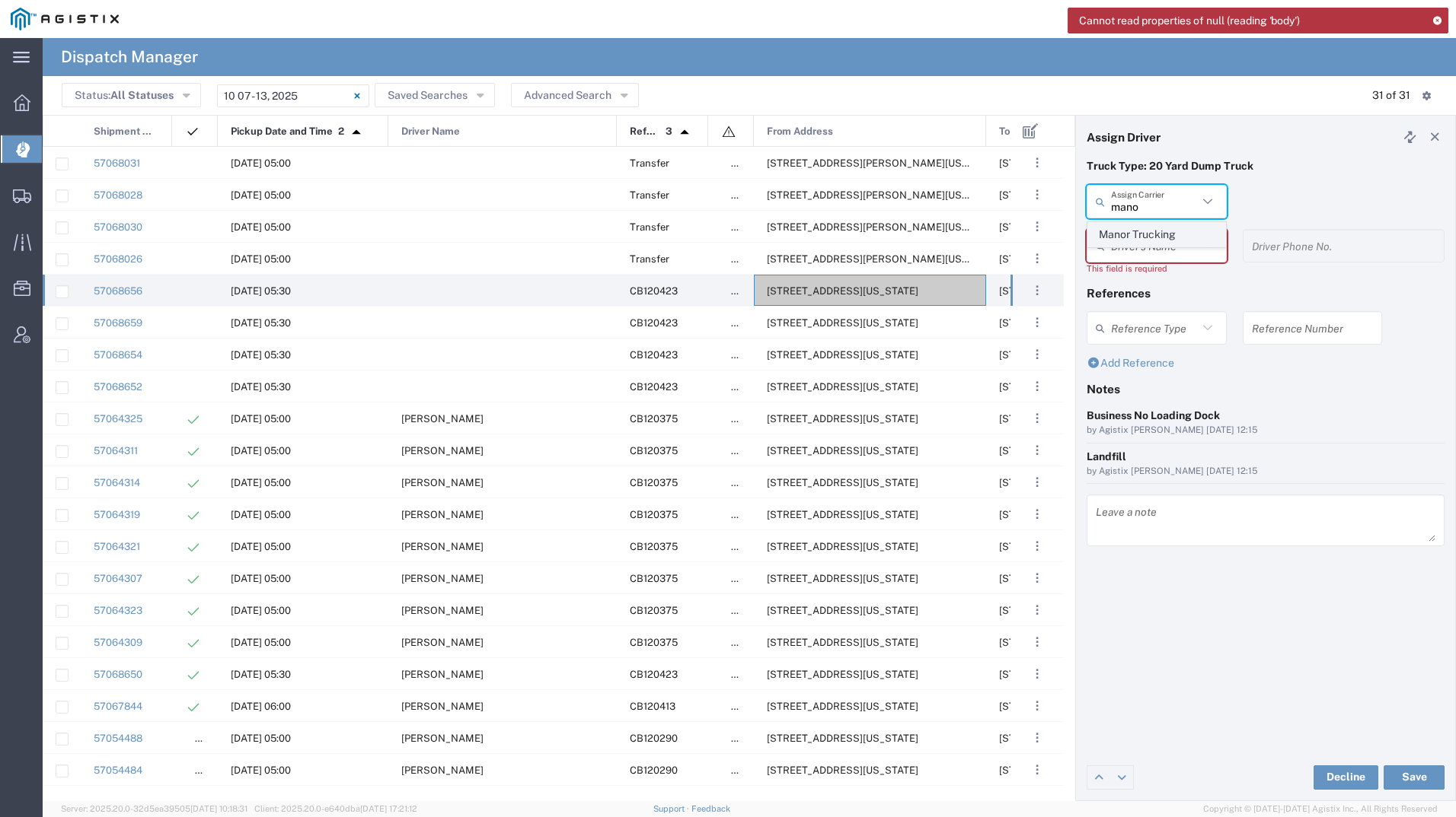
click at [1115, 238] on span "Manor Trucking" at bounding box center [1157, 235] width 138 height 23
type input "Manor Trucking"
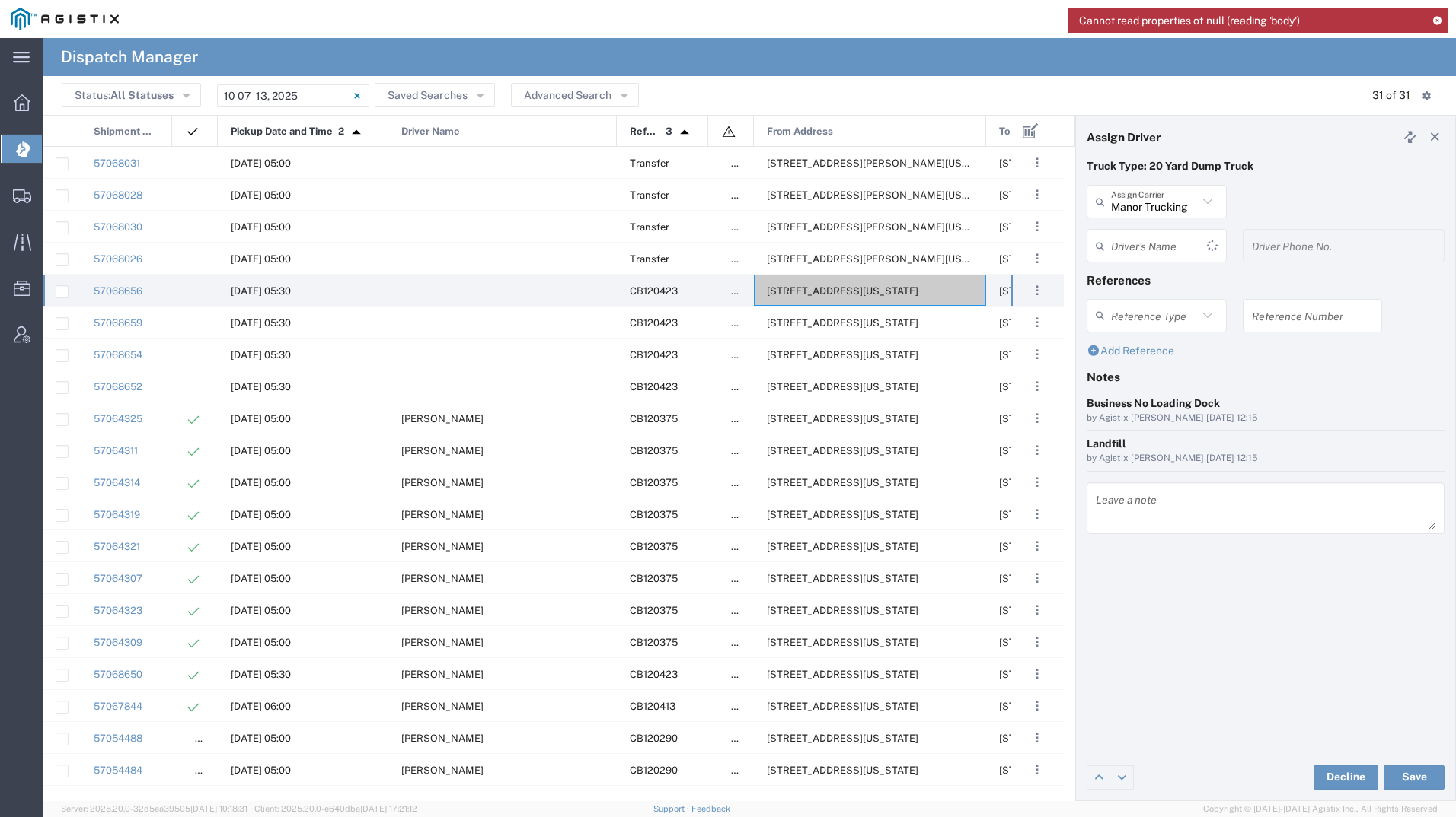
click at [1116, 245] on input "text" at bounding box center [1159, 246] width 96 height 26
click at [1139, 276] on span "[PERSON_NAME]" at bounding box center [1157, 279] width 138 height 23
type input "[PERSON_NAME]"
type input "2093218686"
click at [1399, 768] on button "Save" at bounding box center [1413, 777] width 60 height 24
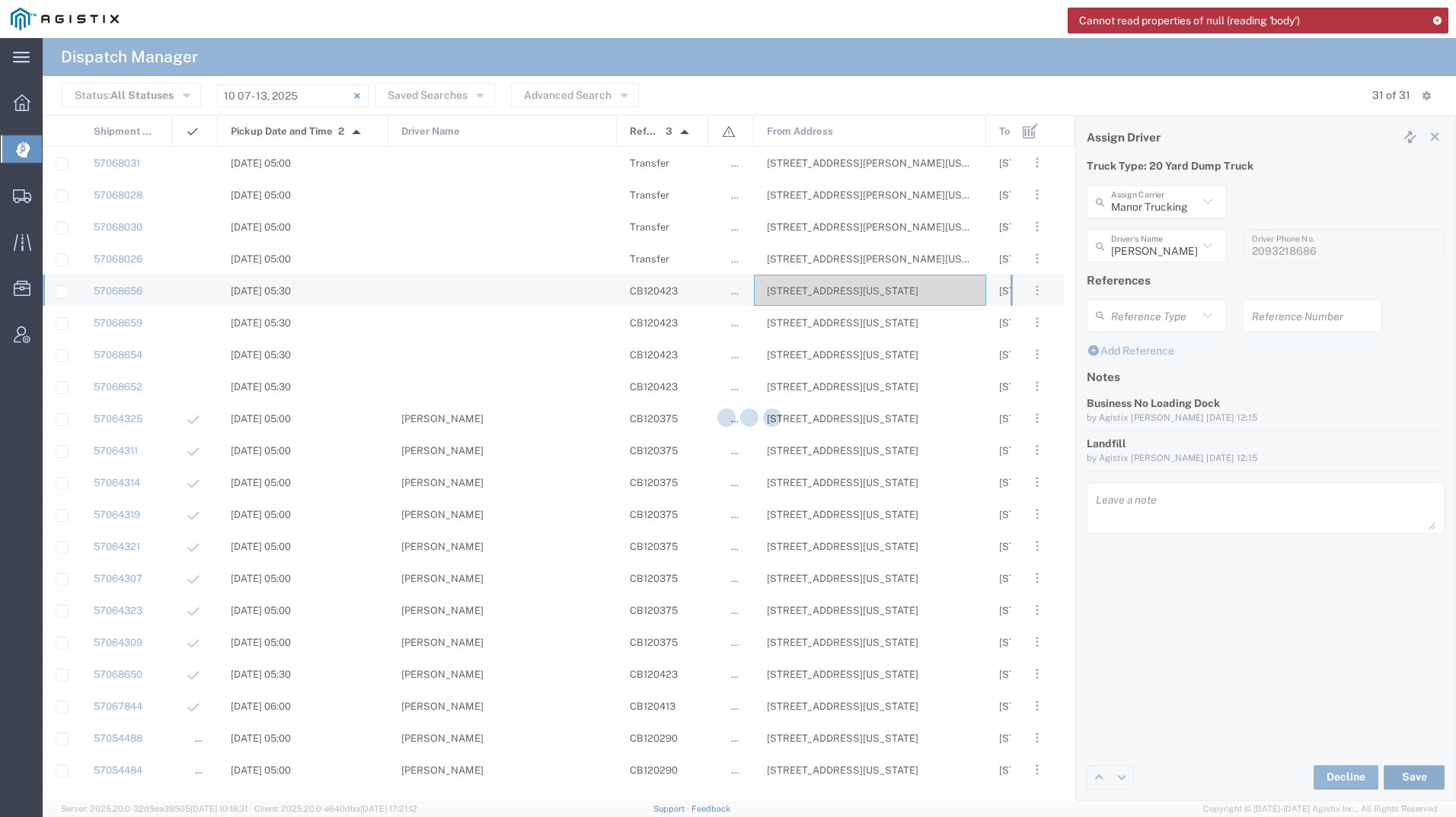
type input "[PERSON_NAME]"
type input "Manor Trucking"
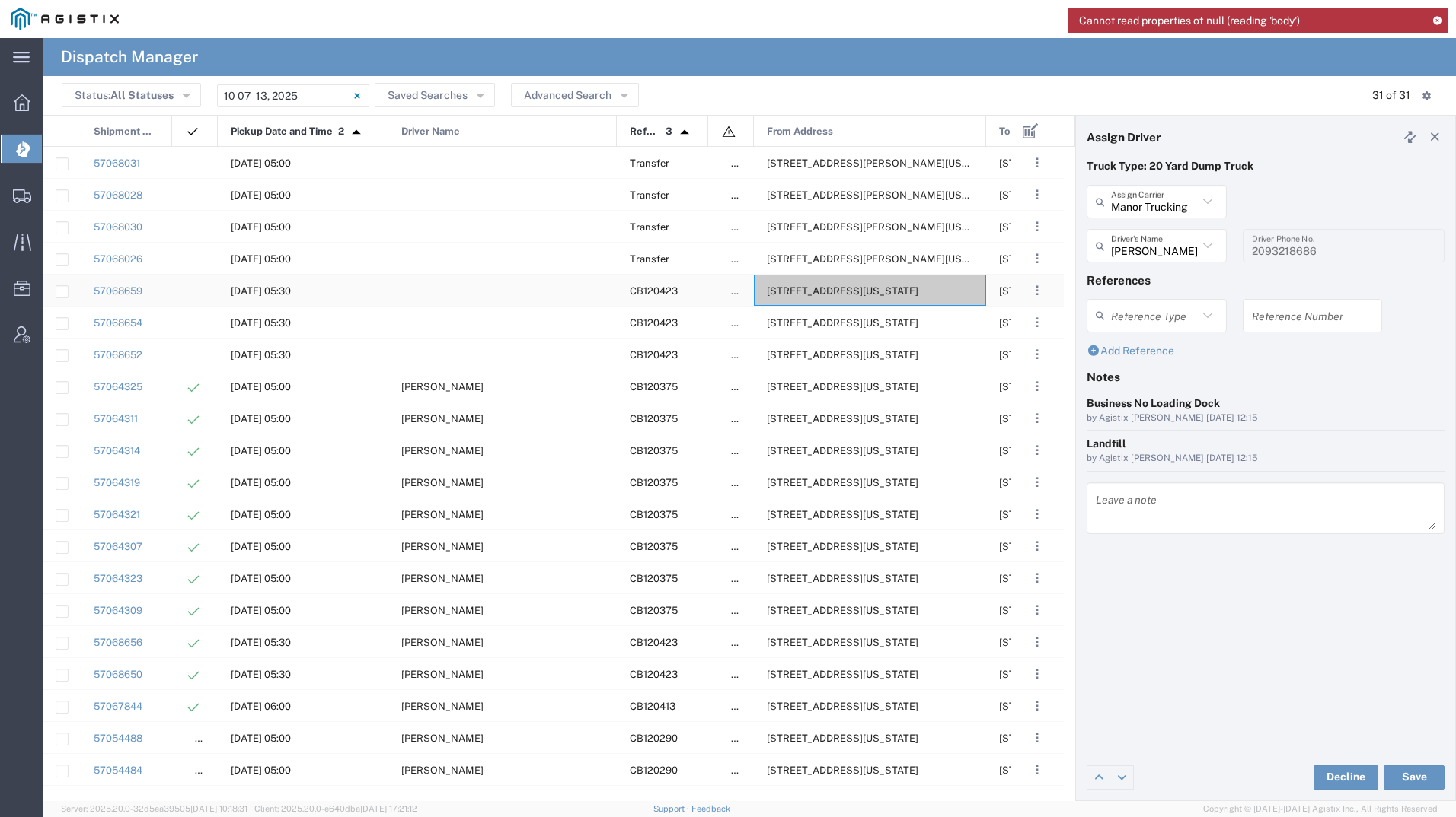
click at [873, 285] on div "[STREET_ADDRESS][US_STATE]" at bounding box center [870, 291] width 232 height 31
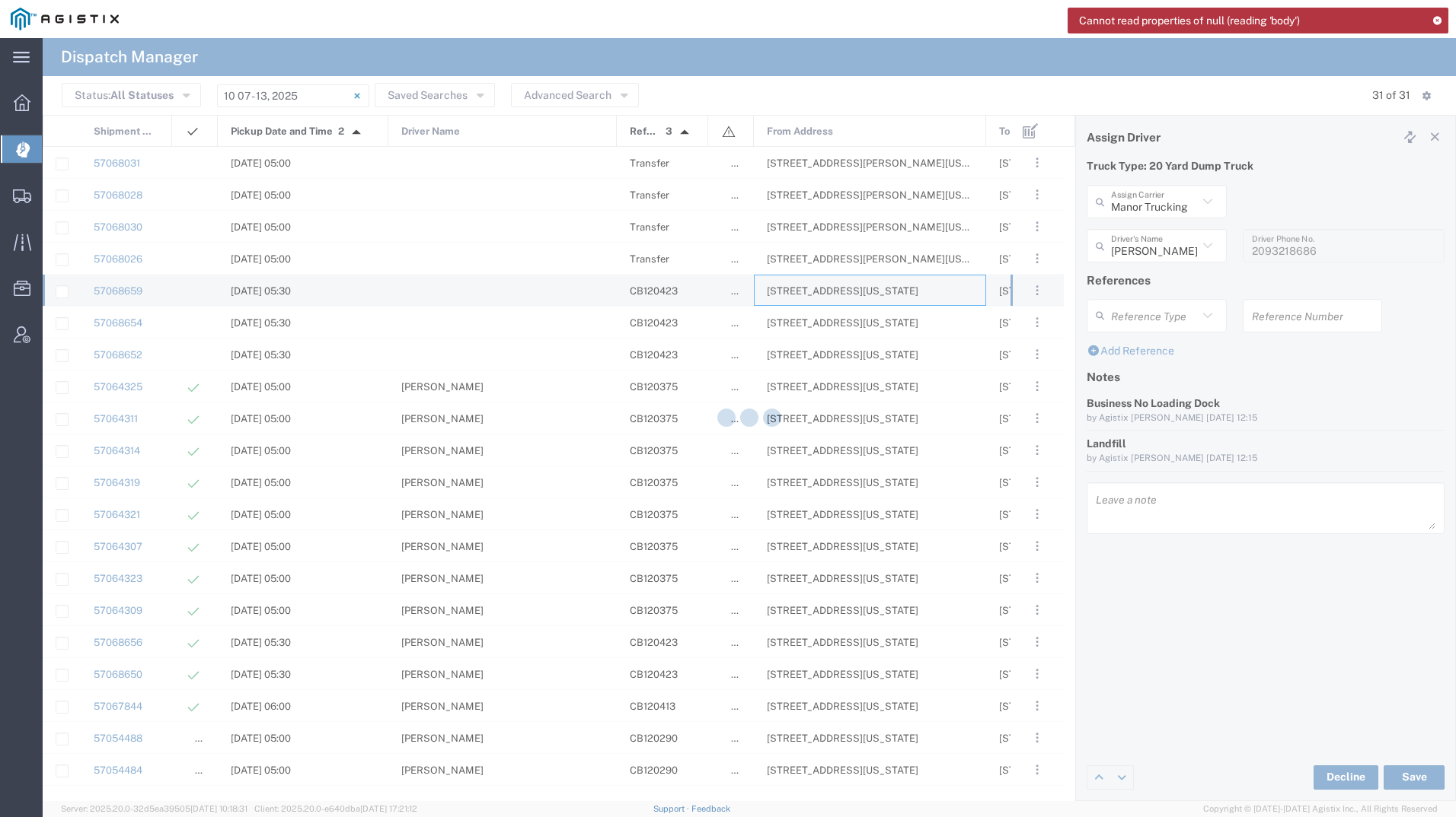
type input "[PERSON_NAME] Tanks Inc"
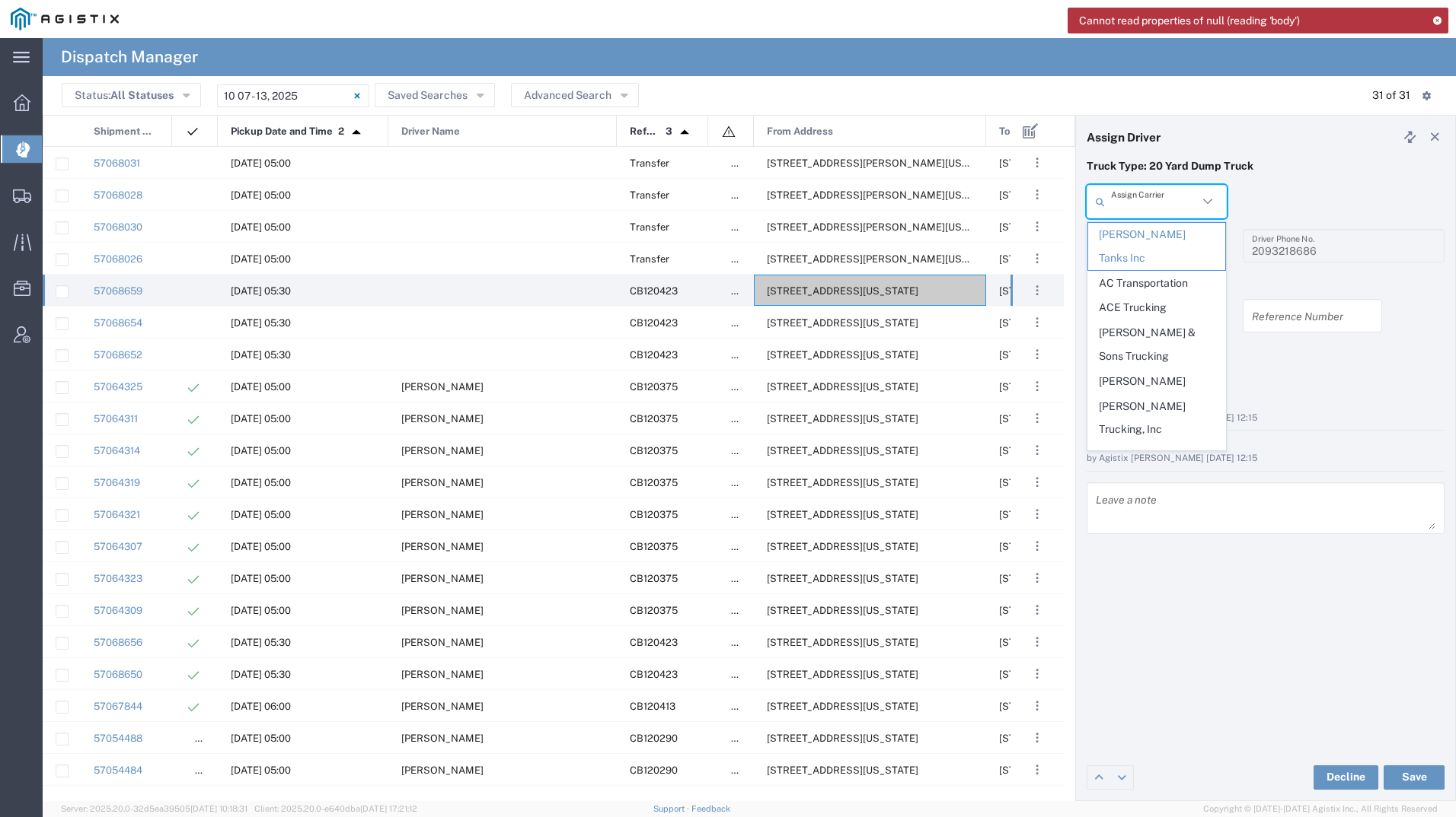
click at [1174, 206] on input "text" at bounding box center [1154, 202] width 87 height 26
type input "[PERSON_NAME]"
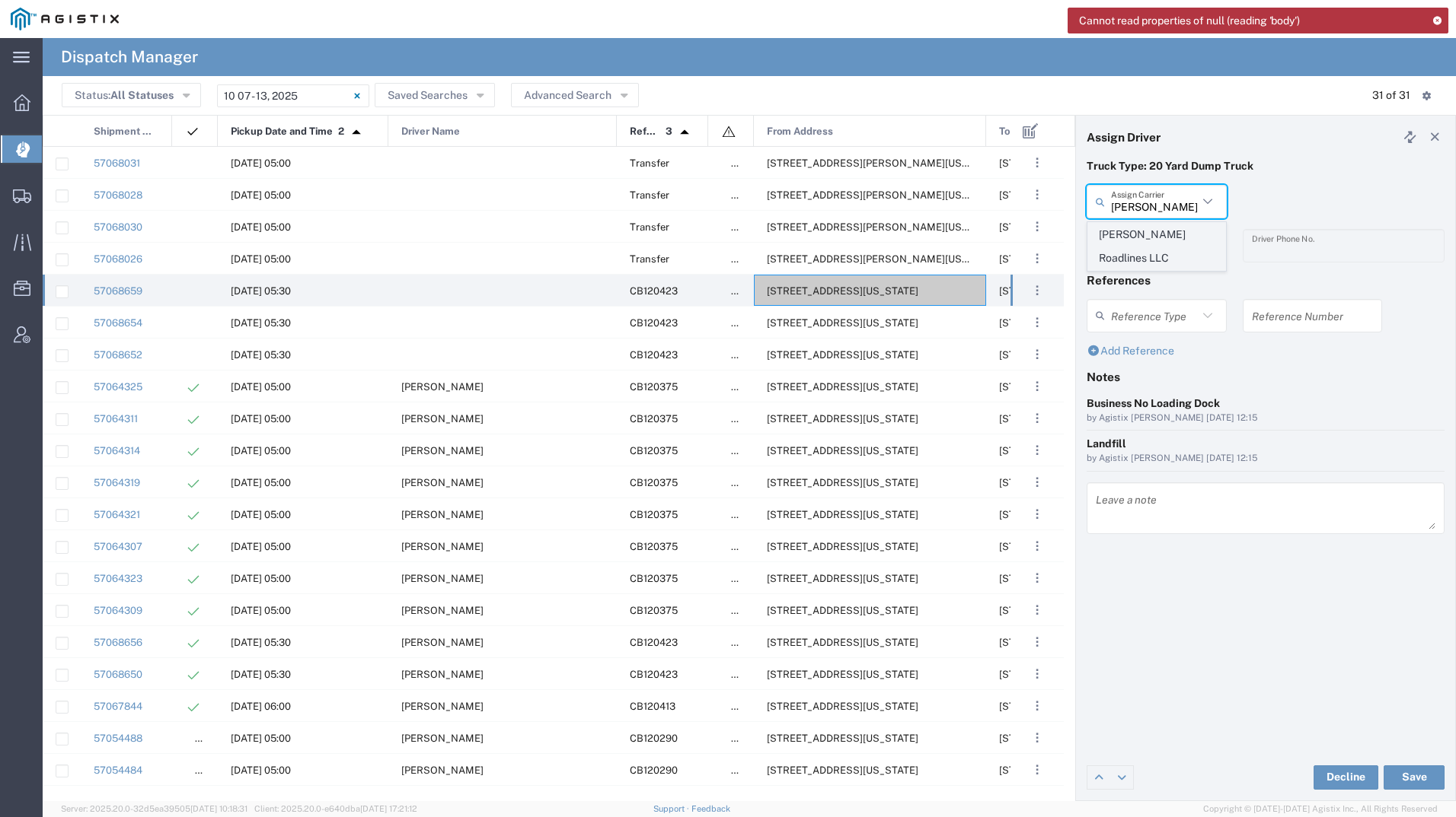
click at [1157, 240] on span "[PERSON_NAME] Roadlines LLC" at bounding box center [1157, 247] width 138 height 47
type input "[PERSON_NAME] Roadlines LLC"
click at [1156, 240] on input "text" at bounding box center [1159, 246] width 96 height 26
click at [1147, 266] on li "[PERSON_NAME]" at bounding box center [1157, 279] width 138 height 25
type input "[PERSON_NAME]"
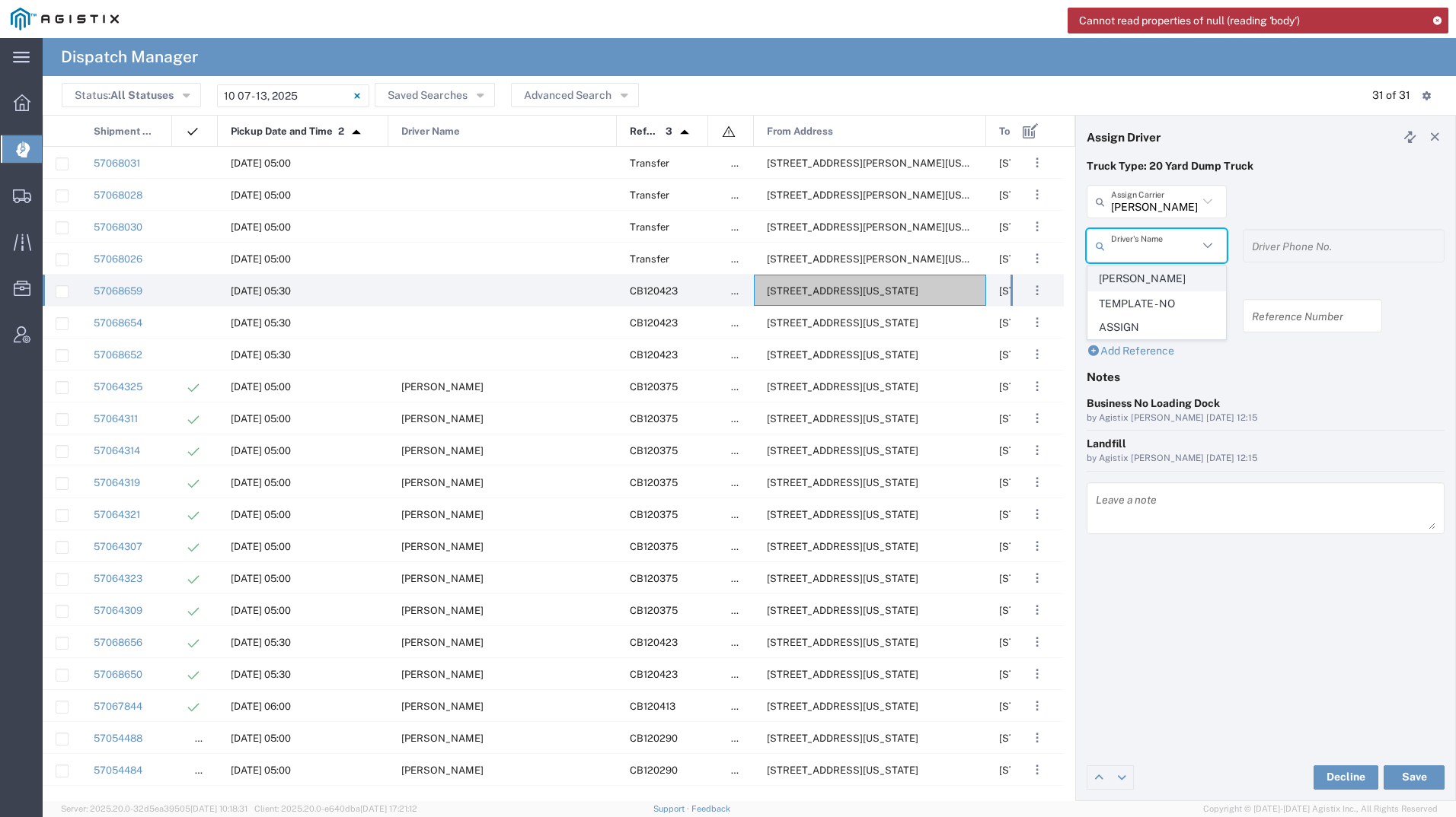
type input "5107149934"
click at [1389, 772] on button "Save" at bounding box center [1413, 777] width 60 height 24
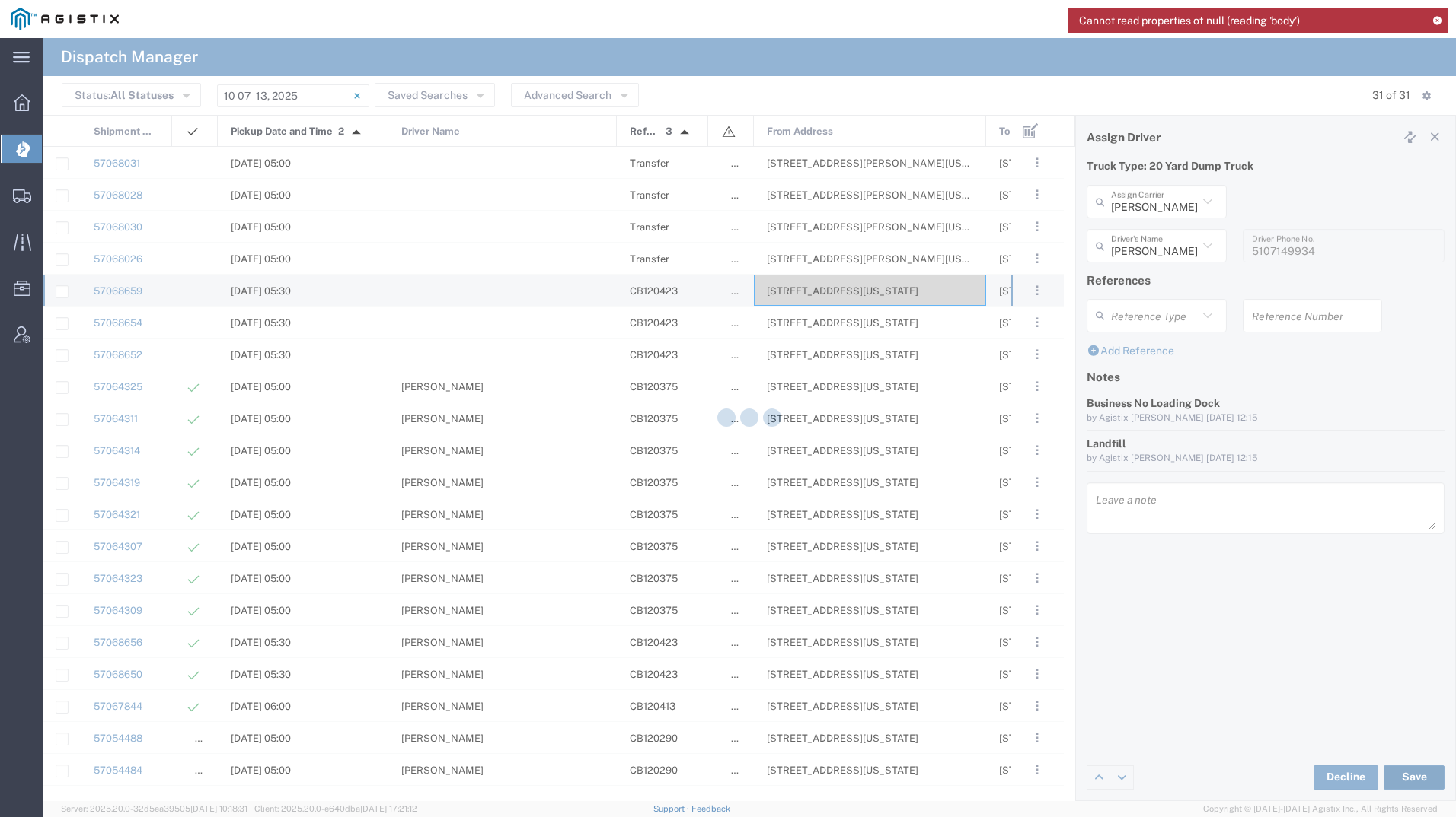
type input "[PERSON_NAME]"
type input "[PERSON_NAME] Roadlines LLC"
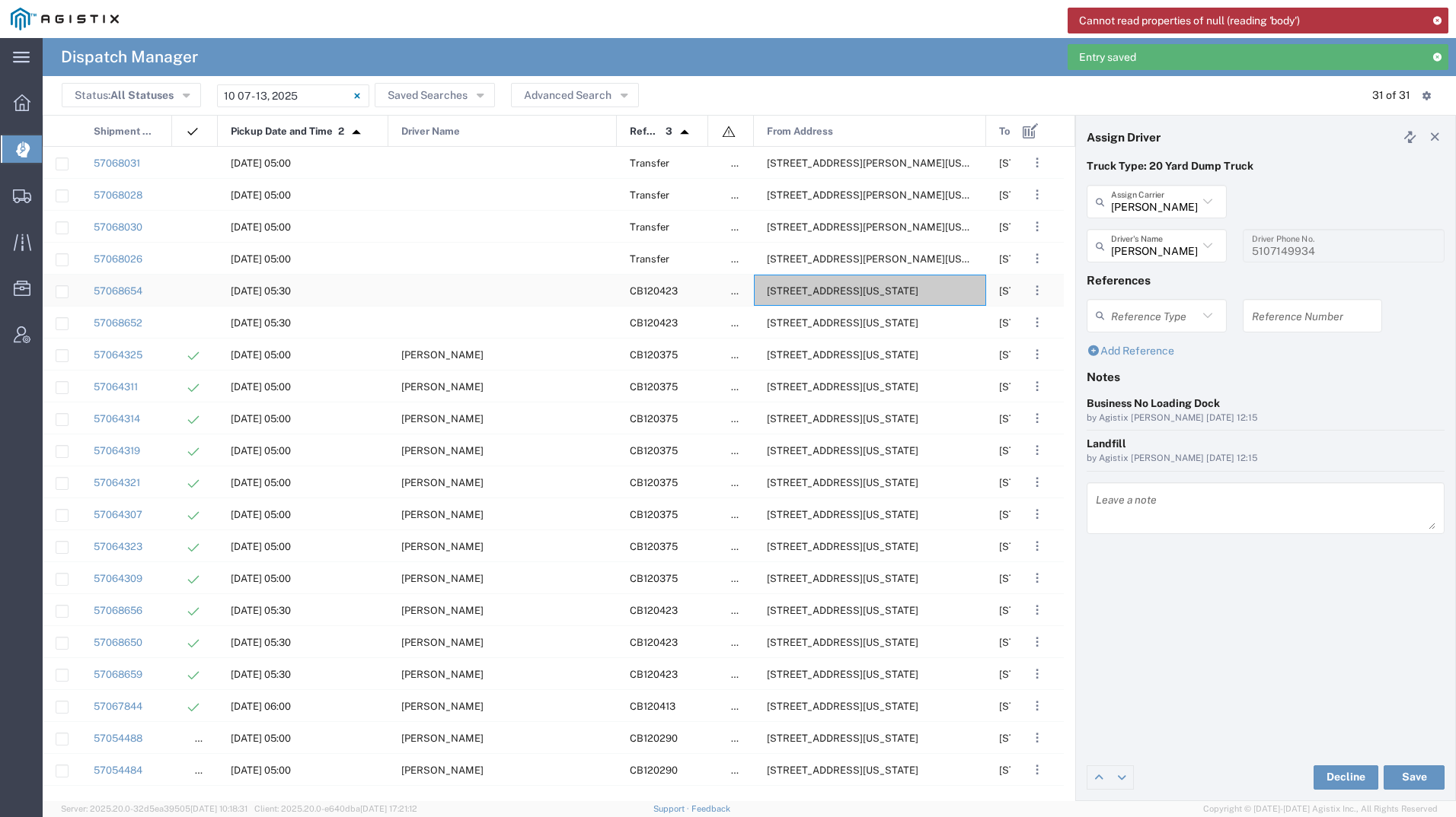
click at [860, 288] on span "[STREET_ADDRESS][US_STATE]" at bounding box center [842, 292] width 151 height 12
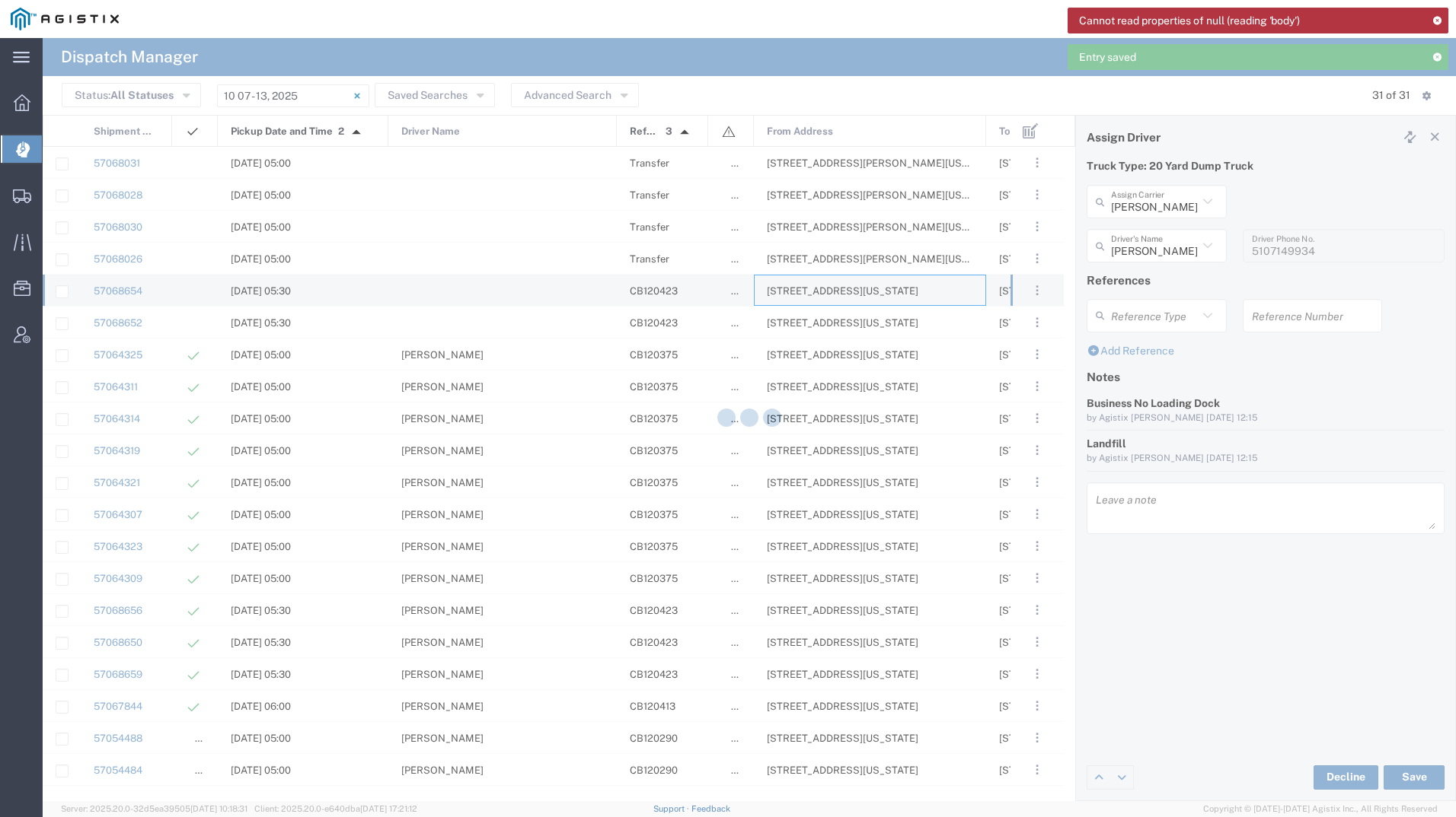
type input "[PERSON_NAME] Tanks Inc"
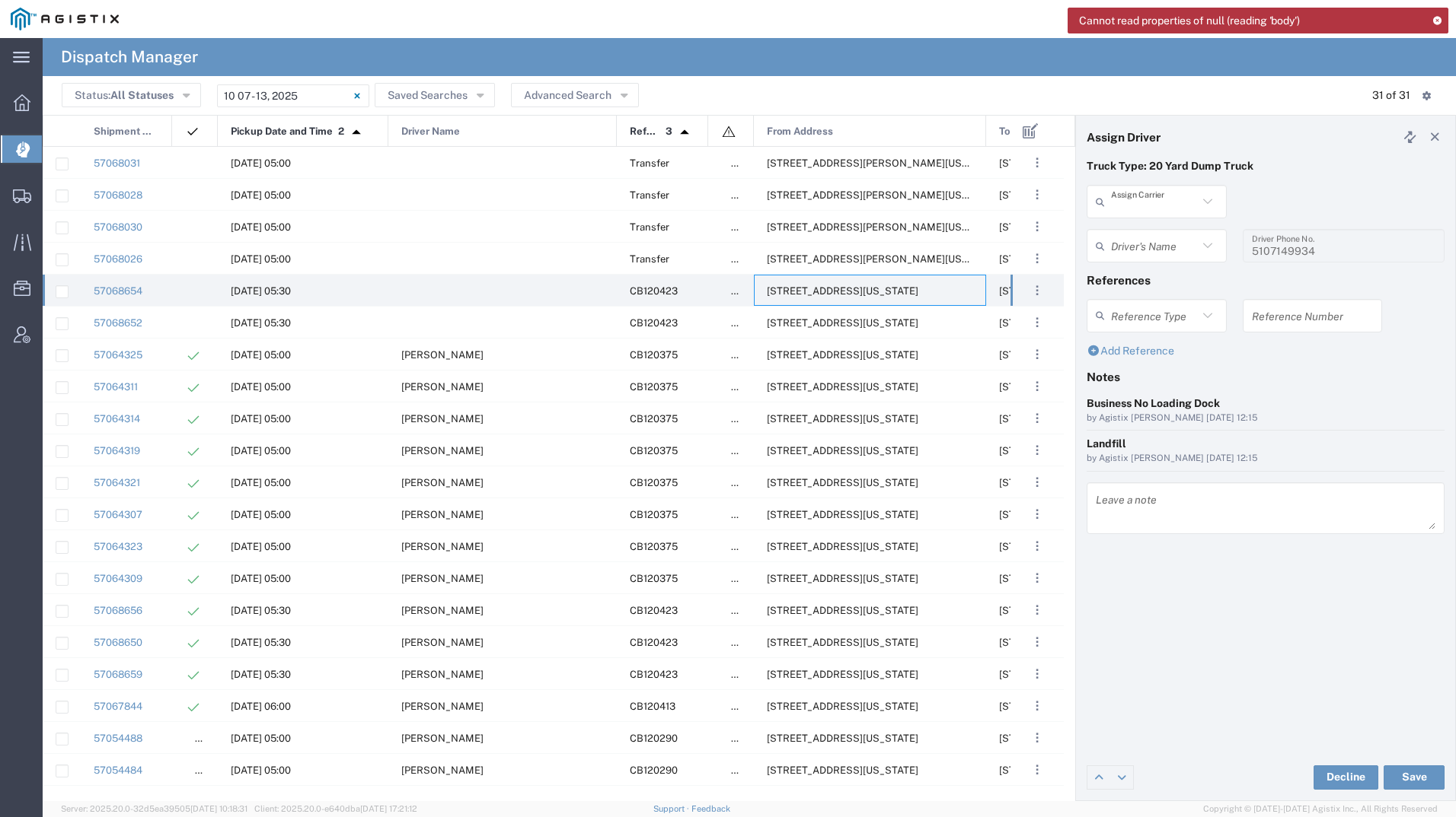
click at [1147, 213] on input "text" at bounding box center [1154, 202] width 87 height 26
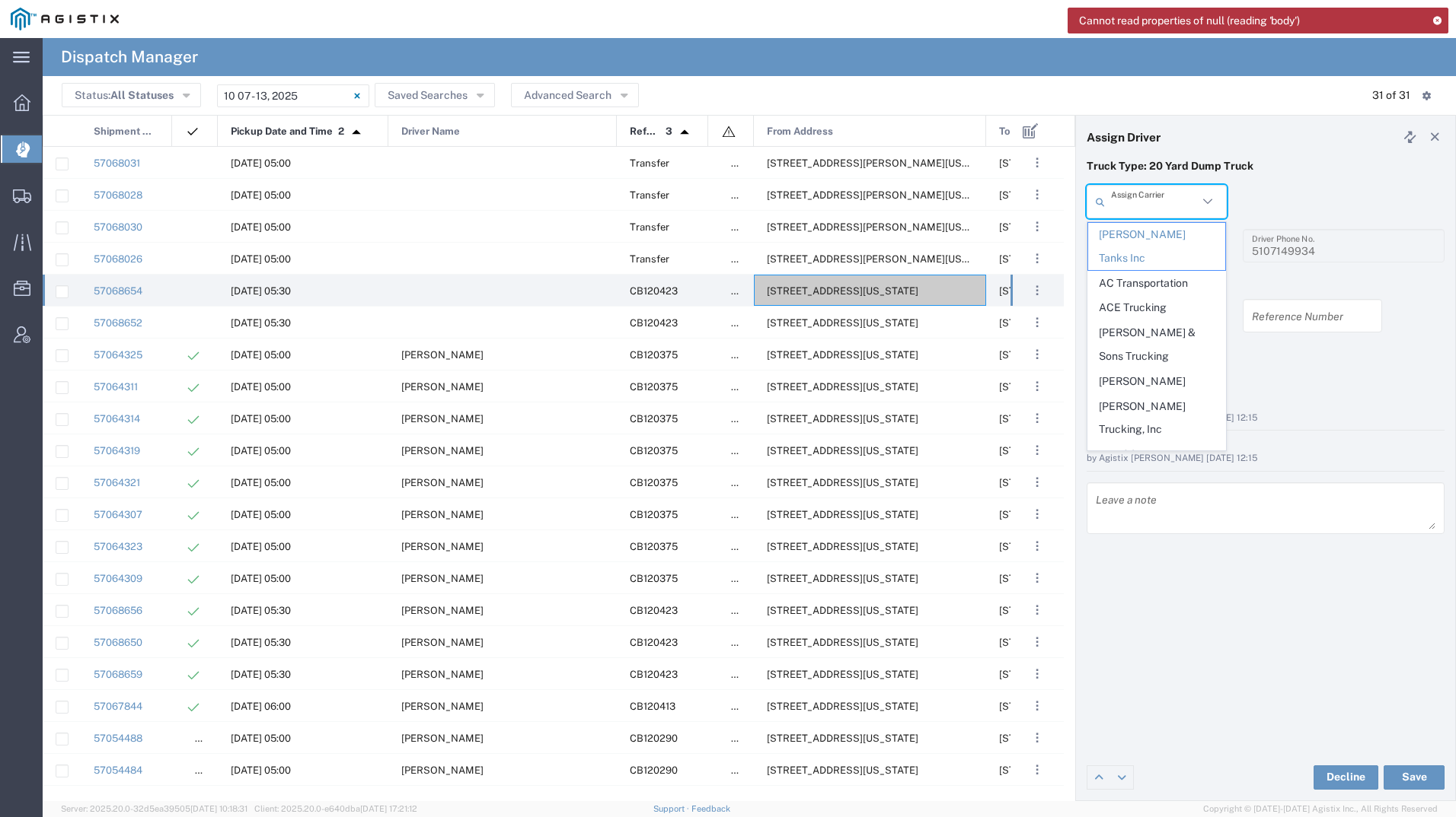
type input "j"
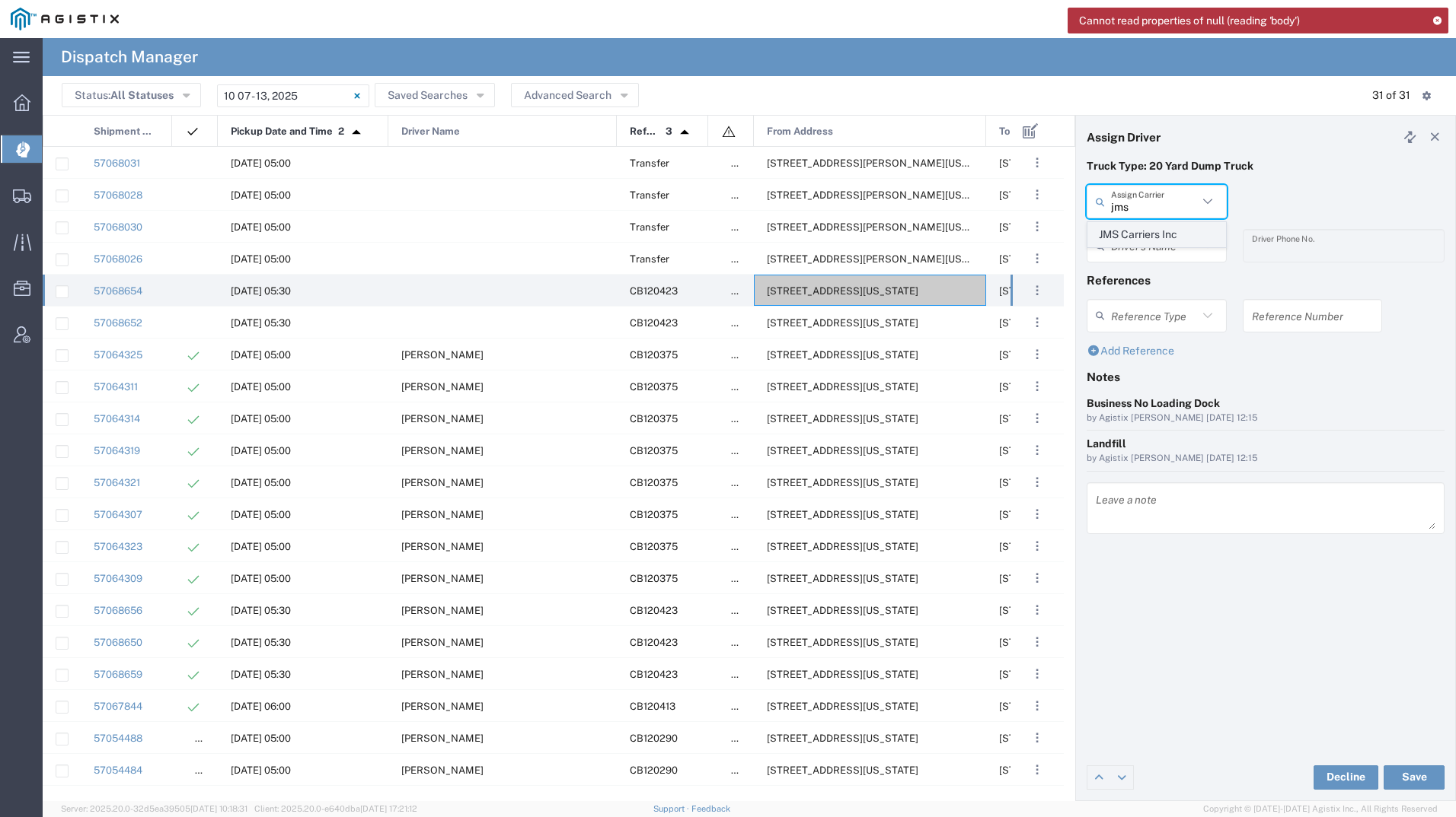
click at [1138, 233] on span "JMS Carriers Inc" at bounding box center [1157, 235] width 138 height 23
type input "JMS Carriers Inc"
click at [1134, 248] on input "text" at bounding box center [1159, 246] width 96 height 26
click at [1134, 275] on span "[PERSON_NAME]" at bounding box center [1157, 279] width 138 height 23
type input "[PERSON_NAME]"
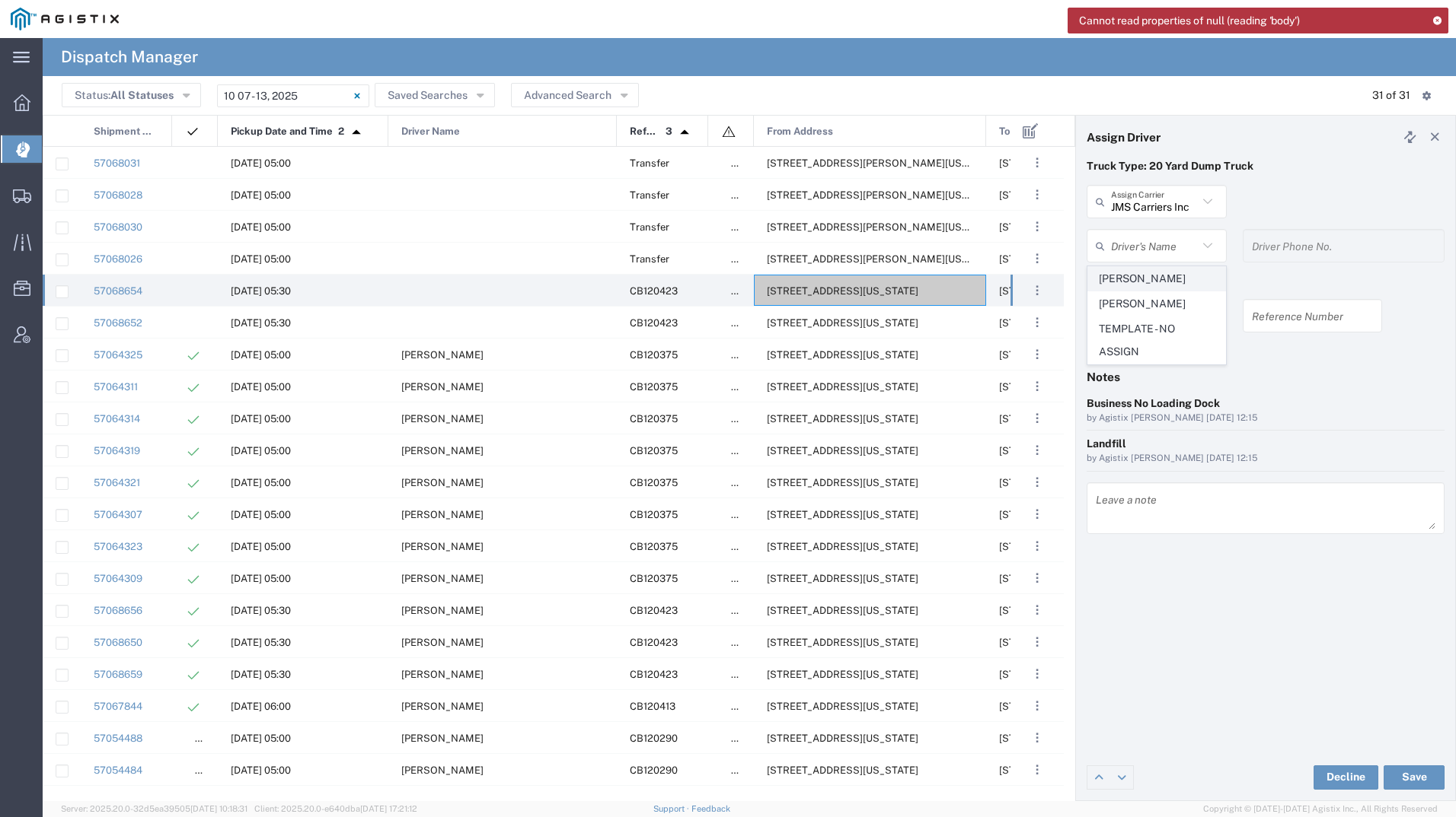
type input "[PHONE_NUMBER]"
click at [1419, 765] on button "Save" at bounding box center [1413, 777] width 60 height 24
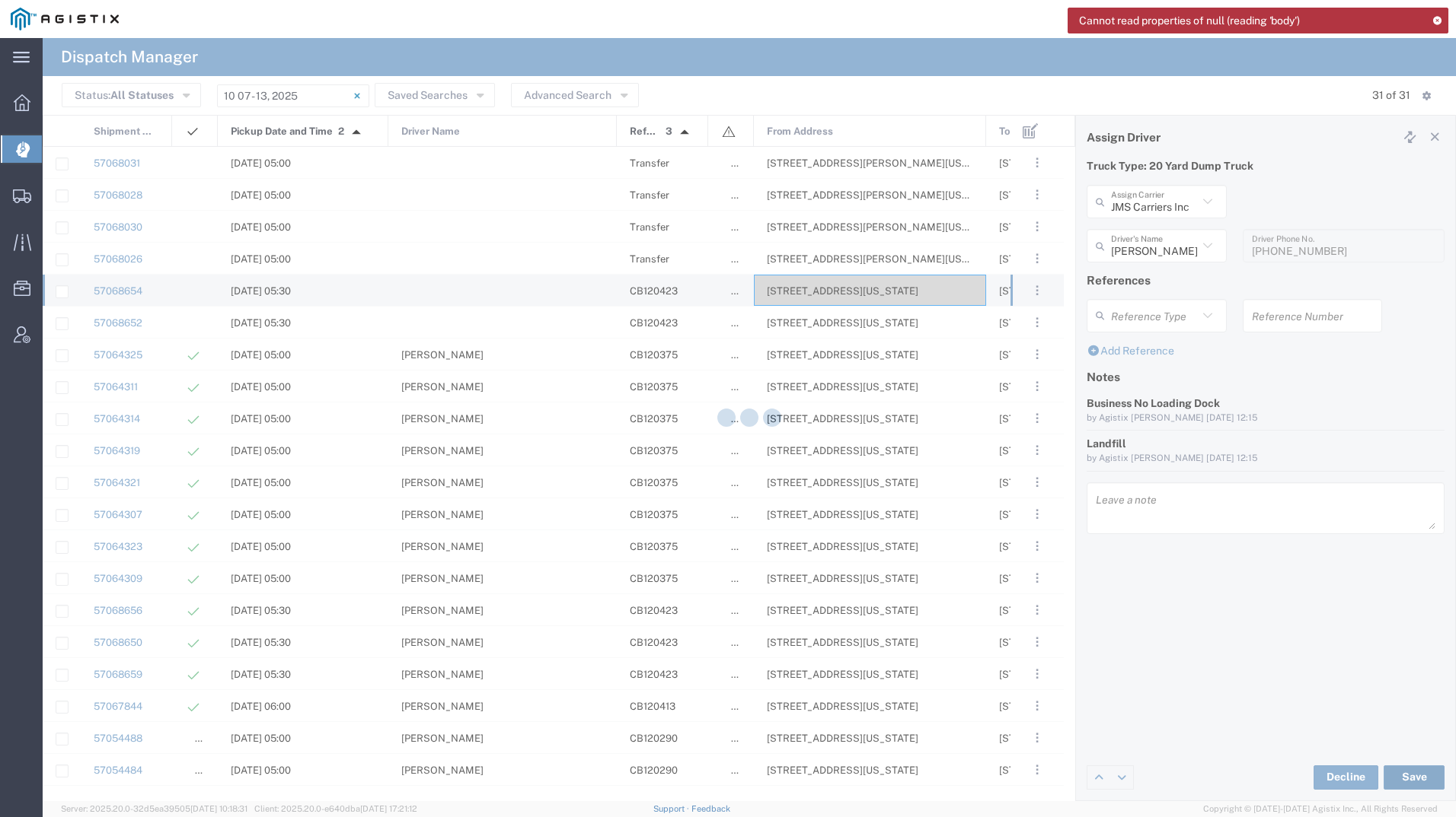
type input "[PERSON_NAME]"
type input "JMS Carriers Inc"
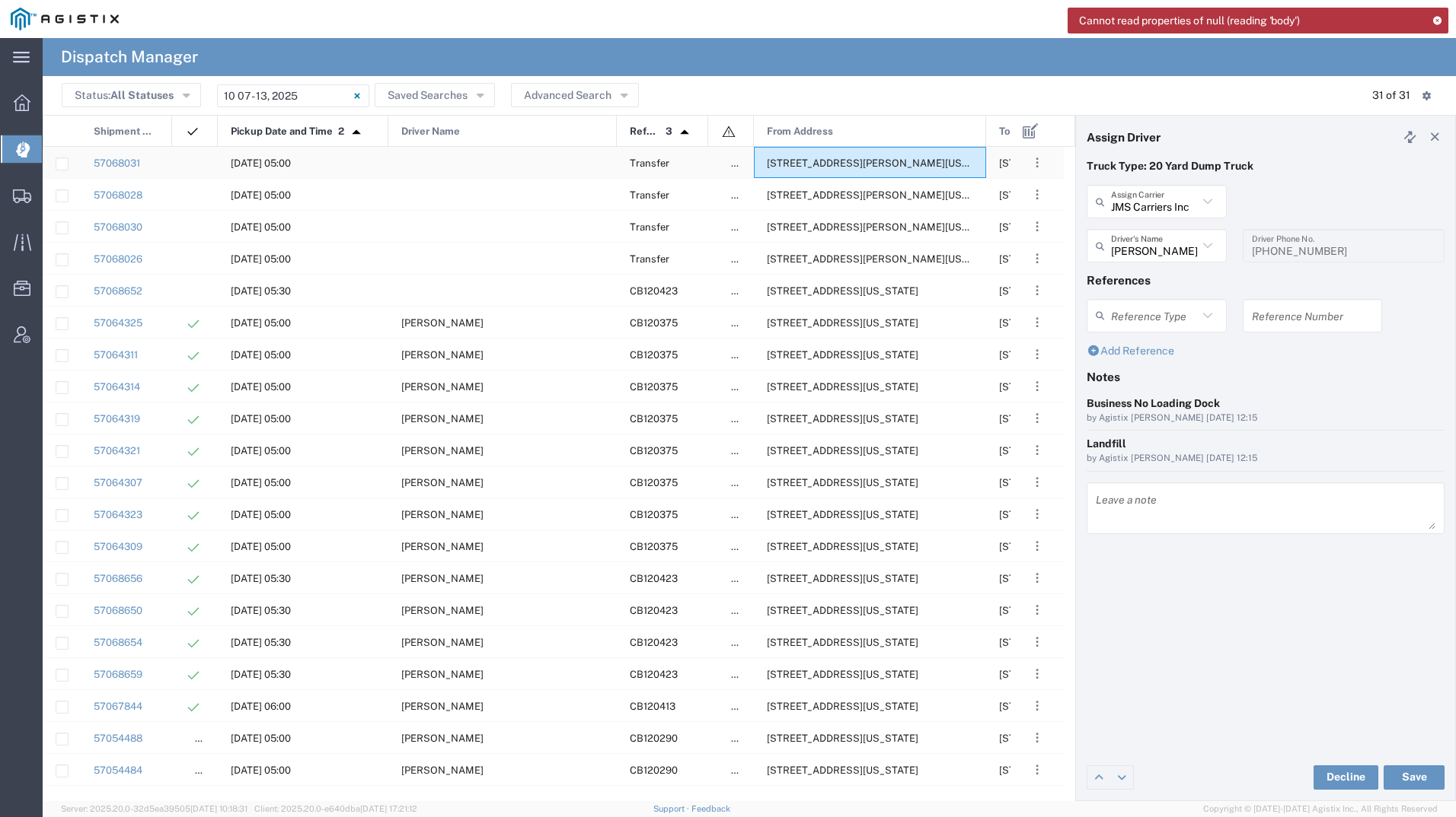
click at [823, 158] on span "[STREET_ADDRESS][PERSON_NAME][US_STATE]" at bounding box center [884, 164] width 234 height 12
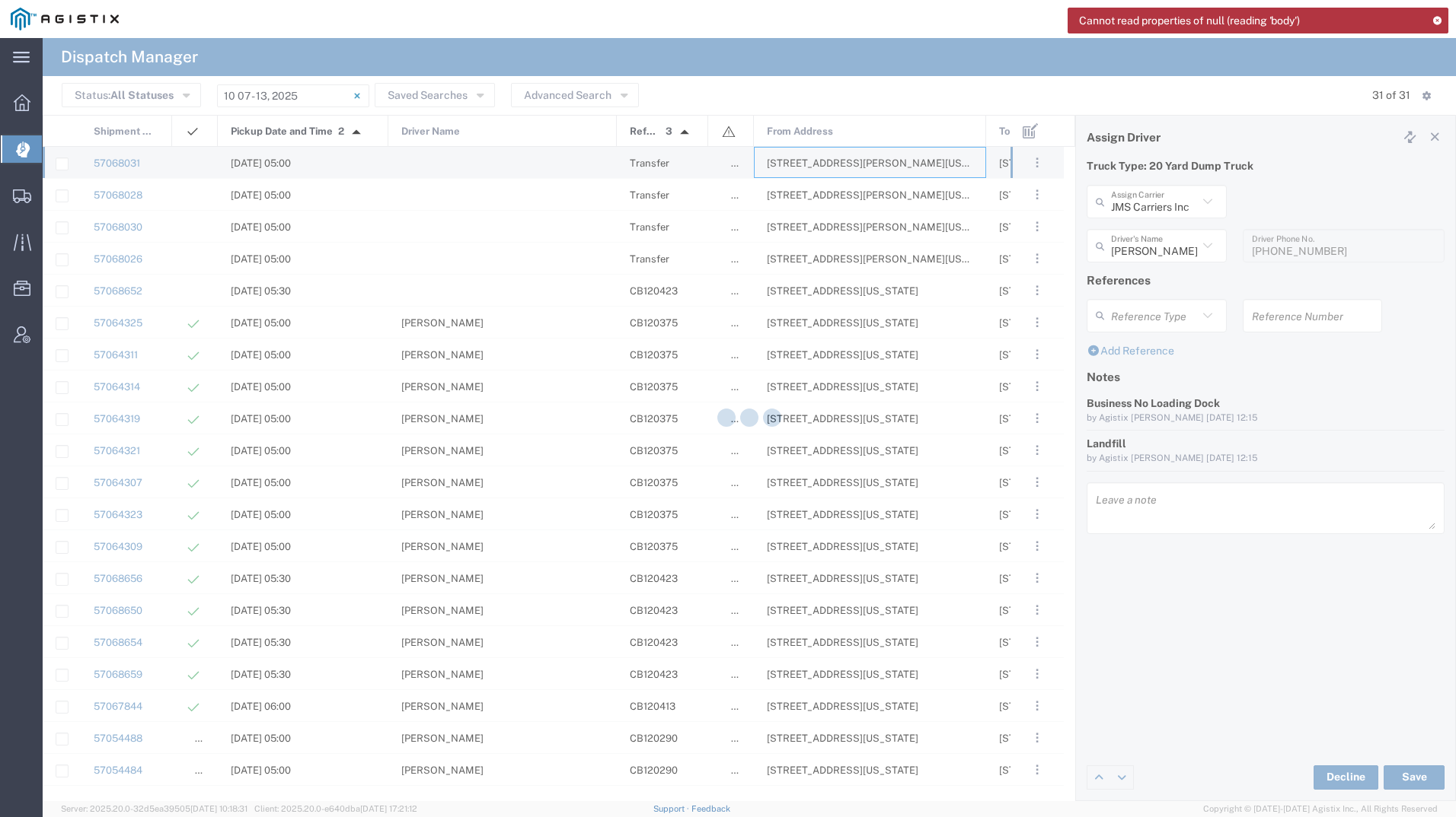
type input "[PERSON_NAME] Tanks Inc"
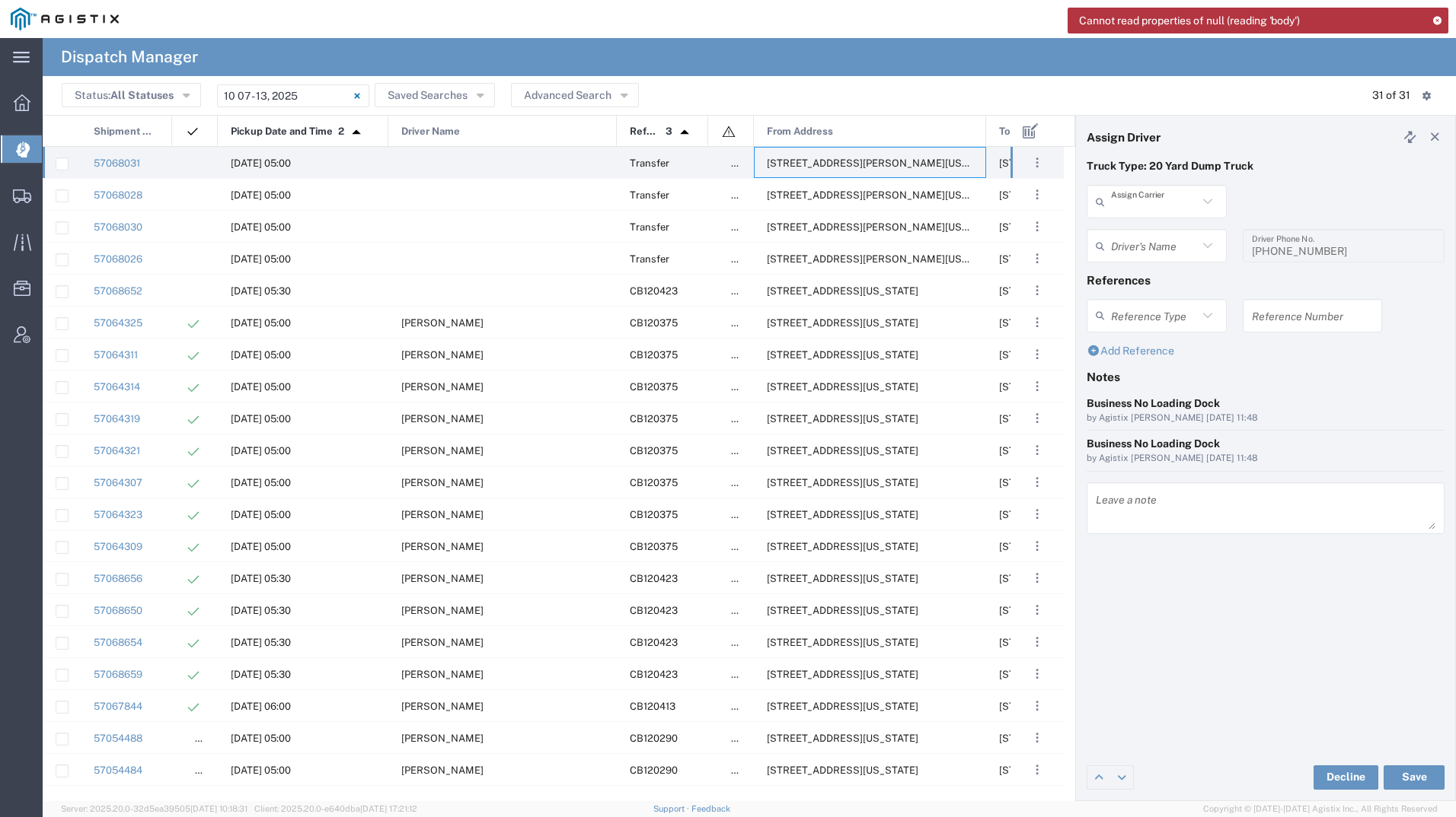
click at [1161, 207] on input "text" at bounding box center [1154, 202] width 87 height 26
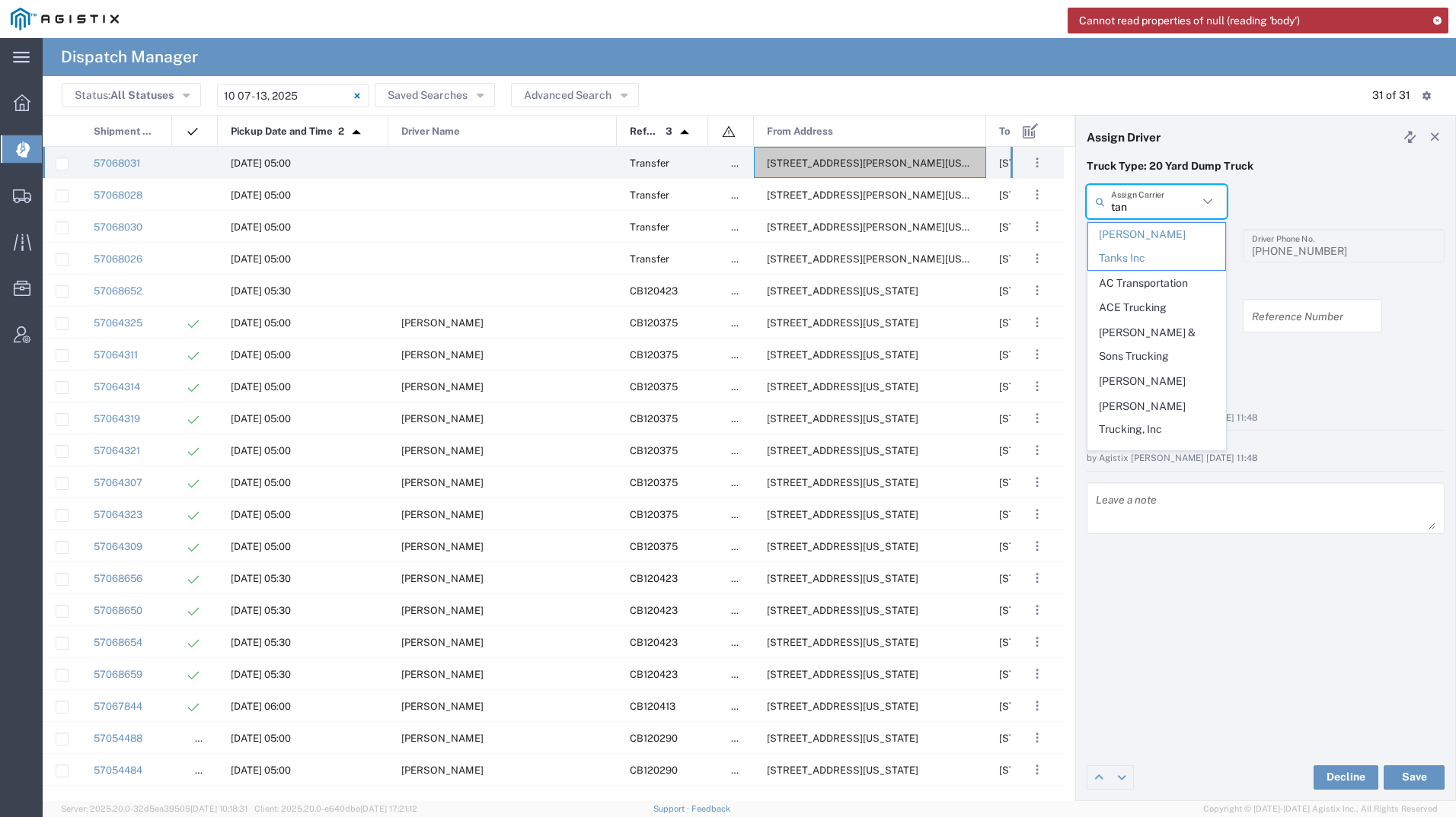
type input "tane"
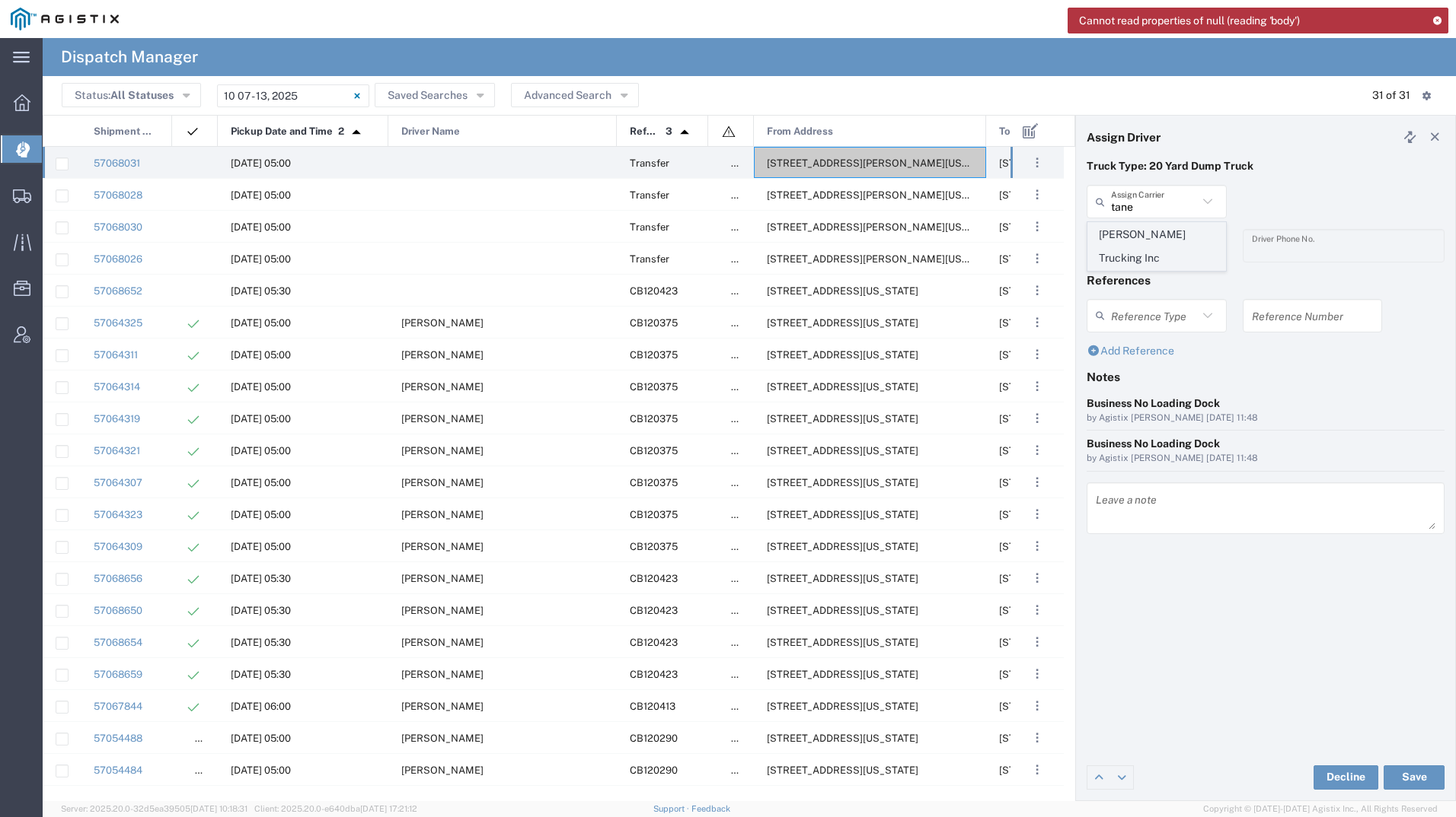
click at [1169, 232] on span "[PERSON_NAME] Trucking Inc" at bounding box center [1157, 247] width 138 height 47
type input "[PERSON_NAME] Trucking Inc"
click at [1169, 248] on input "text" at bounding box center [1159, 246] width 96 height 26
click at [1161, 329] on span "[PERSON_NAME]" at bounding box center [1157, 328] width 138 height 23
type input "[PERSON_NAME]"
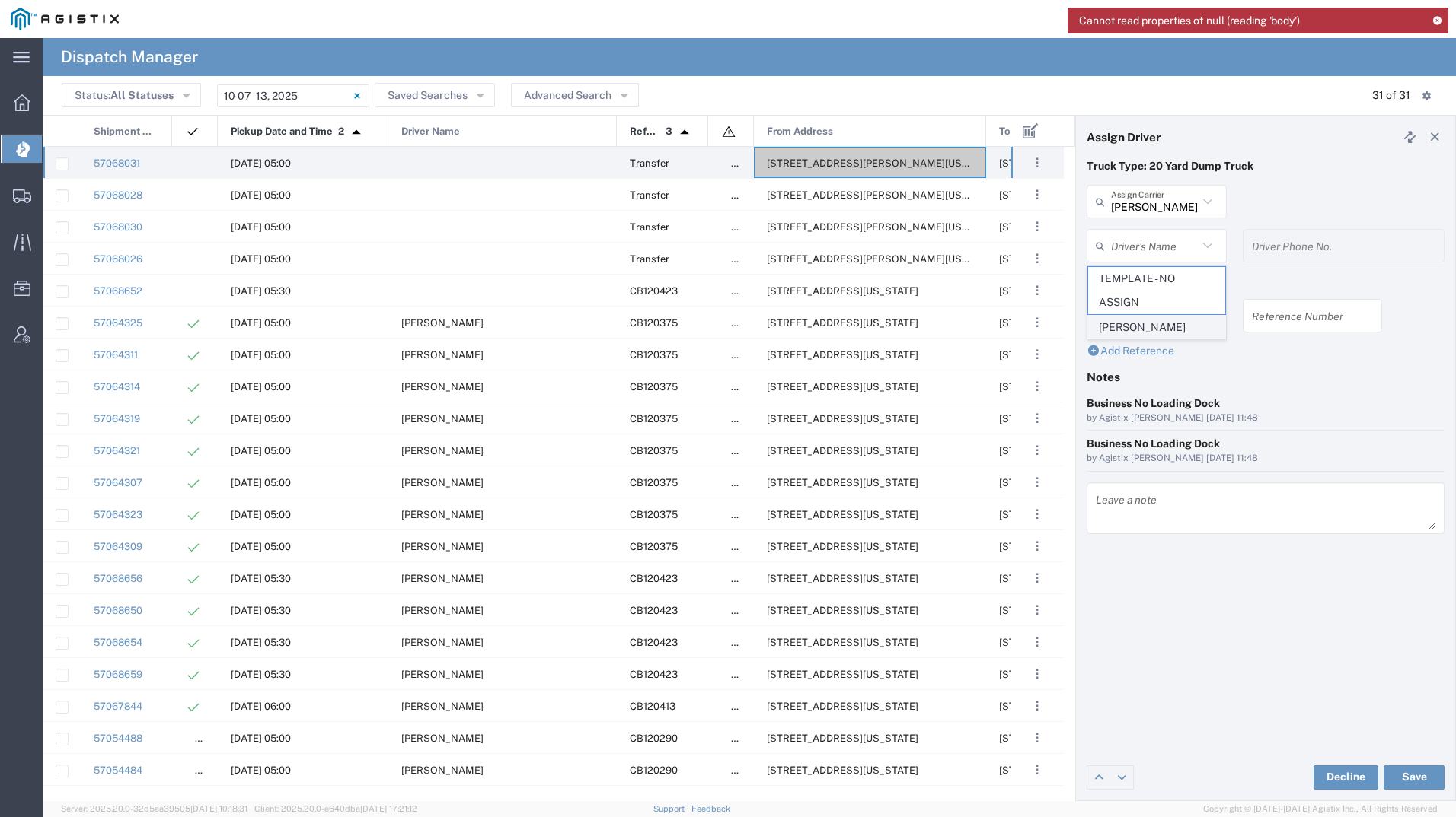
type input "[PHONE_NUMBER]"
click at [1417, 776] on button "Save" at bounding box center [1413, 777] width 60 height 24
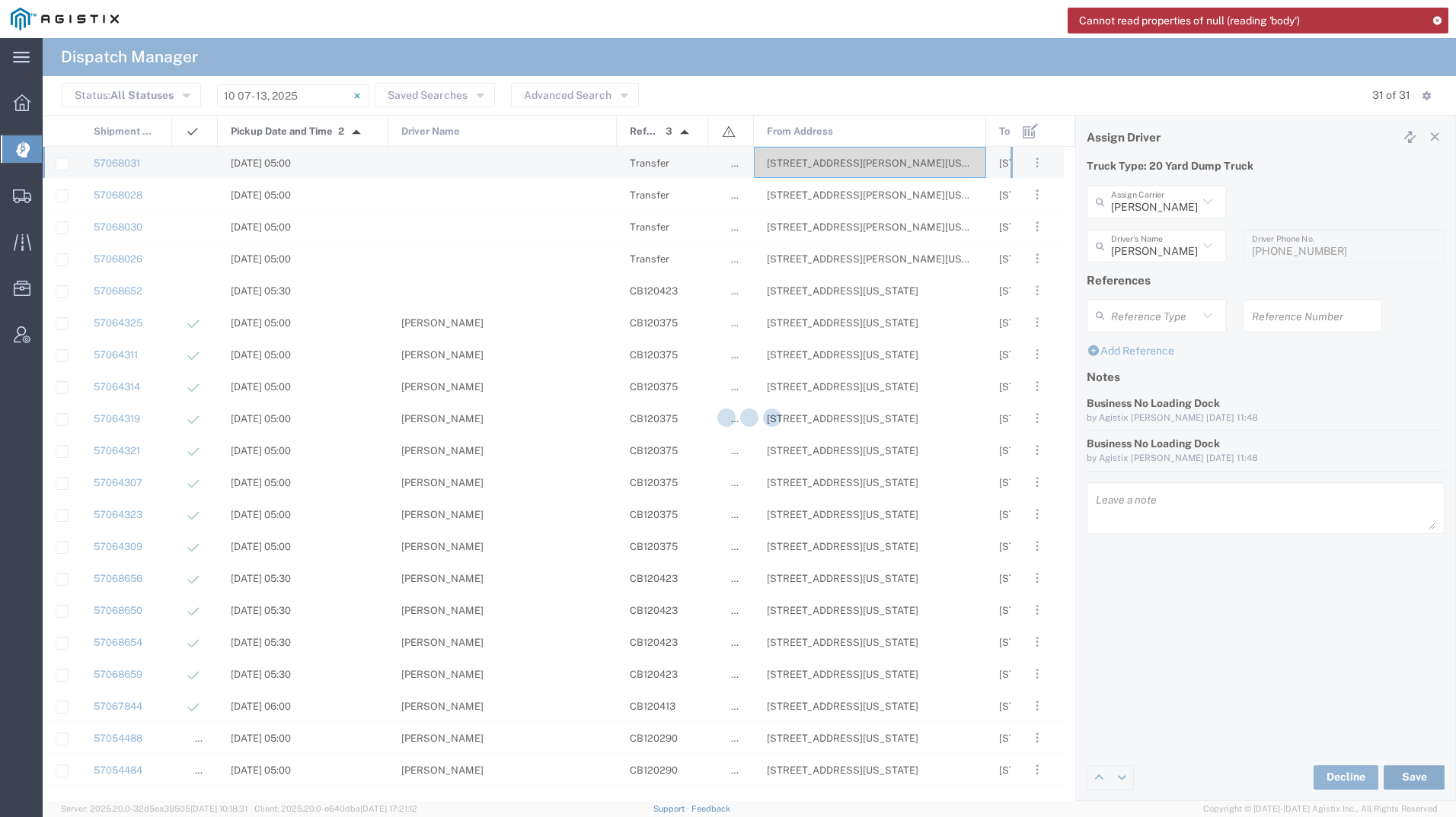
type input "[PERSON_NAME]"
type input "[PERSON_NAME] Trucking Inc"
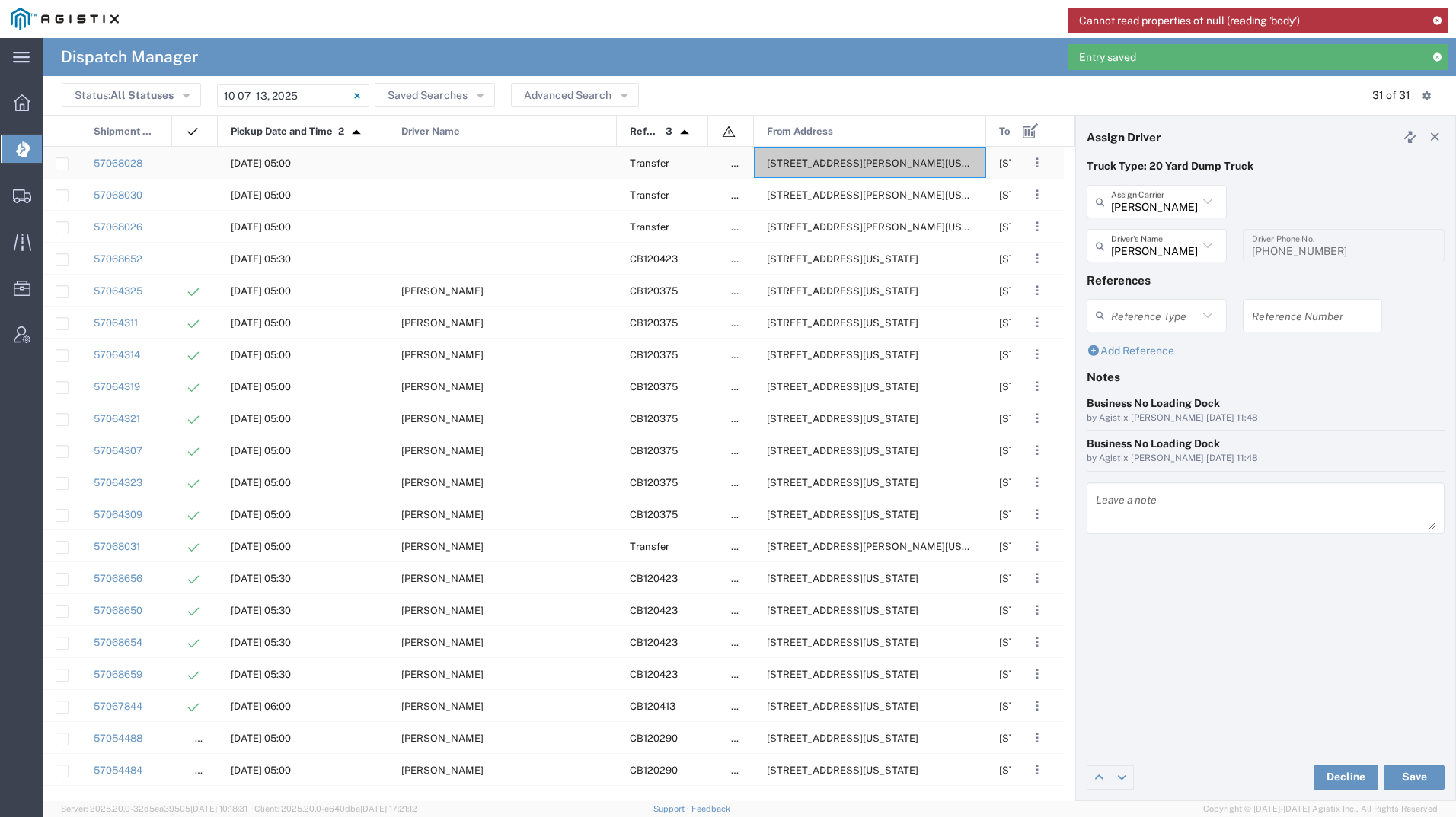
click at [833, 175] on div "[STREET_ADDRESS][PERSON_NAME][US_STATE]" at bounding box center [870, 163] width 232 height 31
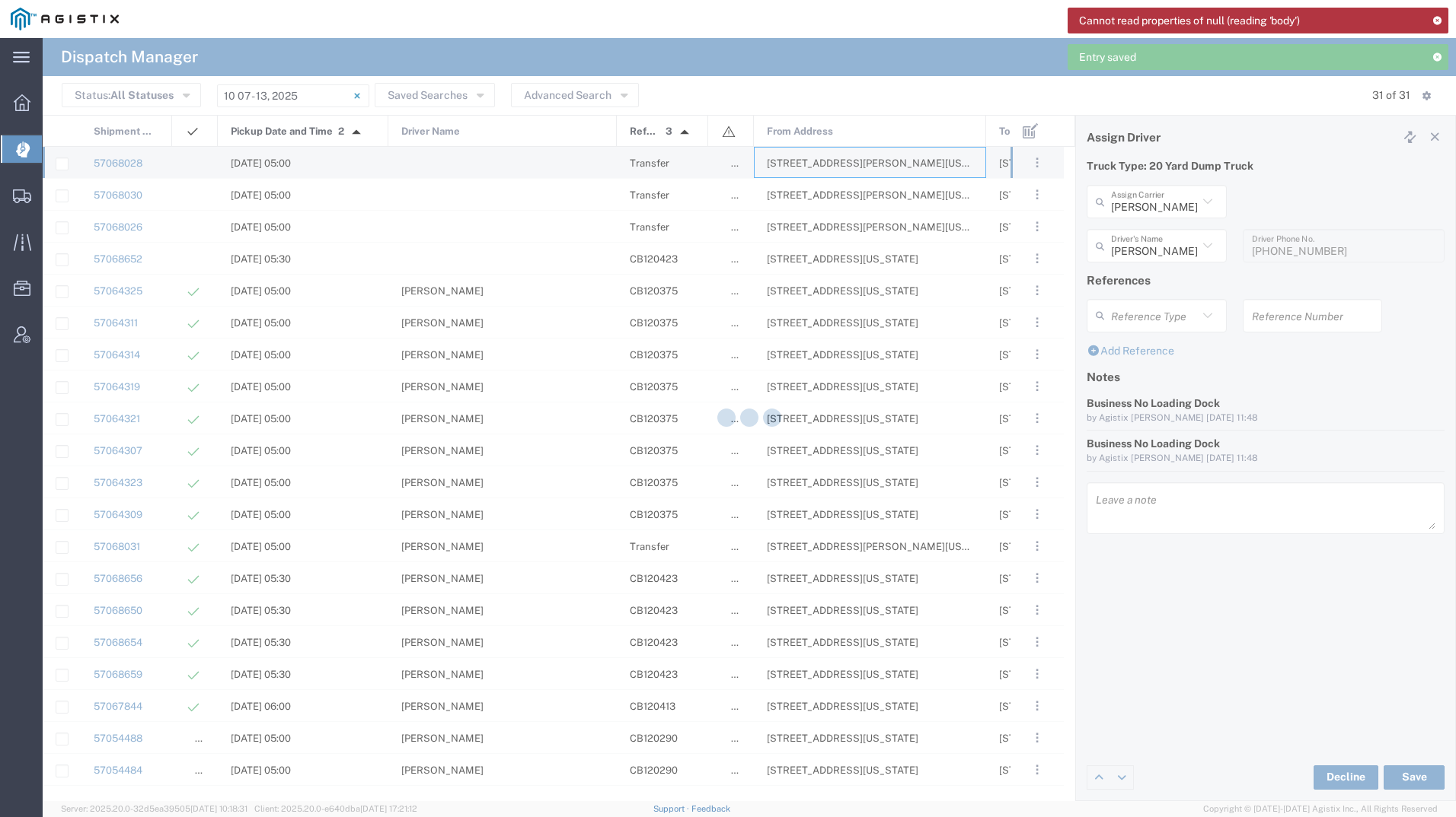
type input "[PERSON_NAME] Tanks Inc"
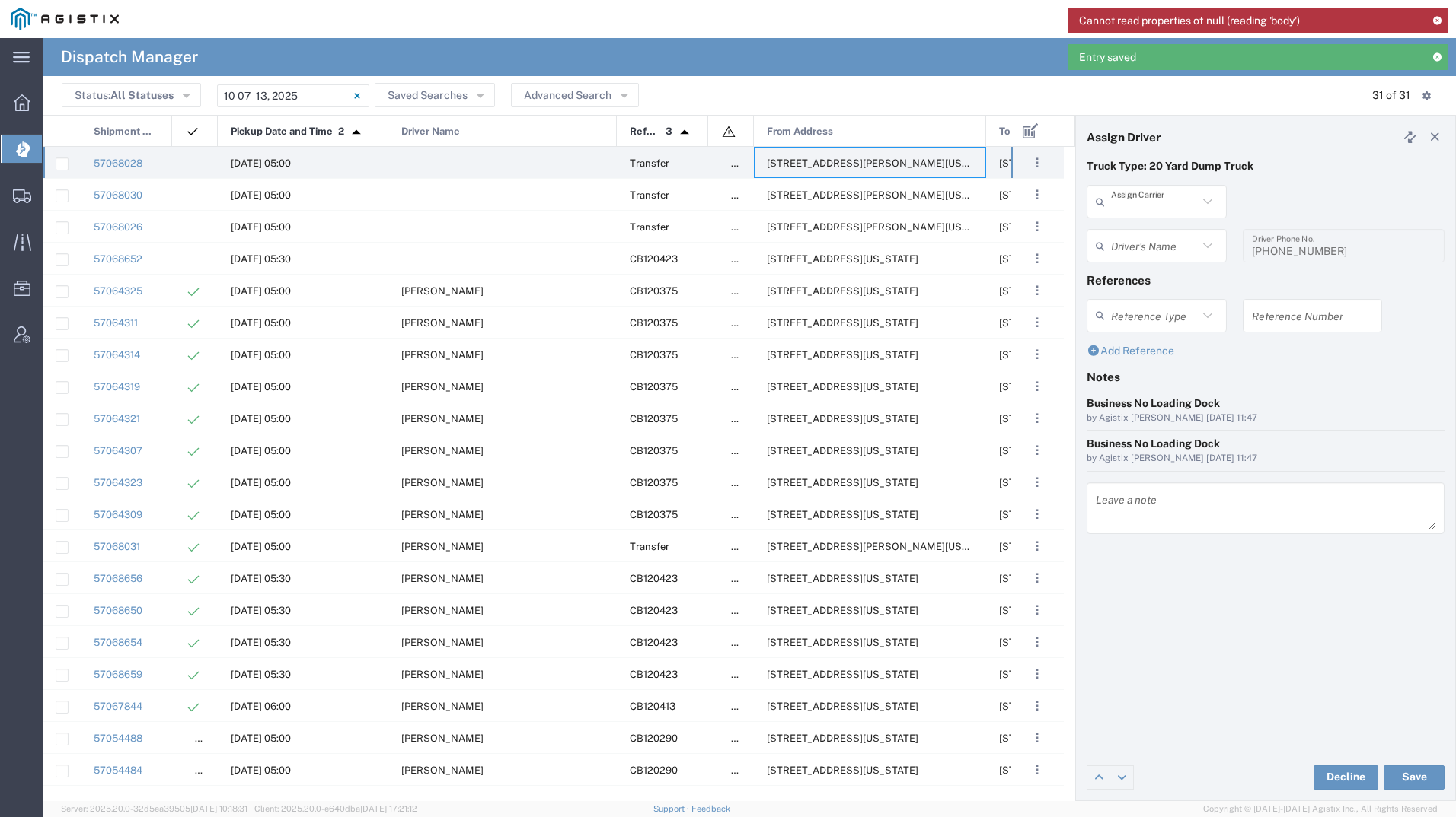
click at [1141, 205] on input "text" at bounding box center [1154, 202] width 87 height 26
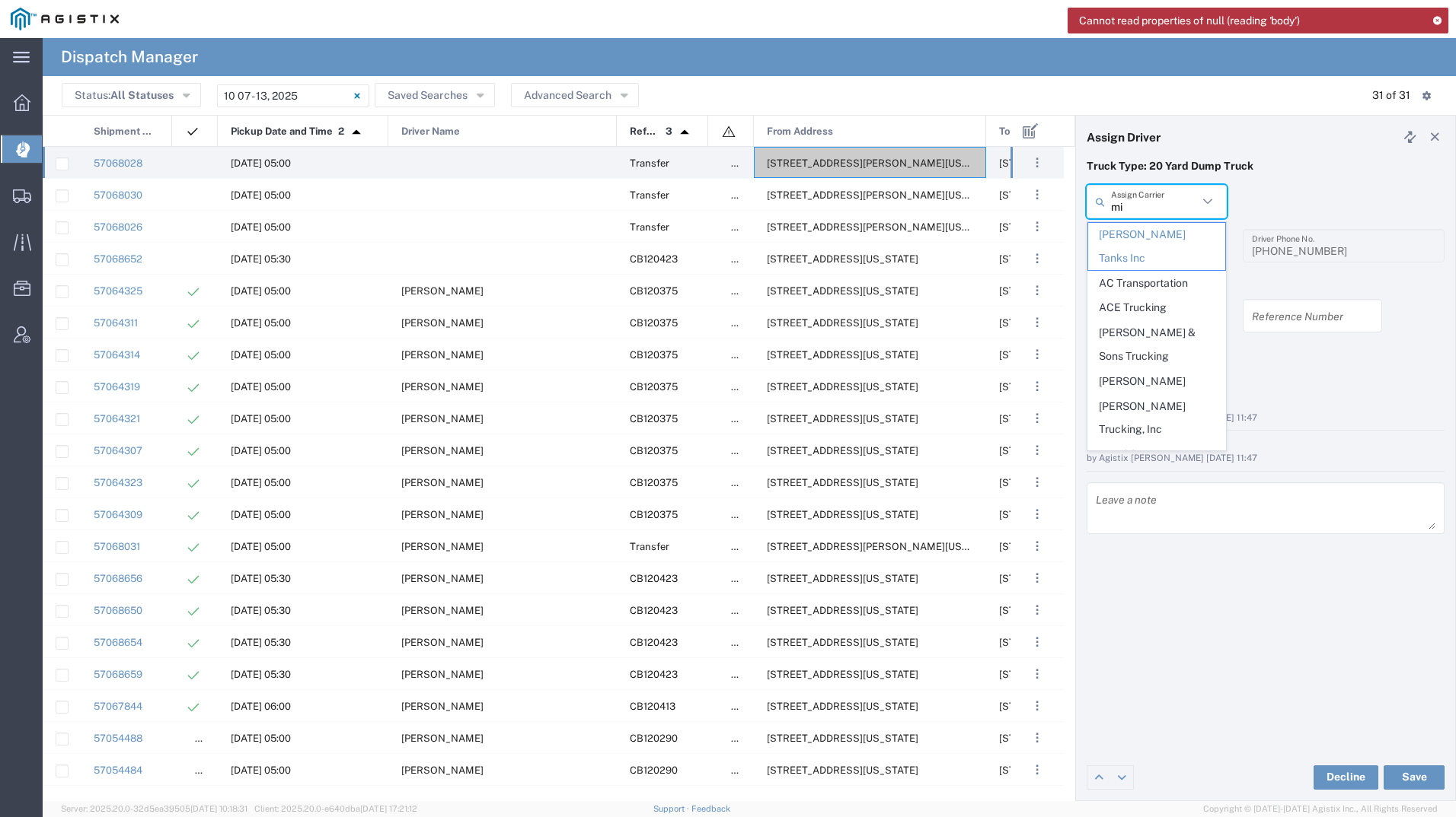
type input "mil"
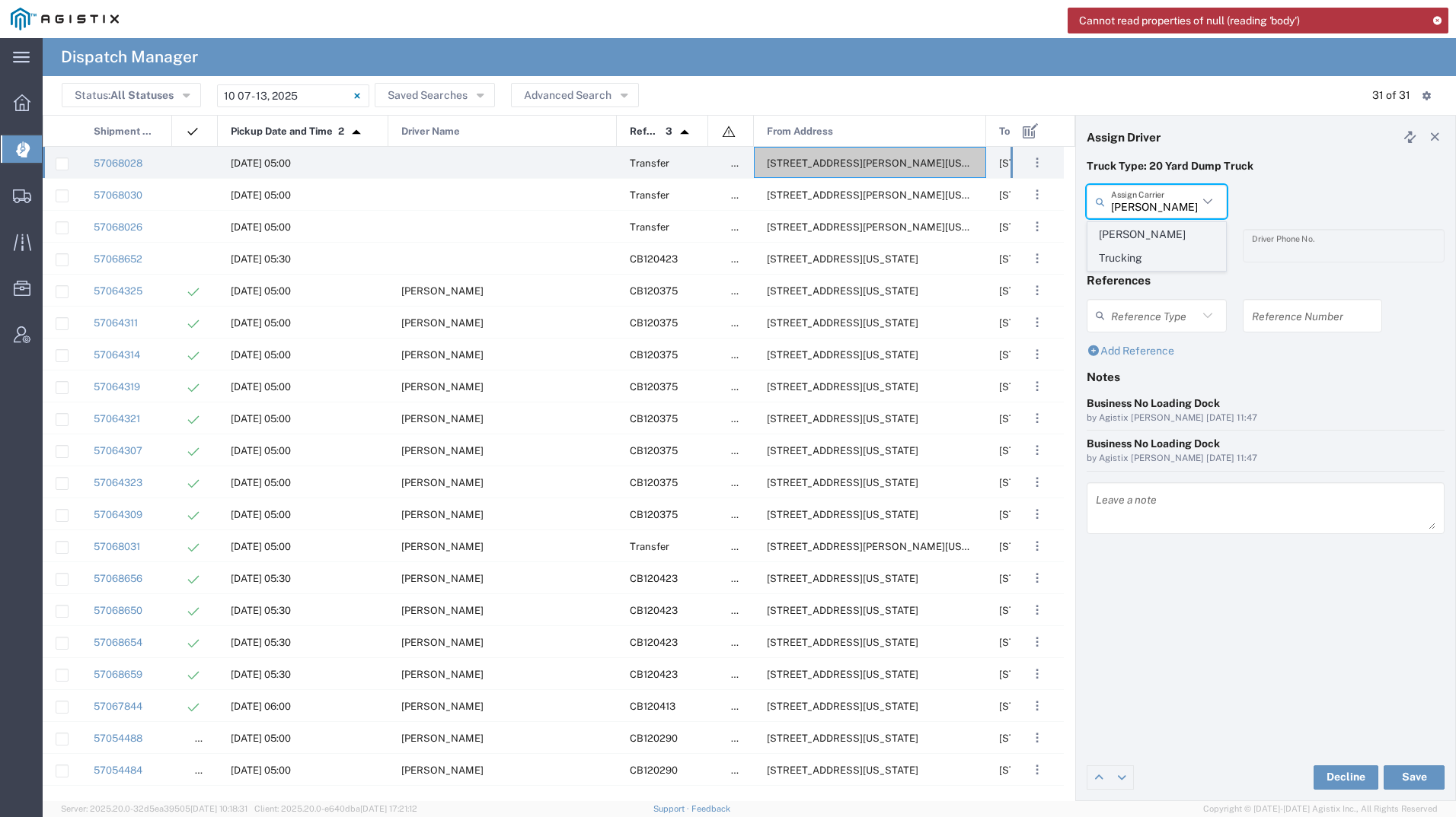
click at [1156, 245] on span "[PERSON_NAME] Trucking" at bounding box center [1157, 247] width 138 height 47
type input "[PERSON_NAME] Trucking"
click at [1156, 245] on input "text" at bounding box center [1159, 246] width 96 height 26
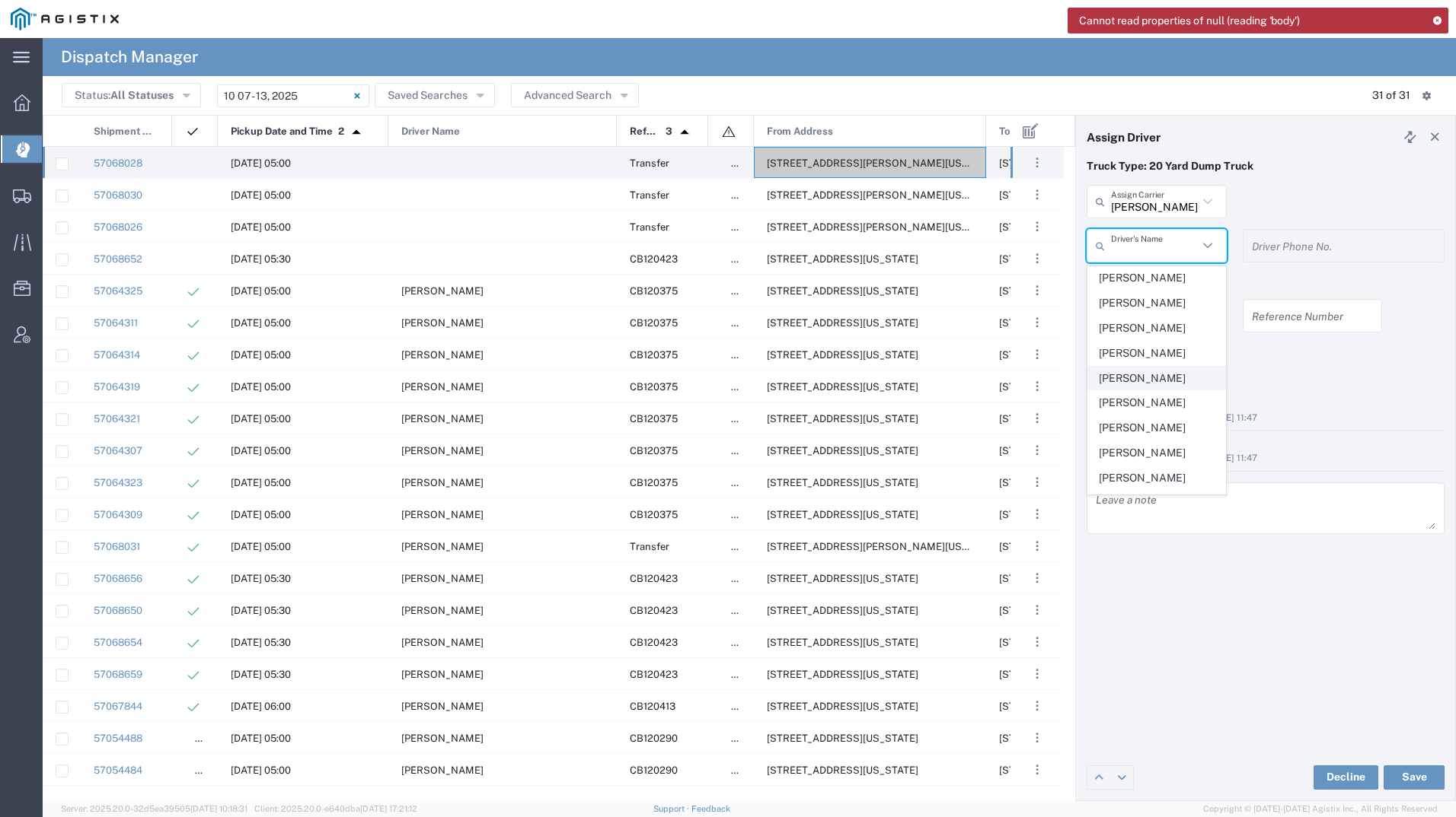
scroll to position [76, 0]
click at [1139, 428] on span "[PERSON_NAME]" at bounding box center [1157, 427] width 138 height 23
type input "[PERSON_NAME]"
type input "4085954195"
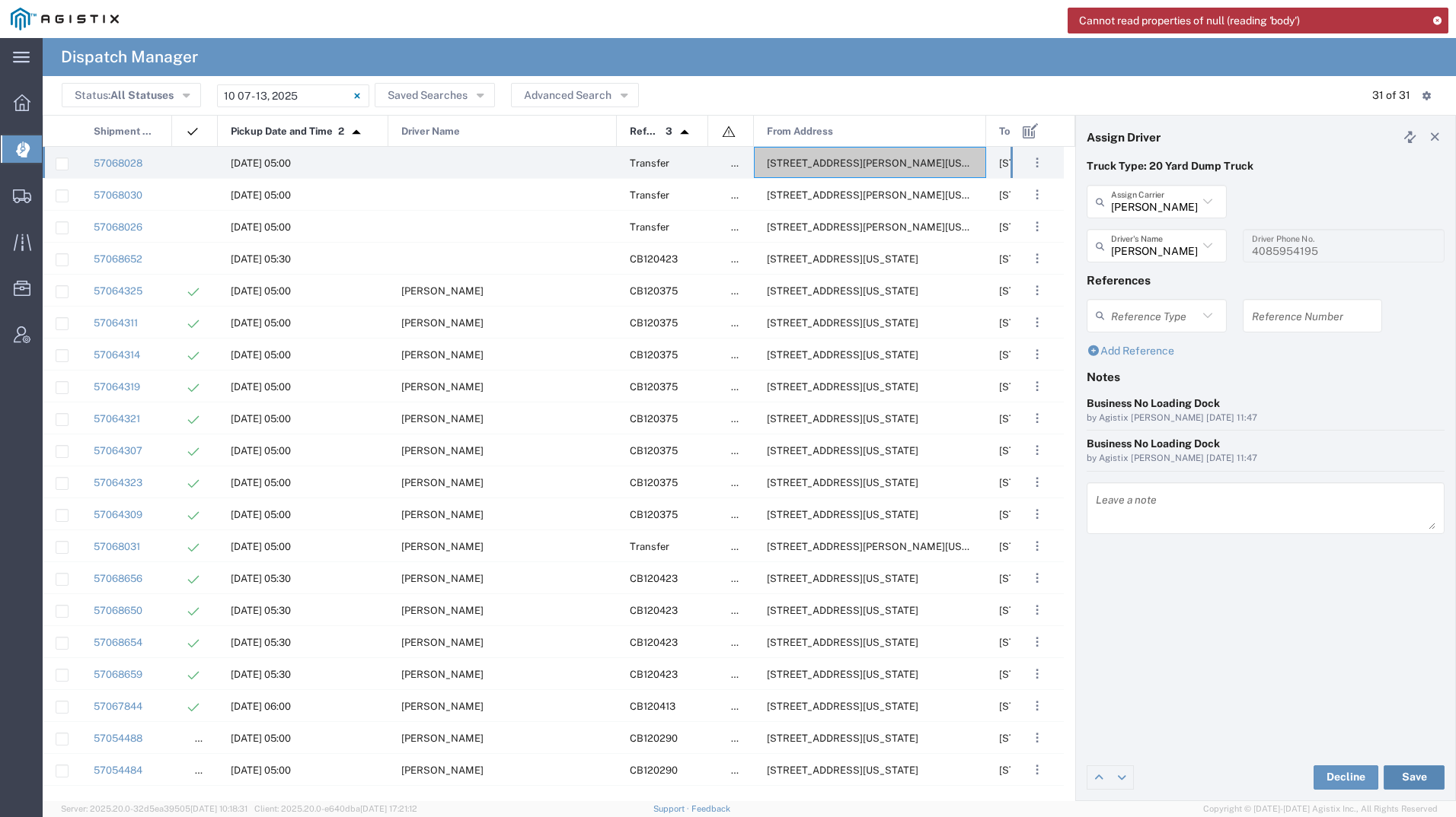
click at [1407, 768] on button "Save" at bounding box center [1413, 777] width 60 height 24
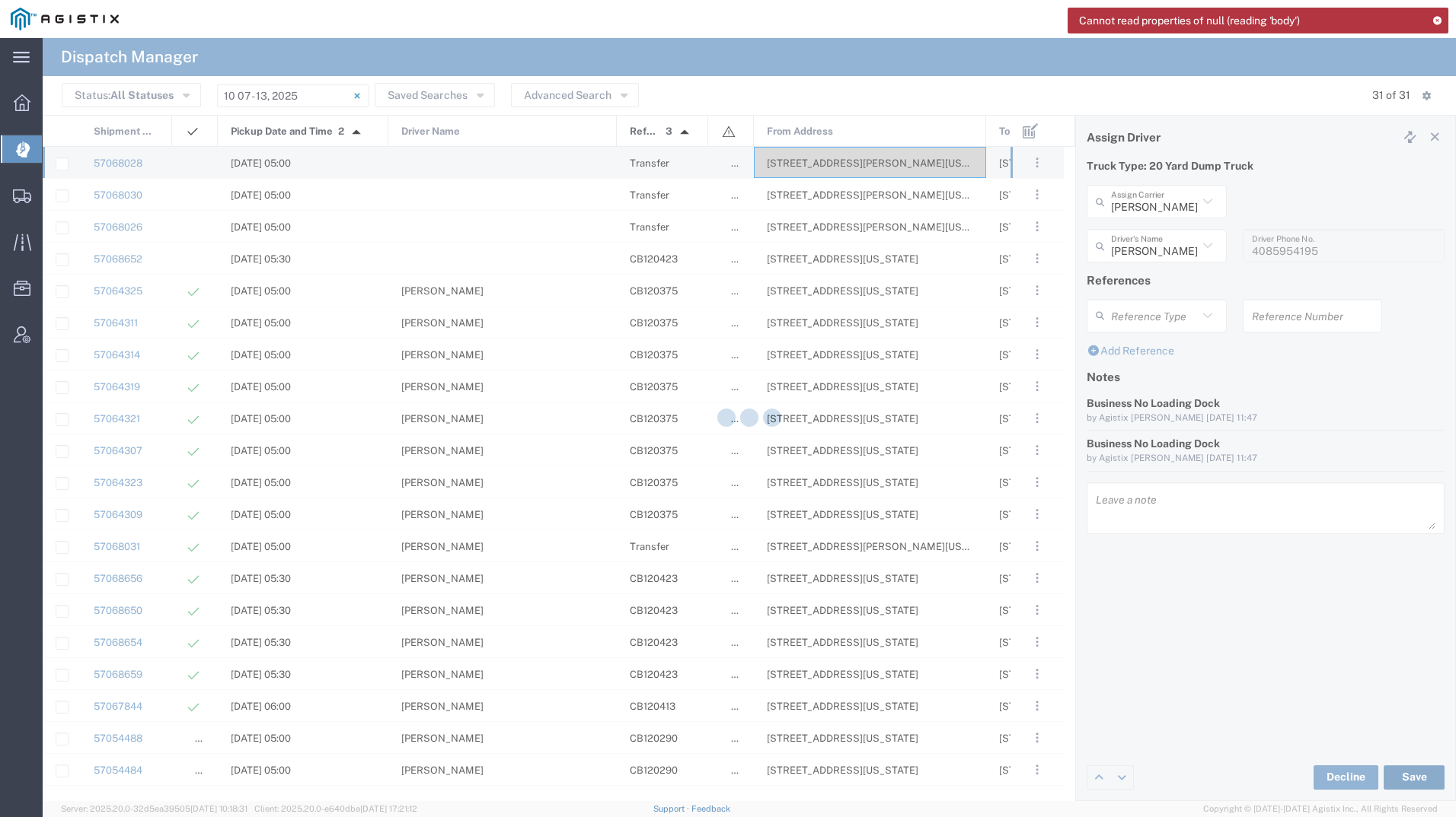
type input "[PERSON_NAME]"
type input "[PERSON_NAME] Trucking"
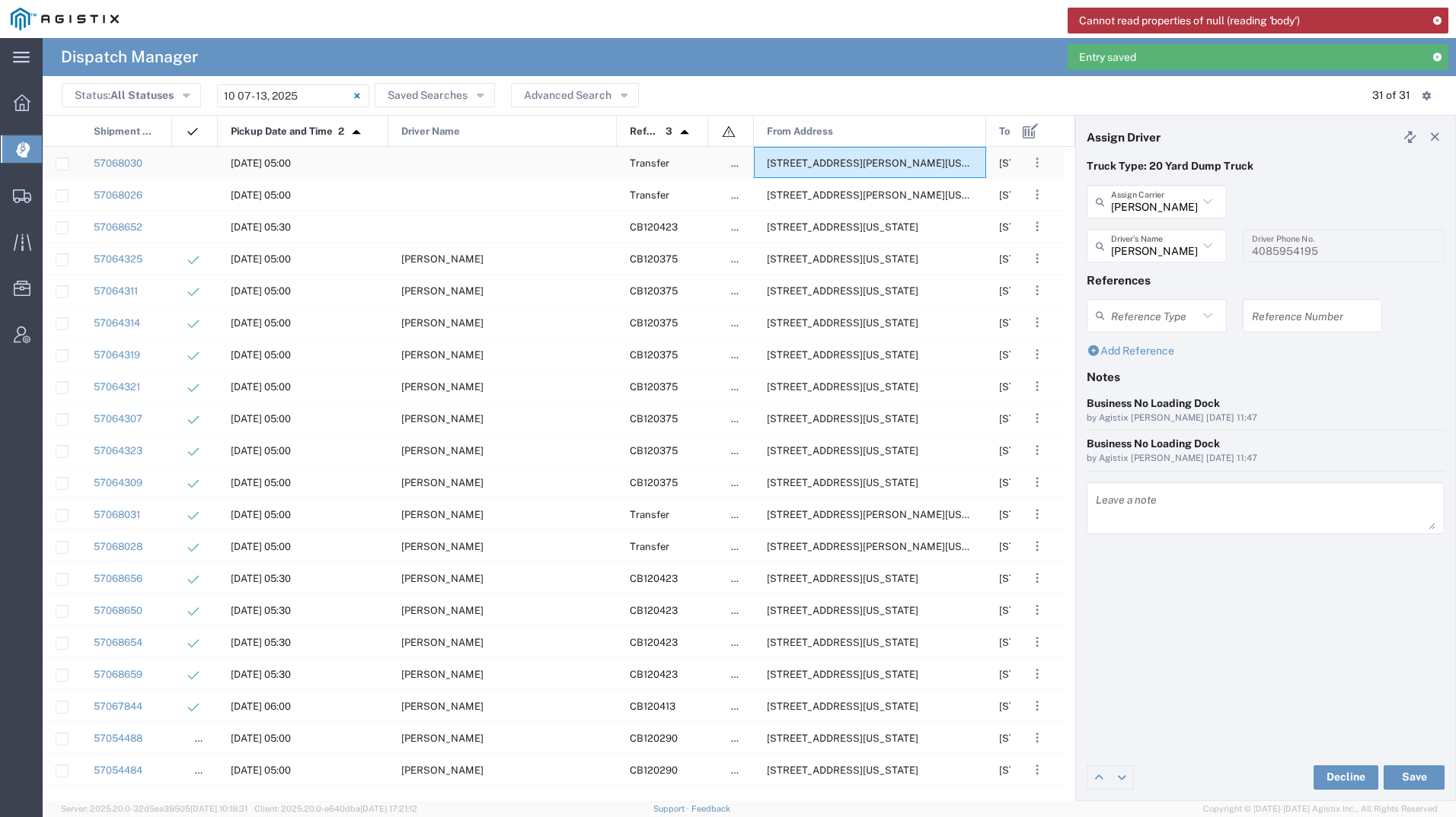
click at [802, 152] on div "[STREET_ADDRESS][PERSON_NAME][US_STATE]" at bounding box center [870, 163] width 232 height 31
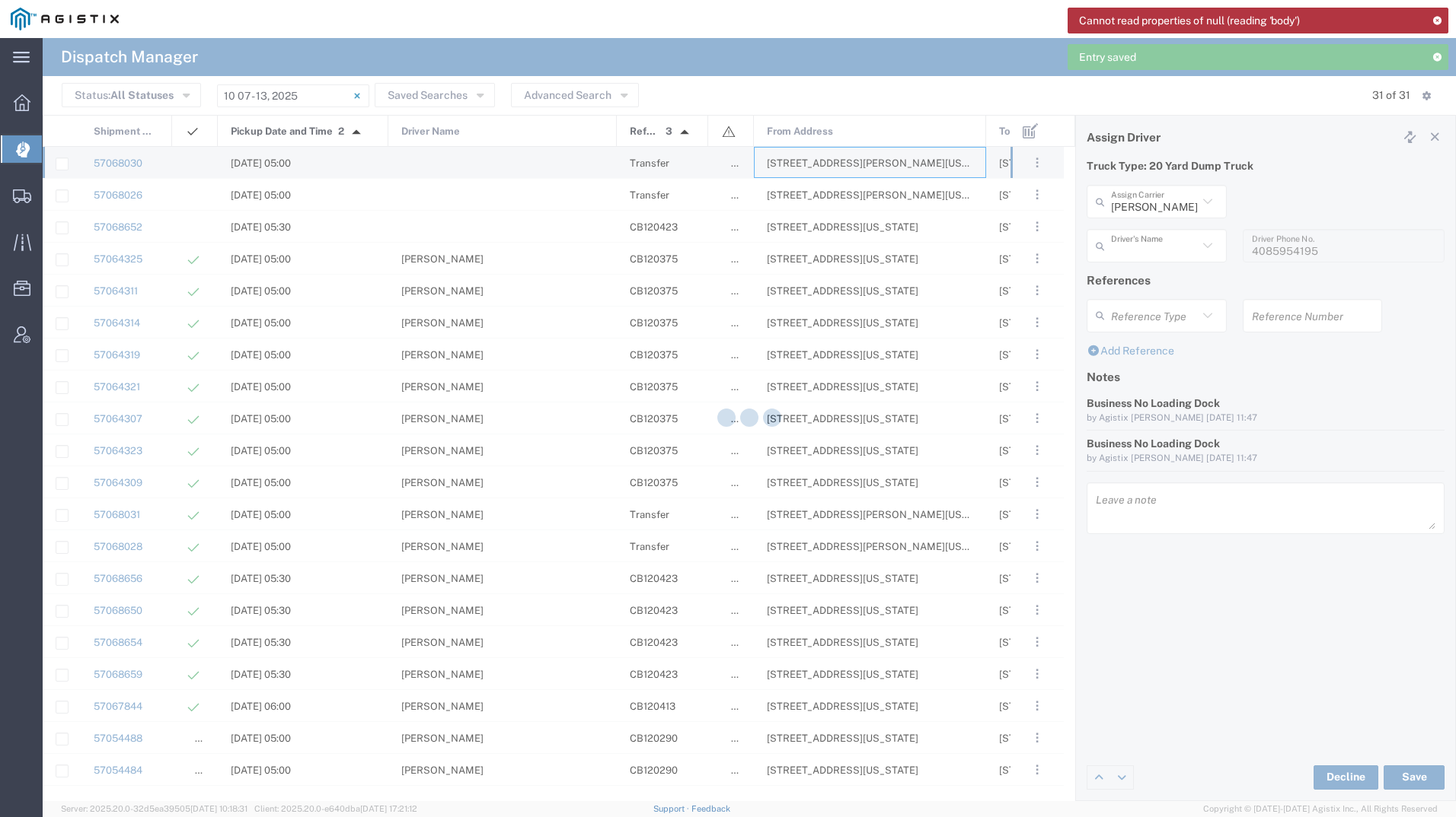
type input "[PERSON_NAME] Tanks Inc"
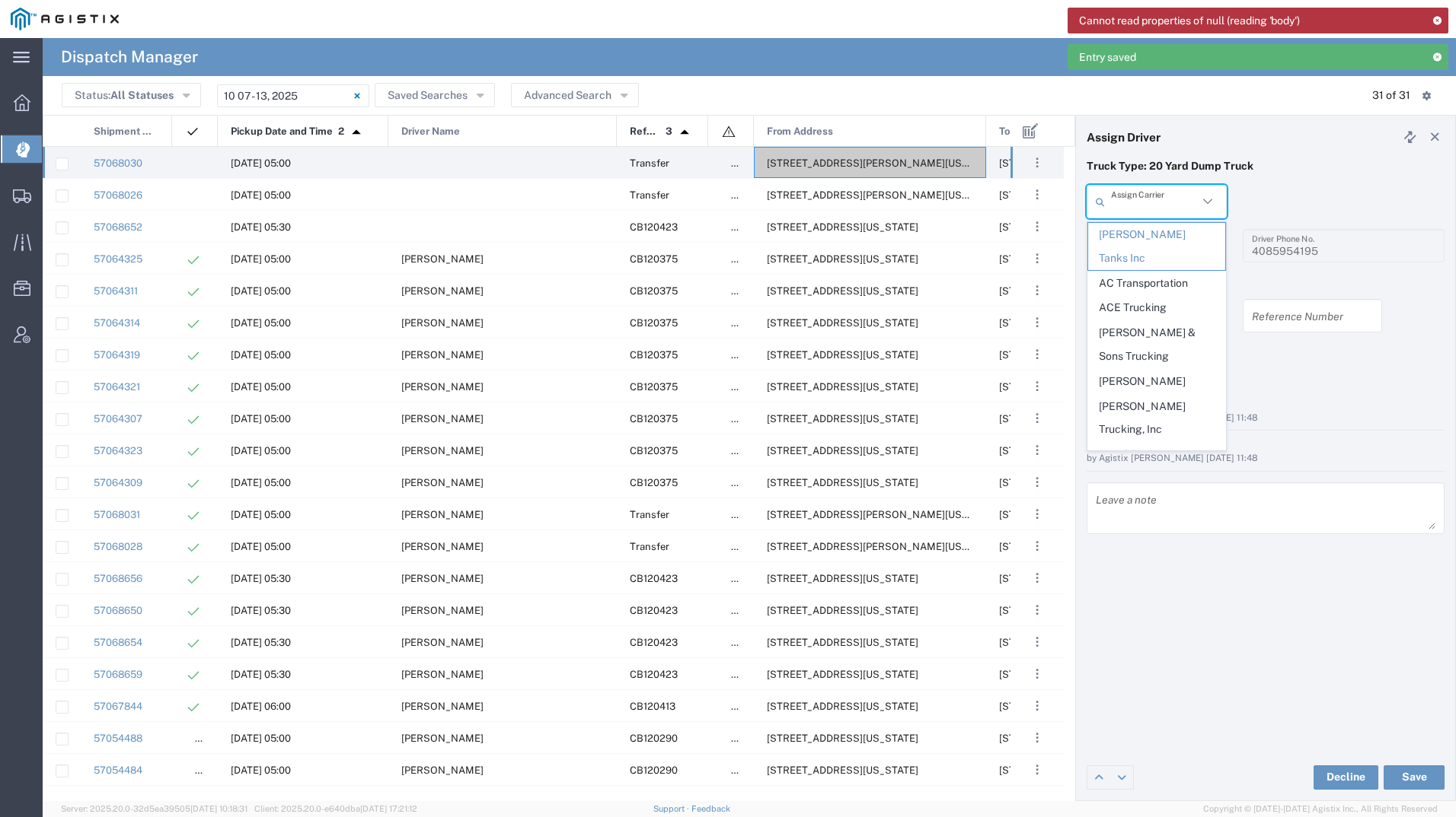
drag, startPoint x: 1153, startPoint y: 200, endPoint x: 1142, endPoint y: 201, distance: 11.0
click at [1153, 200] on input "text" at bounding box center [1154, 202] width 87 height 26
type input "mill"
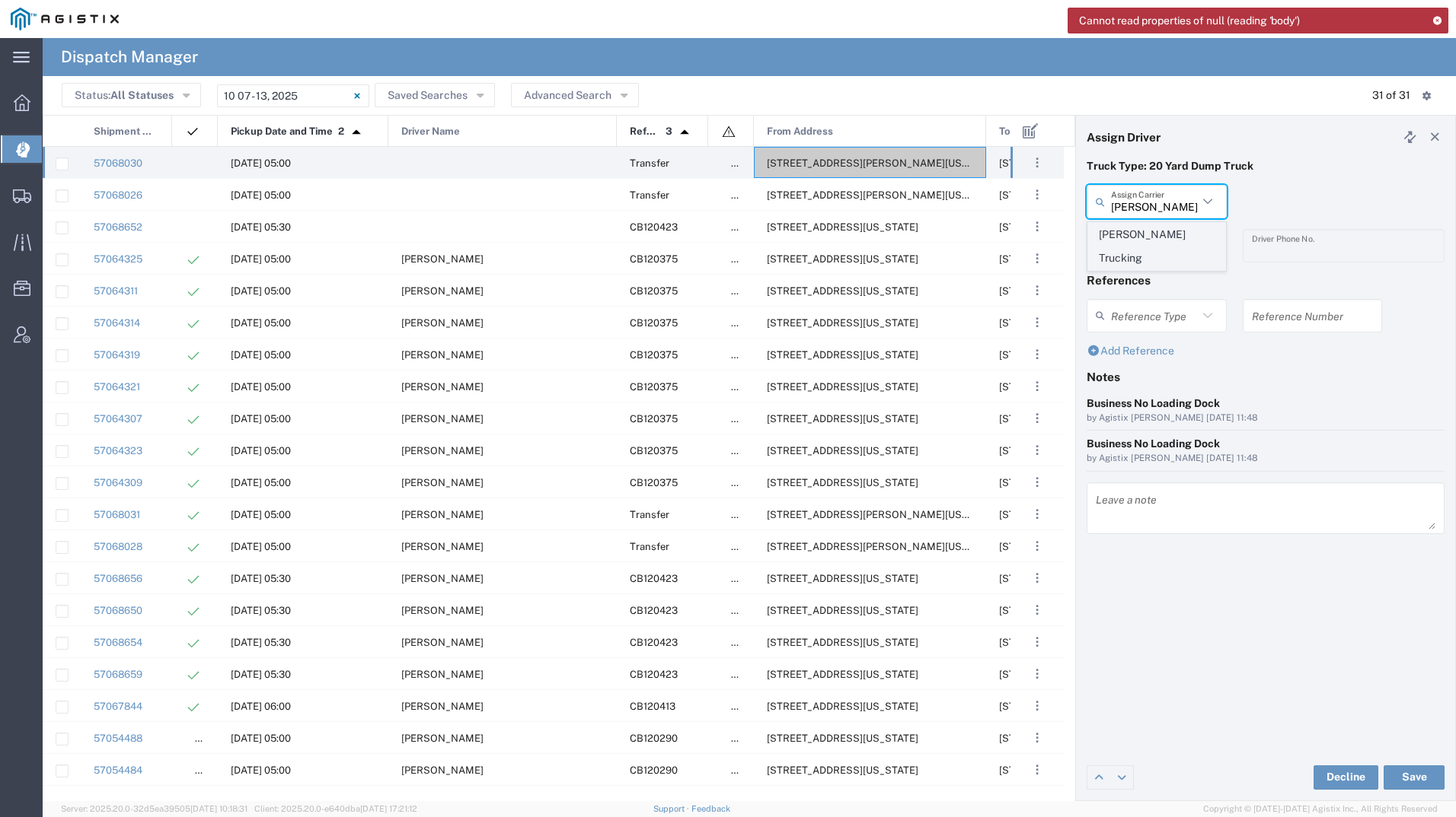
click at [1125, 241] on span "[PERSON_NAME] Trucking" at bounding box center [1157, 247] width 138 height 47
type input "[PERSON_NAME] Trucking"
click at [1125, 248] on input "text" at bounding box center [1159, 246] width 96 height 26
click at [1134, 288] on span "[PERSON_NAME]" at bounding box center [1157, 279] width 138 height 23
type input "[PERSON_NAME]"
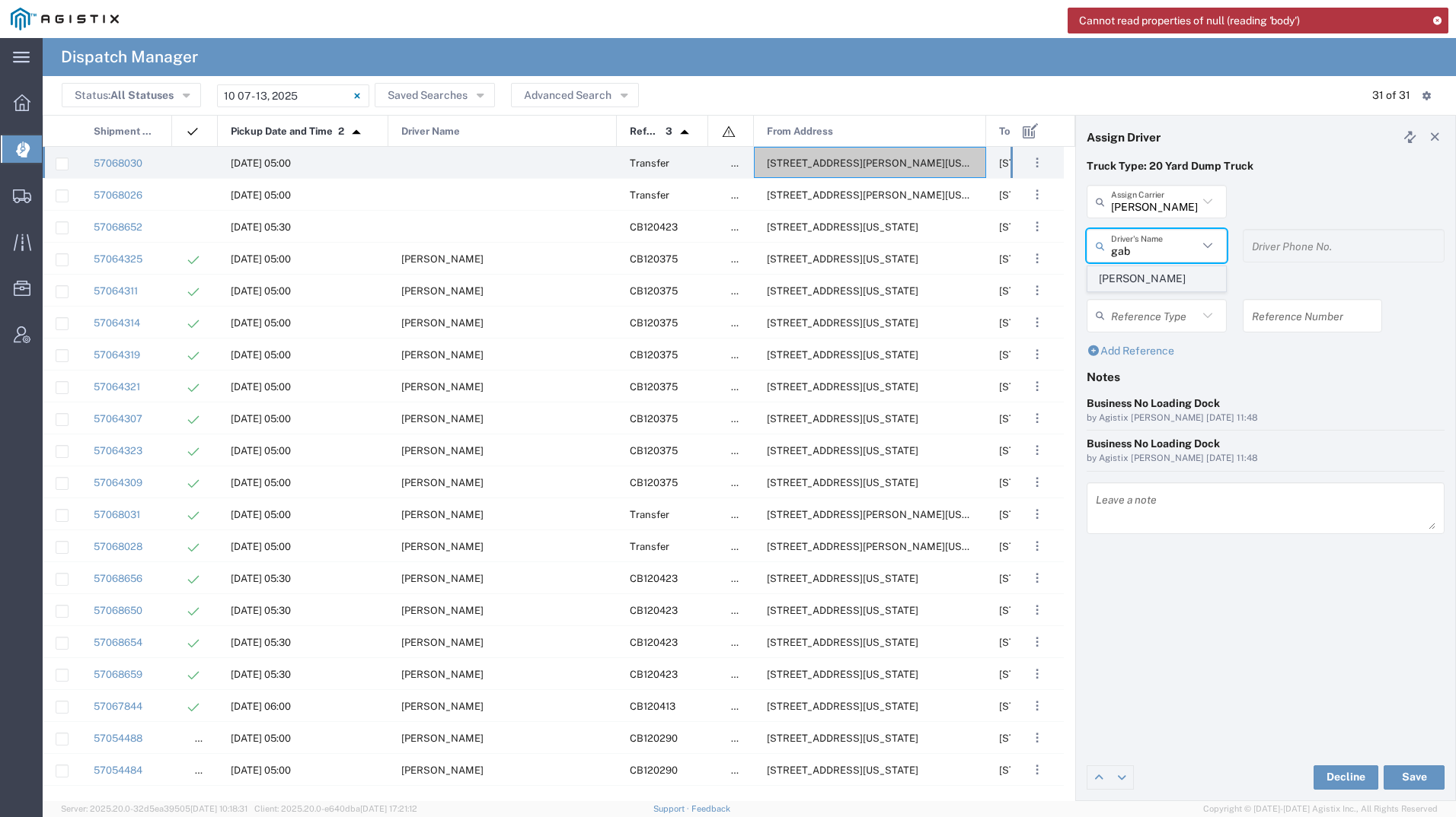
type input "8312884954"
click at [1400, 779] on button "Save" at bounding box center [1413, 777] width 60 height 24
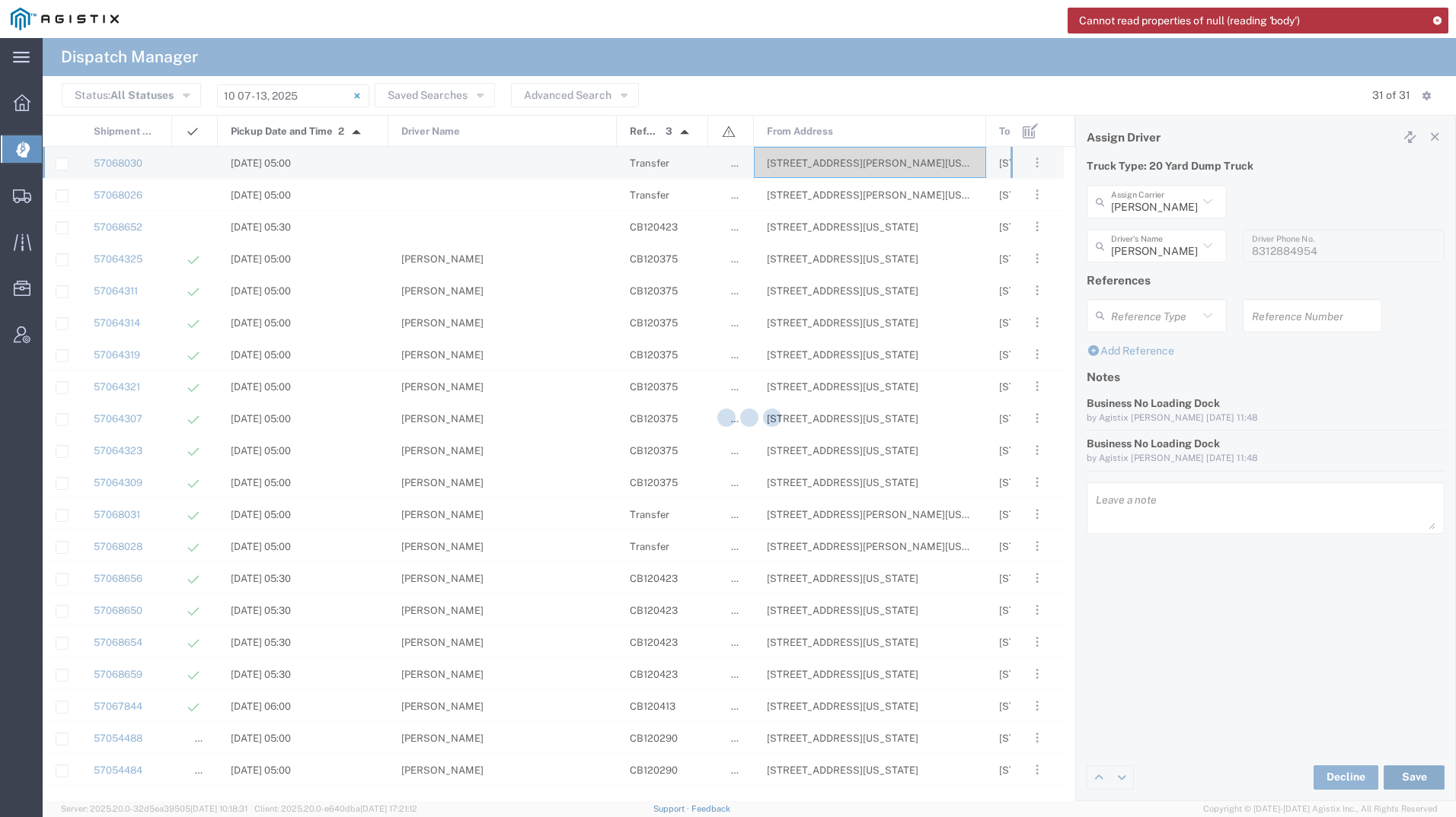
type input "[PERSON_NAME]"
type input "[PERSON_NAME] Trucking"
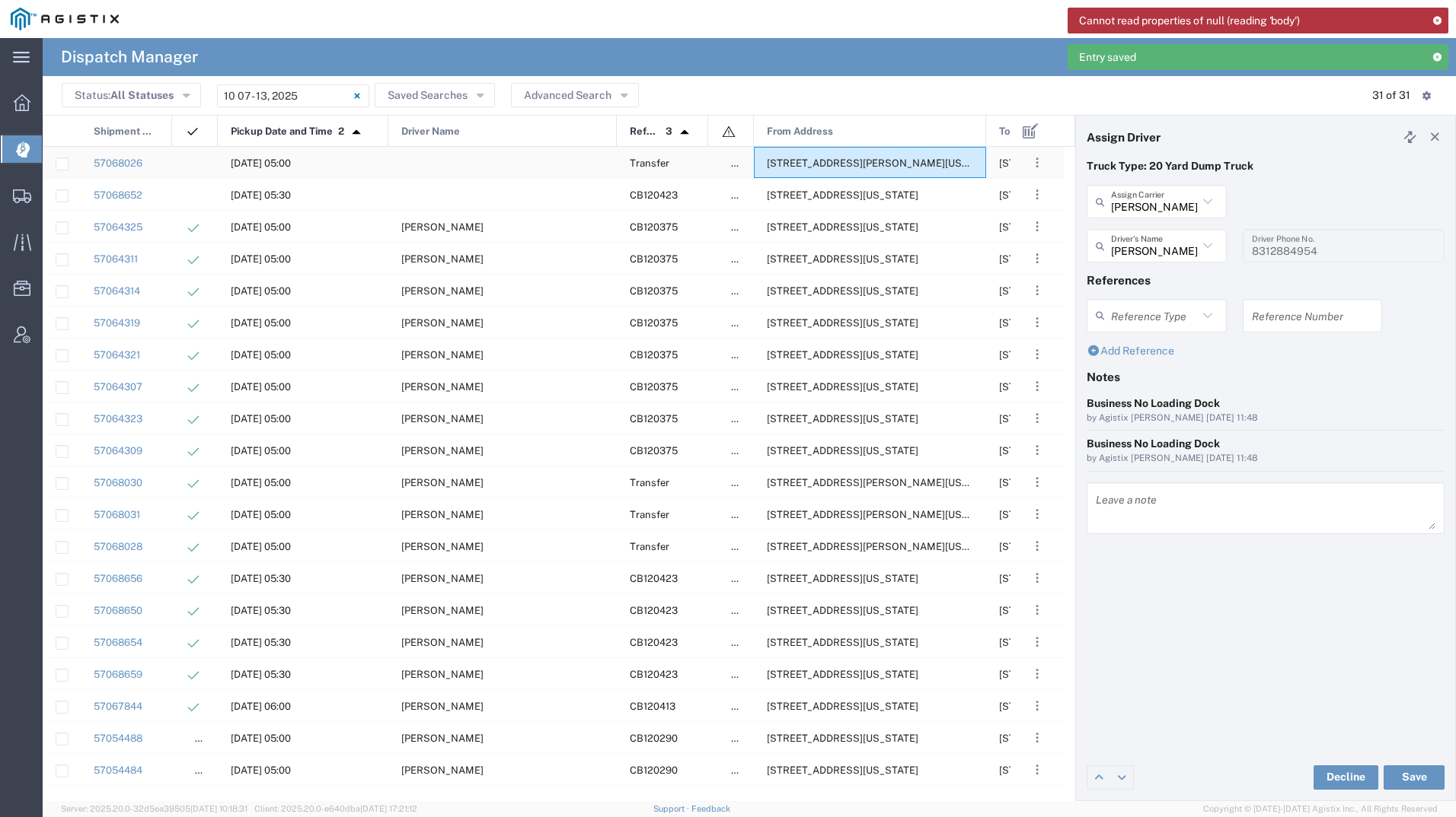
click at [850, 161] on span "[STREET_ADDRESS][PERSON_NAME][US_STATE]" at bounding box center [884, 164] width 234 height 12
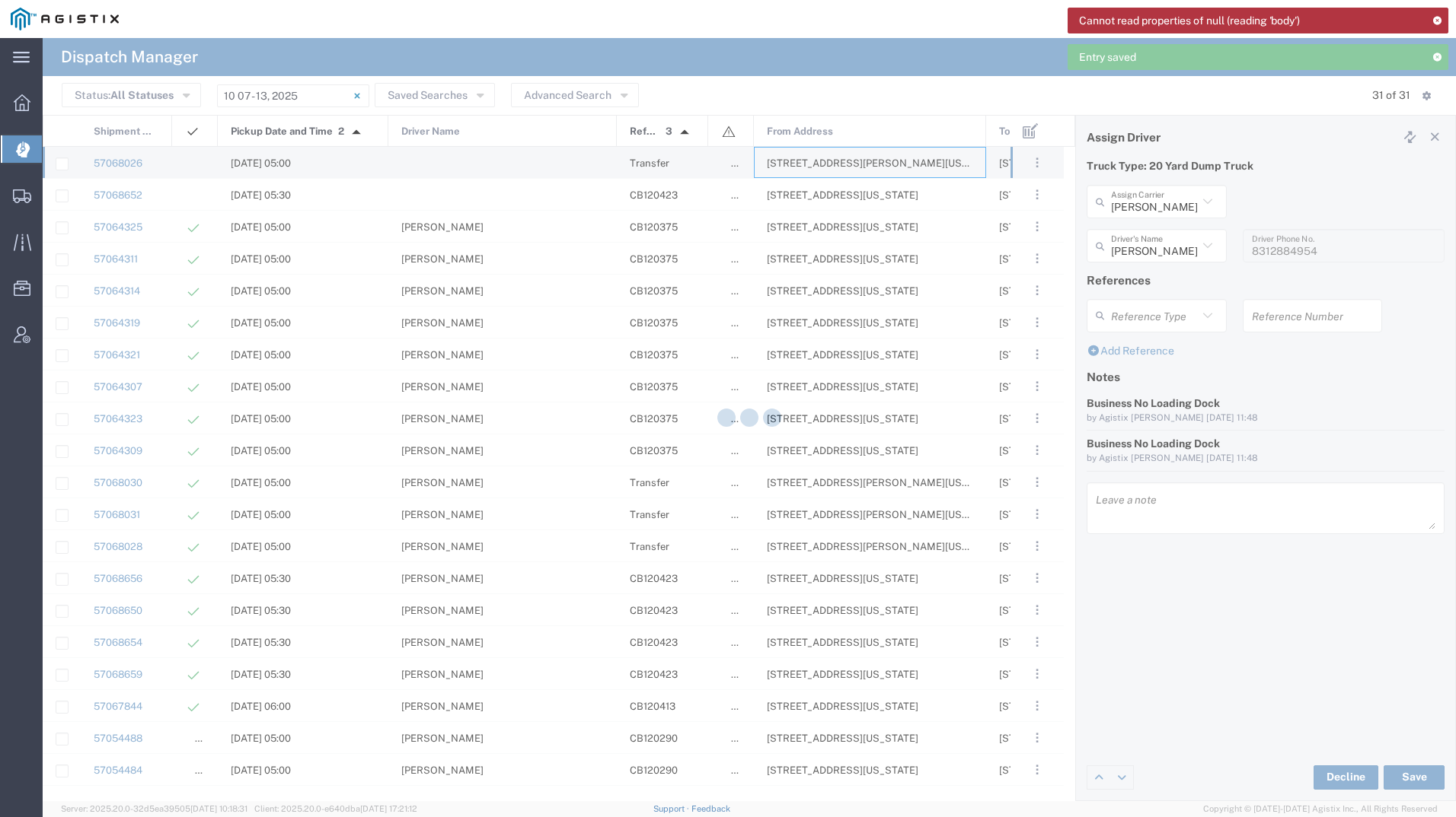
type input "[PERSON_NAME] Tanks Inc"
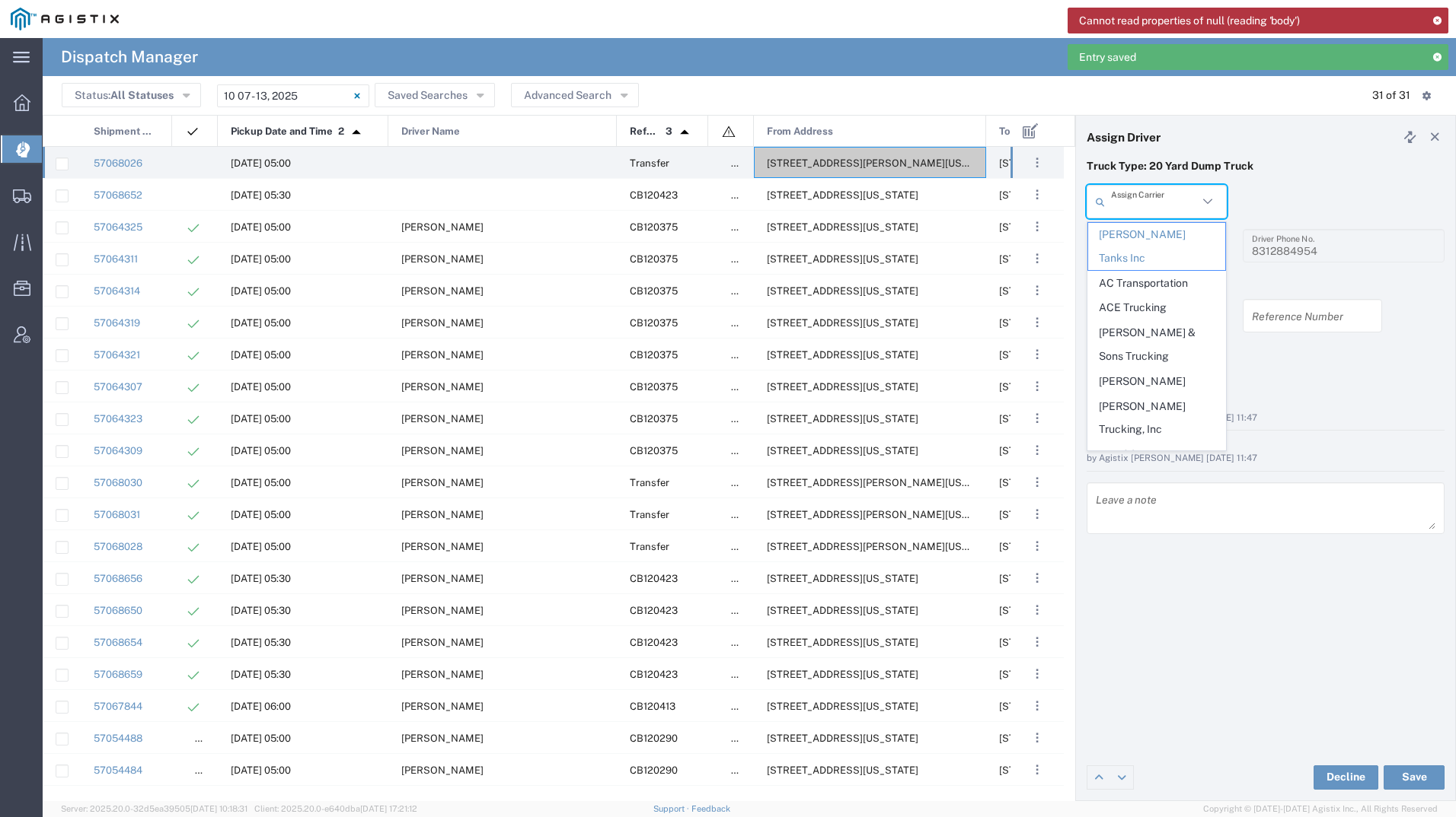
click at [1158, 207] on input "text" at bounding box center [1154, 202] width 87 height 26
type input "mill"
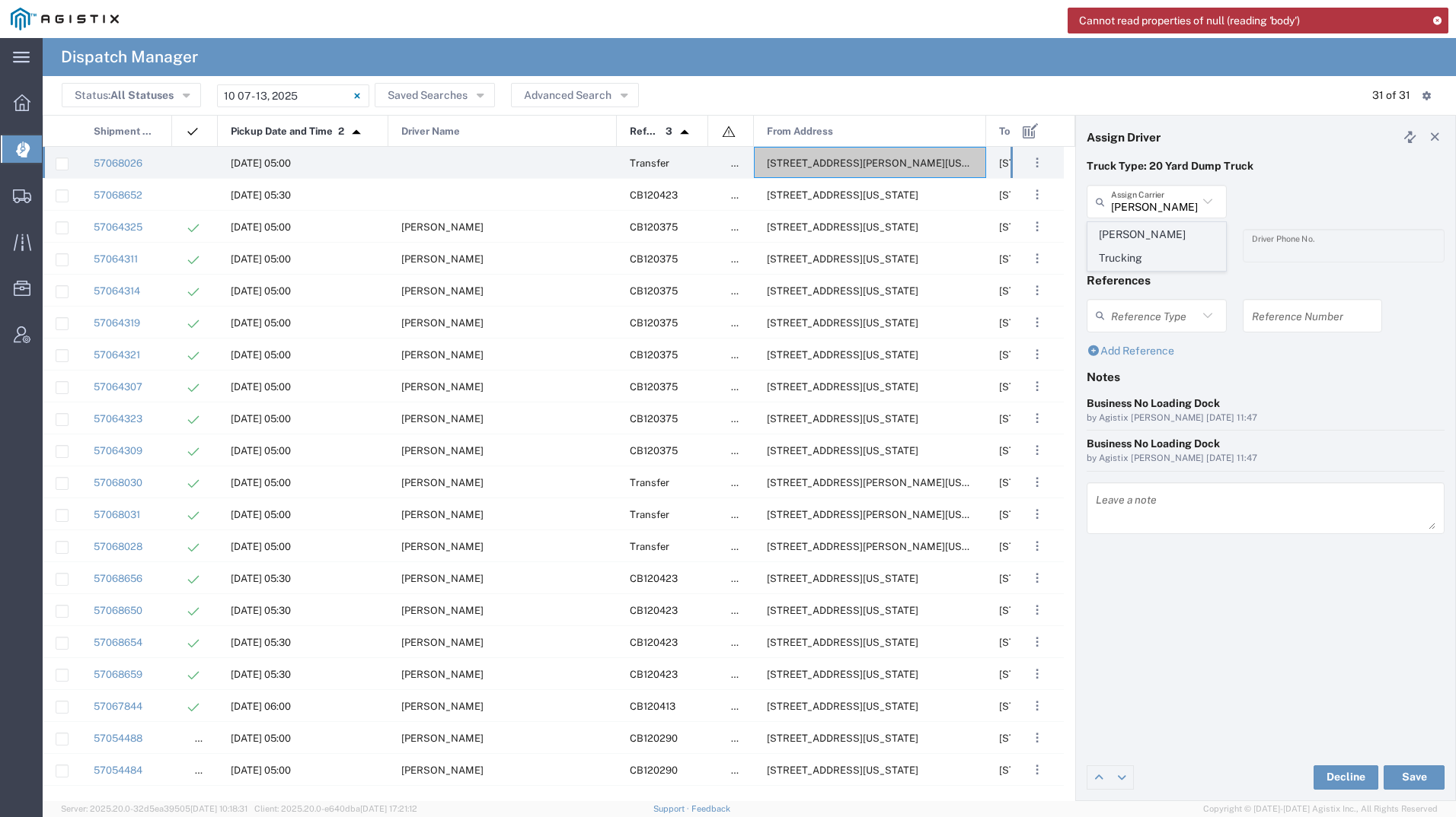
click at [1134, 240] on span "[PERSON_NAME] Trucking" at bounding box center [1157, 247] width 138 height 47
type input "[PERSON_NAME] Trucking"
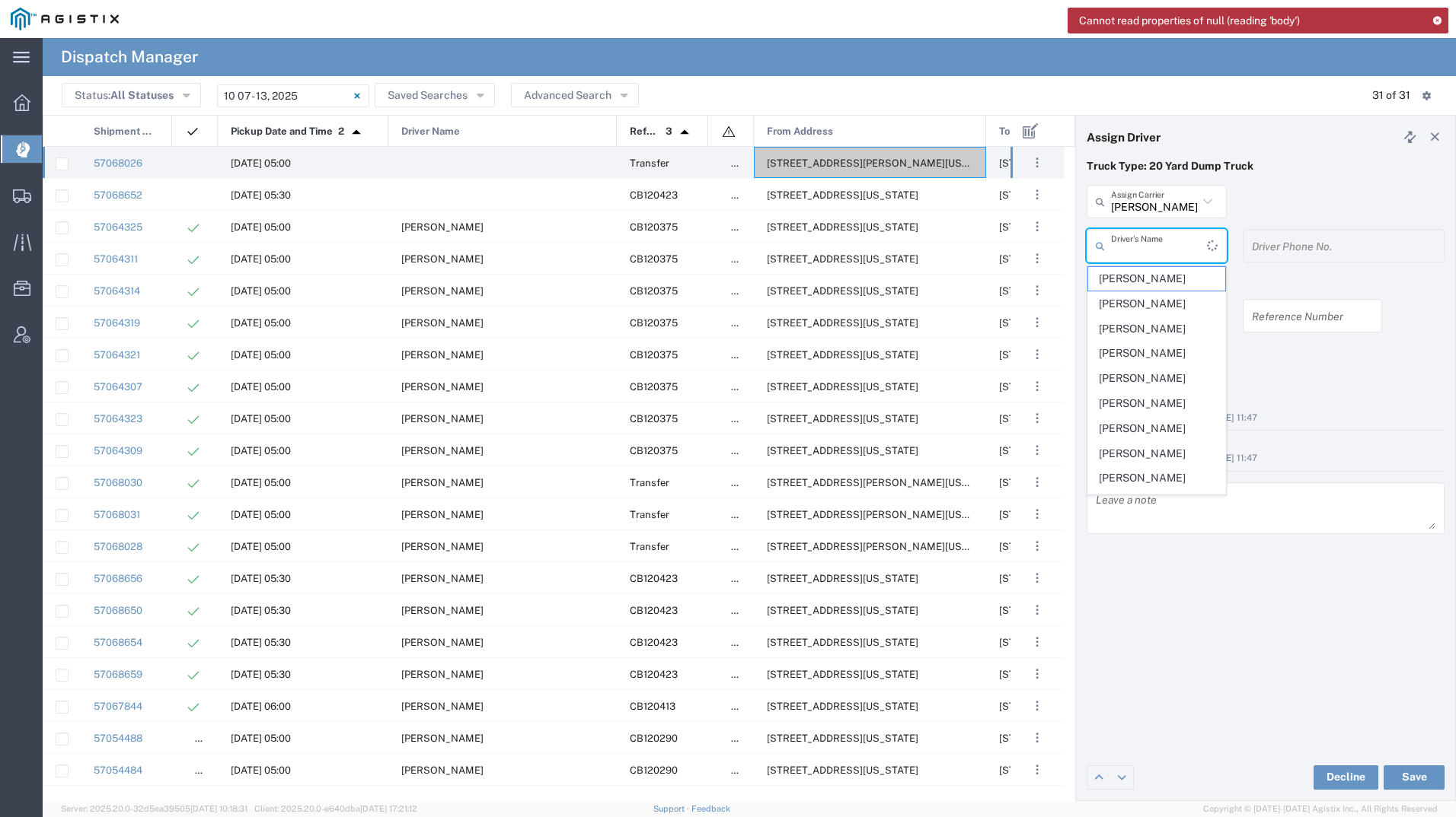
click at [1134, 240] on input "text" at bounding box center [1159, 246] width 96 height 26
click at [1157, 470] on span "[PERSON_NAME]" at bounding box center [1157, 479] width 138 height 23
type input "[PERSON_NAME]"
type input "4084380716"
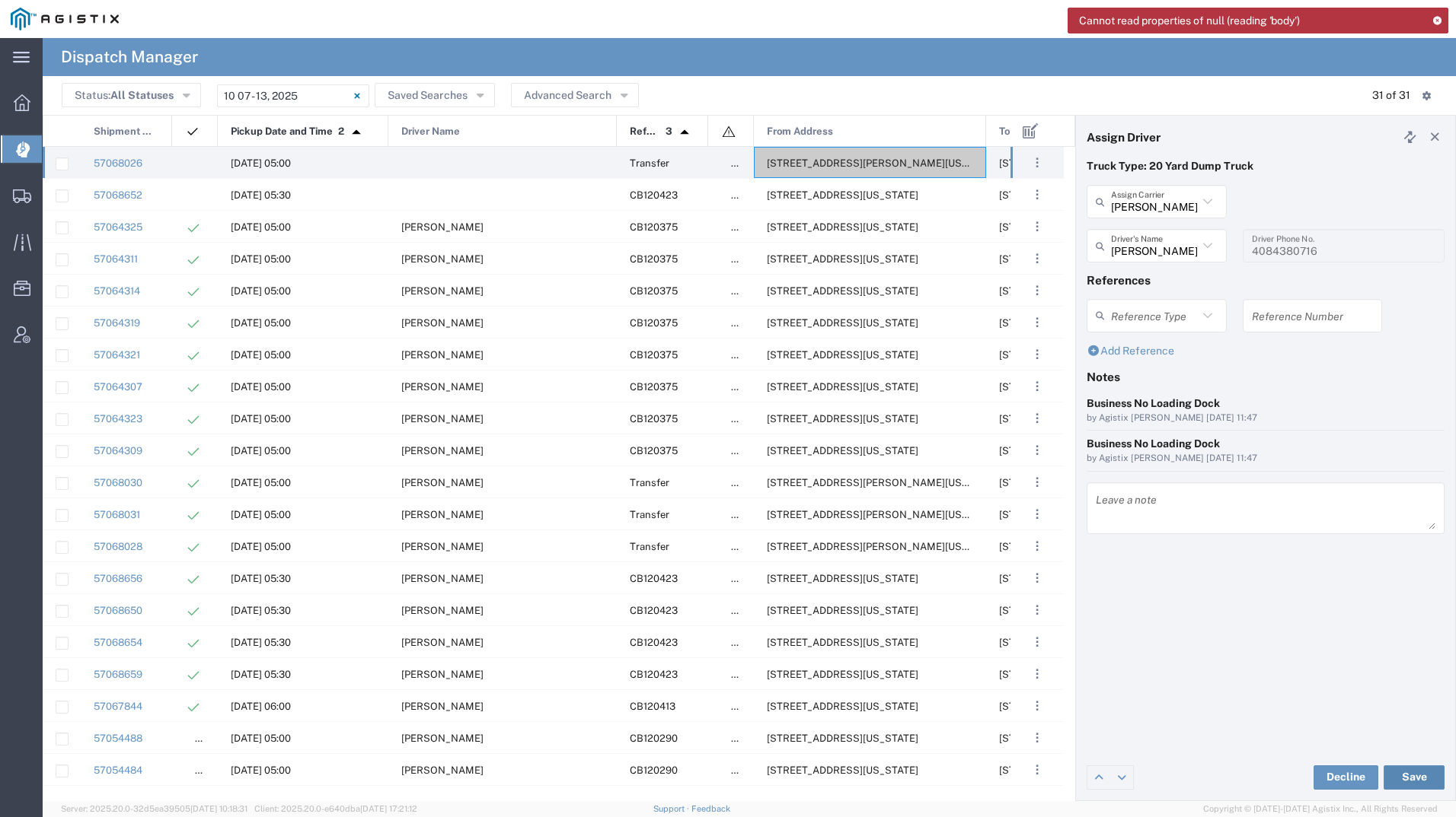
click at [1428, 780] on button "Save" at bounding box center [1413, 777] width 60 height 24
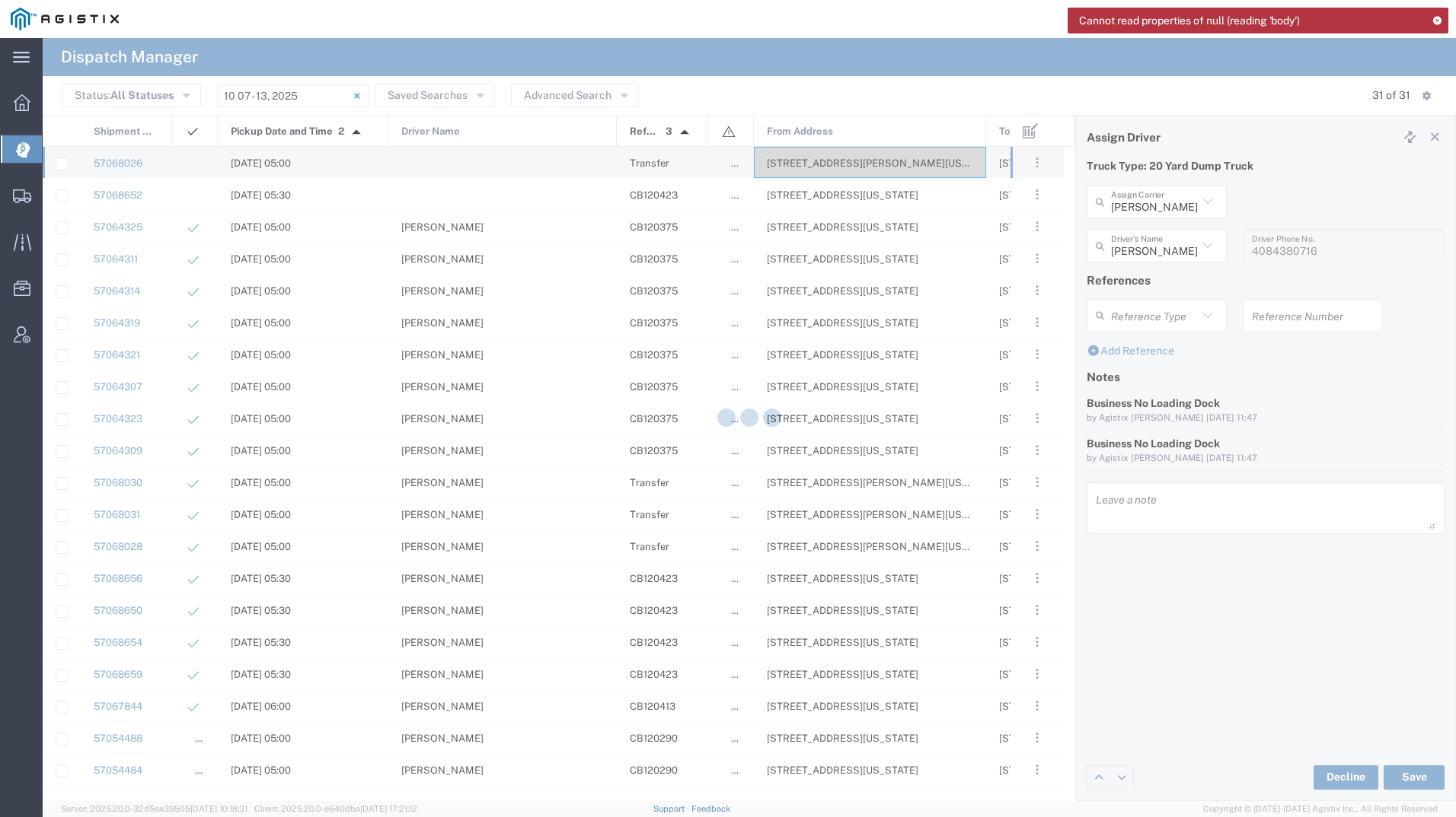
type input "[PERSON_NAME]"
type input "[PERSON_NAME] Trucking"
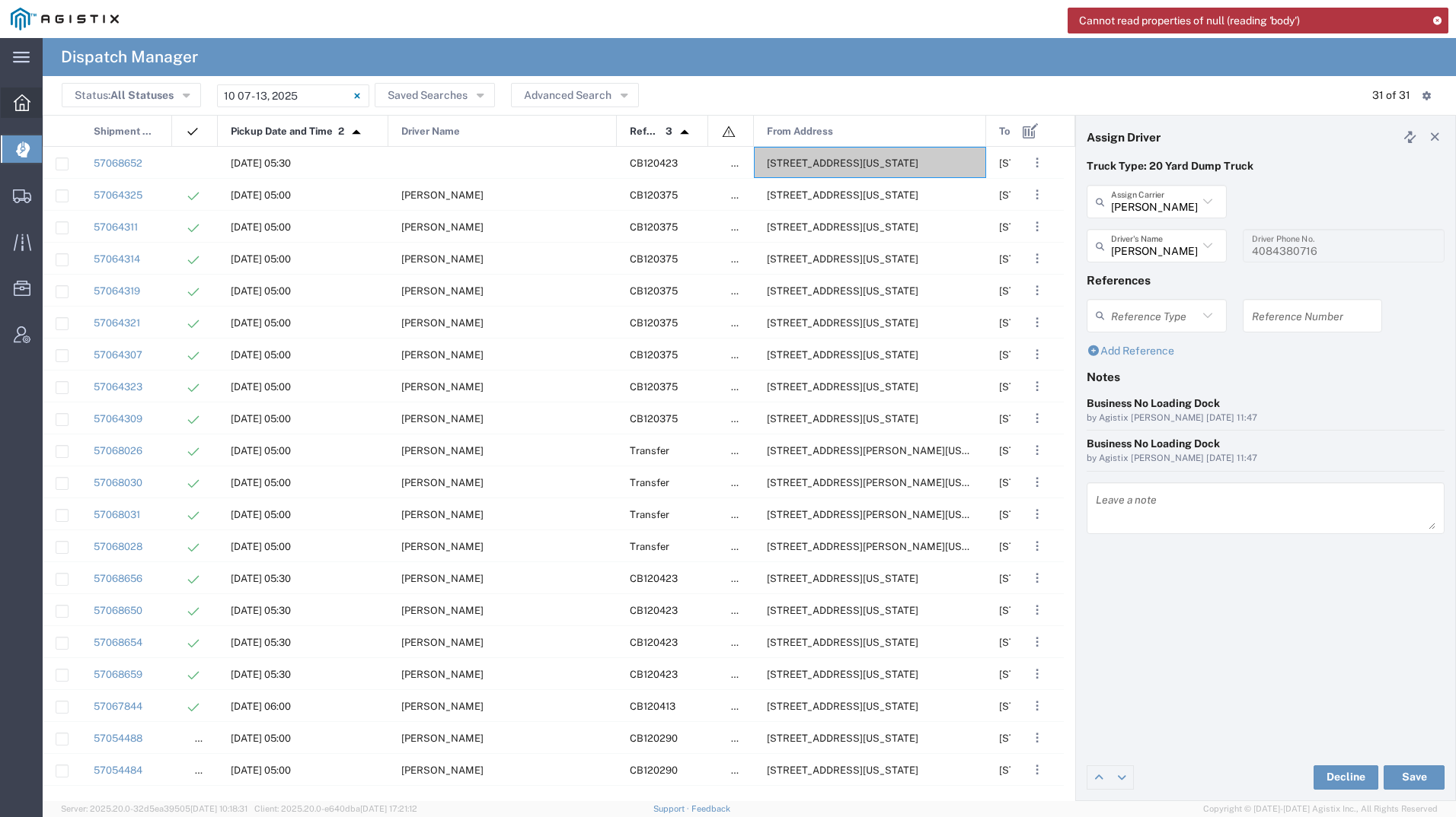
click at [30, 99] on div at bounding box center [22, 102] width 43 height 30
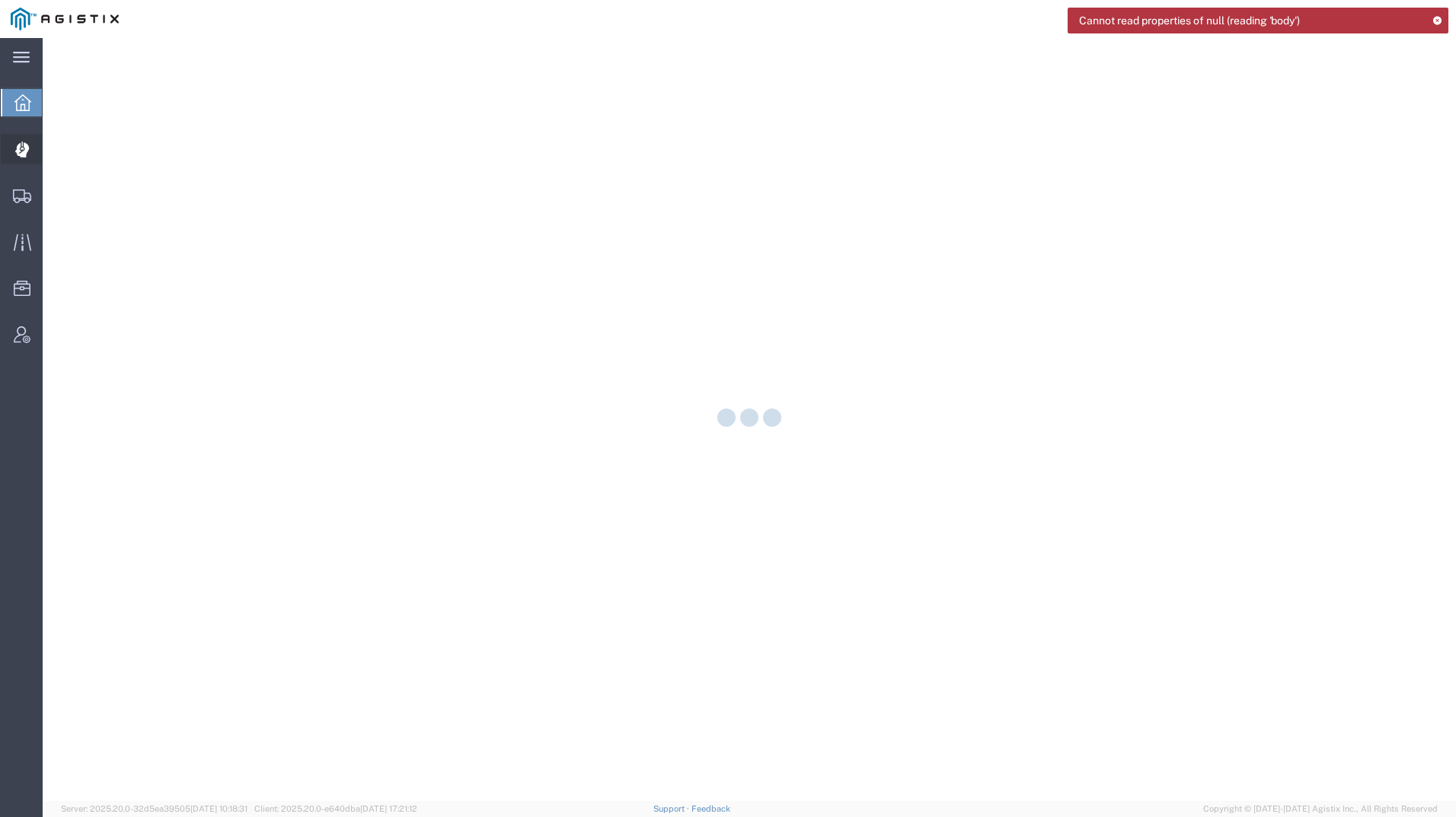
click at [29, 151] on icon at bounding box center [22, 149] width 15 height 16
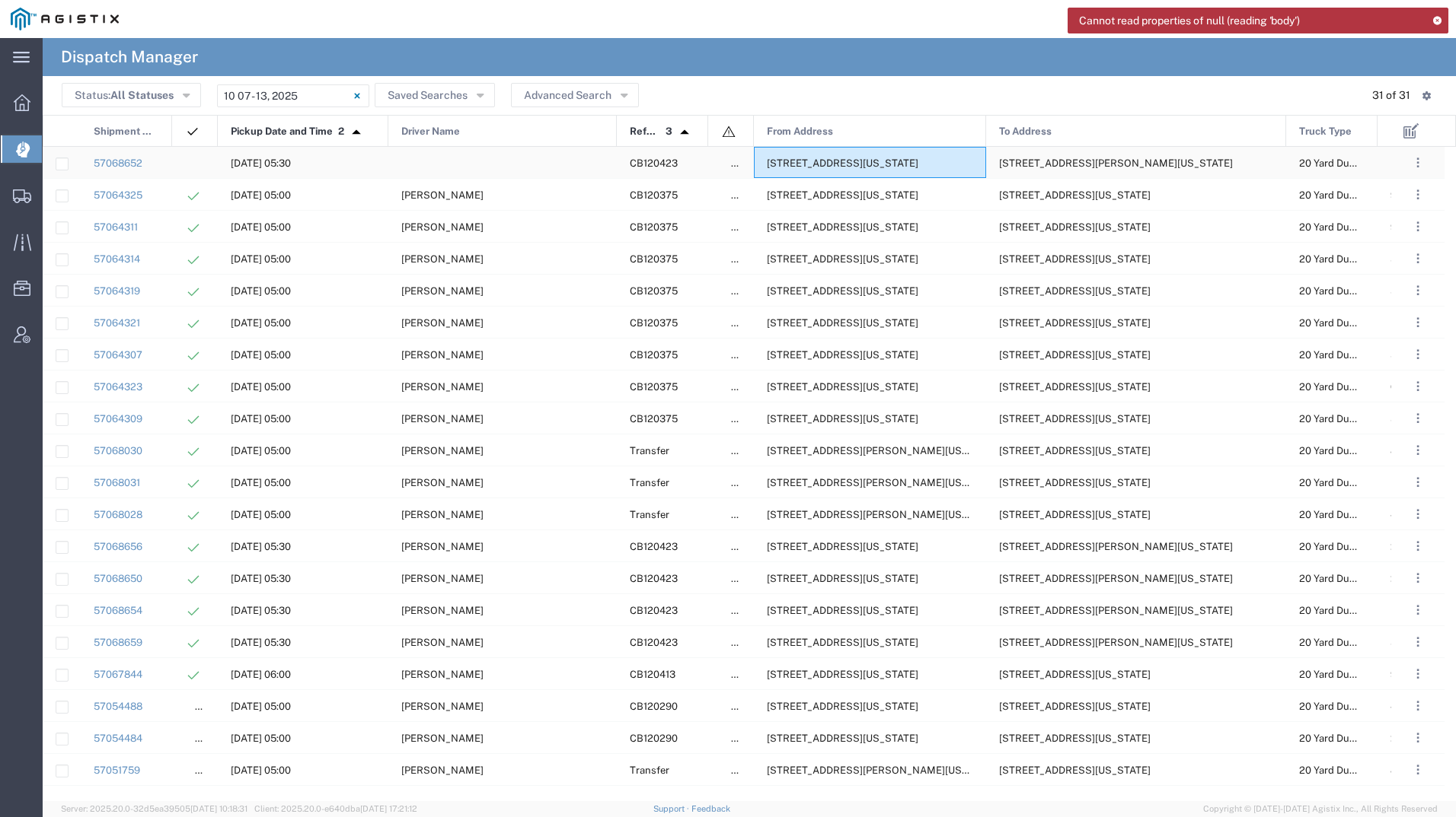
click at [849, 175] on div "[STREET_ADDRESS][US_STATE]" at bounding box center [870, 163] width 232 height 31
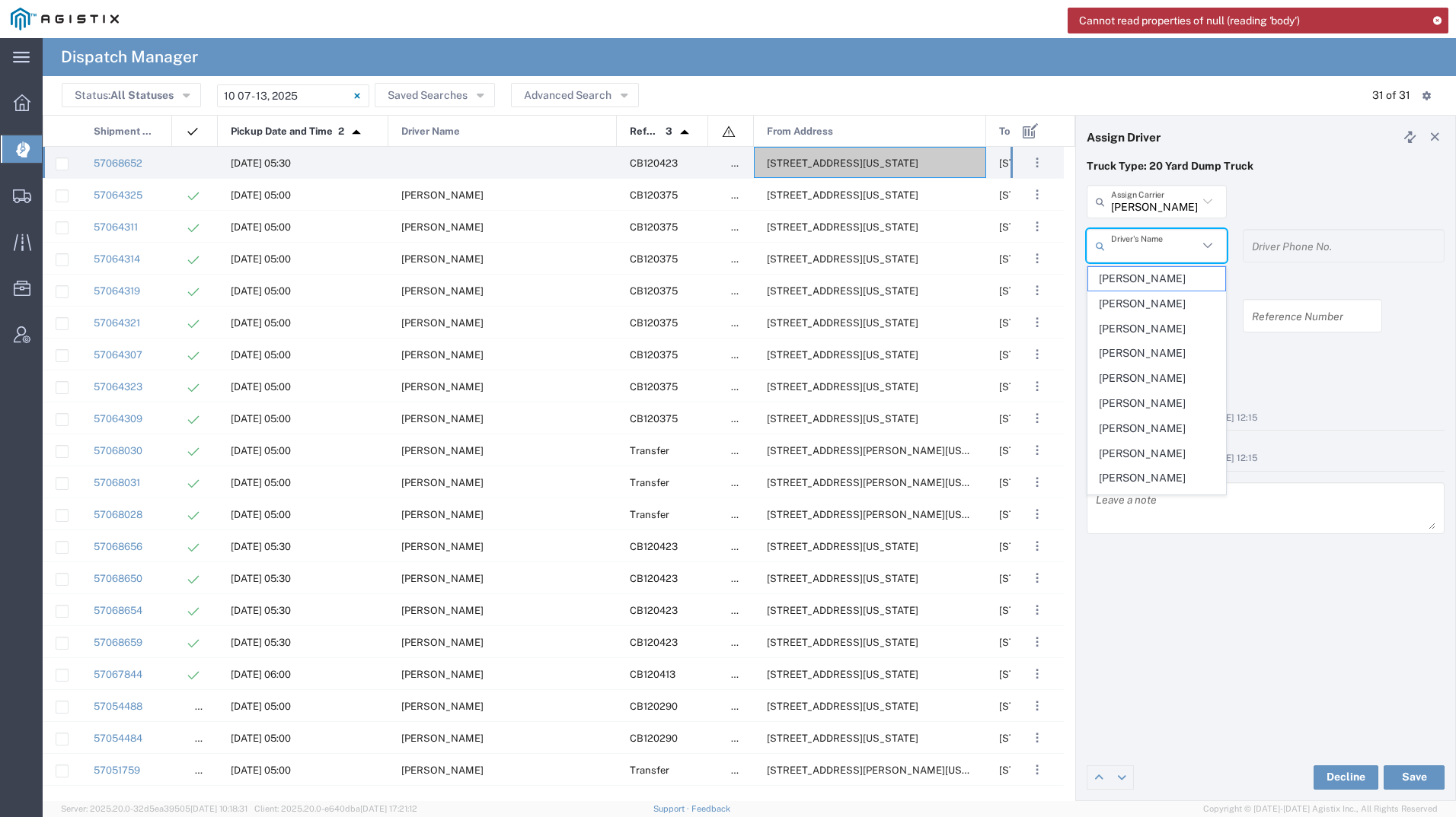
click at [1167, 250] on input "text" at bounding box center [1154, 246] width 87 height 26
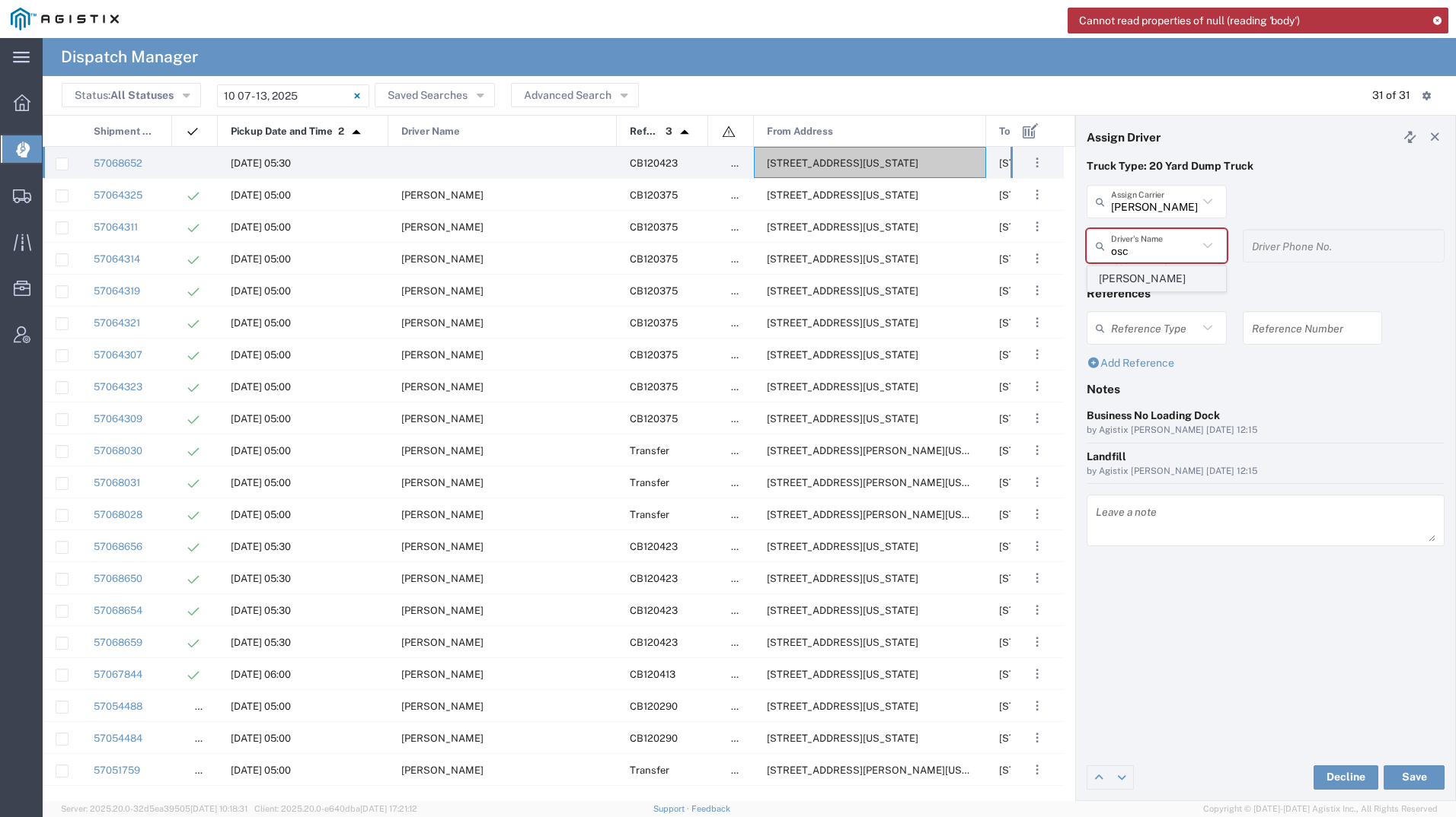
click at [1147, 273] on span "[PERSON_NAME]" at bounding box center [1157, 279] width 138 height 23
type input "[PERSON_NAME]"
type input "2093004091"
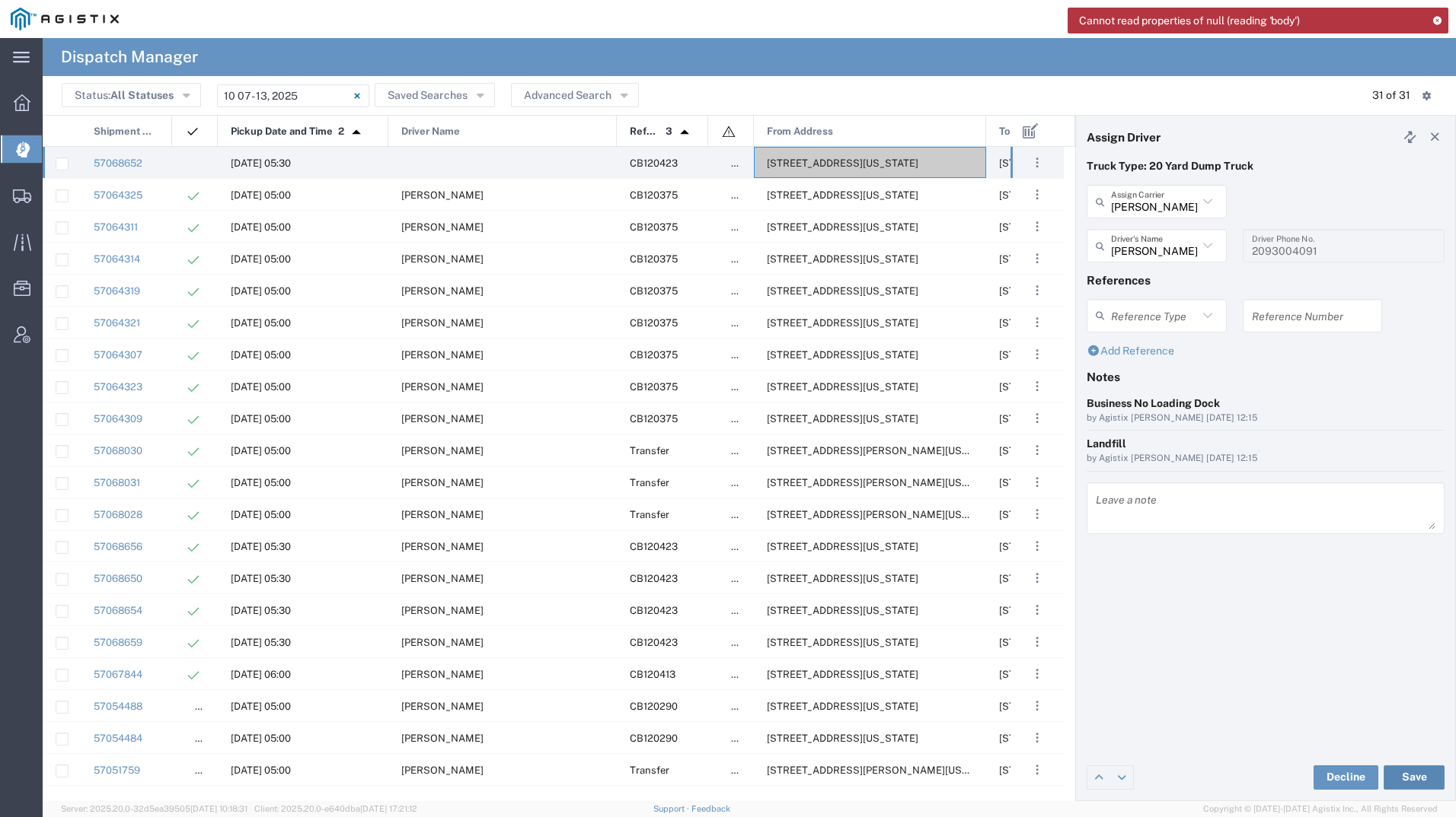
click at [1404, 776] on button "Save" at bounding box center [1413, 777] width 60 height 24
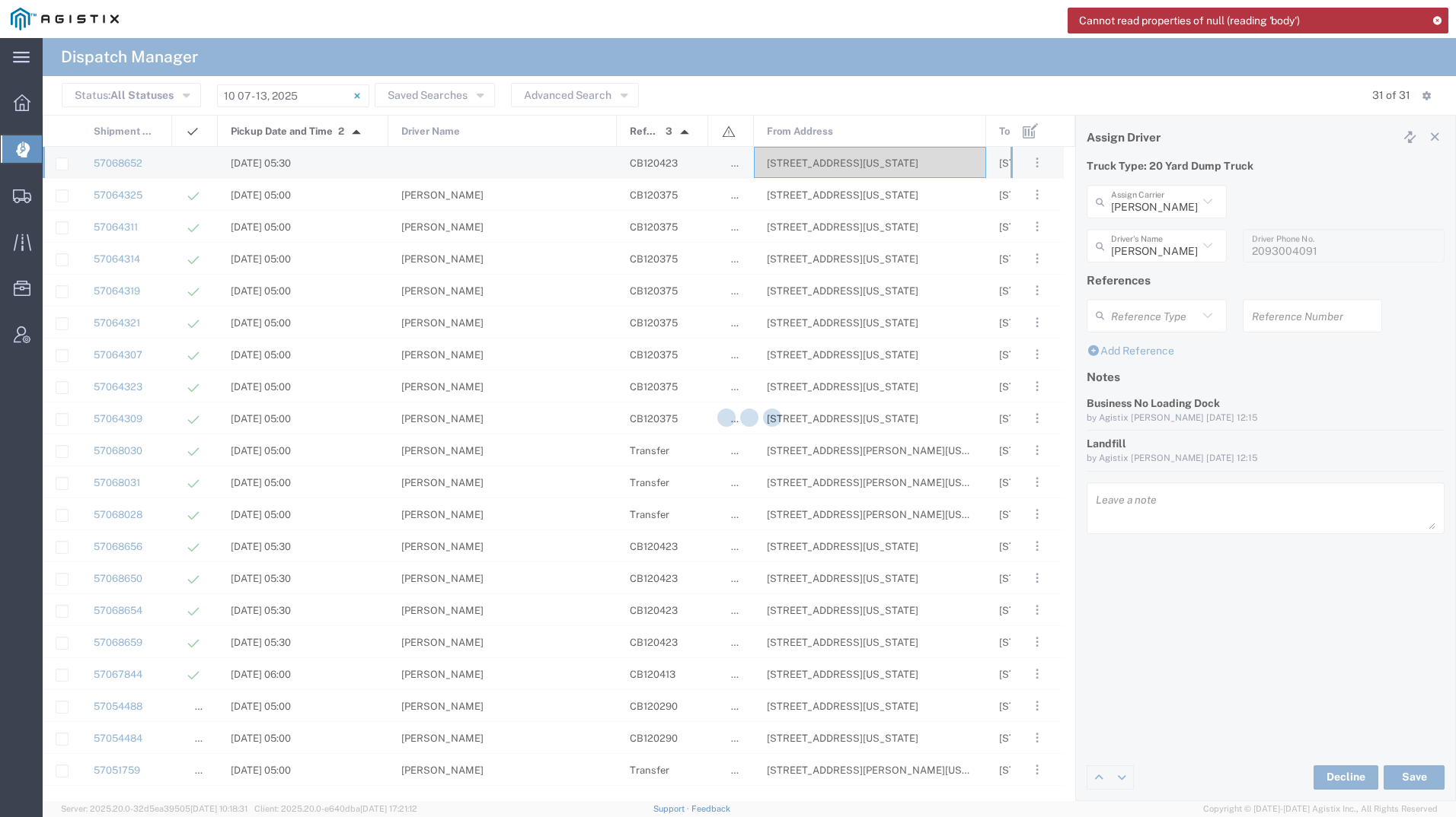
type input "[PERSON_NAME]"
